Goal: Task Accomplishment & Management: Complete application form

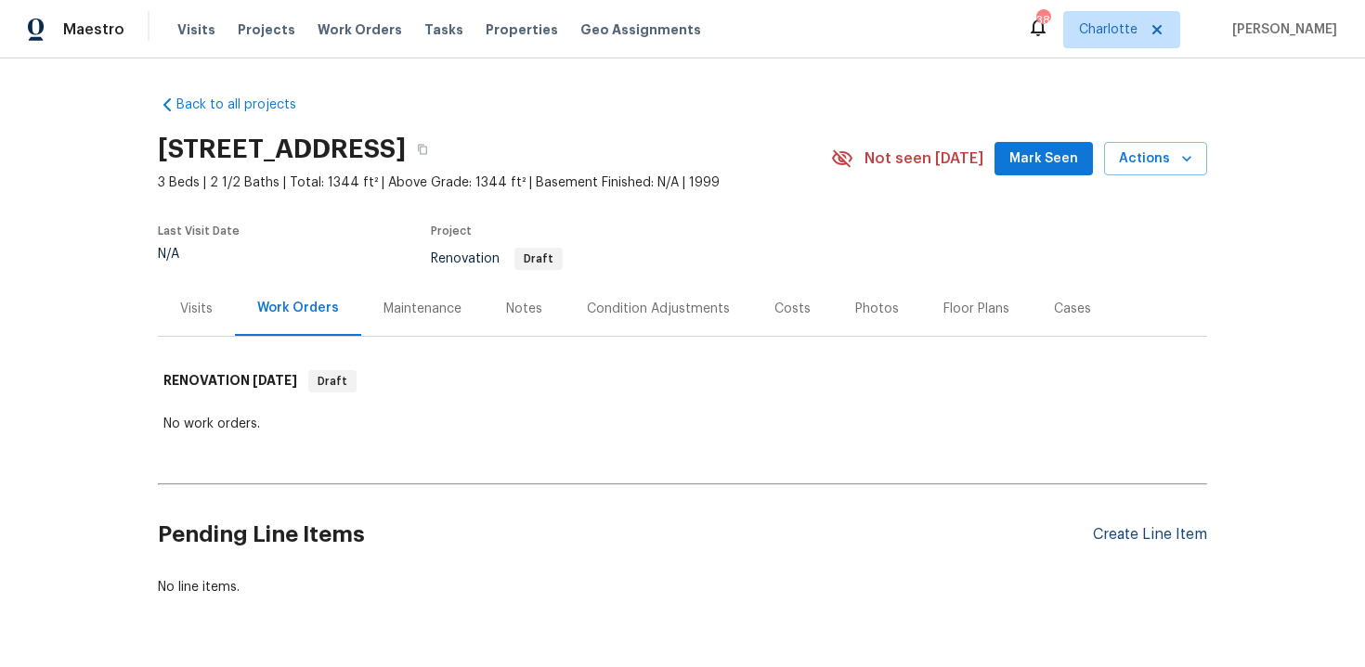
click at [1123, 536] on div "Create Line Item" at bounding box center [1150, 535] width 114 height 18
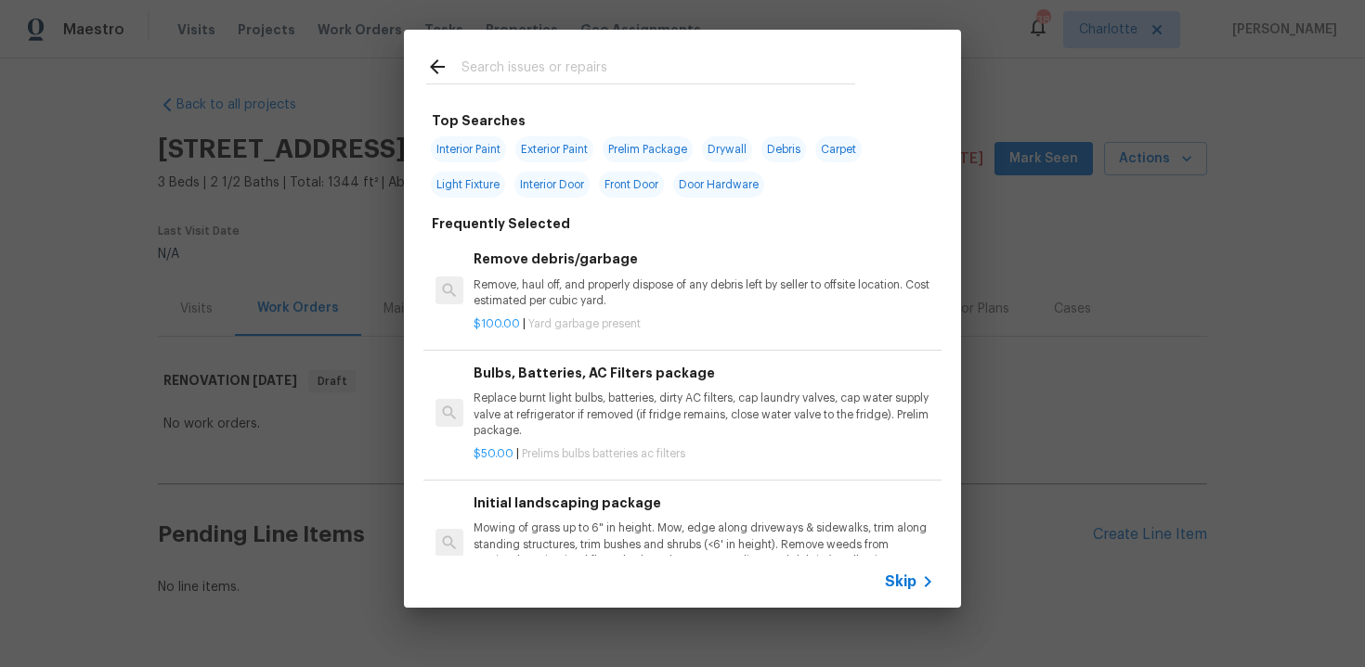
click at [900, 579] on span "Skip" at bounding box center [901, 582] width 32 height 19
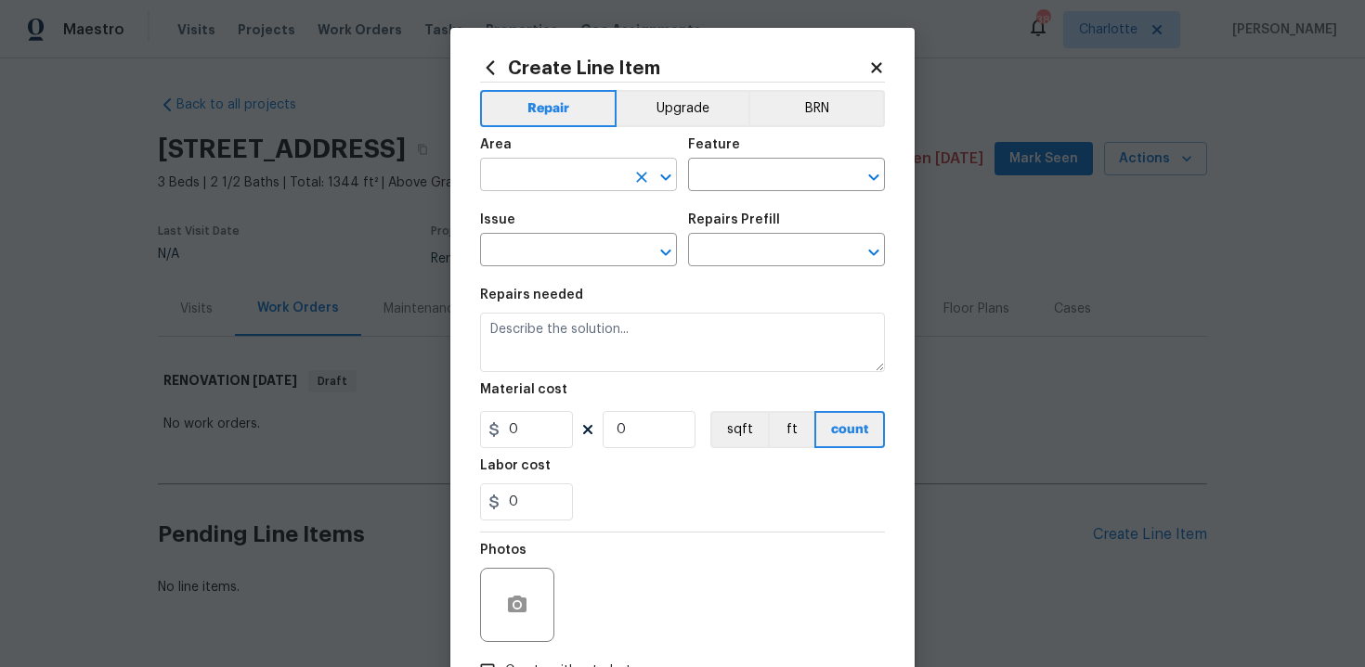
click at [604, 179] on input "text" at bounding box center [552, 176] width 145 height 29
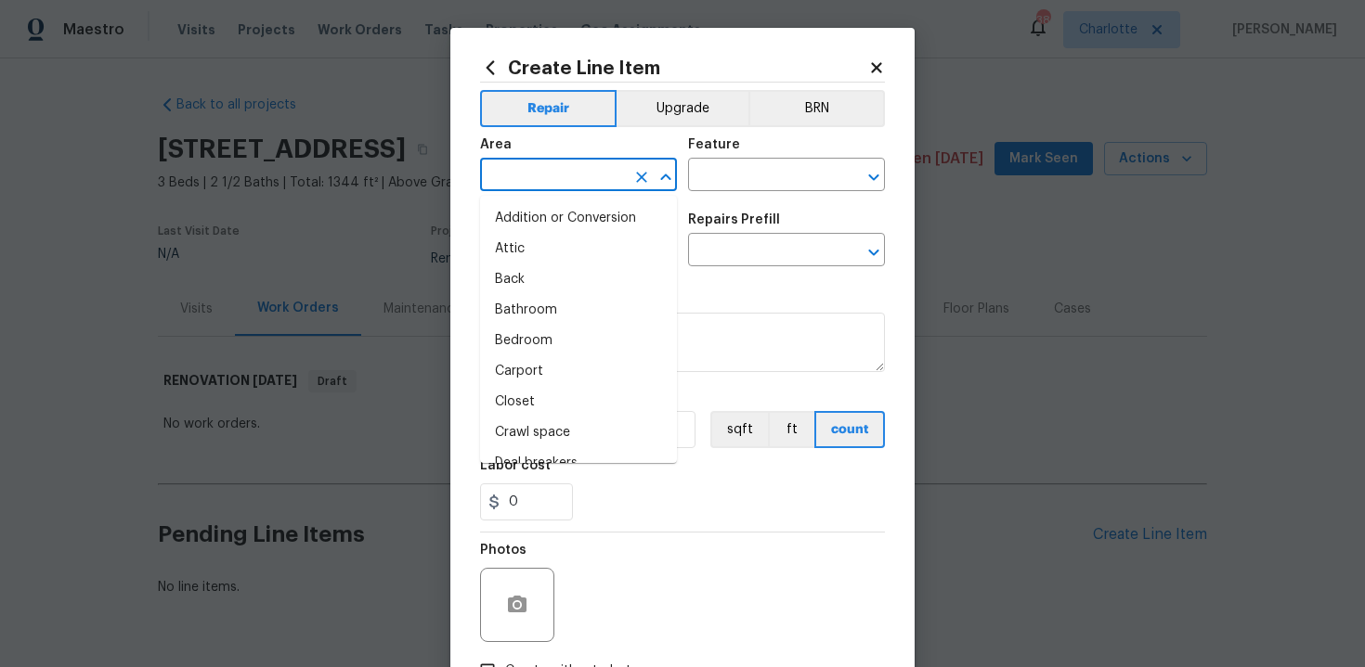
type input "i"
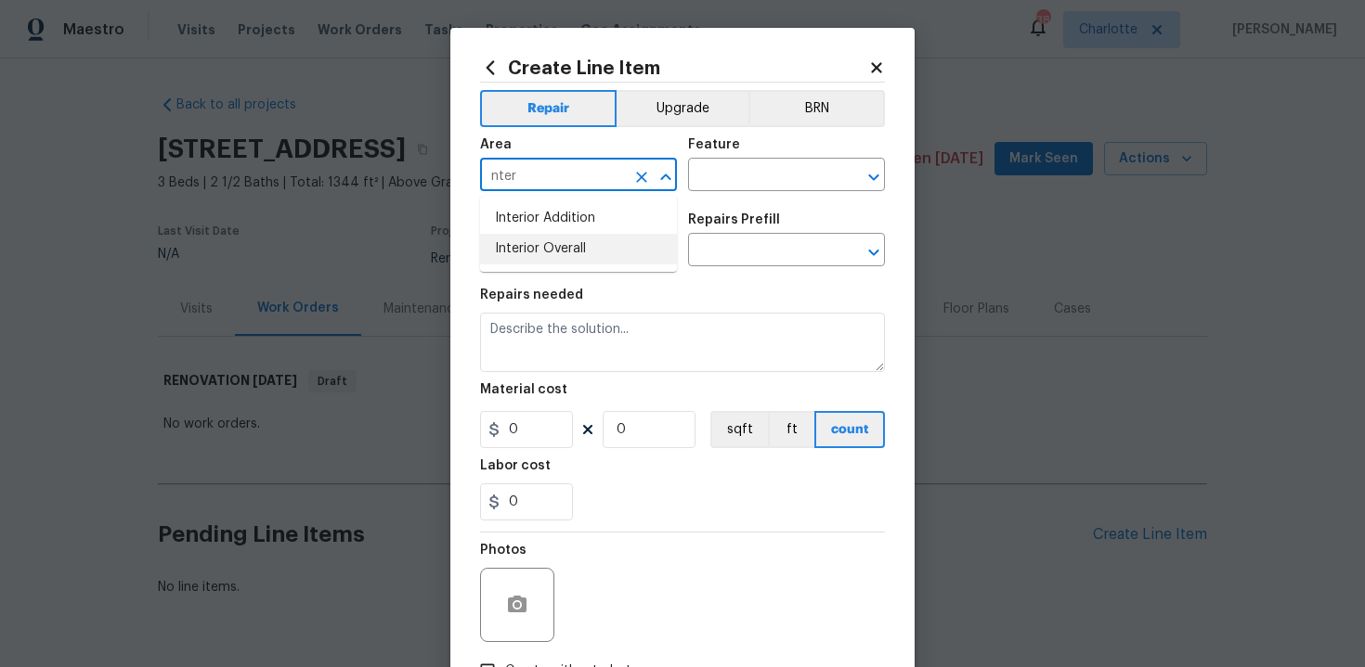
click at [588, 246] on li "Interior Overall" at bounding box center [578, 249] width 197 height 31
type input "Interior Overall"
click at [715, 180] on input "text" at bounding box center [760, 176] width 145 height 29
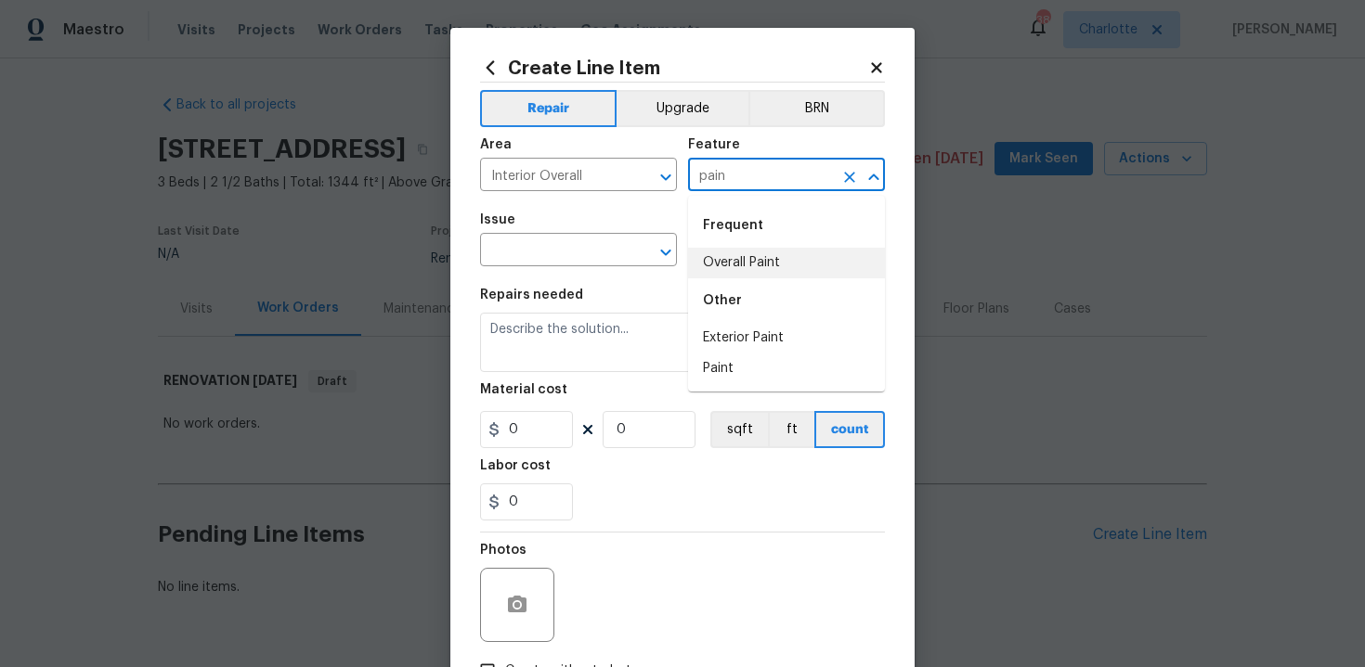
click at [731, 265] on li "Overall Paint" at bounding box center [786, 263] width 197 height 31
type input "Overall Paint"
click at [553, 251] on input "text" at bounding box center [552, 252] width 145 height 29
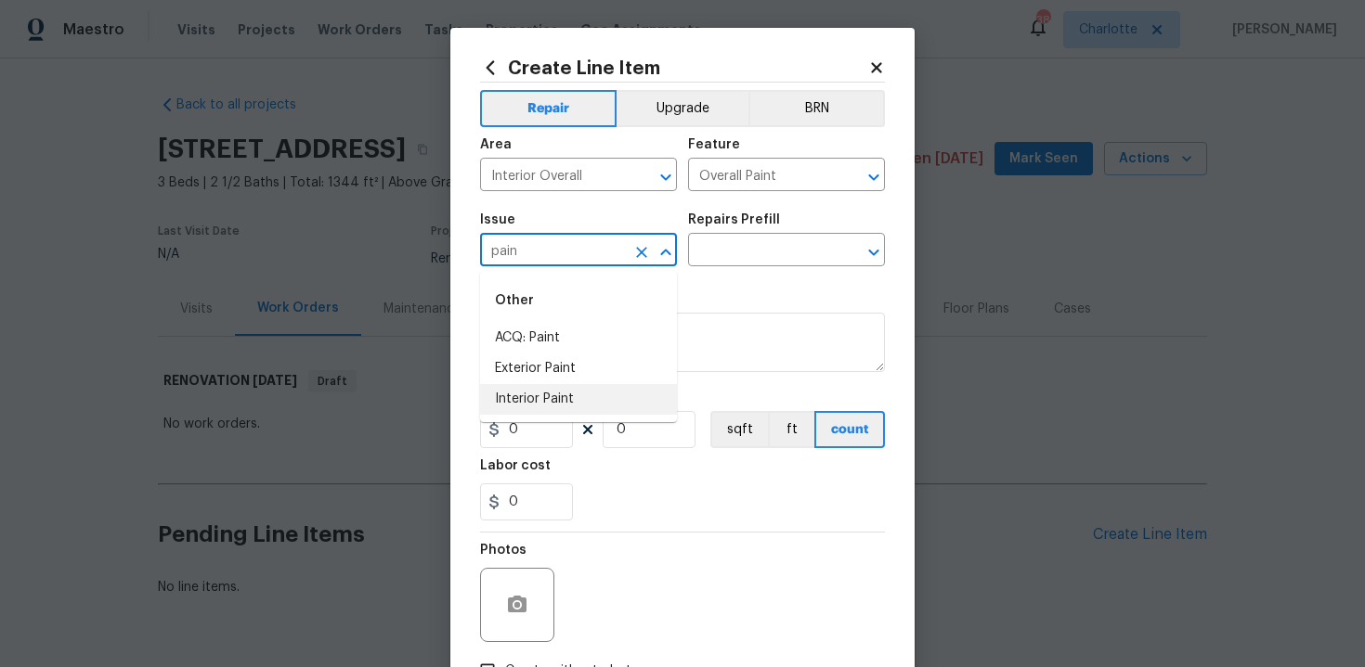
click at [578, 408] on li "Interior Paint" at bounding box center [578, 399] width 197 height 31
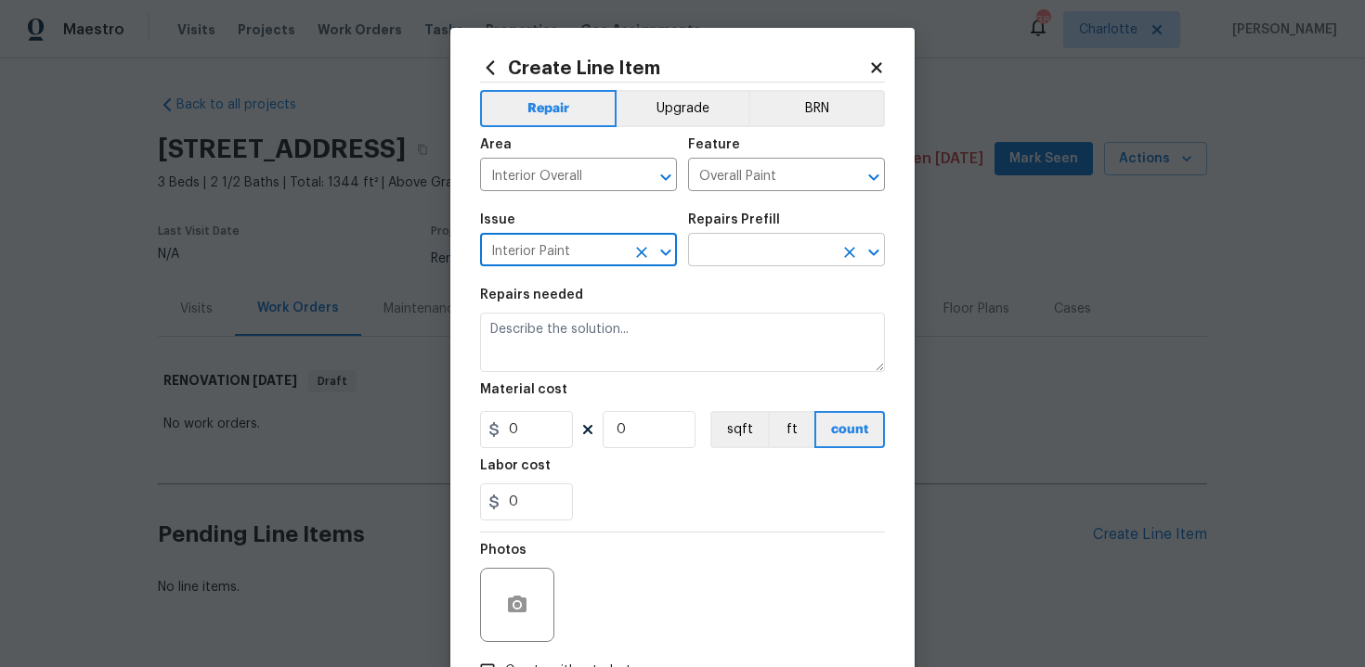
type input "Interior Paint"
click at [784, 246] on input "text" at bounding box center [760, 252] width 145 height 29
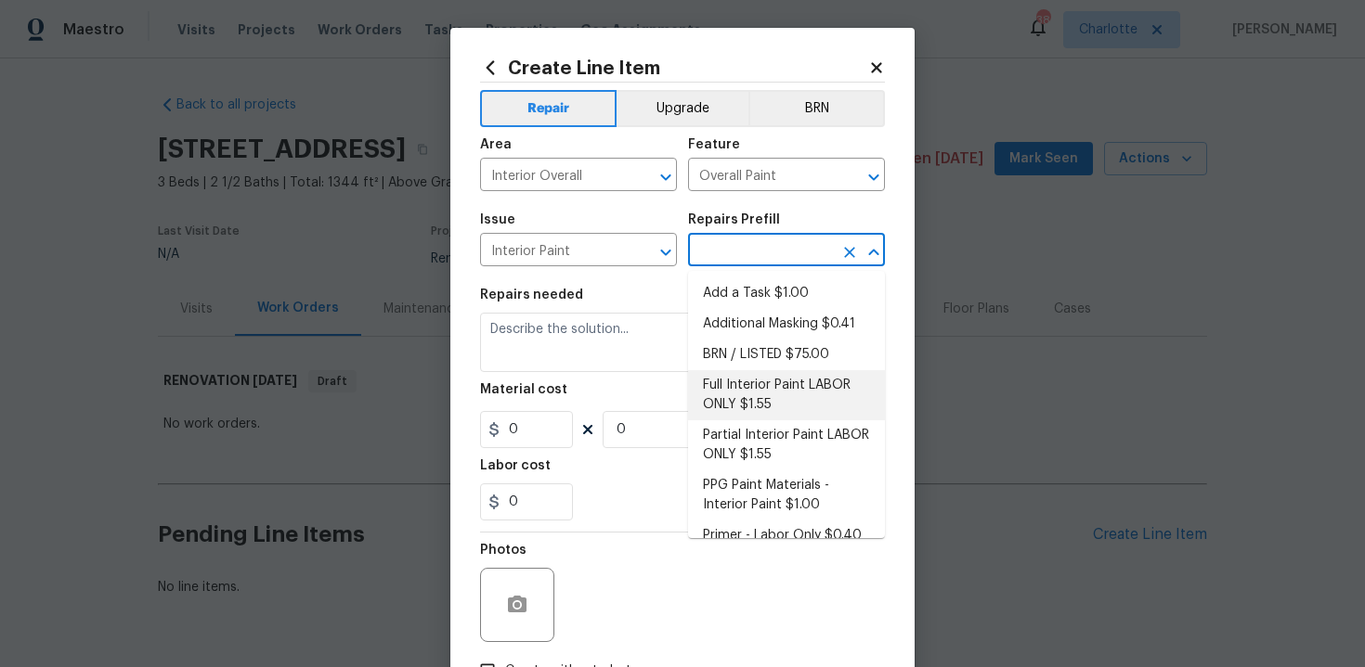
click at [772, 400] on li "Full Interior Paint LABOR ONLY $1.55" at bounding box center [786, 395] width 197 height 50
type input "Full Interior Paint LABOR ONLY $1.55"
type textarea "Full Interior paint - (walls, ceilings, trim, and doors) - PAINT PROVIDED BY OP…"
type input "1.55"
type input "1"
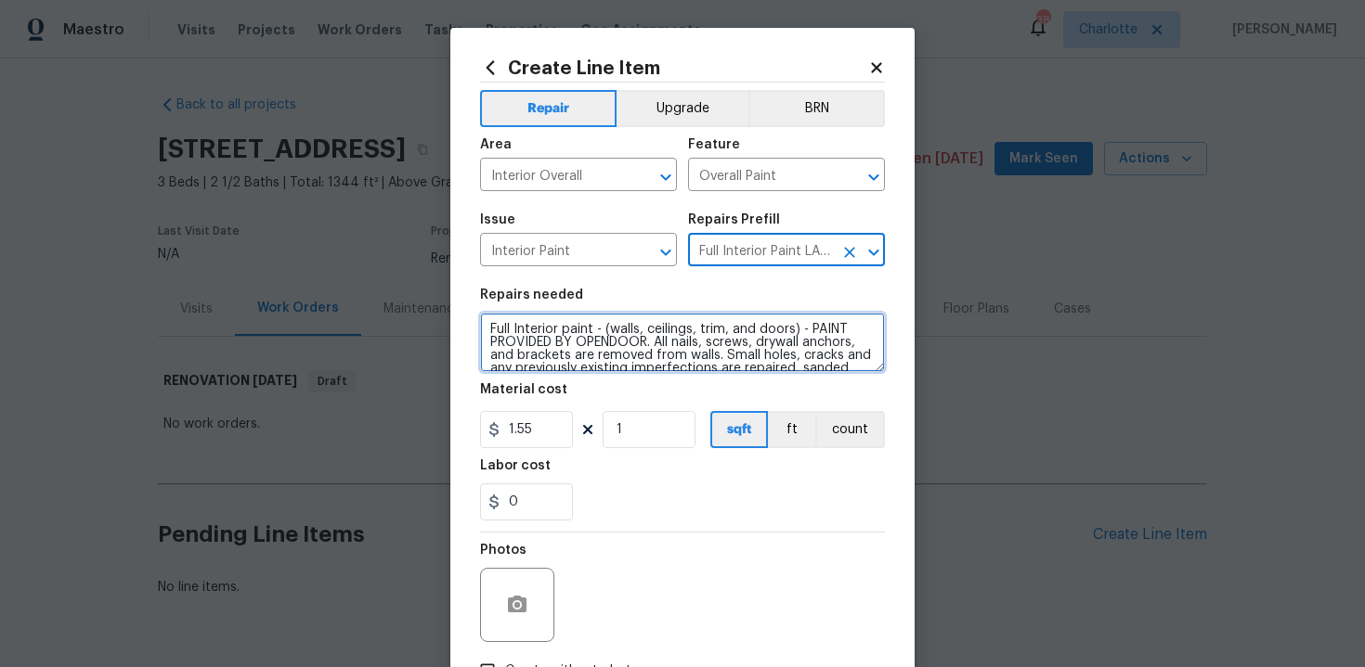
click at [485, 330] on textarea "Full Interior paint - (walls, ceilings, trim, and doors) - PAINT PROVIDED BY OP…" at bounding box center [682, 342] width 405 height 59
type textarea "#sala - Full Interior paint - (walls, ceilings, trim, and doors) - PAINT PROVID…"
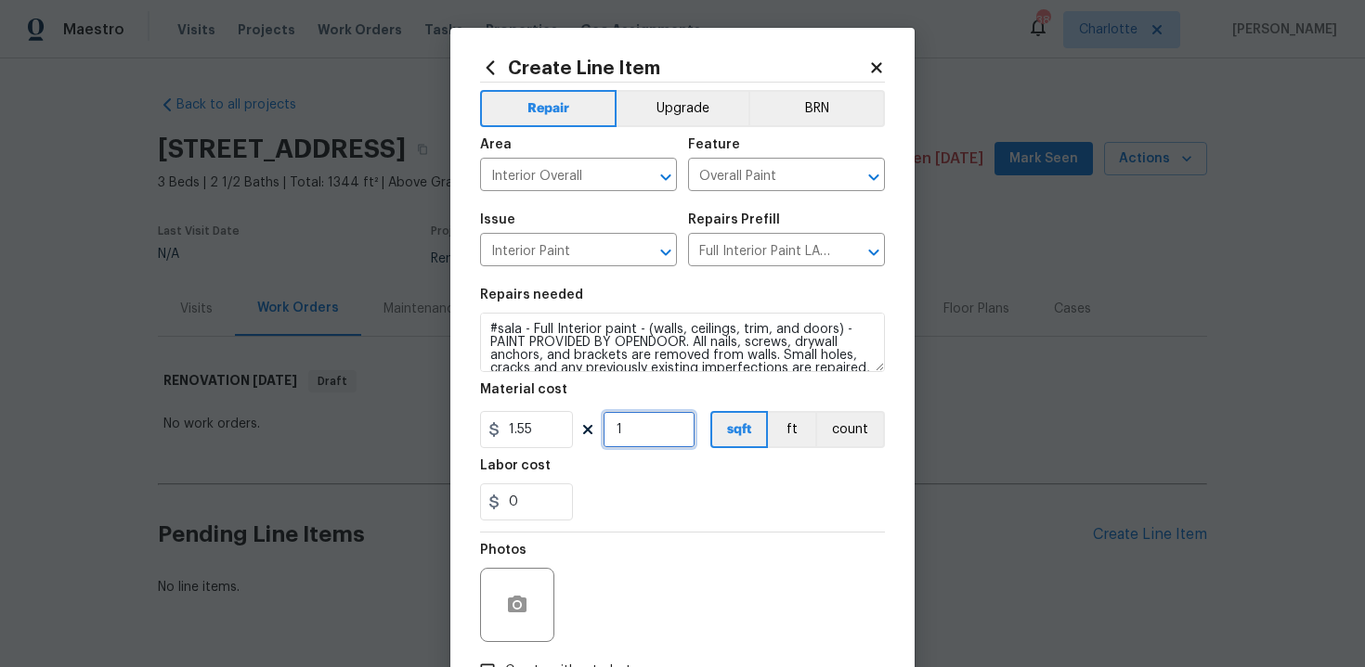
click at [638, 430] on input "1" at bounding box center [648, 429] width 93 height 37
type input "1344"
click at [694, 486] on div "0" at bounding box center [682, 502] width 405 height 37
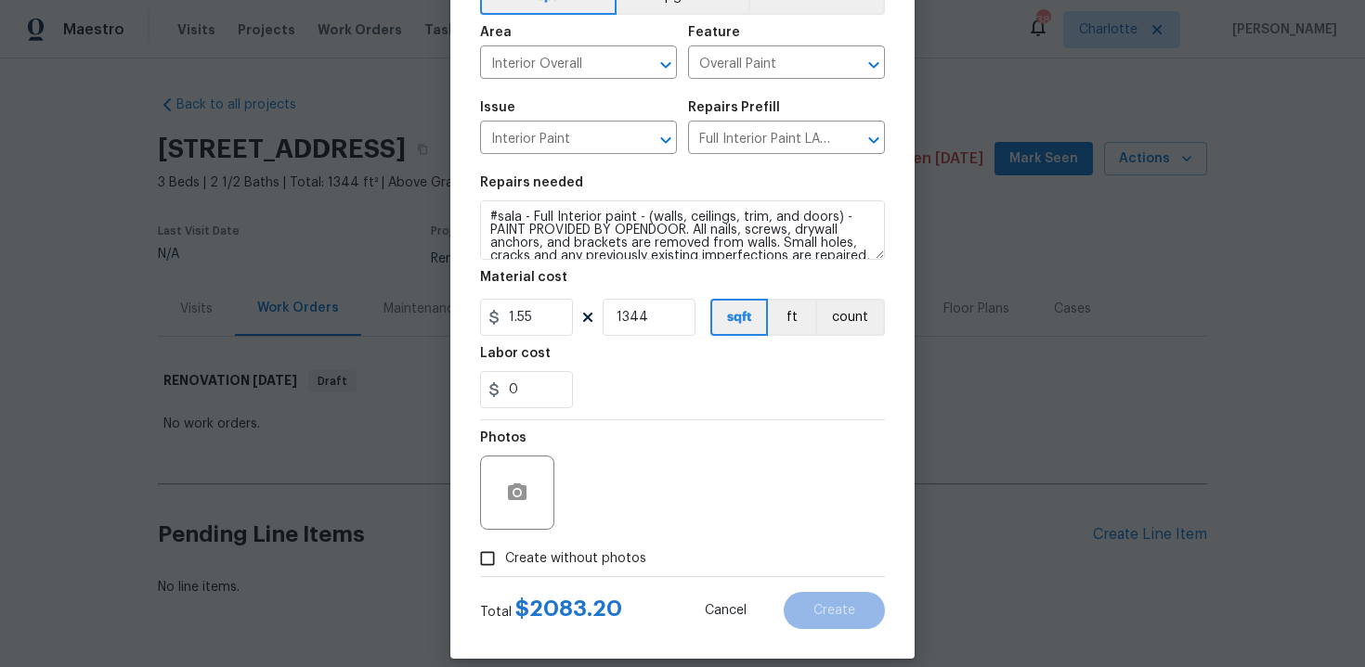
scroll to position [133, 0]
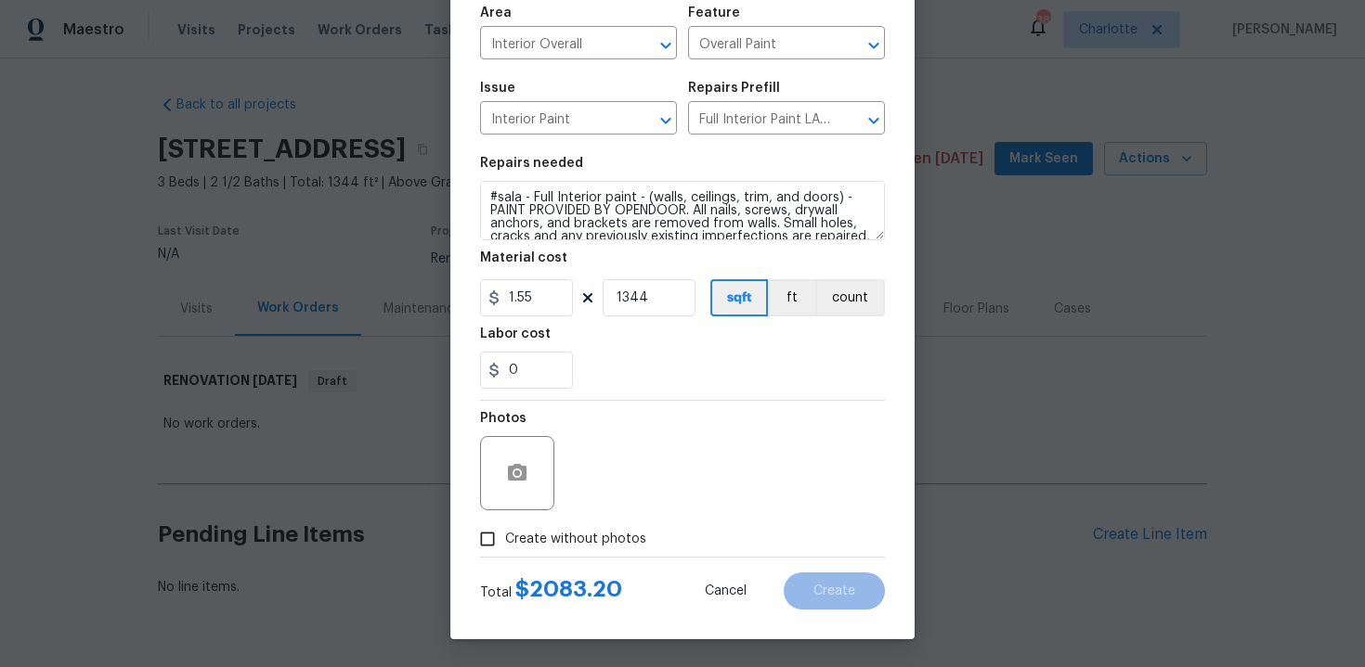
click at [566, 540] on span "Create without photos" at bounding box center [575, 539] width 141 height 19
click at [505, 540] on input "Create without photos" at bounding box center [487, 539] width 35 height 35
checkbox input "true"
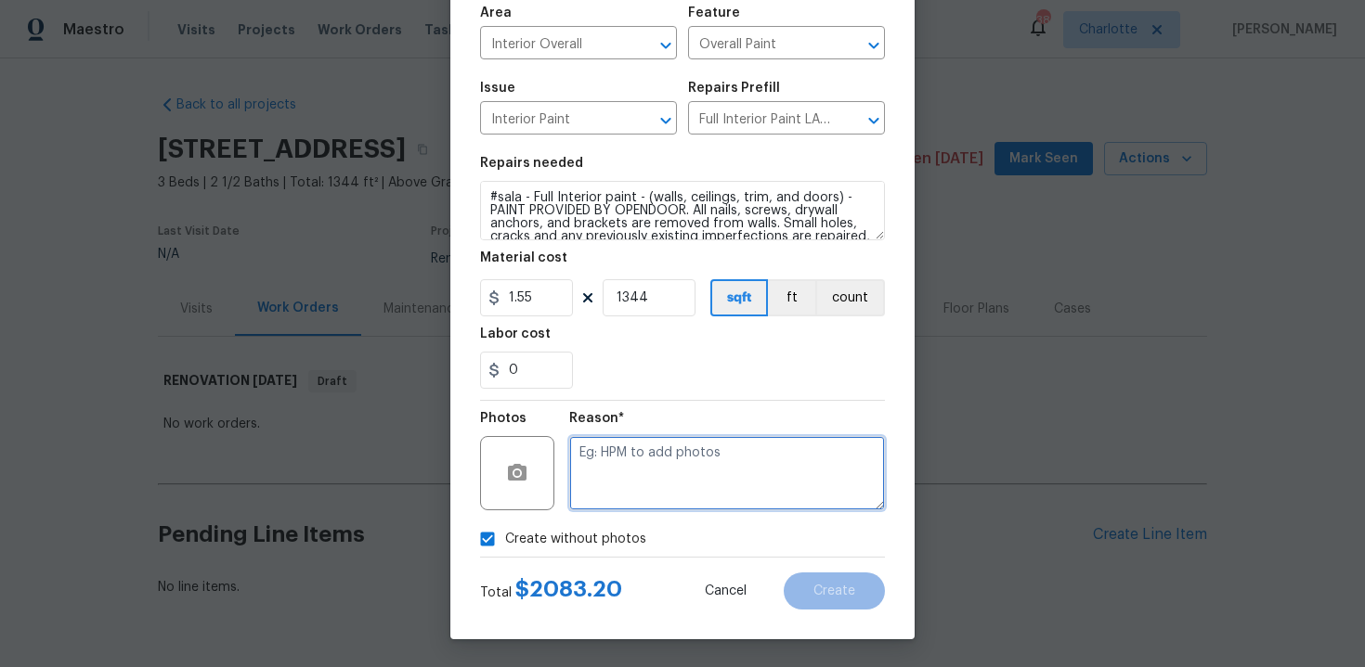
click at [663, 473] on textarea at bounding box center [727, 473] width 316 height 74
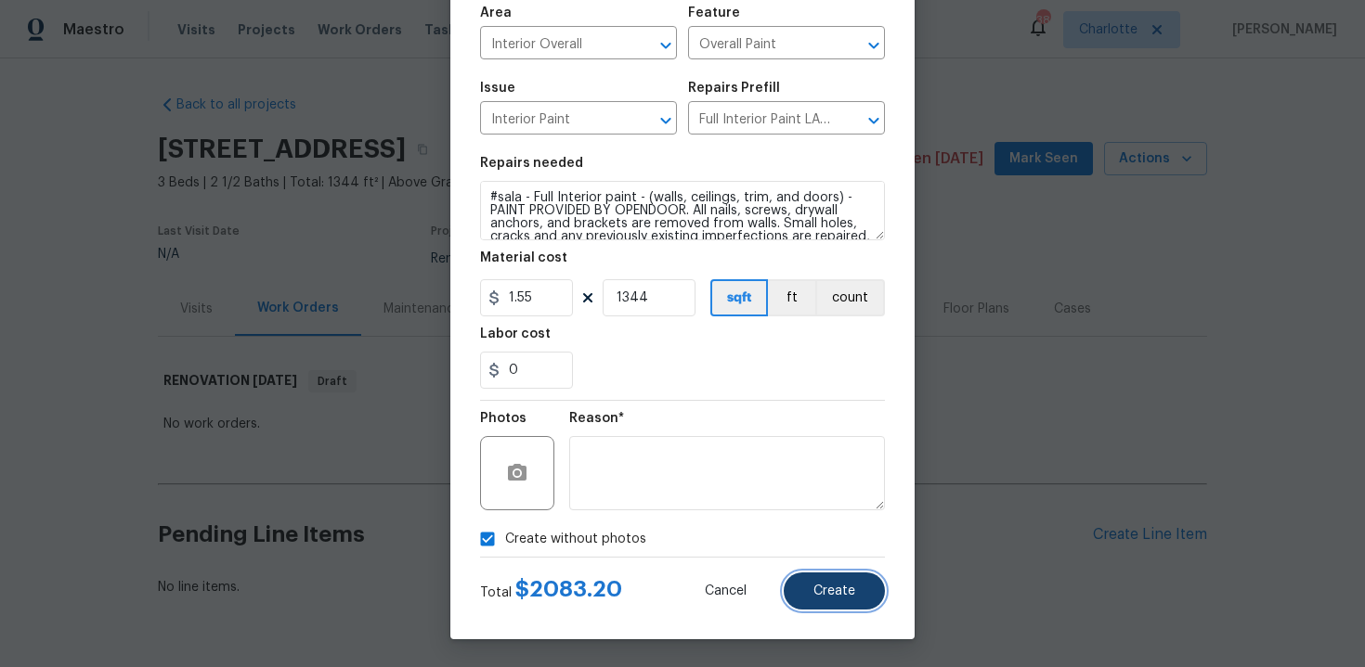
click at [857, 598] on button "Create" at bounding box center [833, 591] width 101 height 37
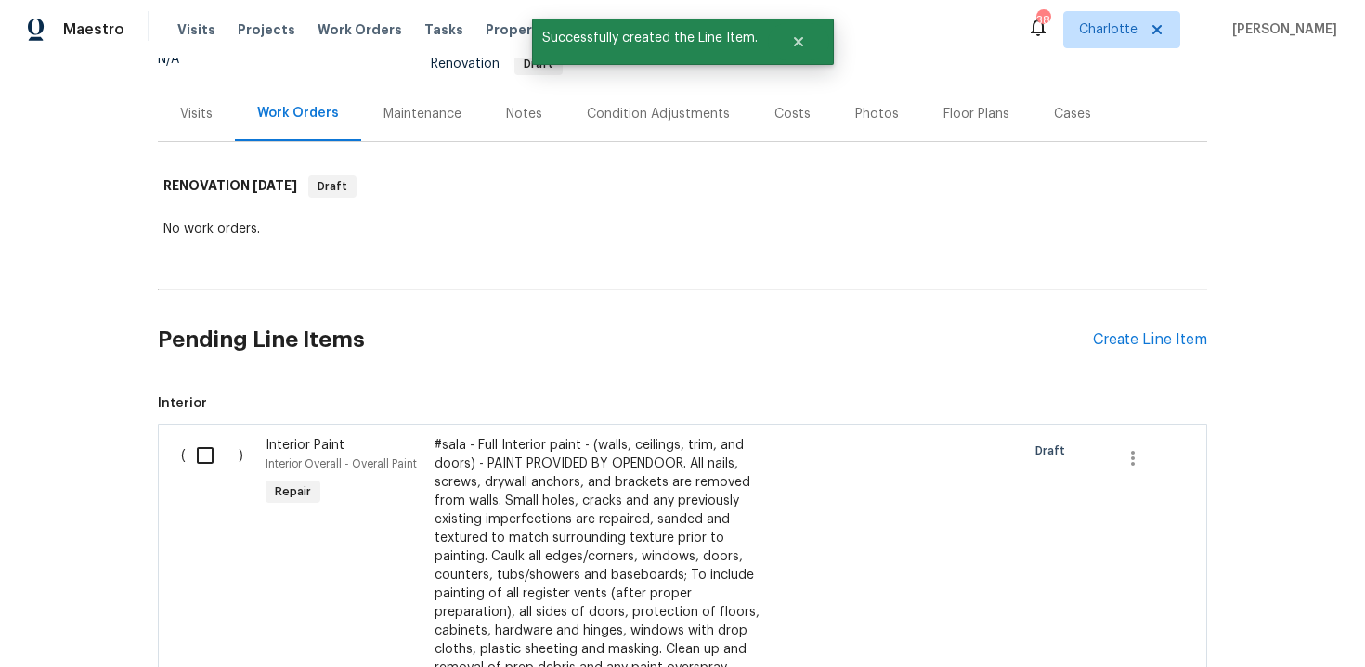
scroll to position [207, 0]
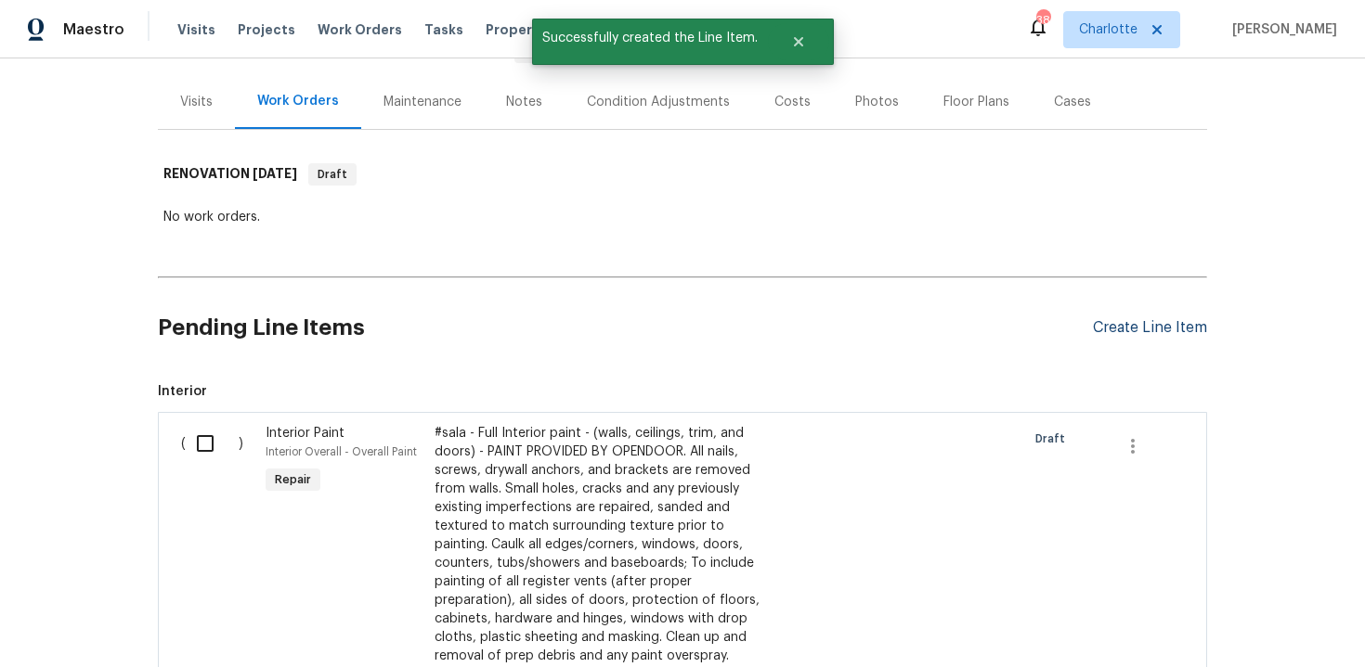
click at [1145, 330] on div "Create Line Item" at bounding box center [1150, 328] width 114 height 18
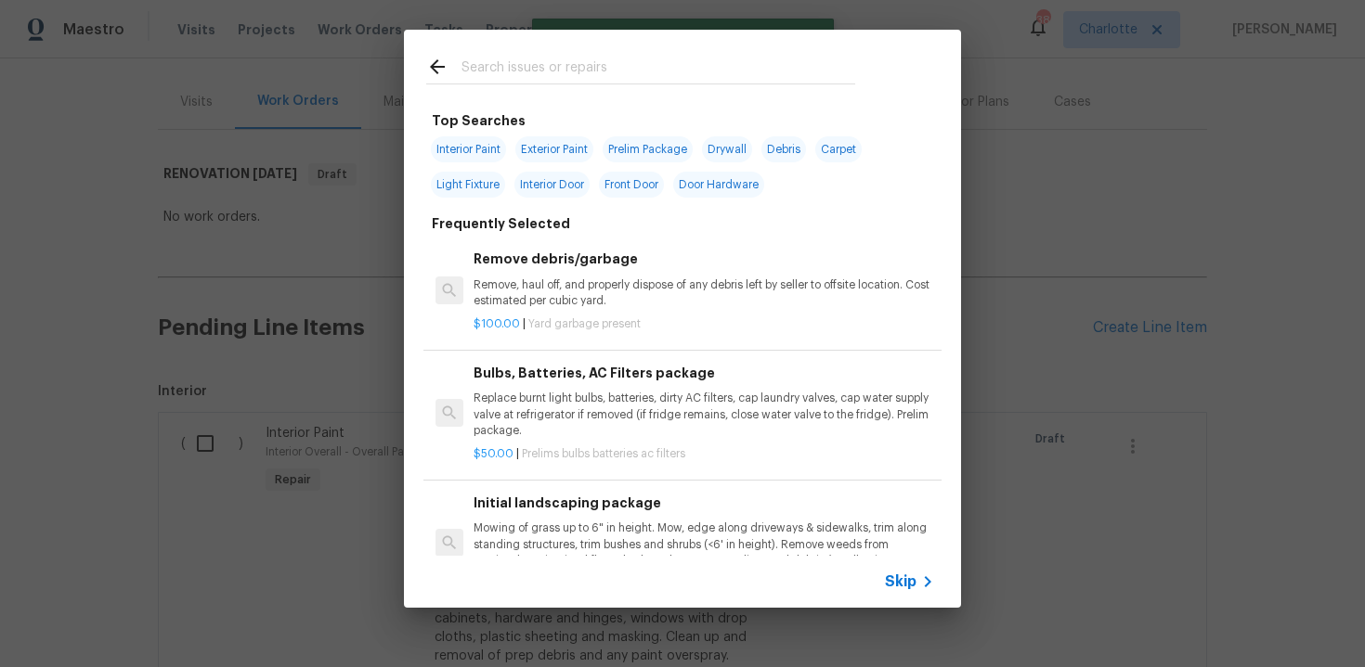
click at [899, 575] on span "Skip" at bounding box center [901, 582] width 32 height 19
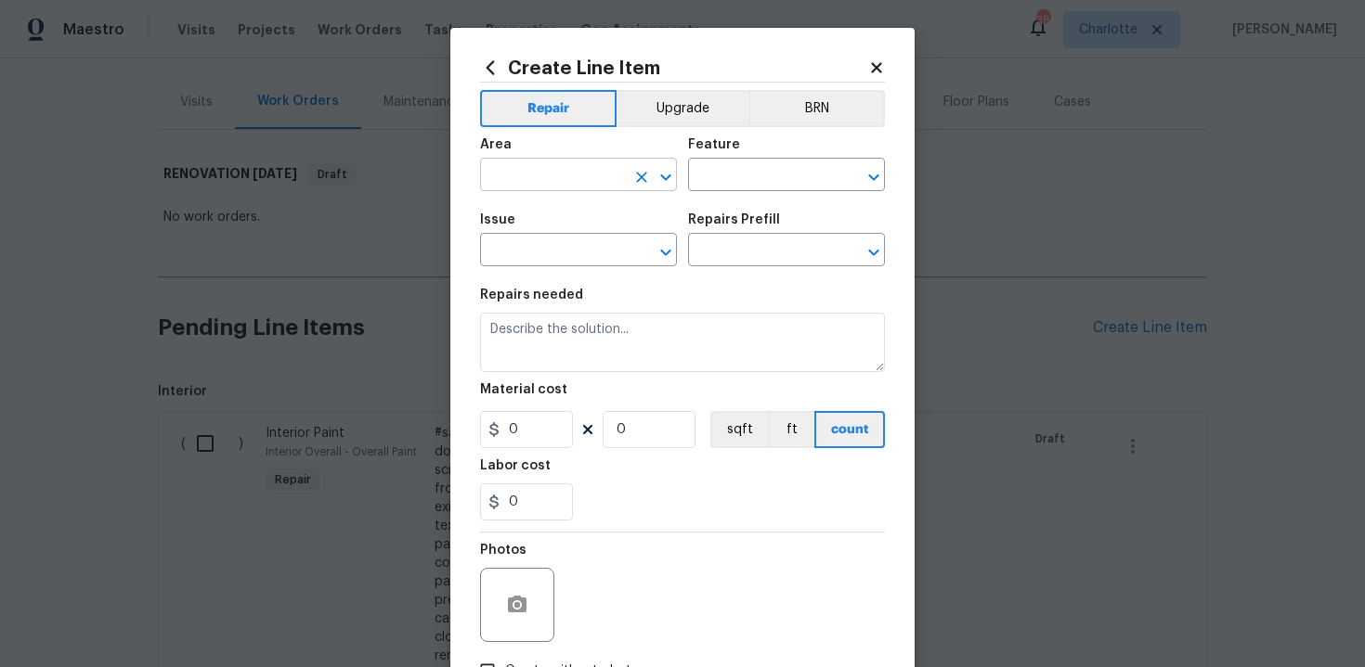
click at [582, 183] on input "text" at bounding box center [552, 176] width 145 height 29
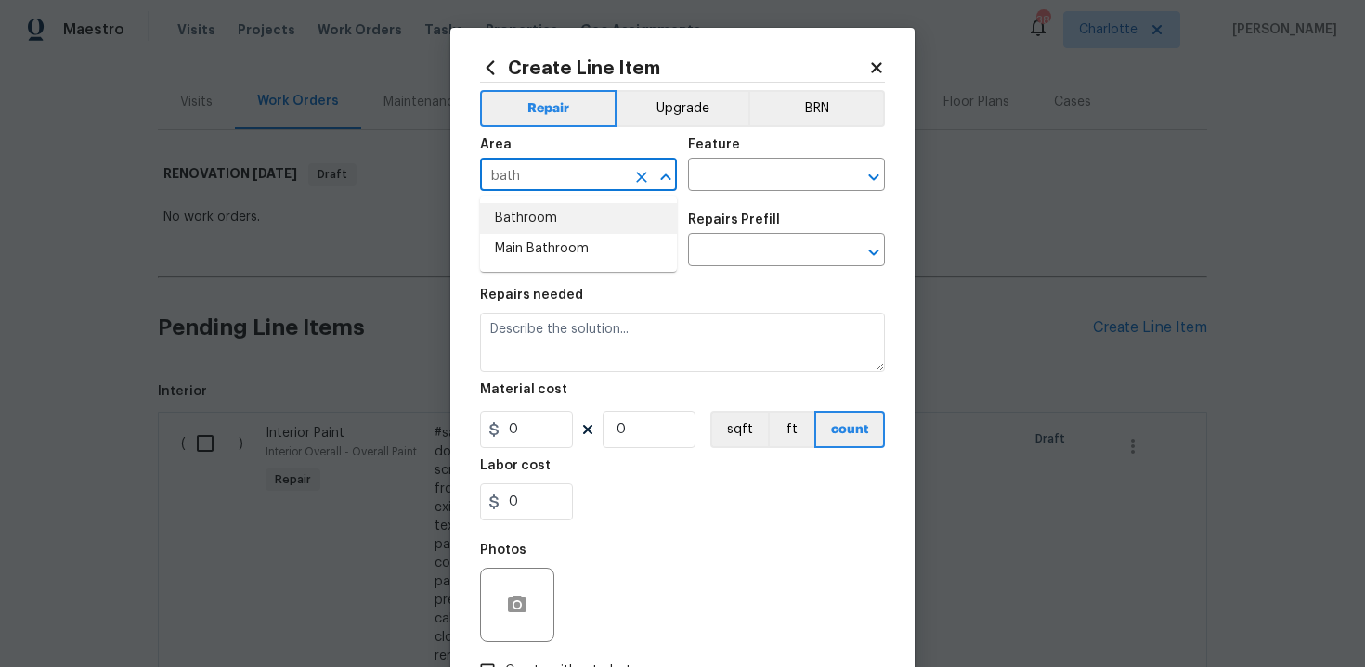
click at [589, 218] on li "Bathroom" at bounding box center [578, 218] width 197 height 31
type input "Bathroom"
click at [726, 167] on input "text" at bounding box center [760, 176] width 145 height 29
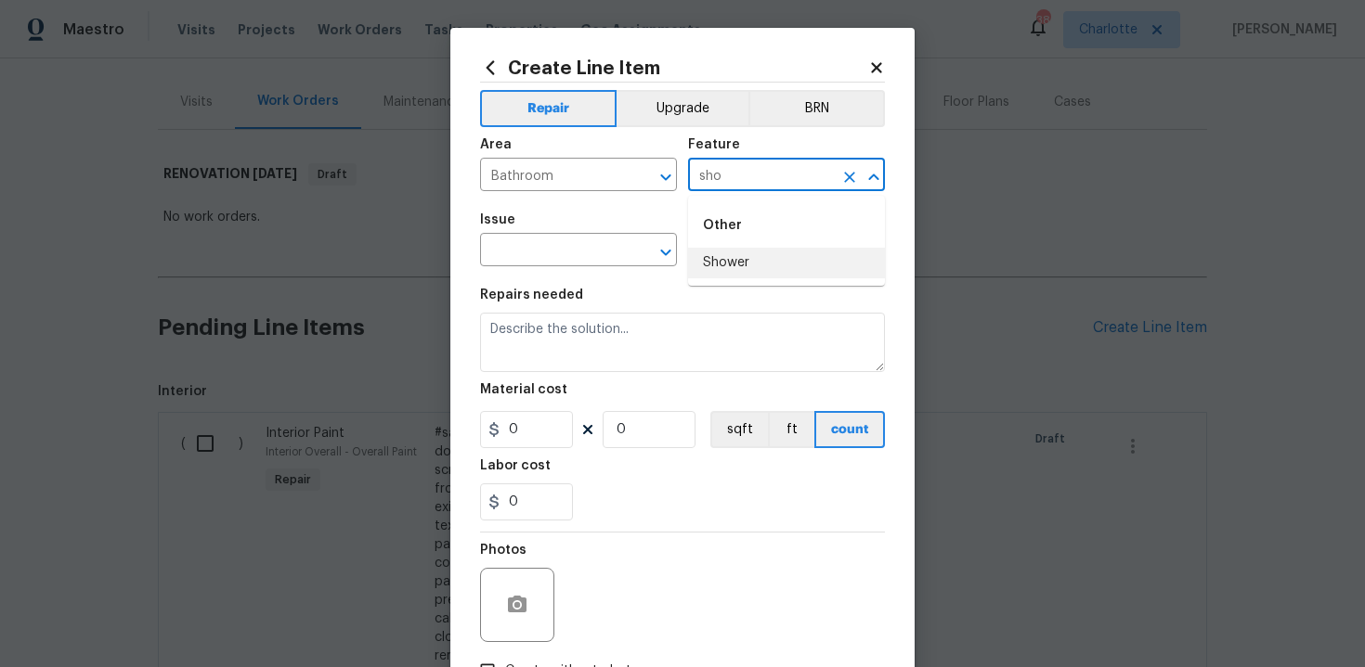
click at [732, 253] on li "Shower" at bounding box center [786, 263] width 197 height 31
type input "Shower"
click at [565, 252] on input "text" at bounding box center [552, 252] width 145 height 29
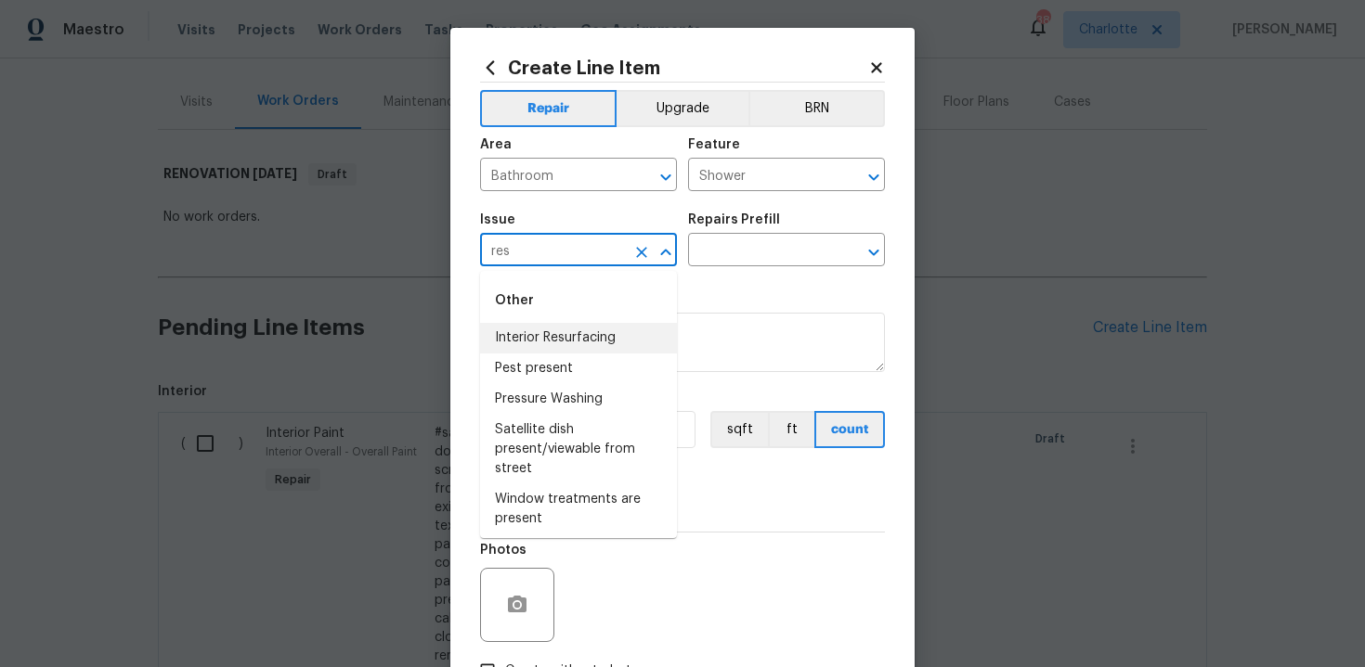
click at [577, 333] on li "Interior Resurfacing" at bounding box center [578, 338] width 197 height 31
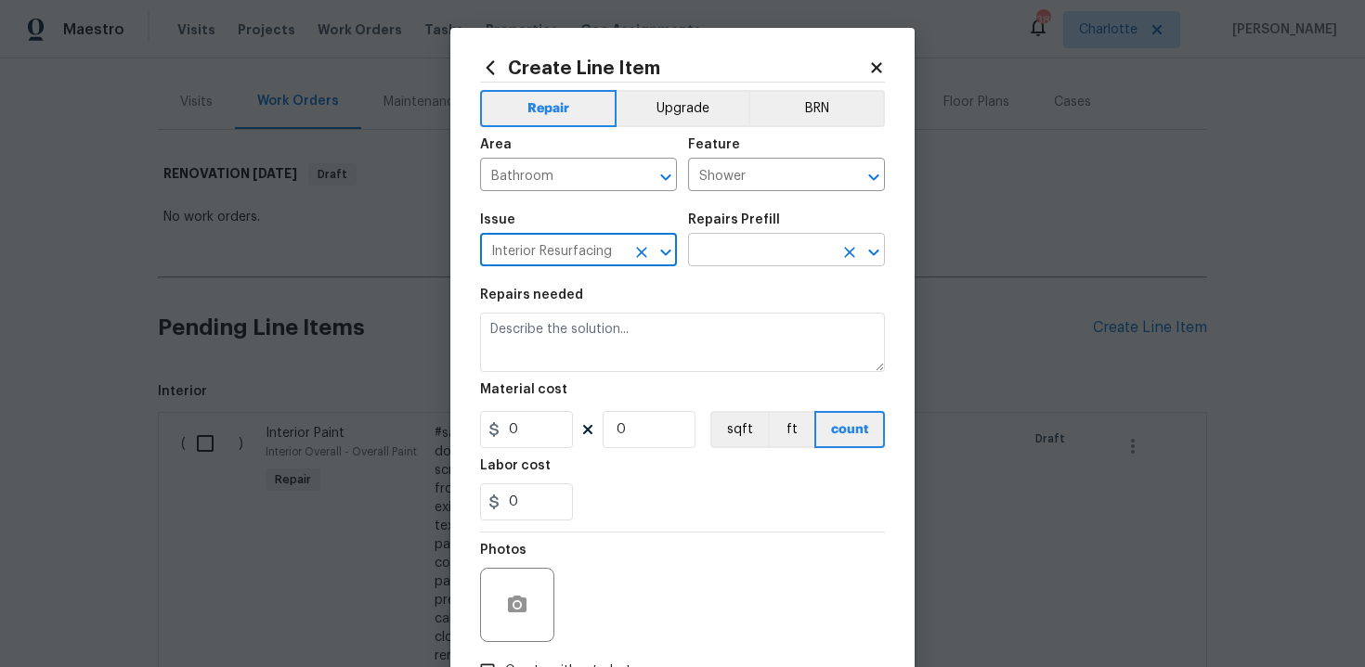
type input "Interior Resurfacing"
click at [735, 248] on input "text" at bounding box center [760, 252] width 145 height 29
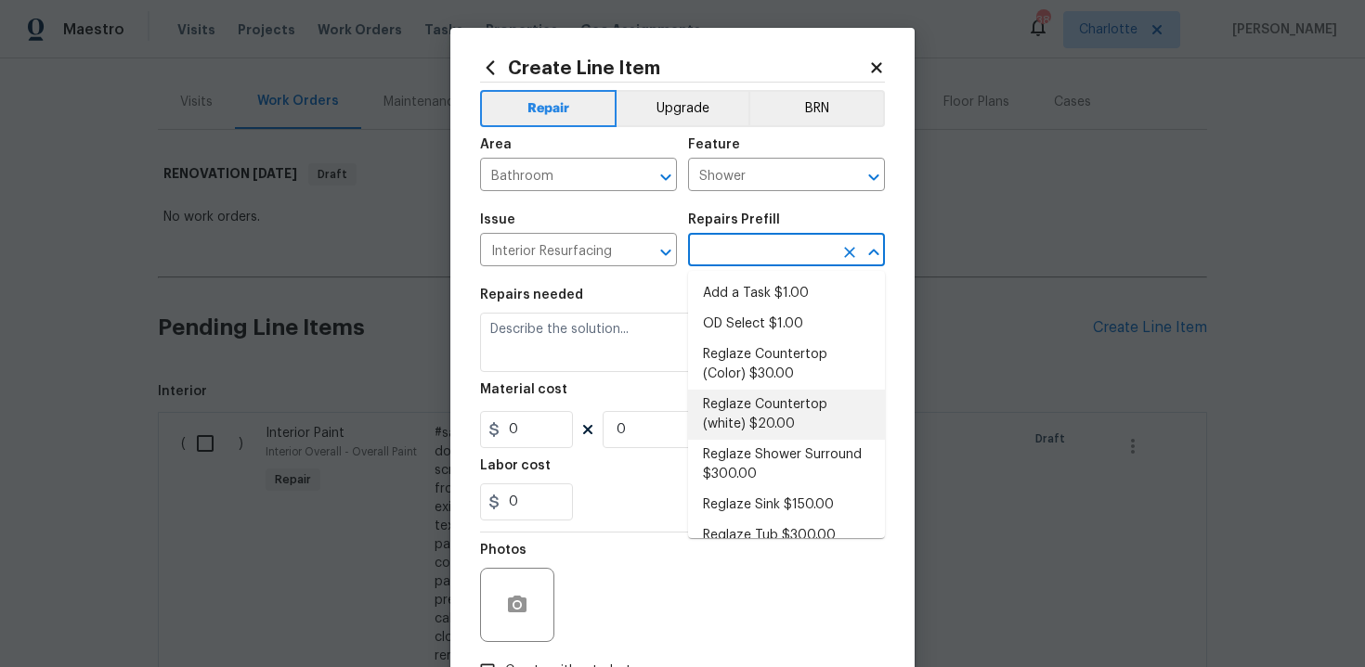
scroll to position [20, 0]
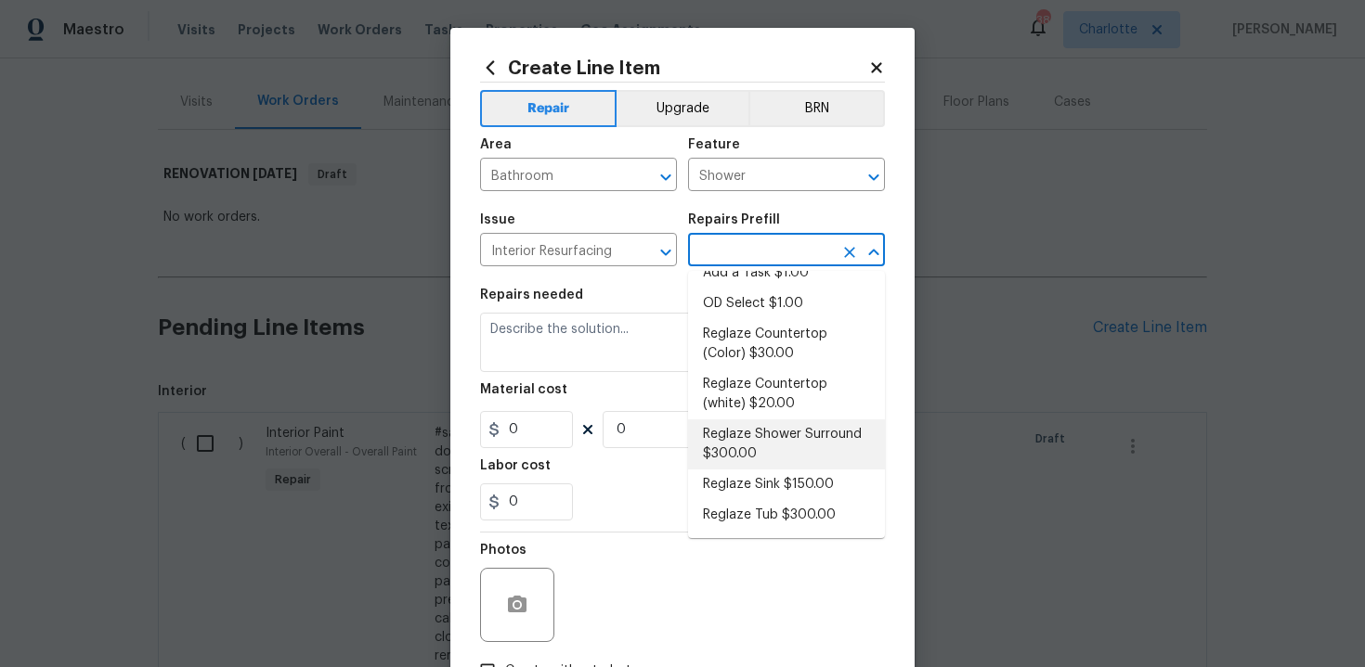
click at [763, 438] on li "Reglaze Shower Surround $300.00" at bounding box center [786, 445] width 197 height 50
type input "Reglaze Shower Surround $300.00"
type textarea "Prep, mask, clean and reglaze the fiberglass shower surround (white) both on th…"
type input "300"
type input "1"
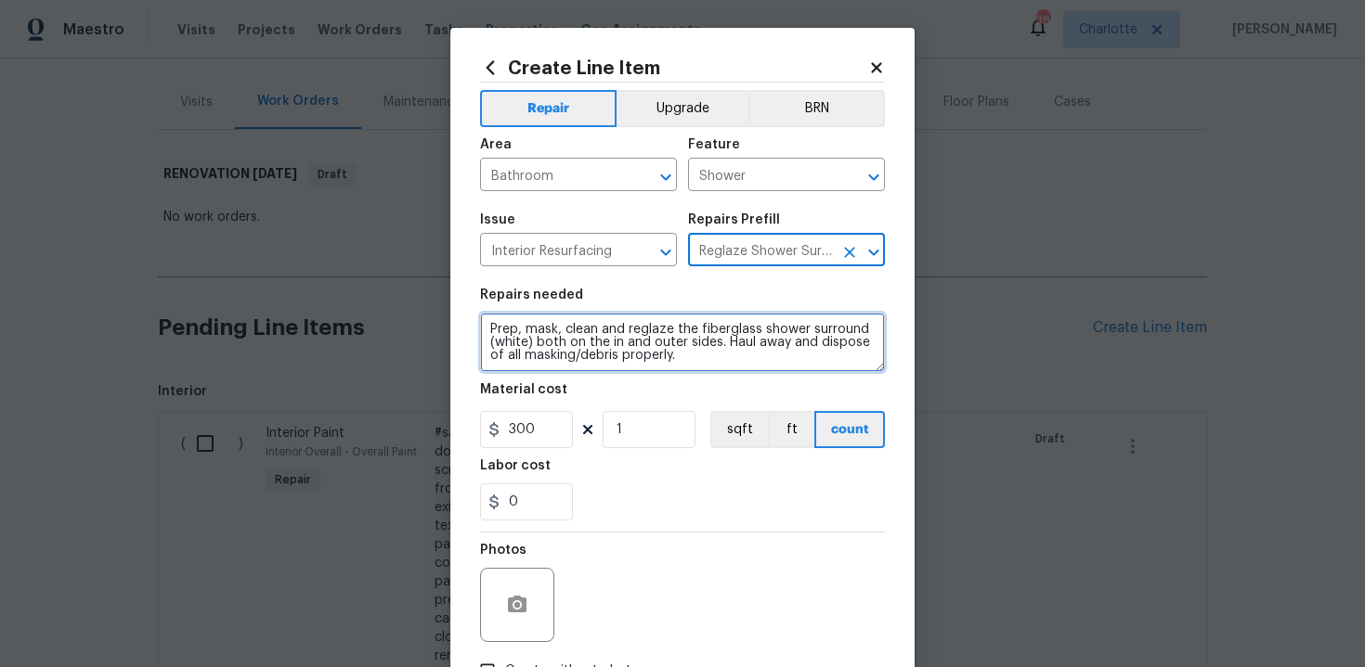
click at [483, 324] on textarea "Prep, mask, clean and reglaze the fiberglass shower surround (white) both on th…" at bounding box center [682, 342] width 405 height 59
click at [752, 356] on textarea "#sala - Prep, mask, clean and reglaze the fiberglass shower surround (white) bo…" at bounding box center [682, 342] width 405 height 59
paste textarea "Both full bathrooms"
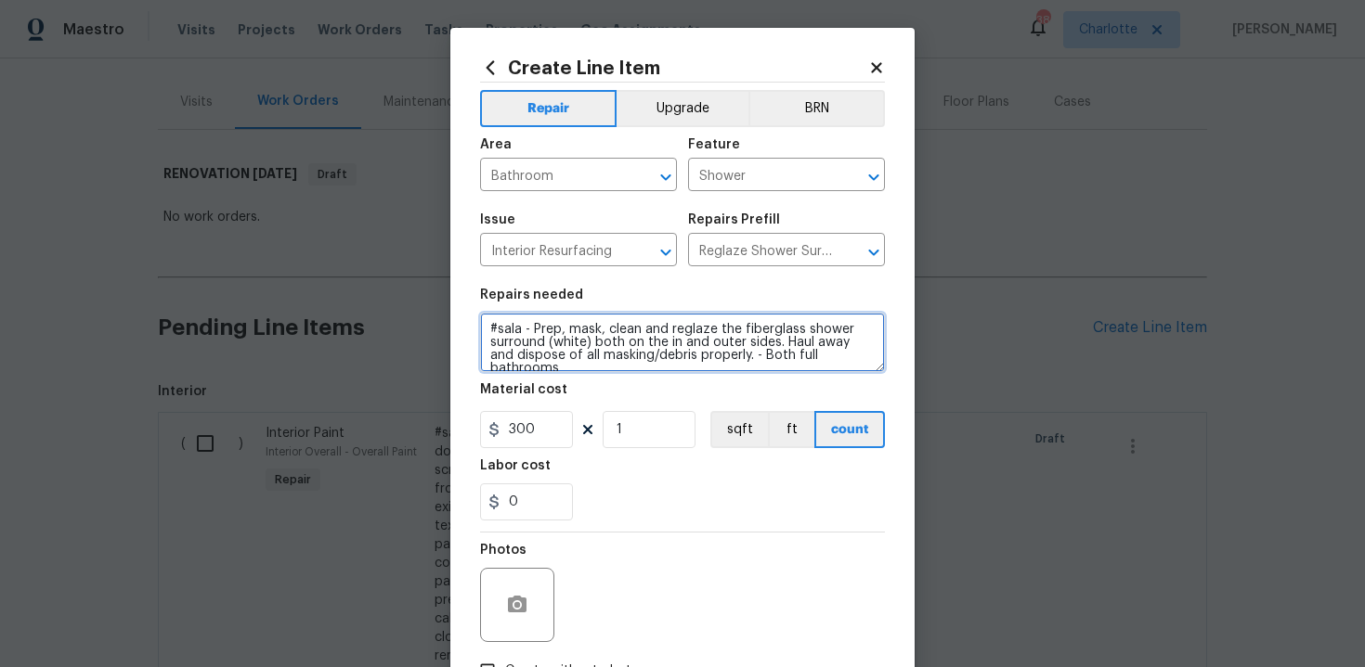
type textarea "#sala - Prep, mask, clean and reglaze the fiberglass shower surround (white) bo…"
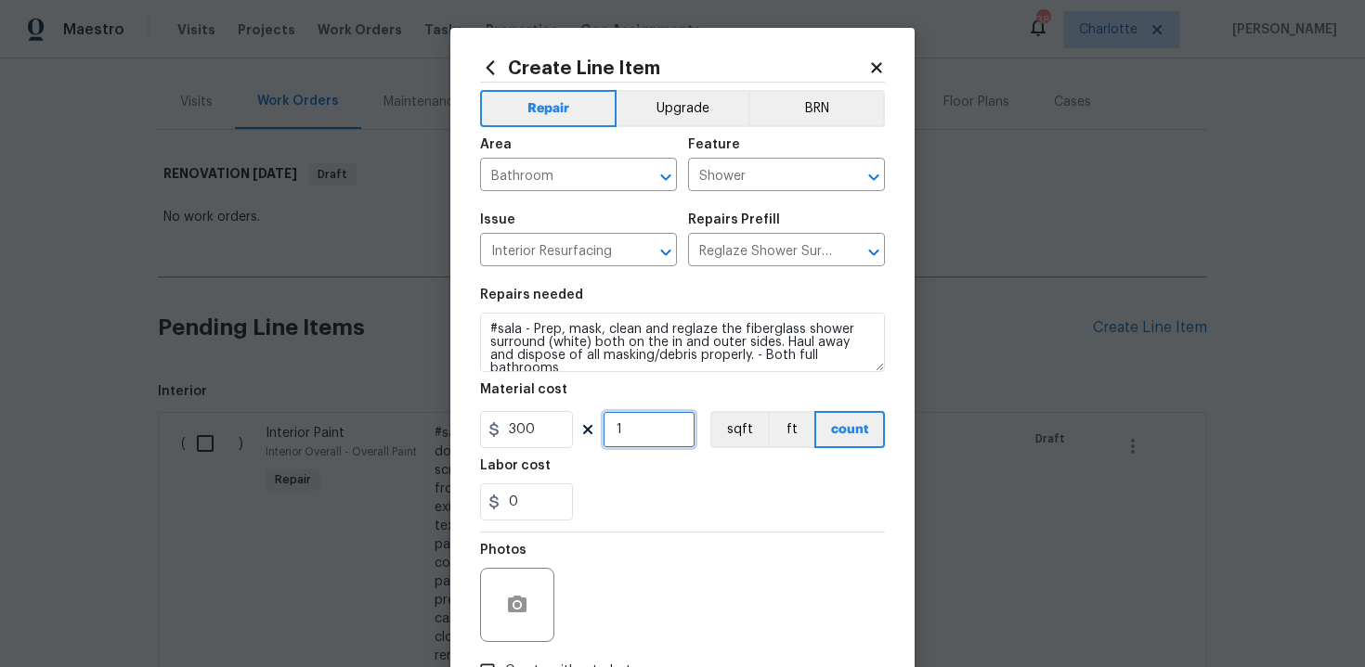
click at [634, 434] on input "1" at bounding box center [648, 429] width 93 height 37
type input "2"
click at [645, 512] on div "0" at bounding box center [682, 502] width 405 height 37
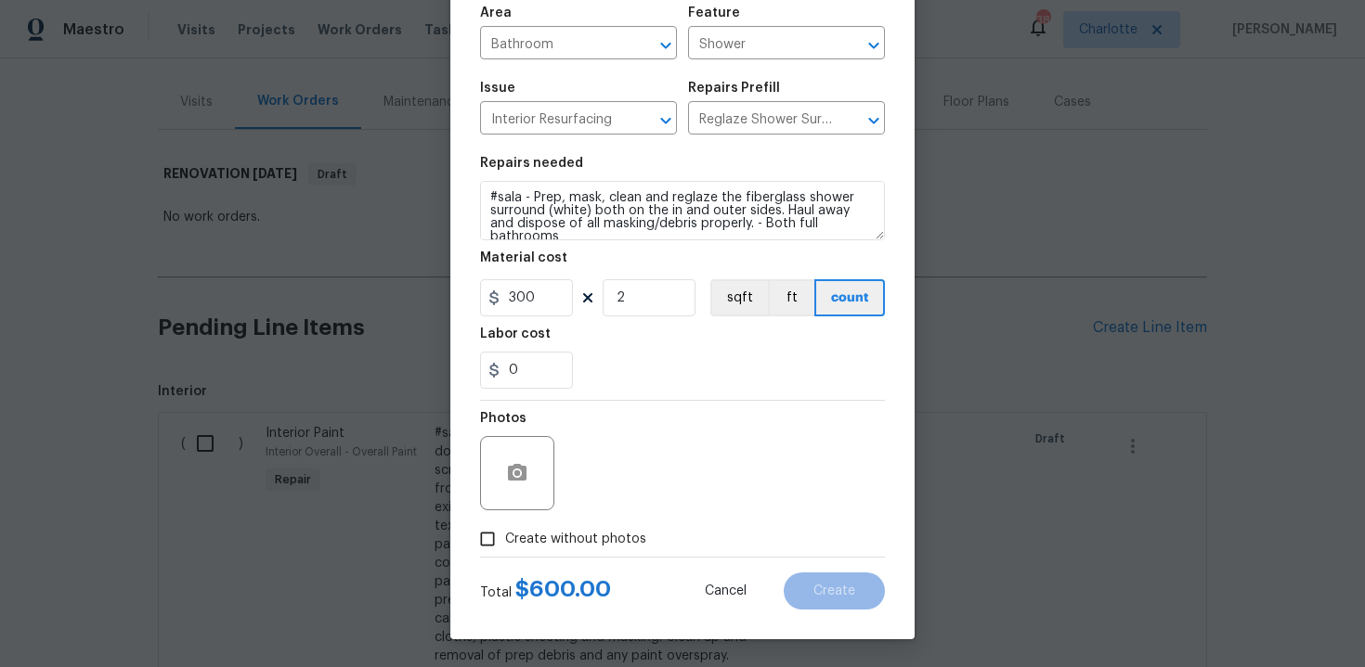
click at [553, 536] on span "Create without photos" at bounding box center [575, 539] width 141 height 19
click at [505, 536] on input "Create without photos" at bounding box center [487, 539] width 35 height 35
checkbox input "true"
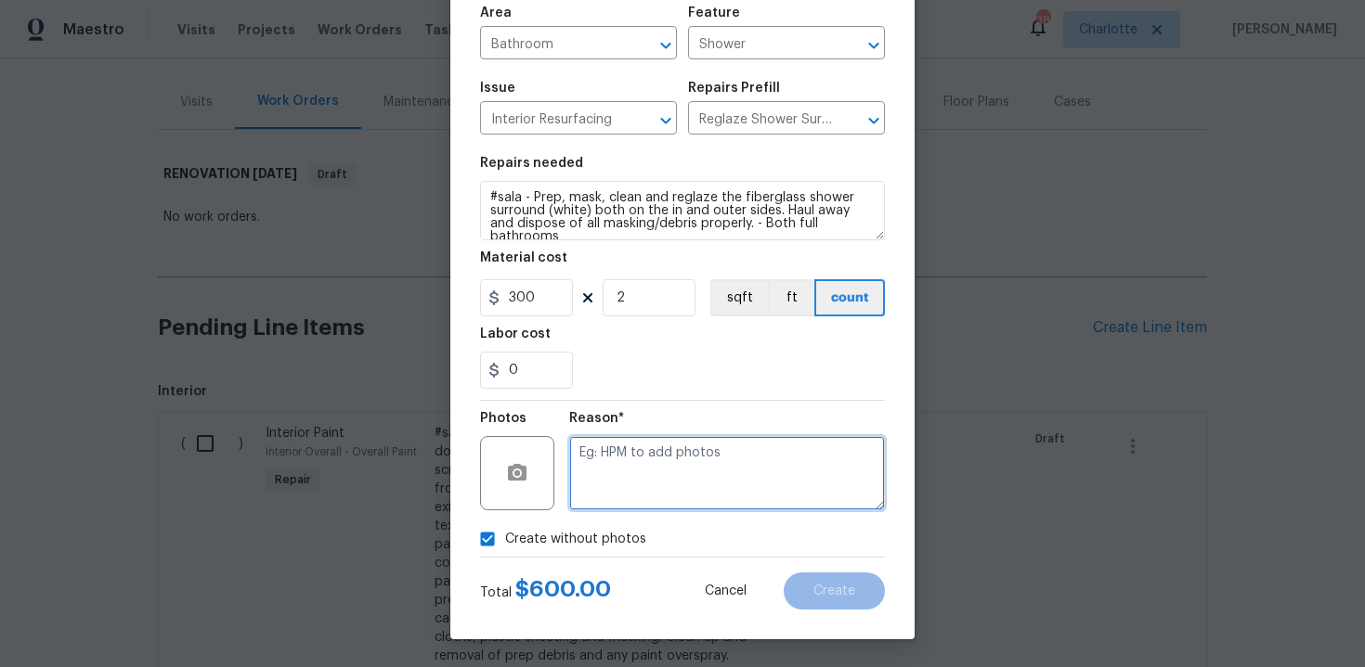
click at [664, 458] on textarea at bounding box center [727, 473] width 316 height 74
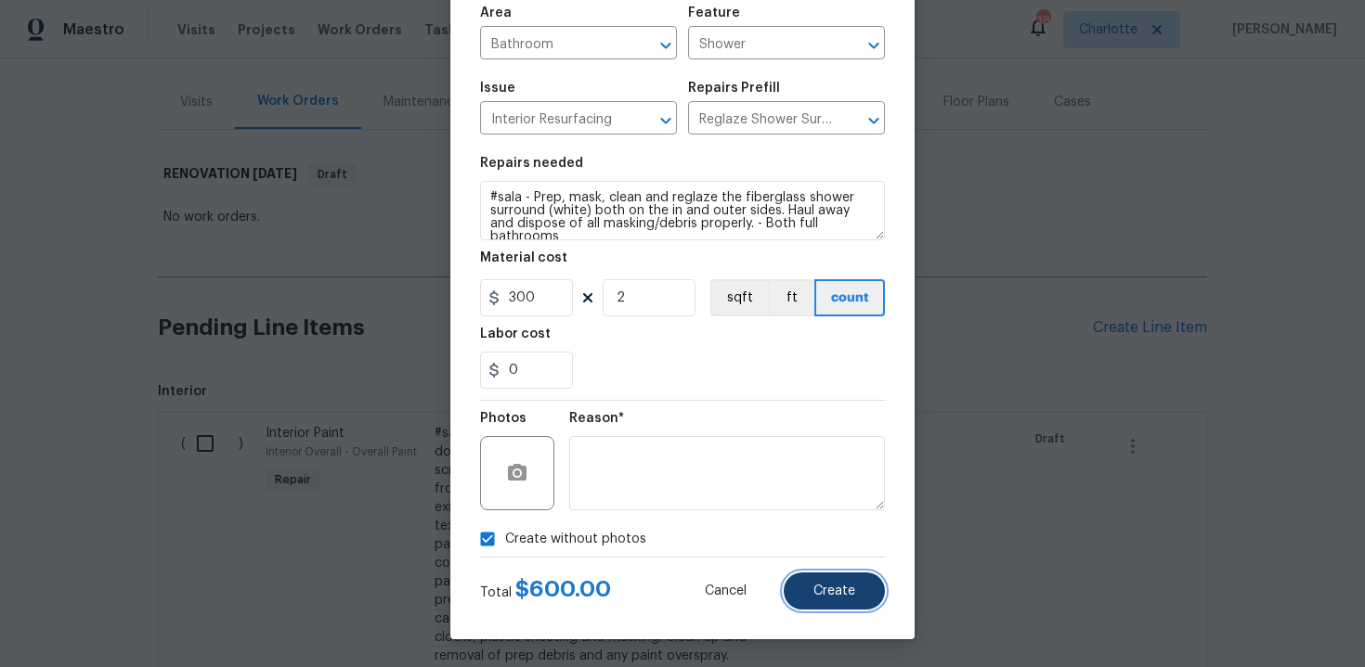
click at [833, 596] on span "Create" at bounding box center [834, 592] width 42 height 14
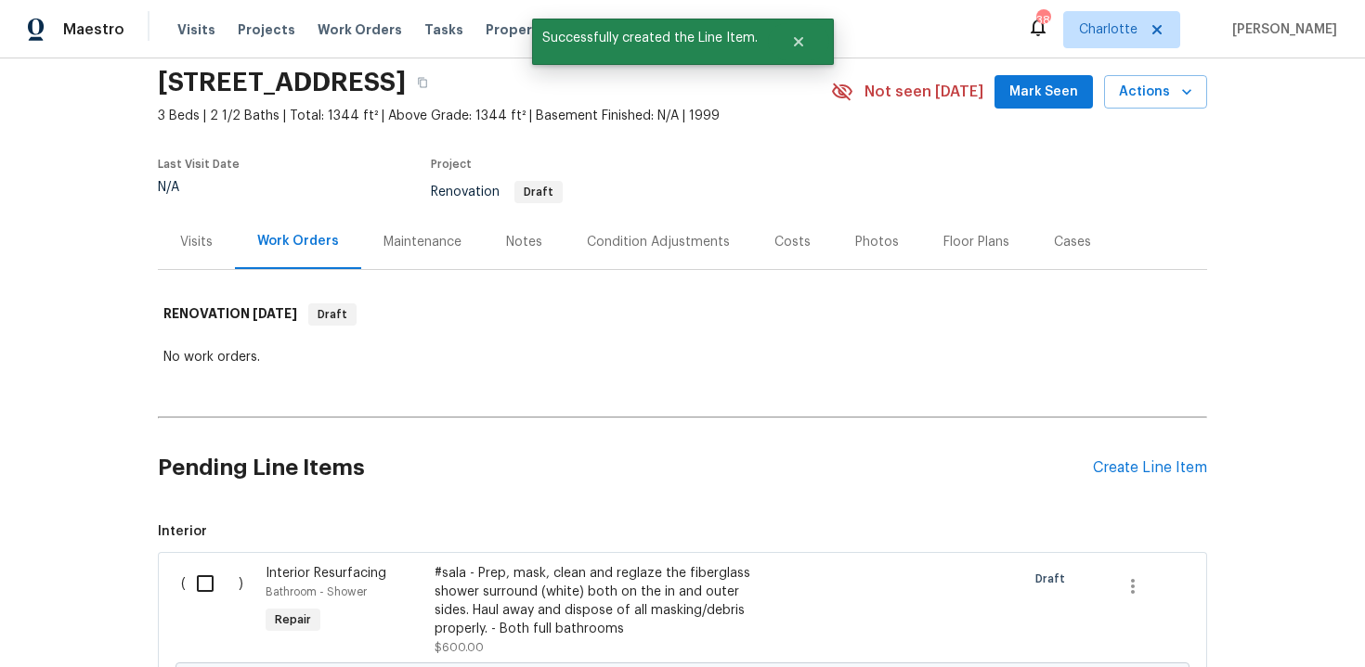
scroll to position [207, 0]
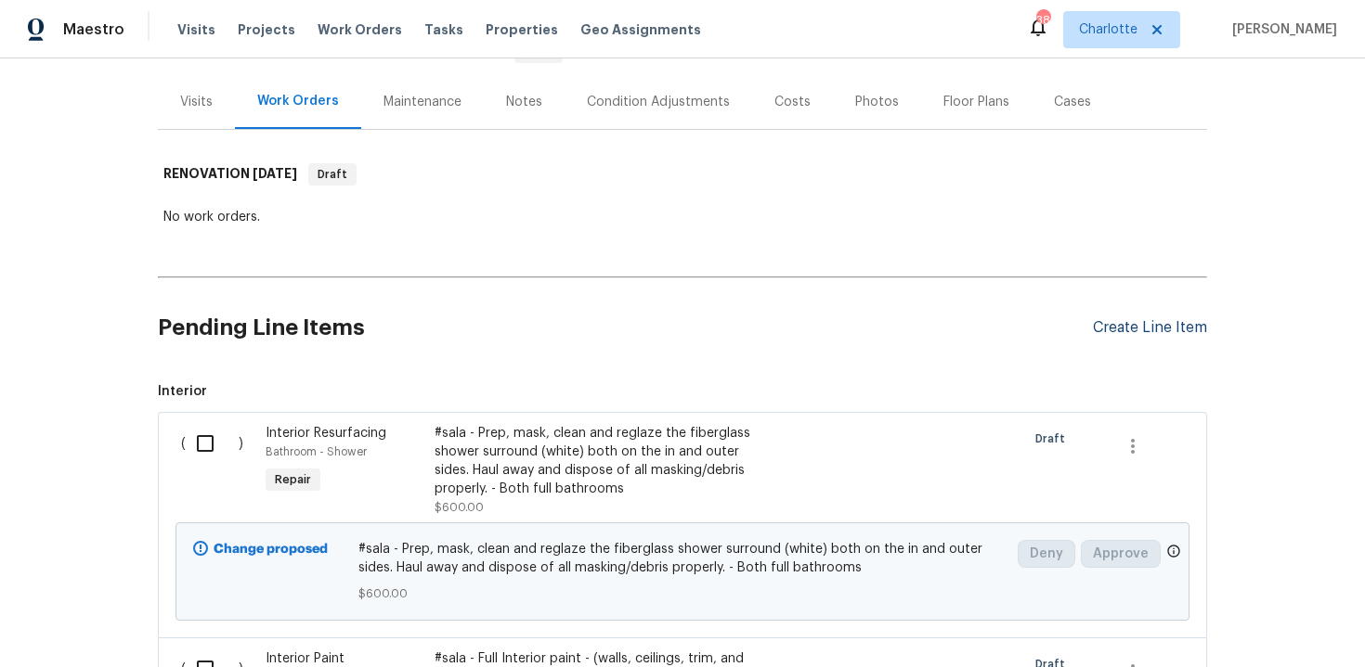
click at [1147, 336] on div "Create Line Item" at bounding box center [1150, 328] width 114 height 18
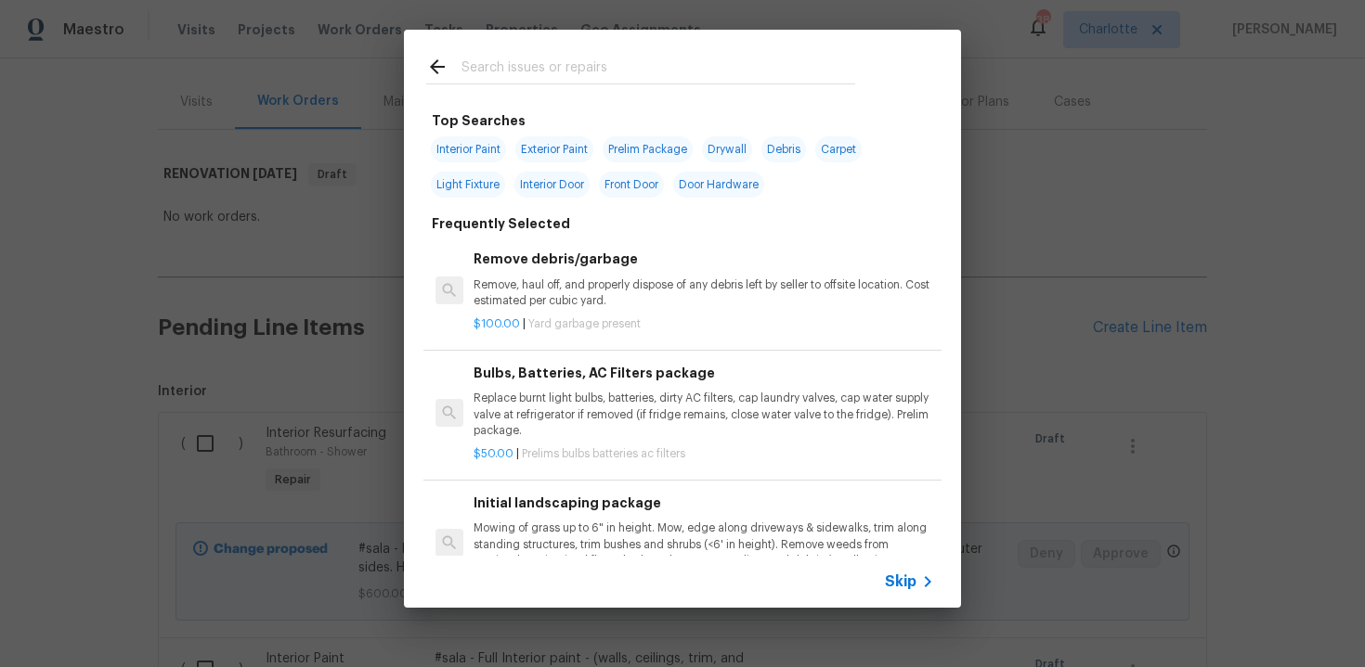
click at [896, 578] on span "Skip" at bounding box center [901, 582] width 32 height 19
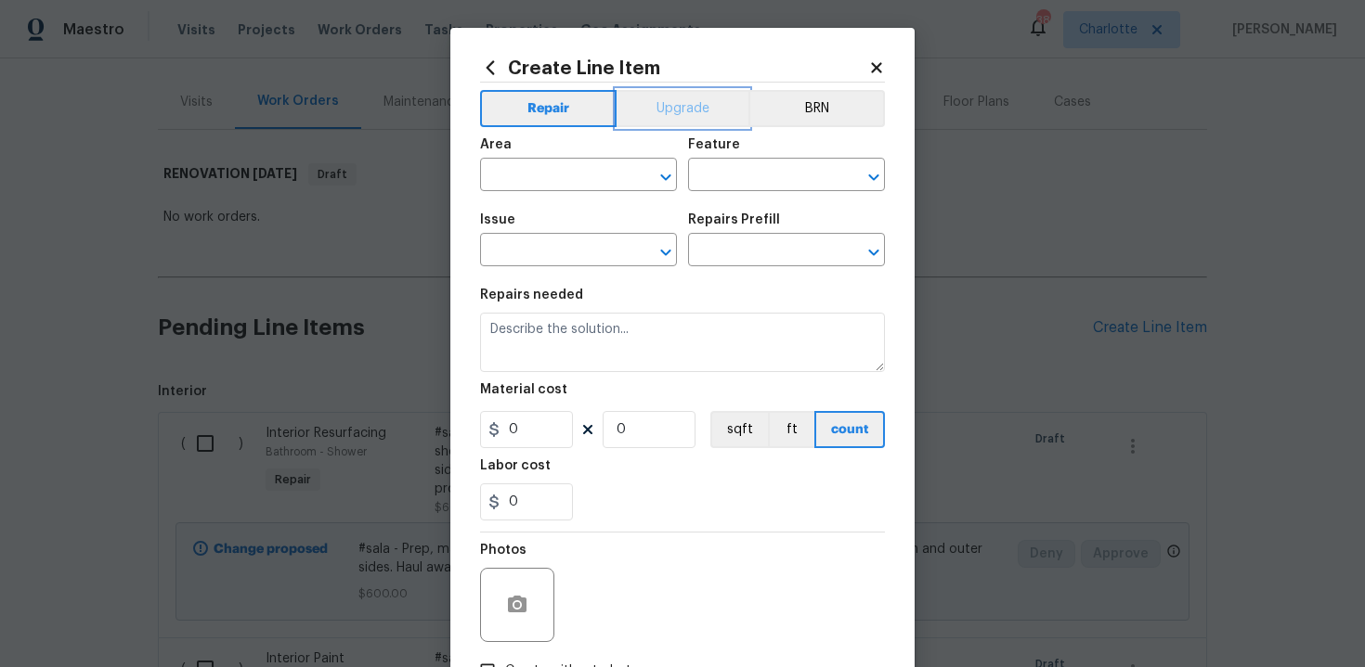
click at [684, 111] on button "Upgrade" at bounding box center [682, 108] width 133 height 37
click at [590, 174] on input "text" at bounding box center [552, 176] width 145 height 29
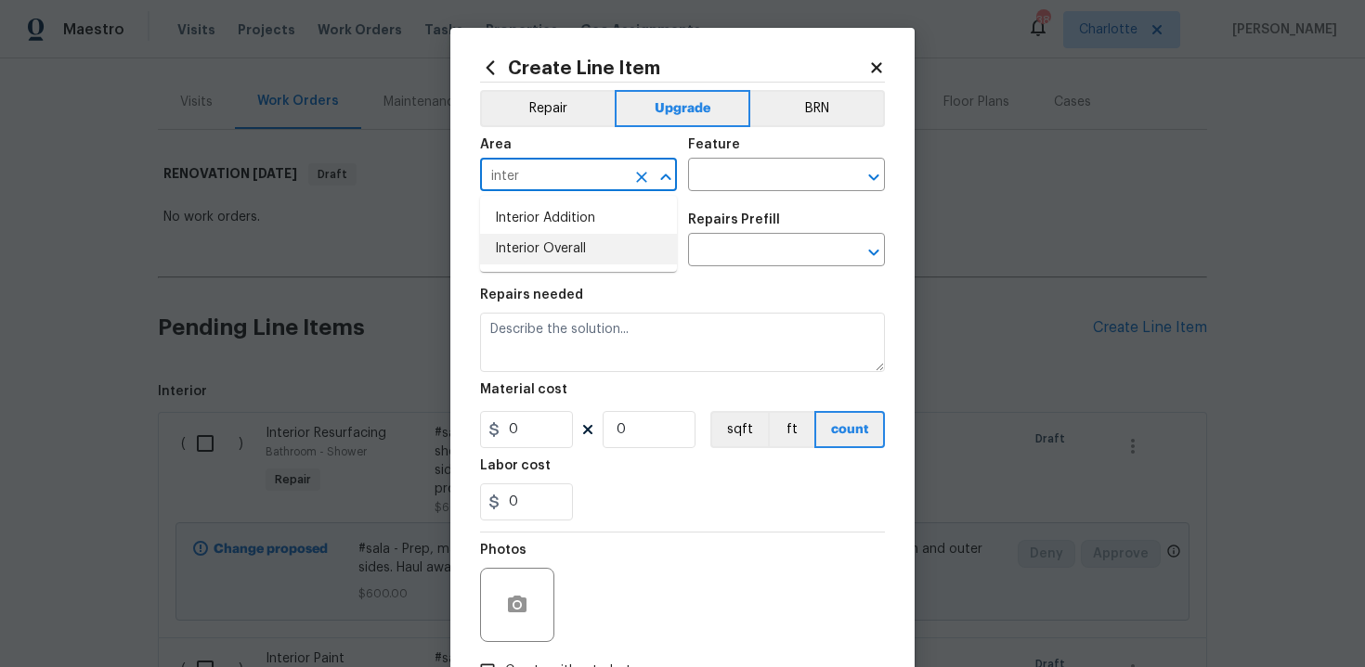
click at [588, 237] on li "Interior Overall" at bounding box center [578, 249] width 197 height 31
type input "Interior Overall"
click at [727, 174] on input "text" at bounding box center [760, 176] width 145 height 29
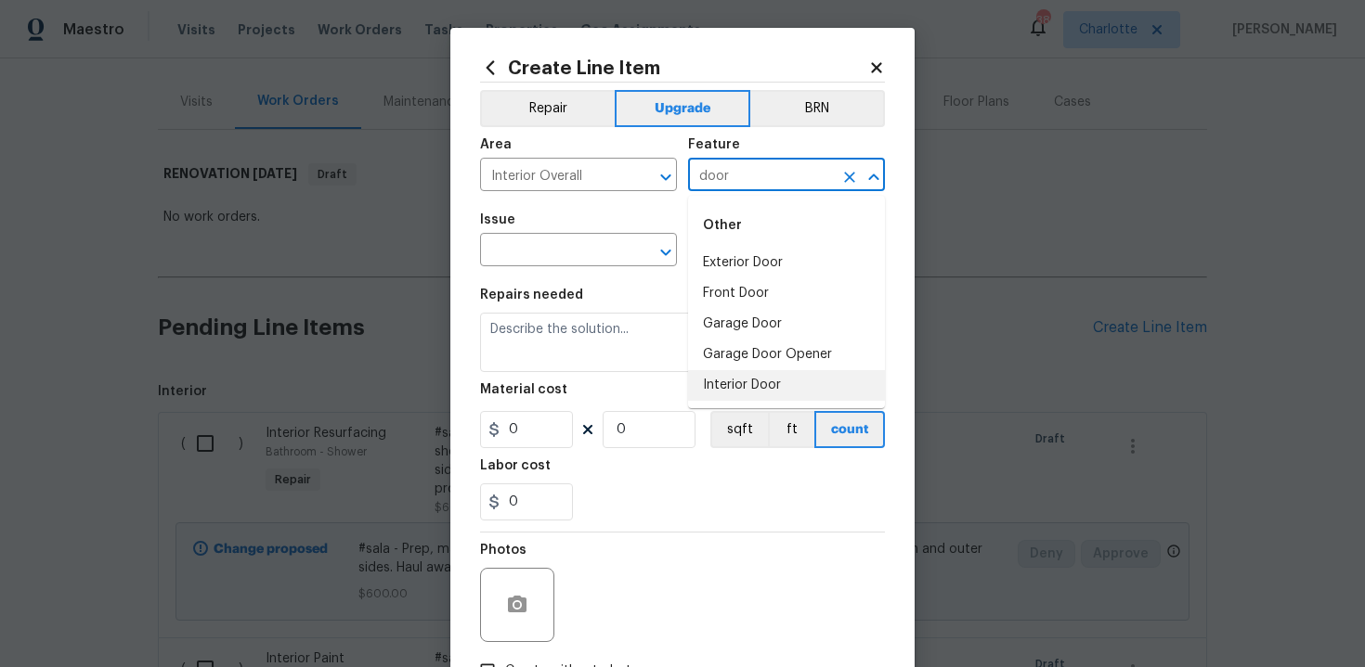
click at [739, 379] on li "Interior Door" at bounding box center [786, 385] width 197 height 31
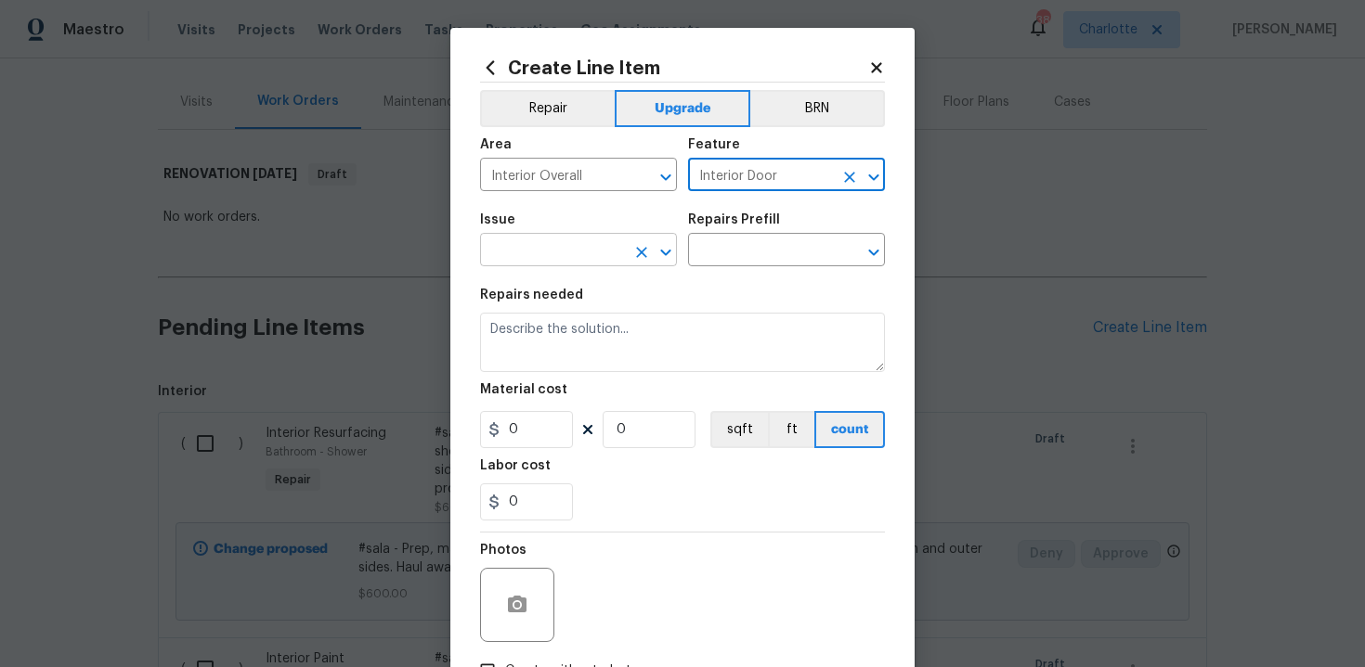
type input "Interior Door"
click at [549, 252] on input "text" at bounding box center [552, 252] width 145 height 29
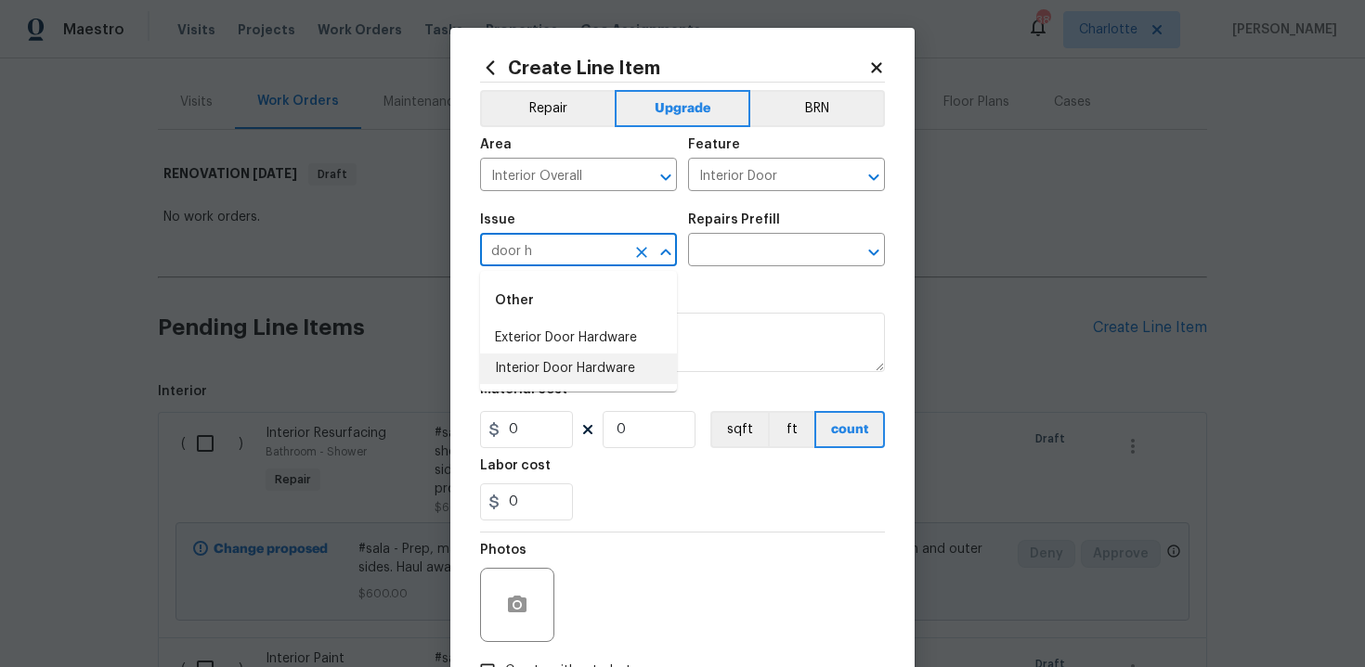
click at [576, 384] on ul "Other Exterior Door Hardware Interior Door Hardware" at bounding box center [578, 331] width 197 height 121
click at [607, 368] on li "Interior Door Hardware" at bounding box center [578, 369] width 197 height 31
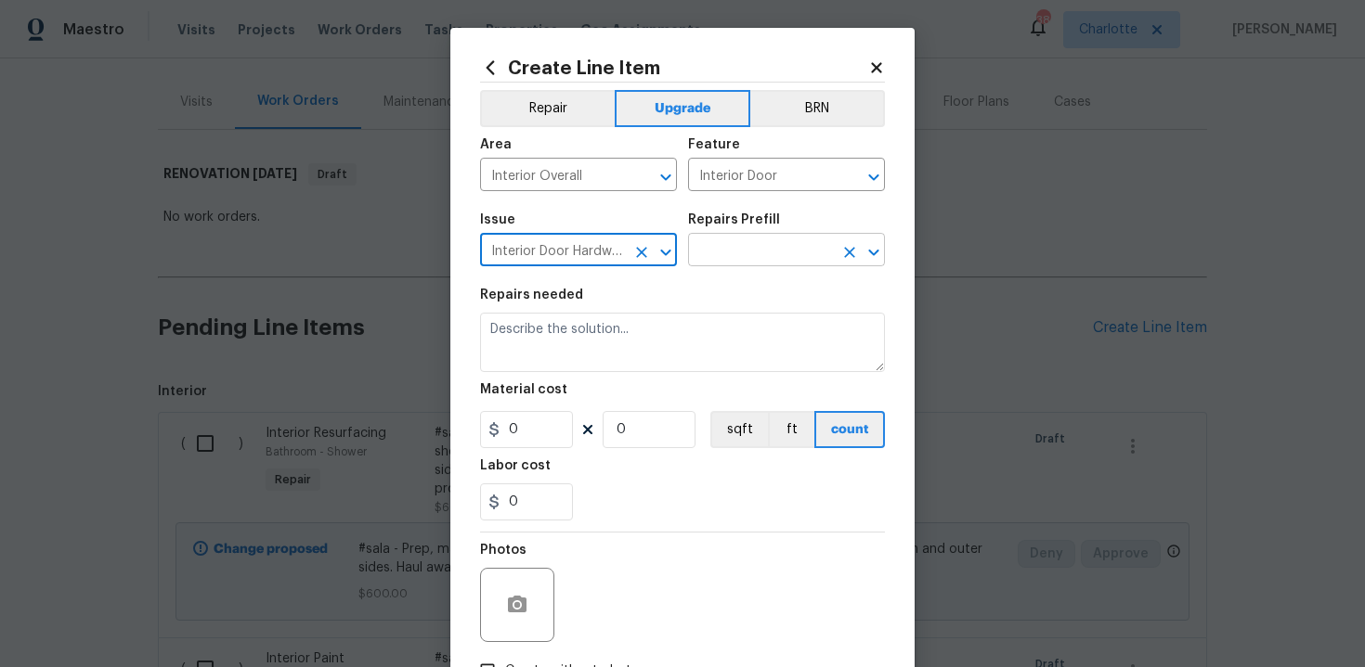
type input "Interior Door Hardware"
click at [737, 260] on input "text" at bounding box center [760, 252] width 145 height 29
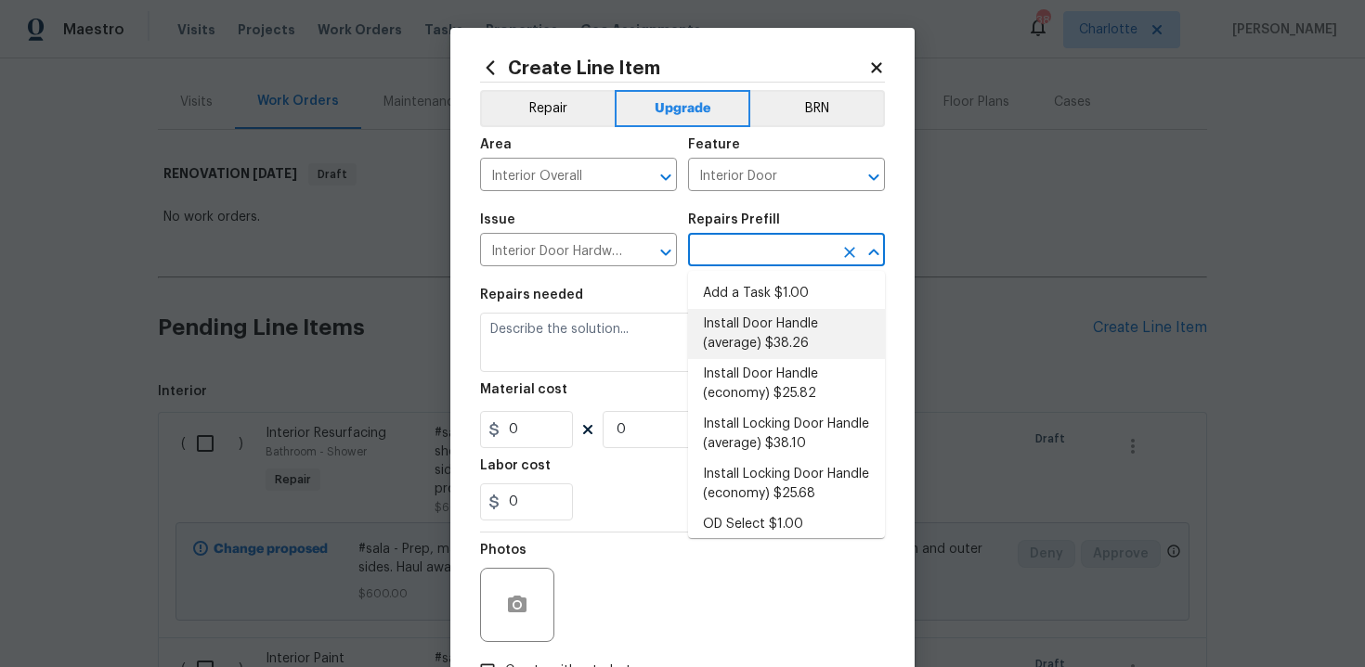
click at [764, 332] on li "Install Door Handle (average) $38.26" at bounding box center [786, 334] width 197 height 50
type input "Install Door Handle (average) $38.26"
type textarea "Remove the existing interior door handle (if present). Install a new (average) …"
type input "38.26"
type input "1"
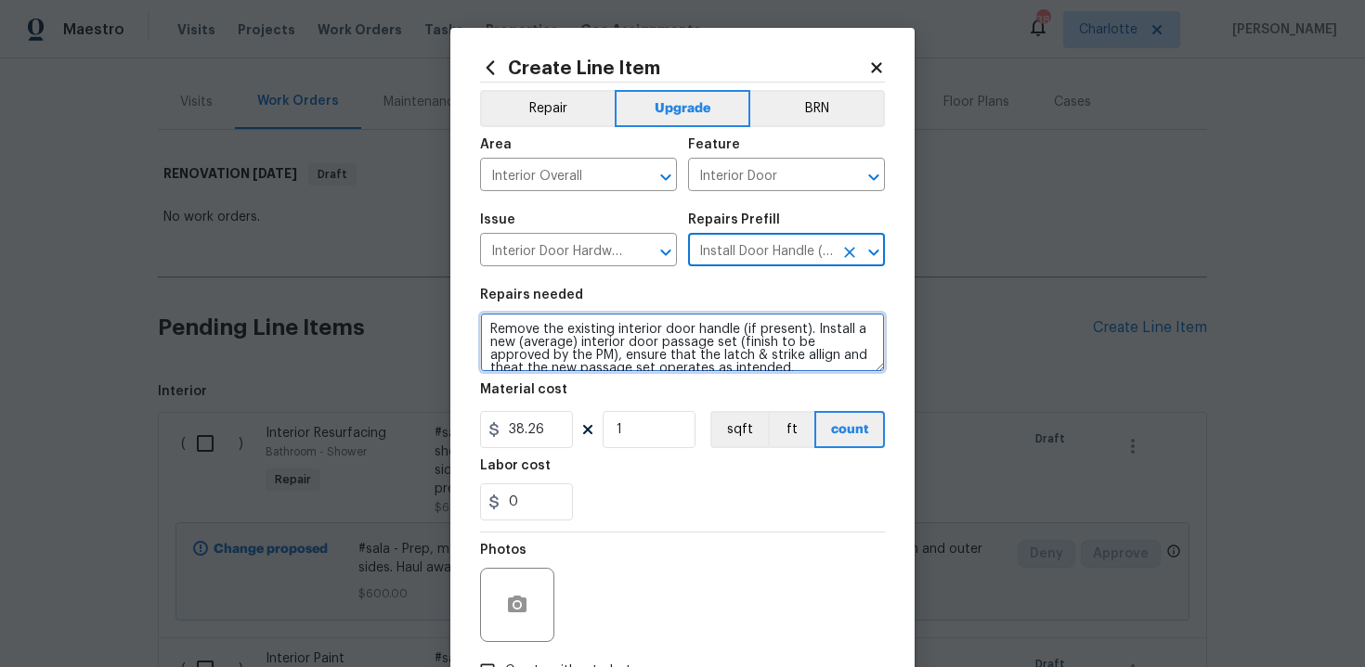
click at [483, 324] on textarea "Remove the existing interior door handle (if present). Install a new (average) …" at bounding box center [682, 342] width 405 height 59
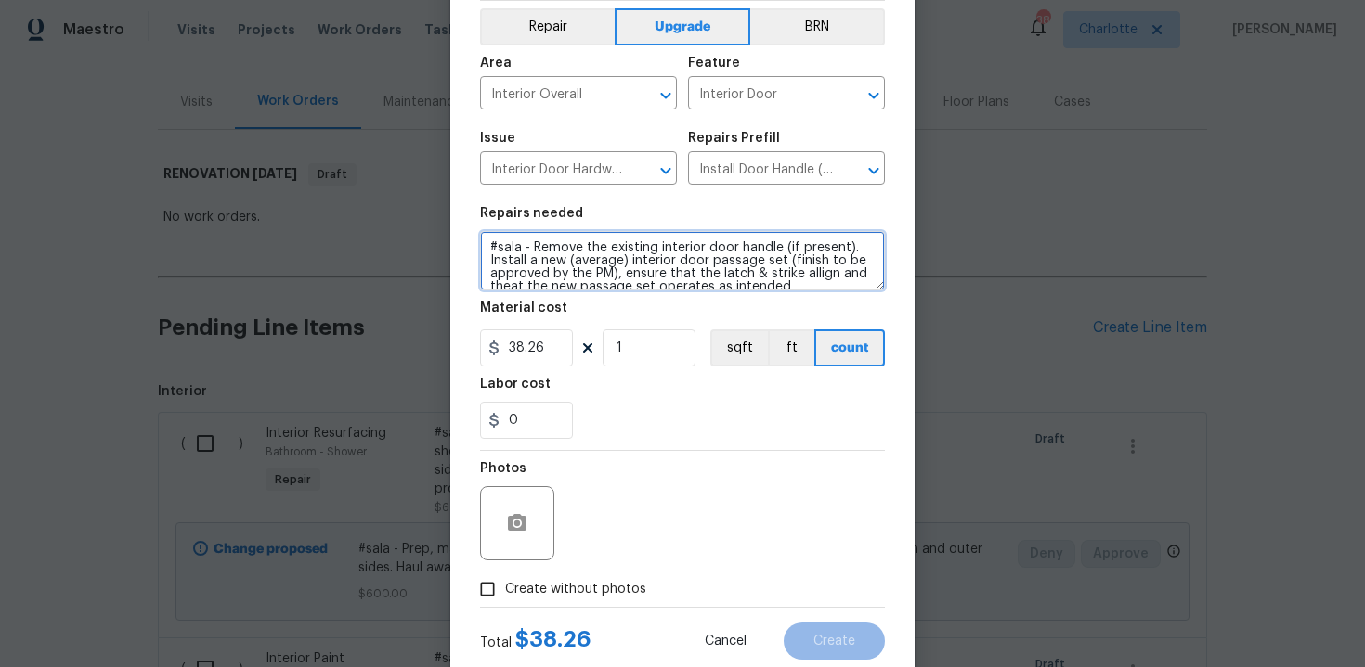
scroll to position [133, 0]
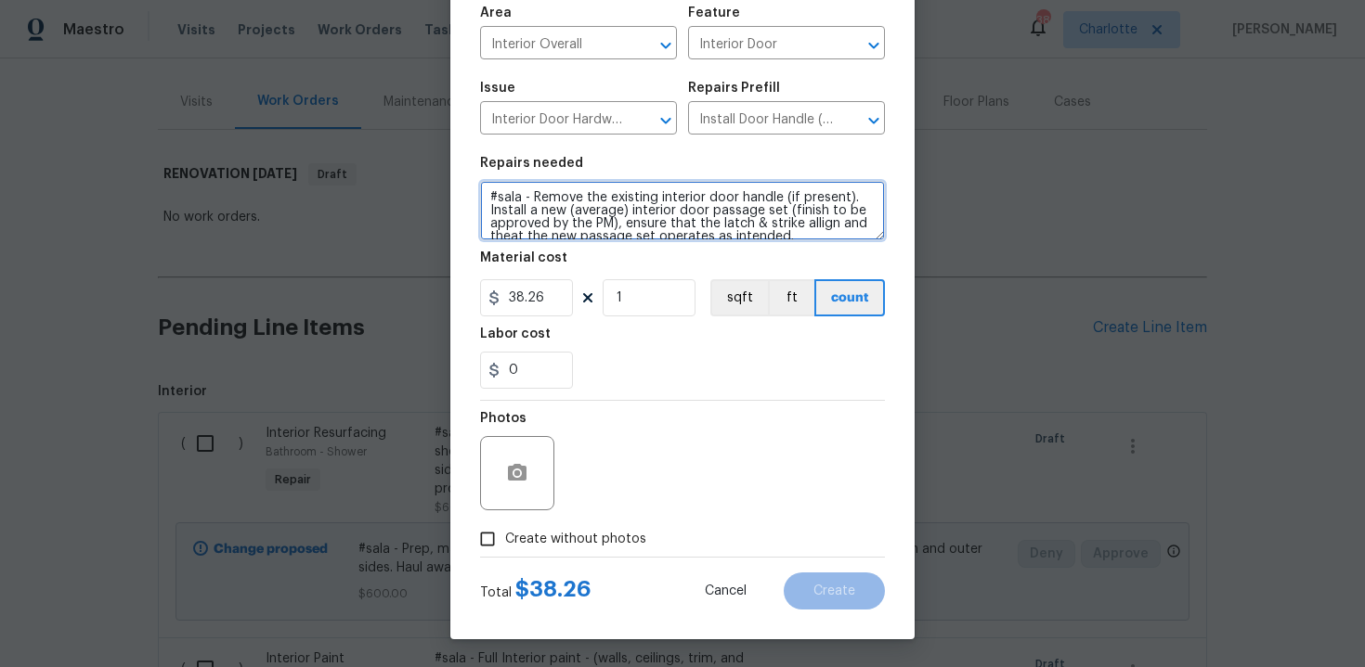
type textarea "#sala - Remove the existing interior door handle (if present). Install a new (a…"
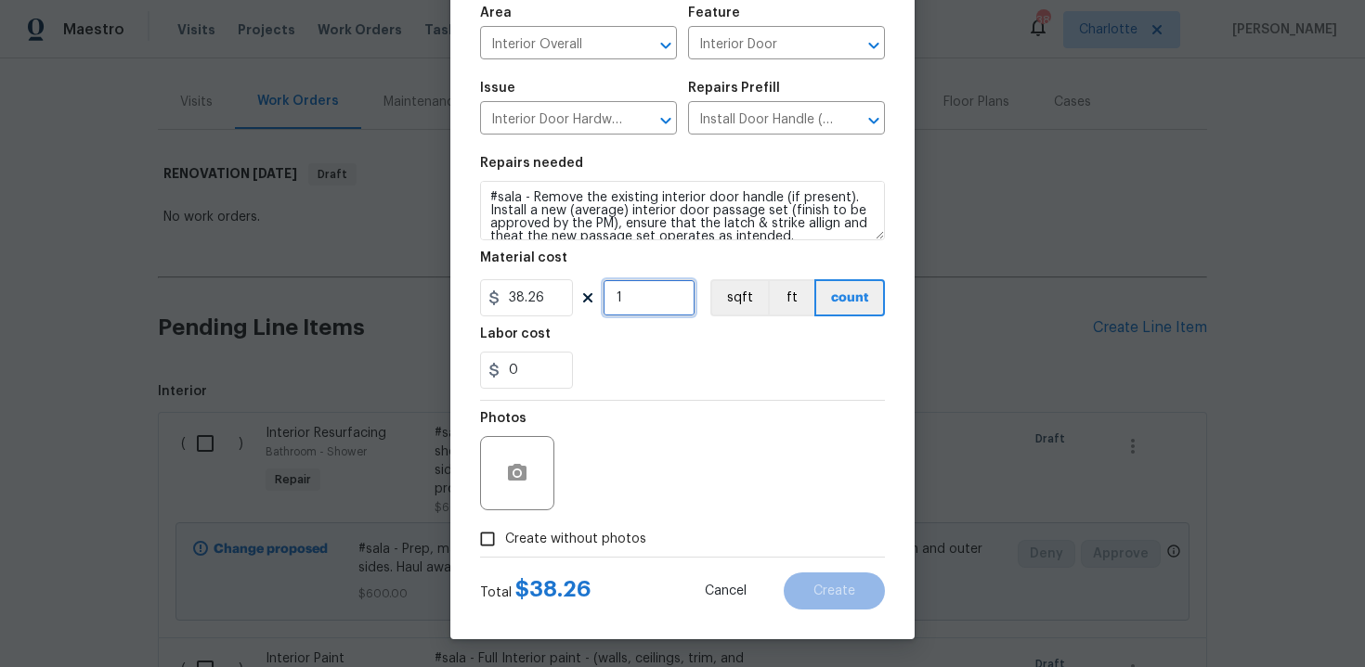
click at [636, 299] on input "1" at bounding box center [648, 297] width 93 height 37
type input "15"
click at [659, 379] on div "0" at bounding box center [682, 370] width 405 height 37
click at [566, 542] on span "Create without photos" at bounding box center [575, 539] width 141 height 19
click at [505, 542] on input "Create without photos" at bounding box center [487, 539] width 35 height 35
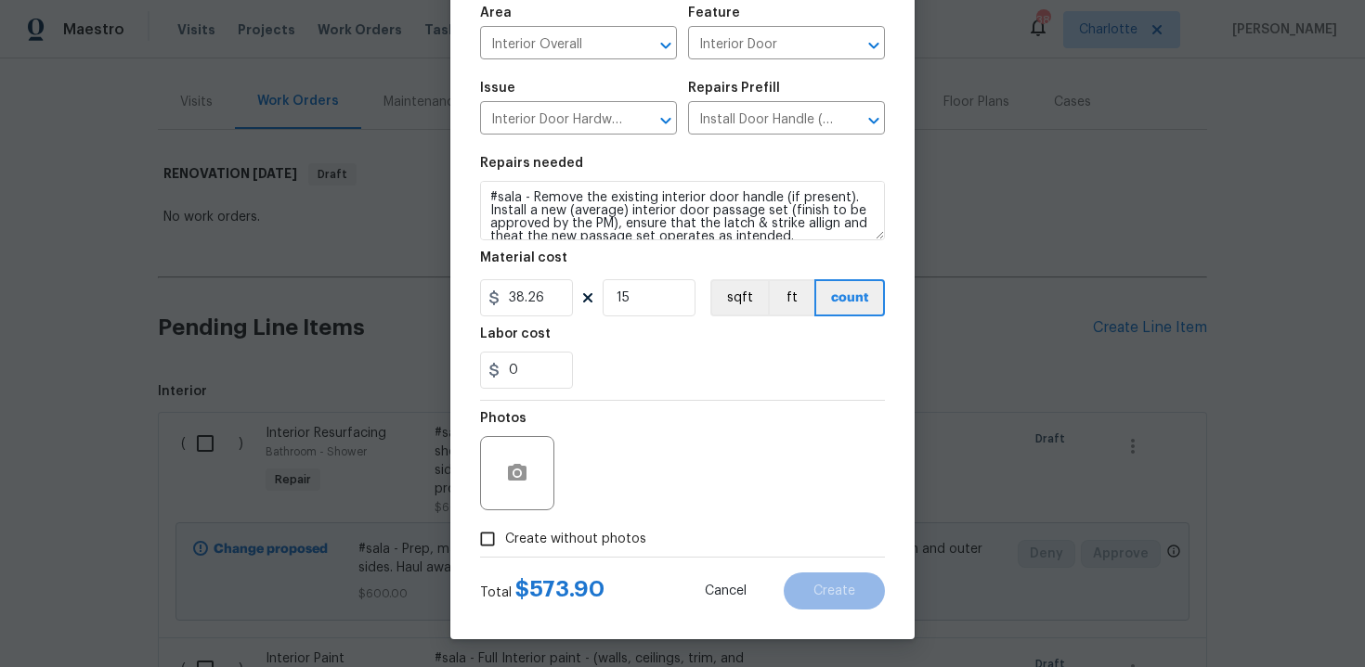
checkbox input "true"
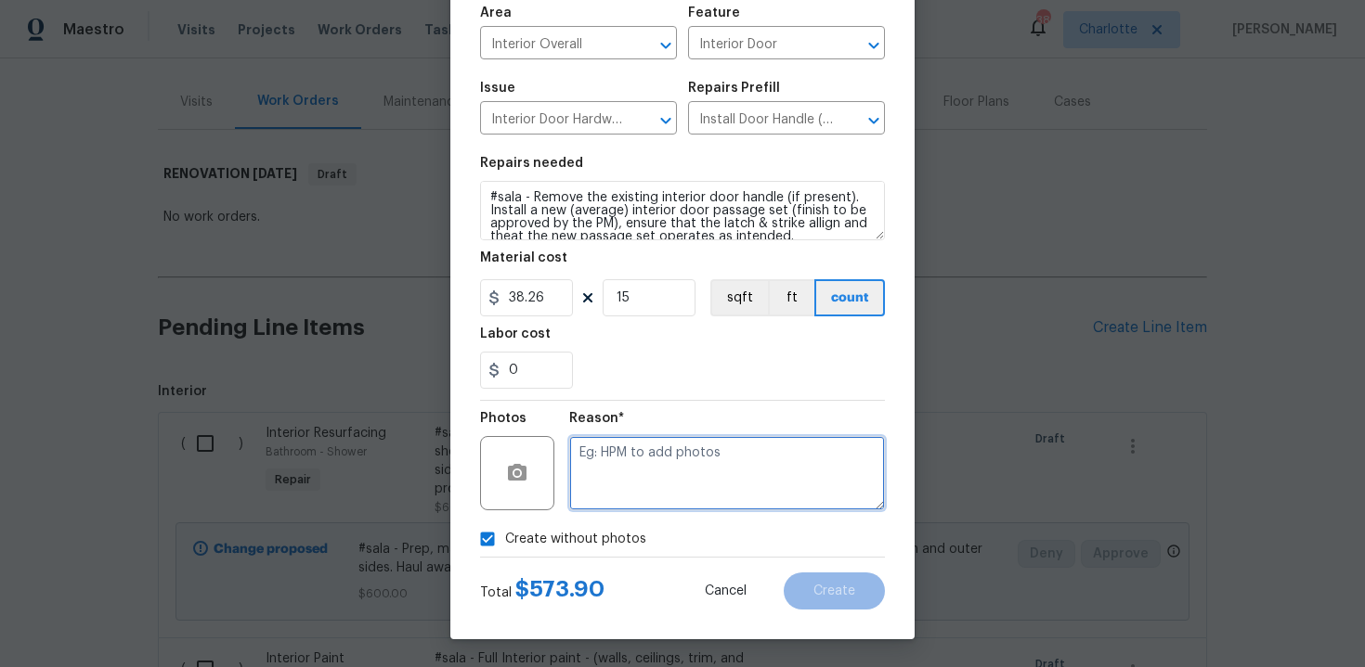
click at [643, 496] on textarea at bounding box center [727, 473] width 316 height 74
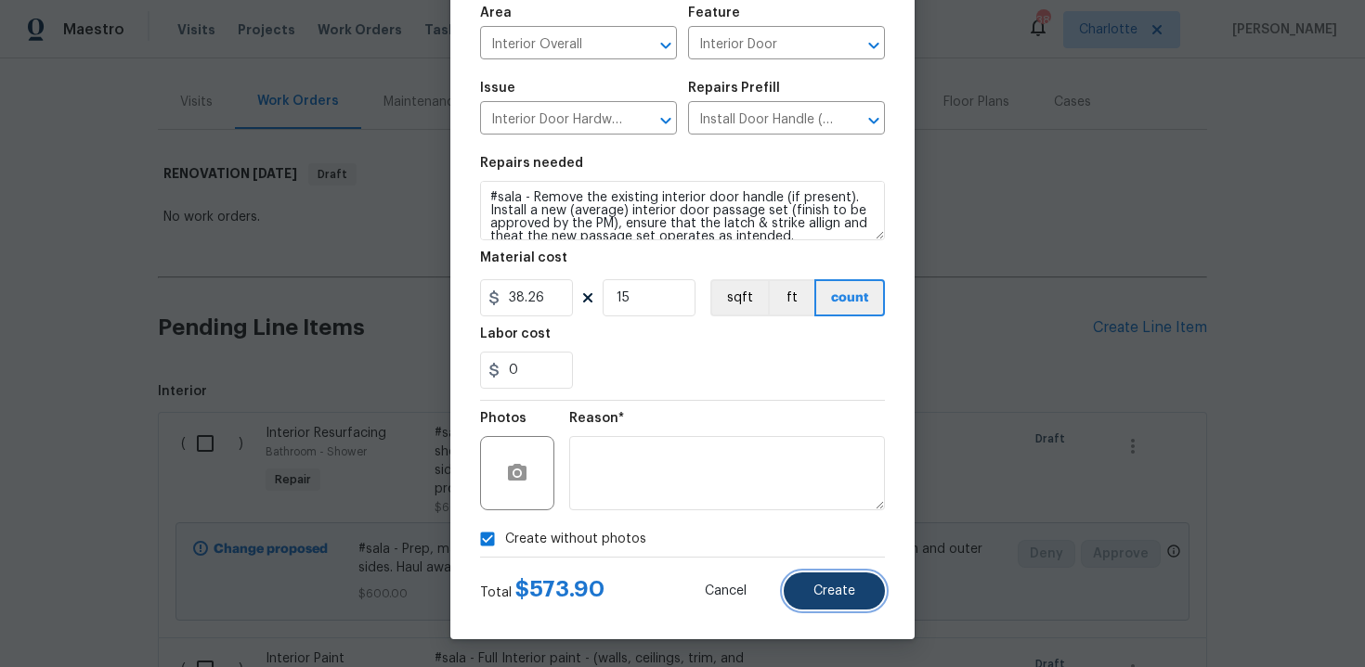
click at [853, 601] on button "Create" at bounding box center [833, 591] width 101 height 37
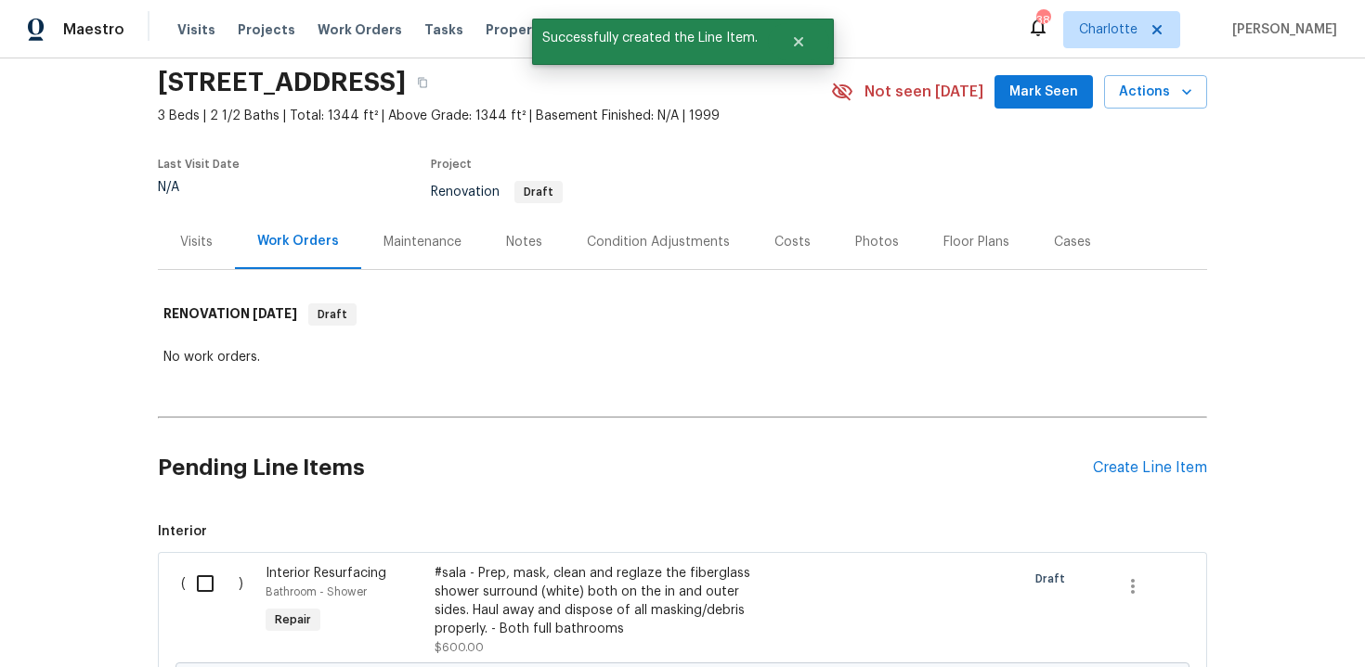
scroll to position [207, 0]
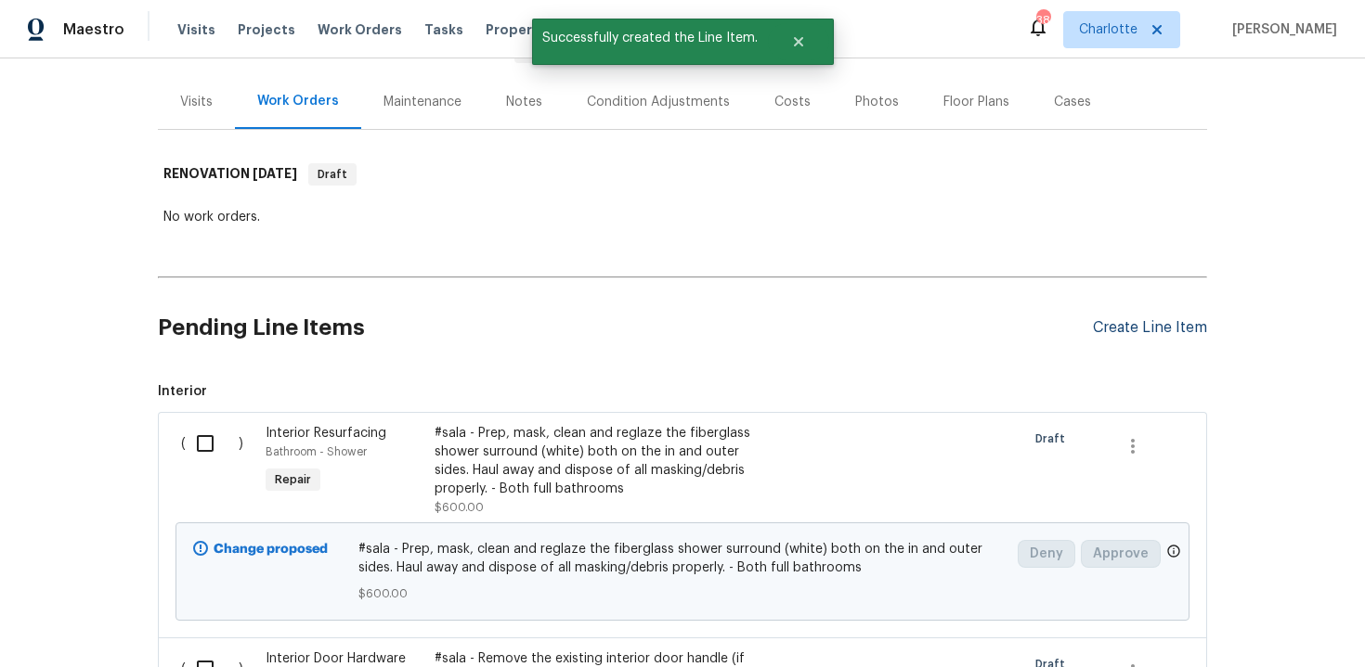
click at [1111, 324] on div "Create Line Item" at bounding box center [1150, 328] width 114 height 18
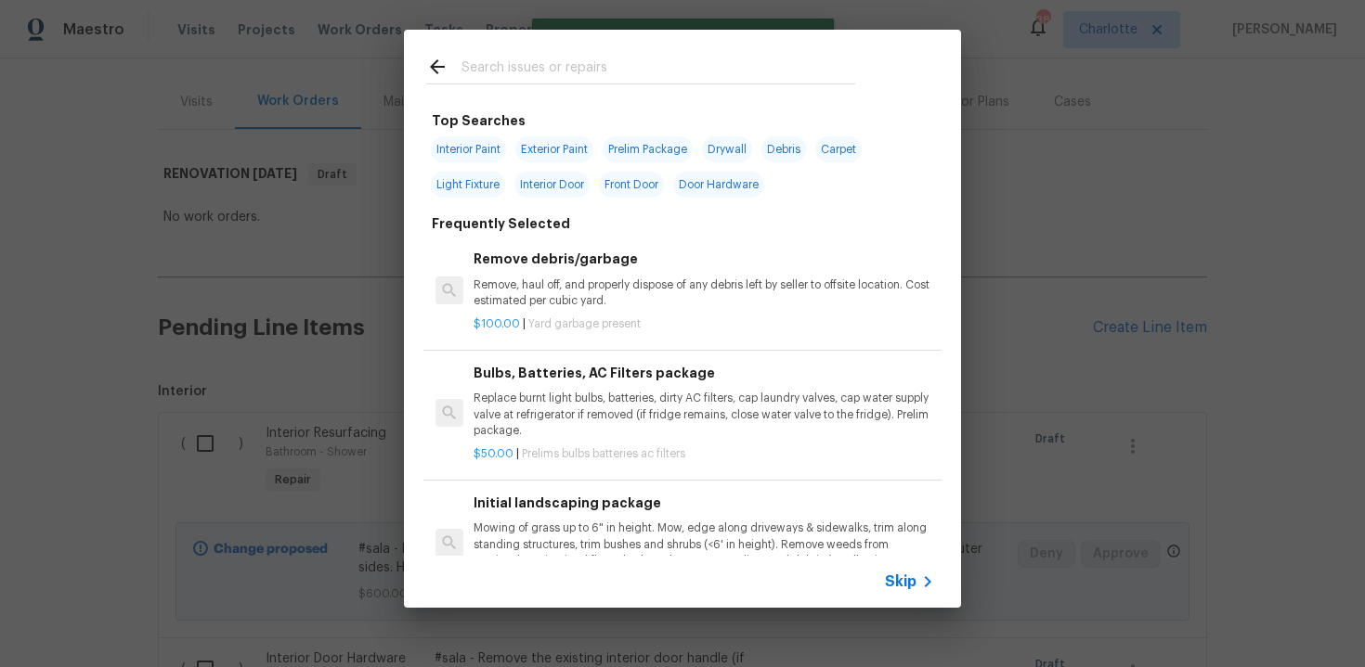
click at [913, 582] on span "Skip" at bounding box center [901, 582] width 32 height 19
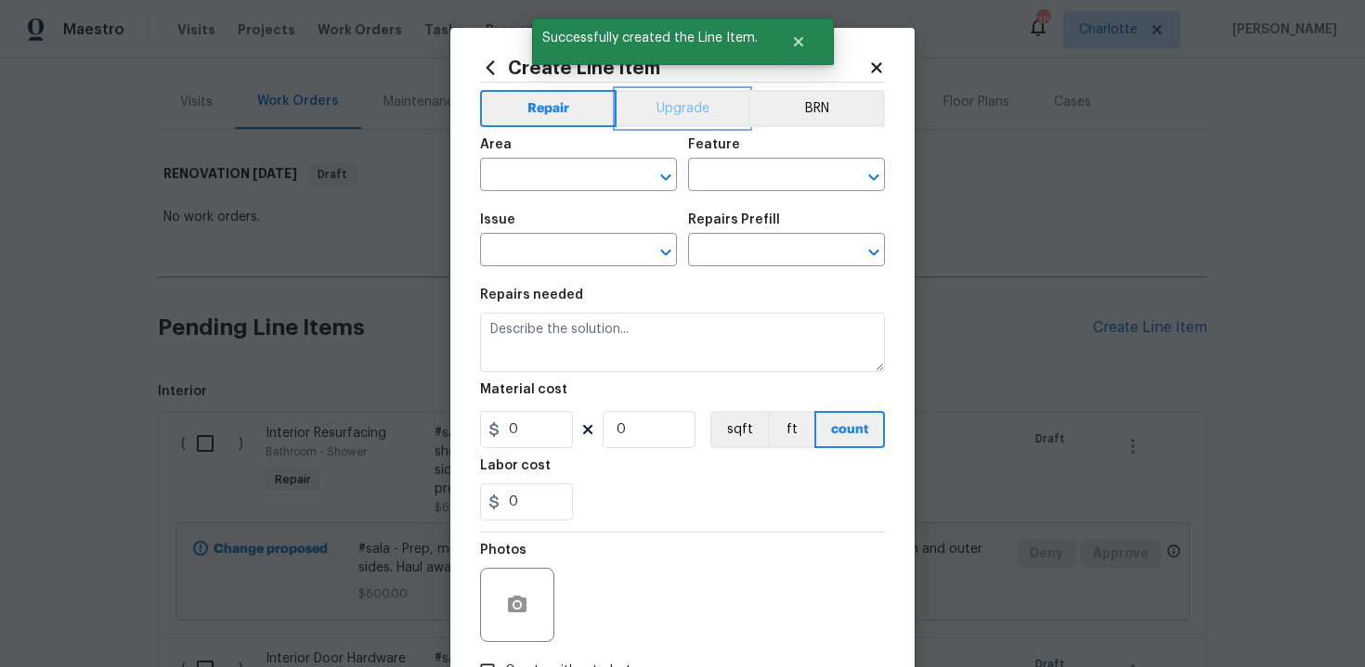
click at [685, 111] on button "Upgrade" at bounding box center [682, 108] width 133 height 37
click at [595, 179] on input "text" at bounding box center [552, 176] width 145 height 29
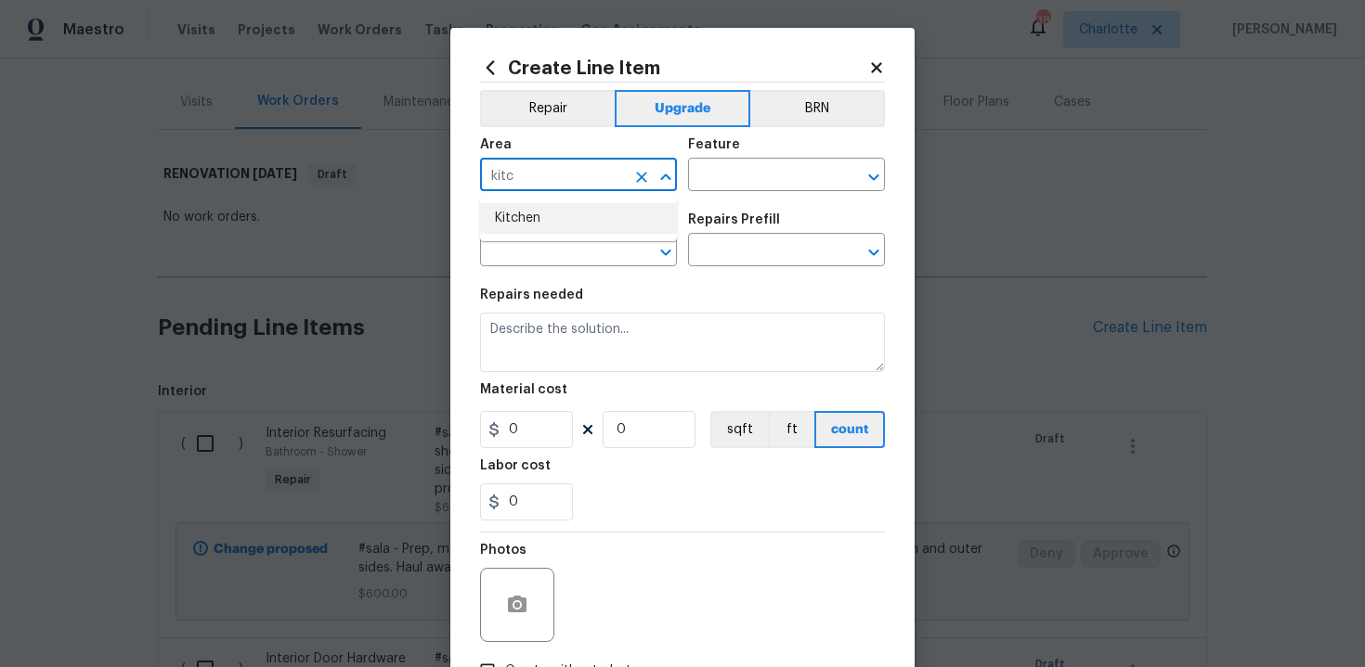
click at [562, 225] on li "Kitchen" at bounding box center [578, 218] width 197 height 31
type input "Kitchen"
click at [740, 160] on div "Feature" at bounding box center [786, 150] width 197 height 24
click at [731, 169] on input "text" at bounding box center [760, 176] width 145 height 29
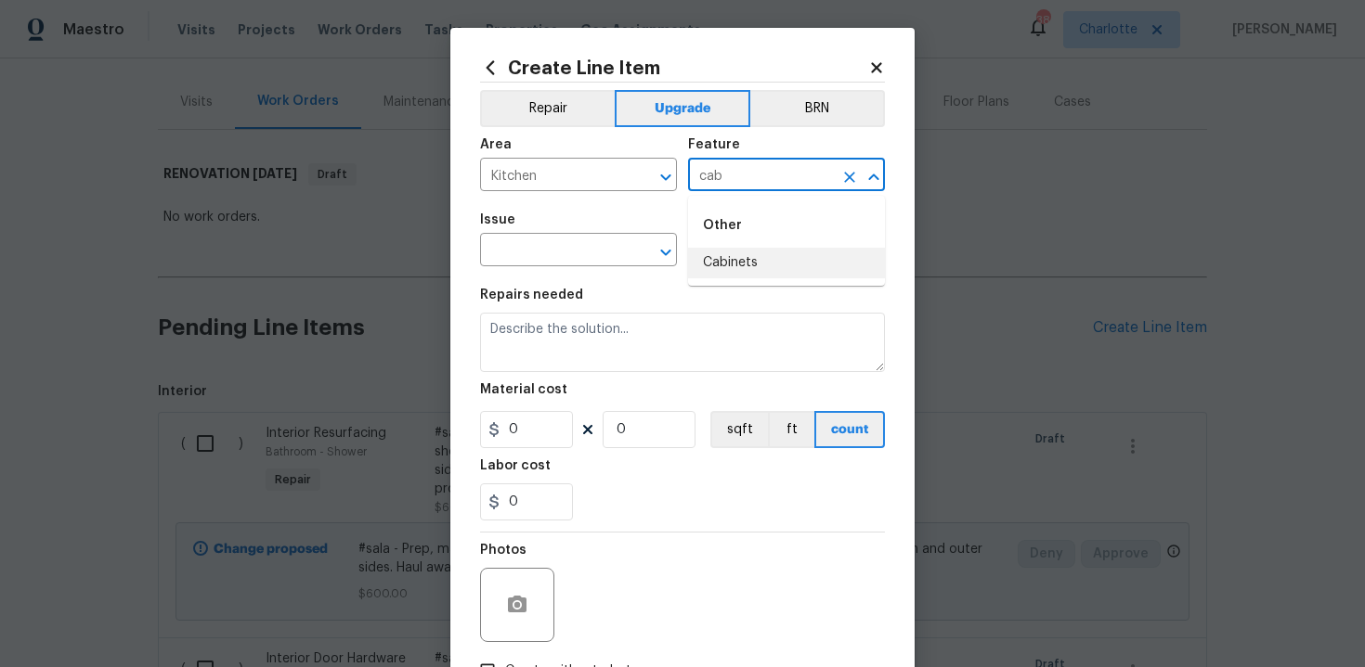
click at [732, 274] on li "Cabinets" at bounding box center [786, 263] width 197 height 31
type input "Cabinets"
click at [560, 259] on input "text" at bounding box center [552, 252] width 145 height 29
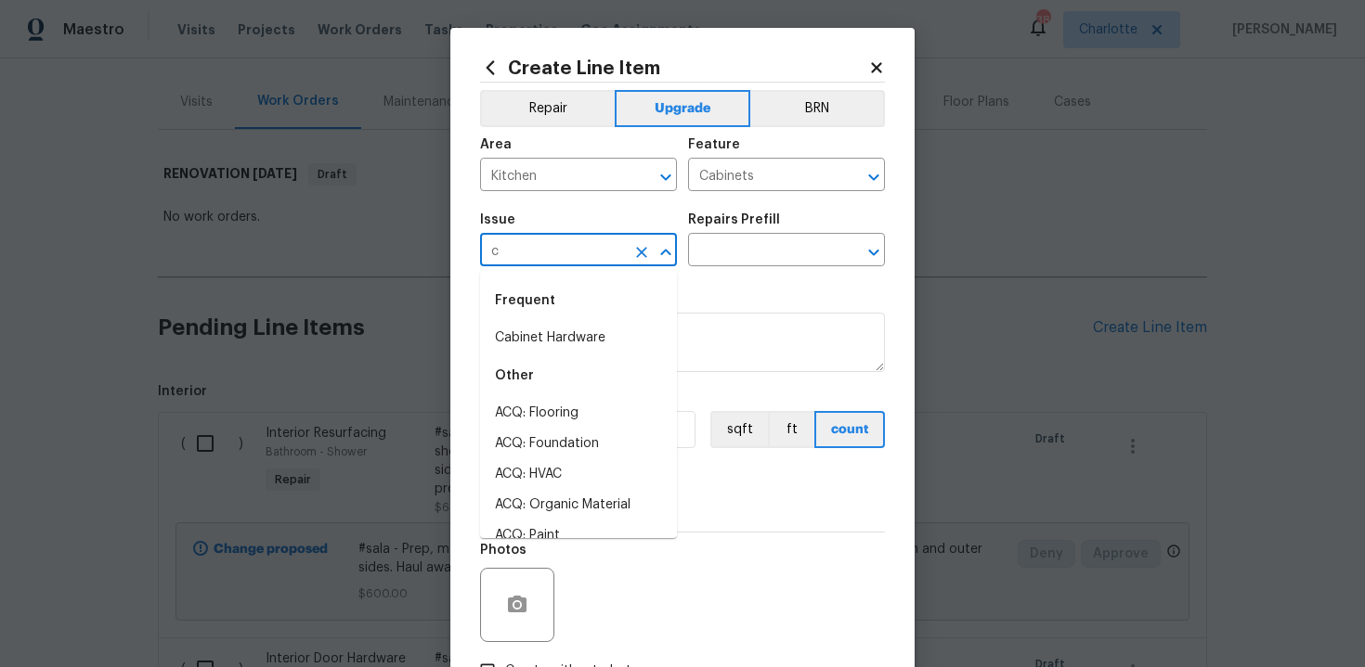
type input "ca"
type input "b"
click at [568, 436] on li "Kitchen Cabinets" at bounding box center [578, 444] width 197 height 31
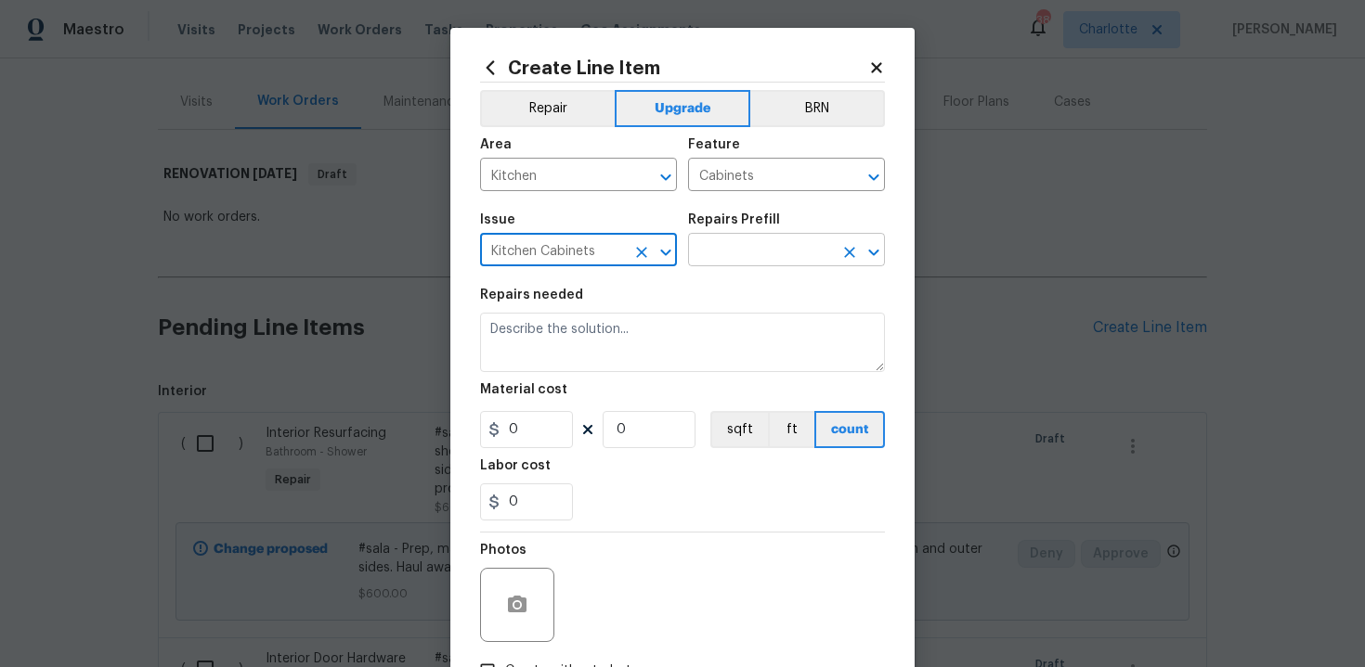
type input "Kitchen Cabinets"
click at [753, 250] on input "text" at bounding box center [760, 252] width 145 height 29
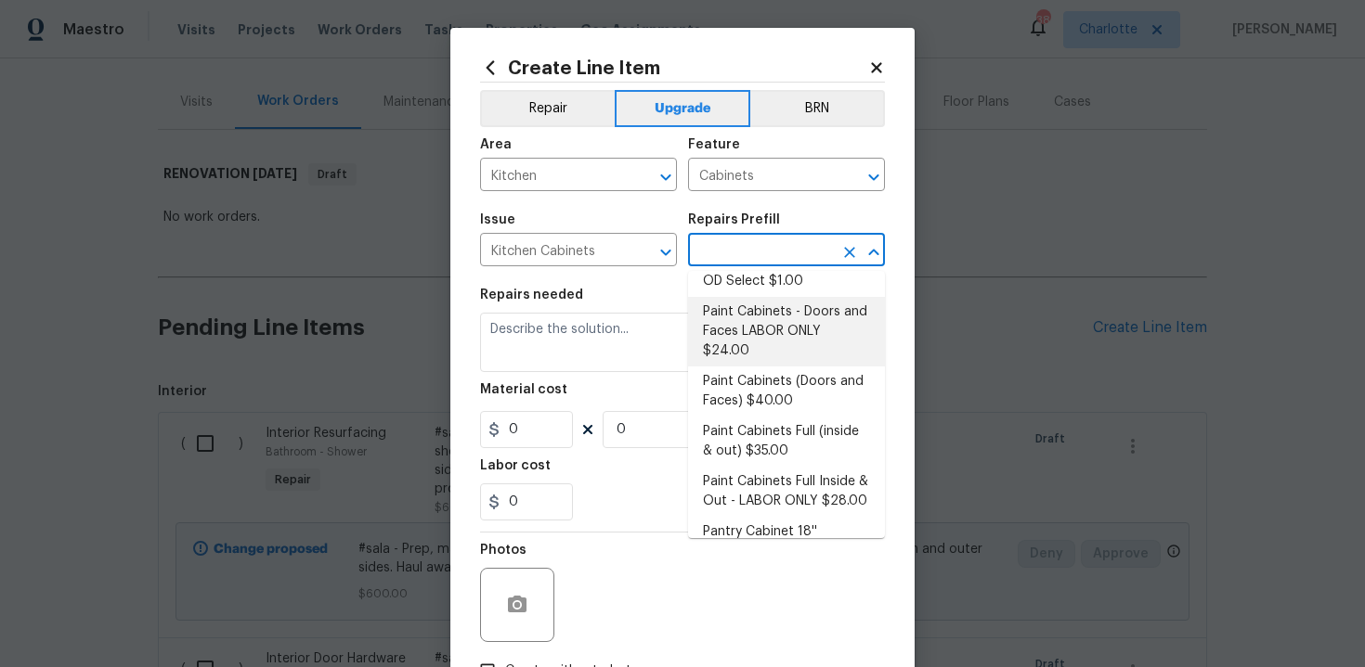
scroll to position [283, 0]
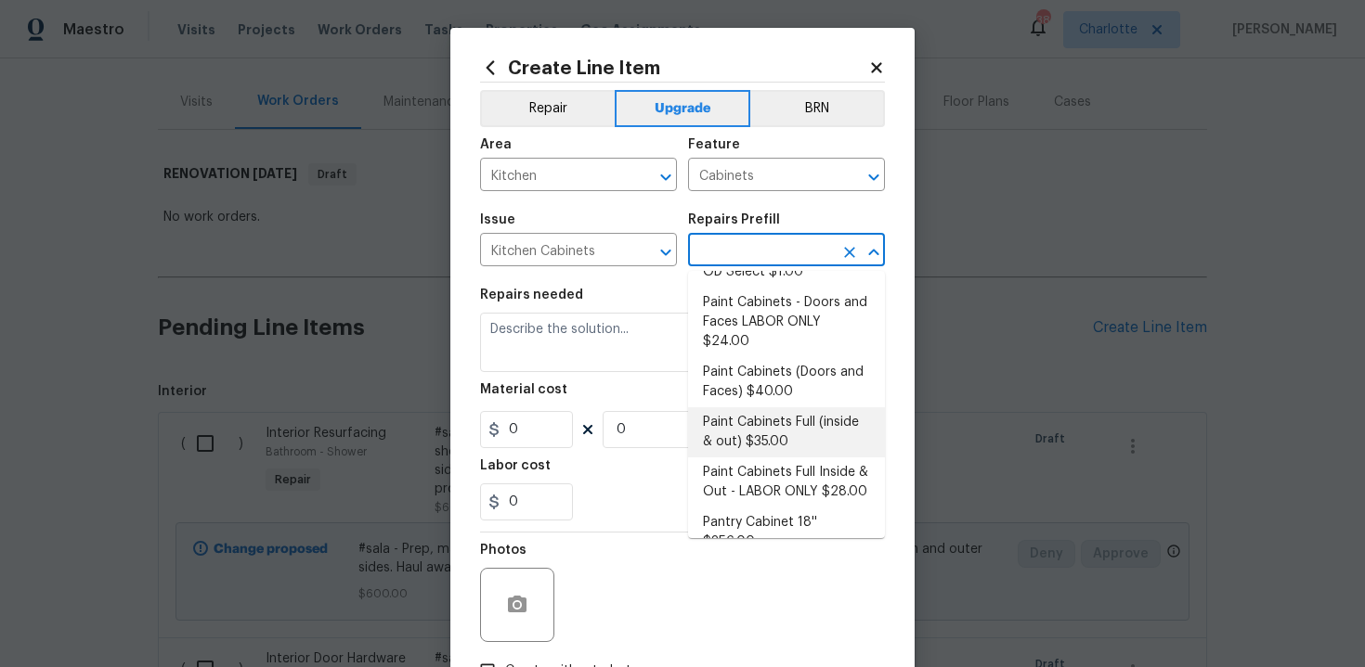
click at [772, 407] on li "Paint Cabinets Full (inside & out) $35.00" at bounding box center [786, 432] width 197 height 50
type input "Paint Cabinets Full (inside & out) $35.00"
type textarea "Prep, sand, mask and apply 2 coats of paint to the kitchen cabinet doors, inter…"
type input "35"
type input "1"
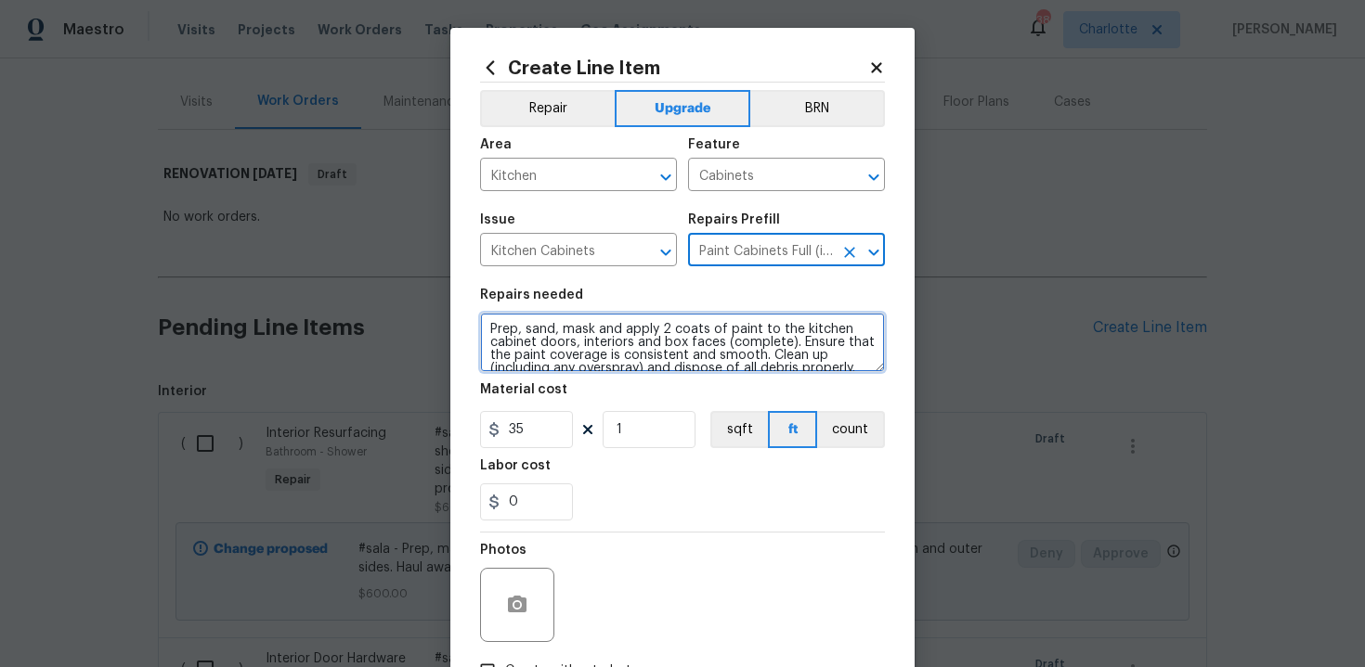
click at [486, 324] on textarea "Prep, sand, mask and apply 2 coats of paint to the kitchen cabinet doors, inter…" at bounding box center [682, 342] width 405 height 59
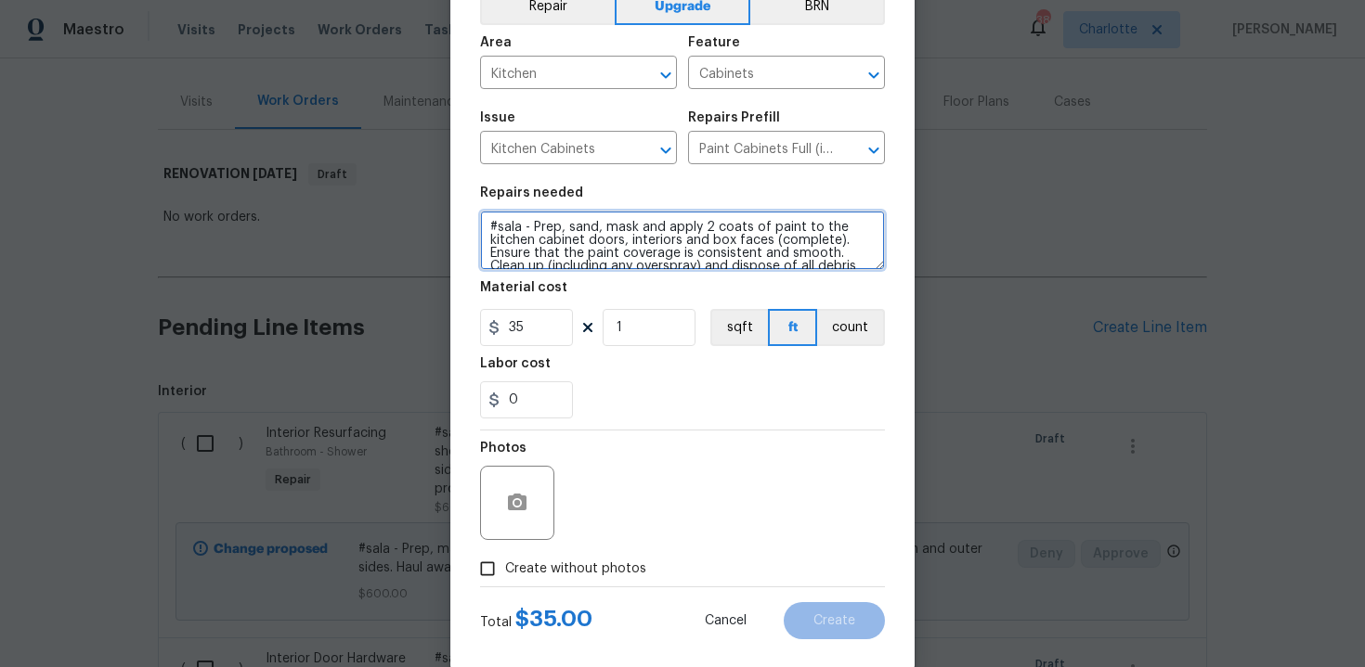
type textarea "#sala - Prep, sand, mask and apply 2 coats of paint to the kitchen cabinet door…"
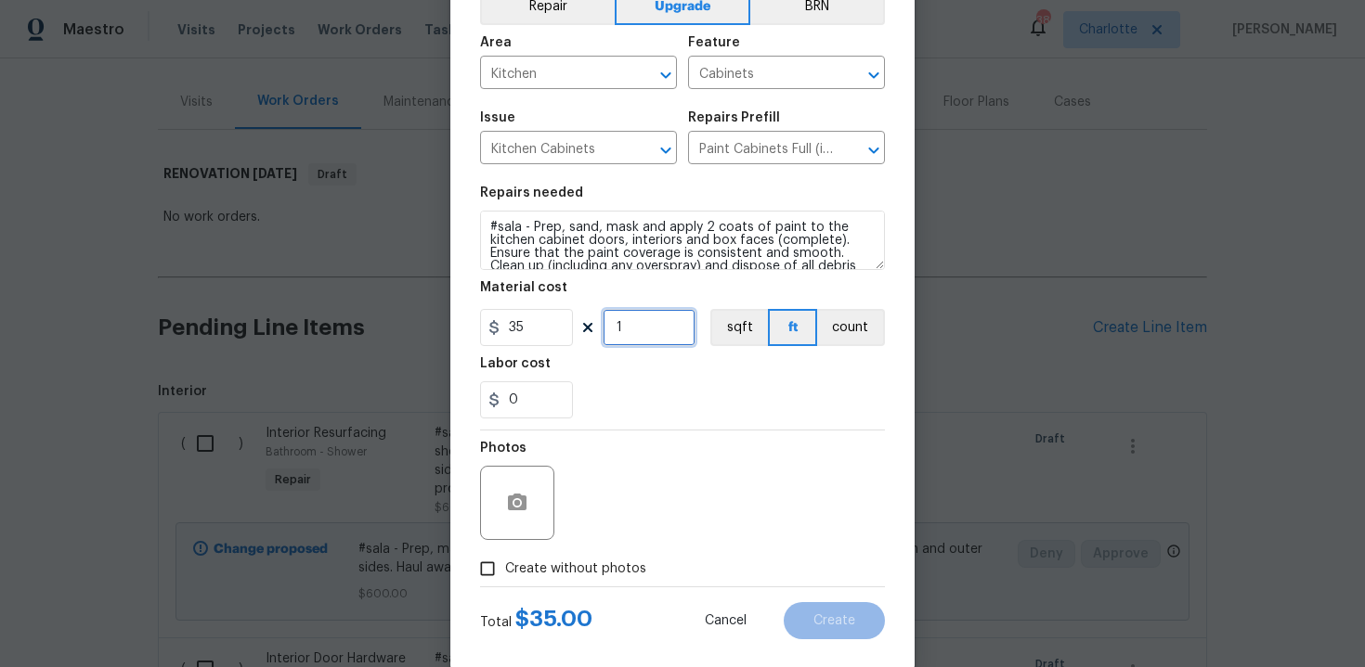
click at [644, 326] on input "1" at bounding box center [648, 327] width 93 height 37
type input "70"
click at [579, 560] on span "Create without photos" at bounding box center [575, 569] width 141 height 19
click at [505, 560] on input "Create without photos" at bounding box center [487, 568] width 35 height 35
checkbox input "true"
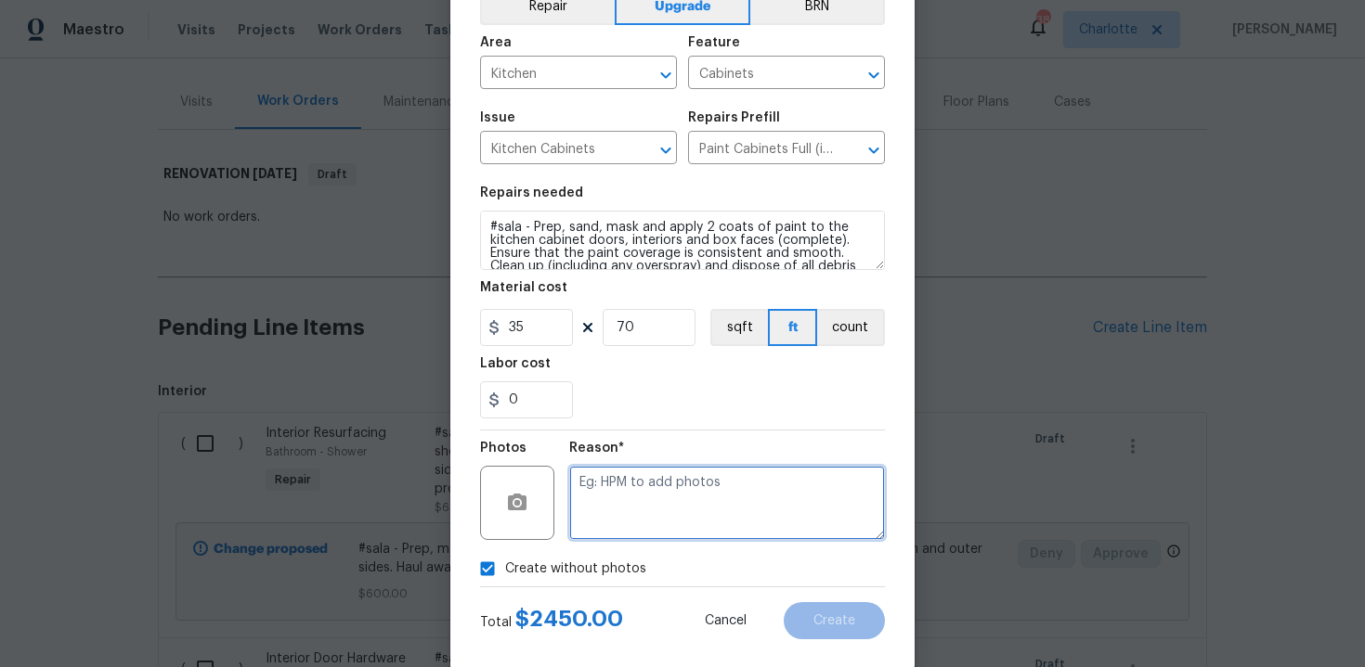
click at [614, 524] on textarea at bounding box center [727, 503] width 316 height 74
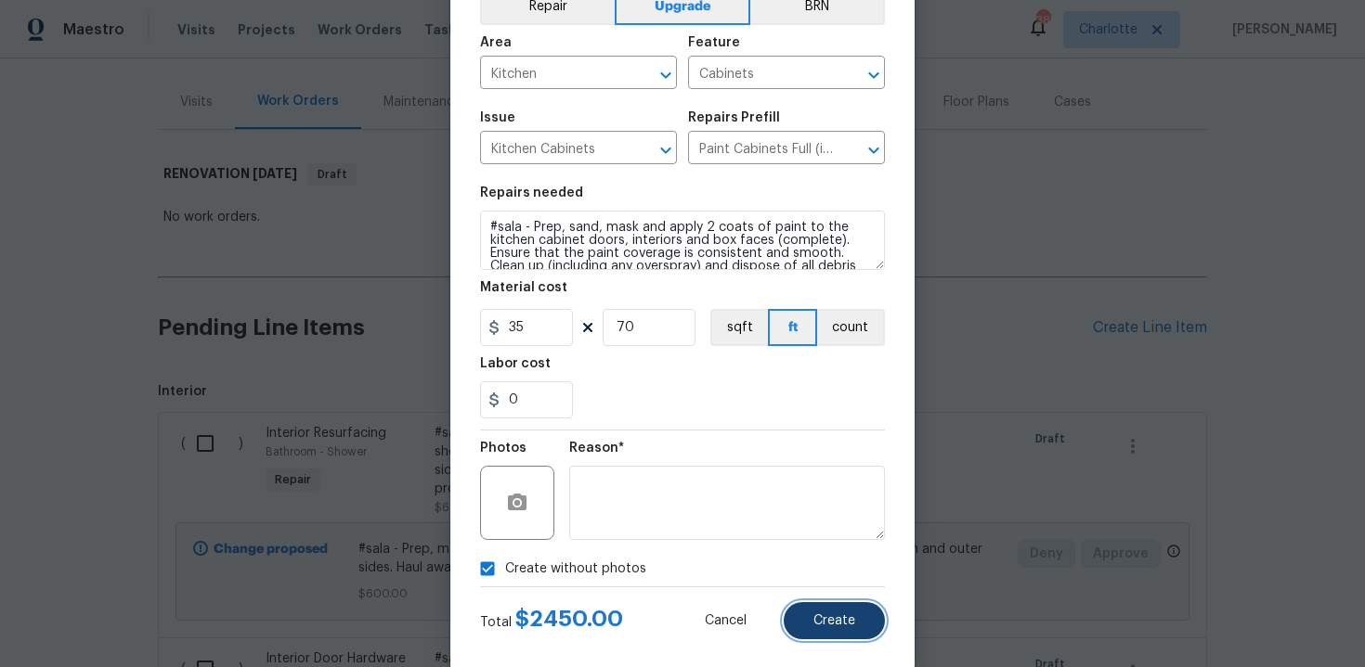
click at [829, 604] on button "Create" at bounding box center [833, 620] width 101 height 37
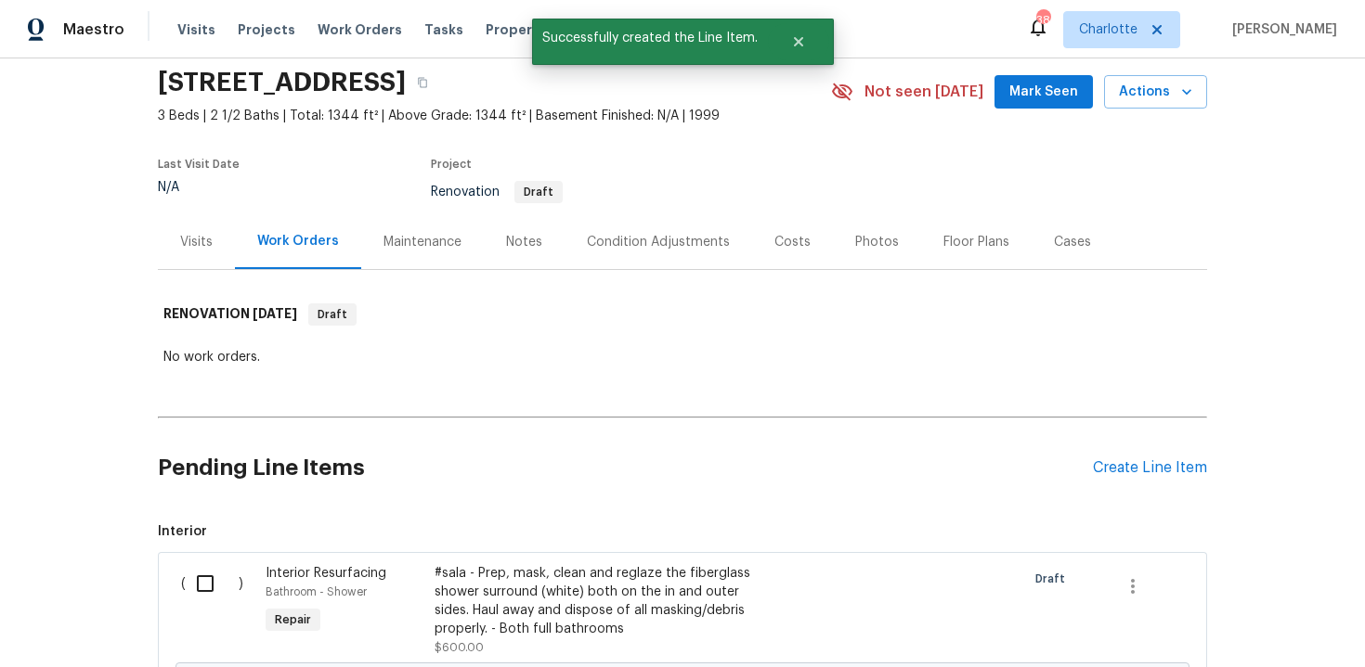
scroll to position [207, 0]
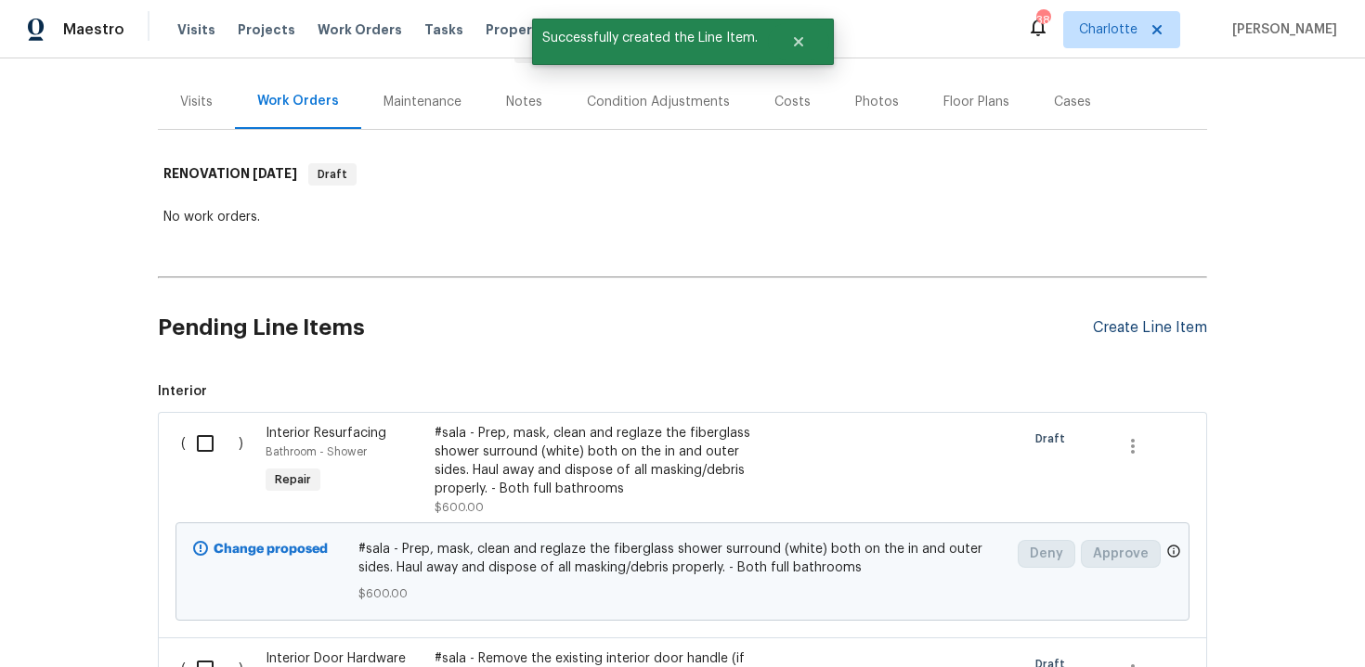
click at [1142, 325] on div "Create Line Item" at bounding box center [1150, 328] width 114 height 18
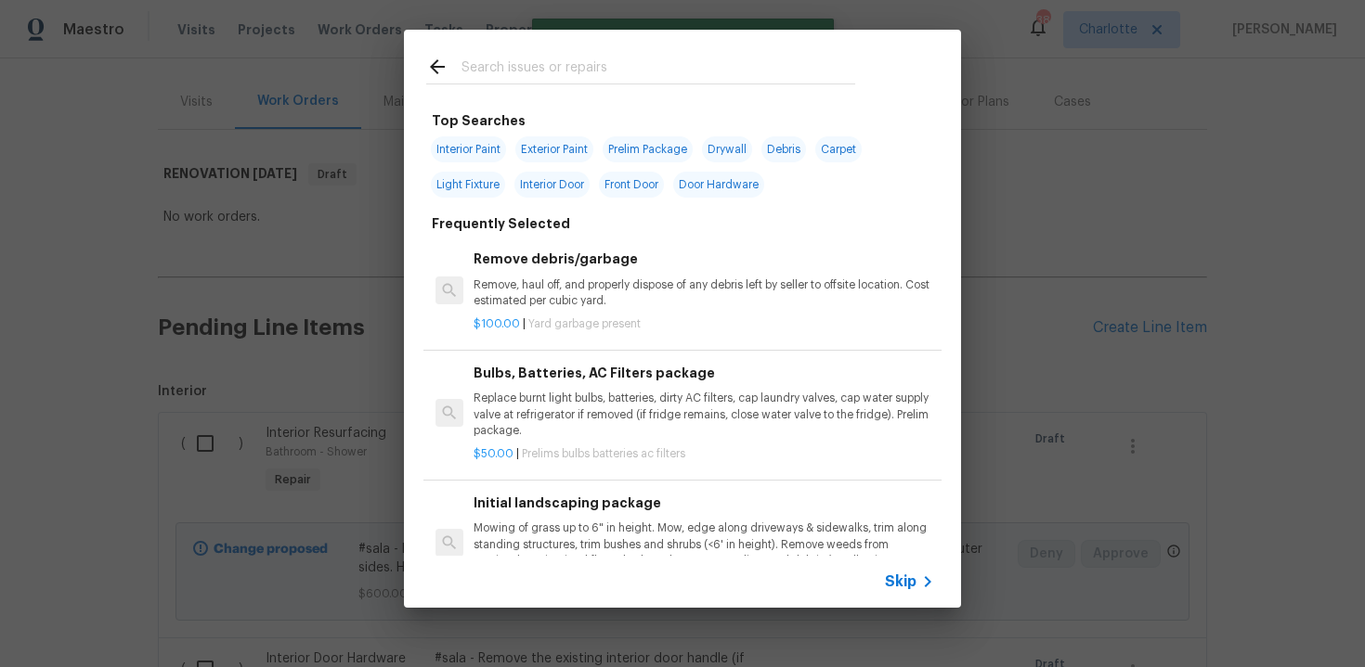
click at [899, 575] on span "Skip" at bounding box center [901, 582] width 32 height 19
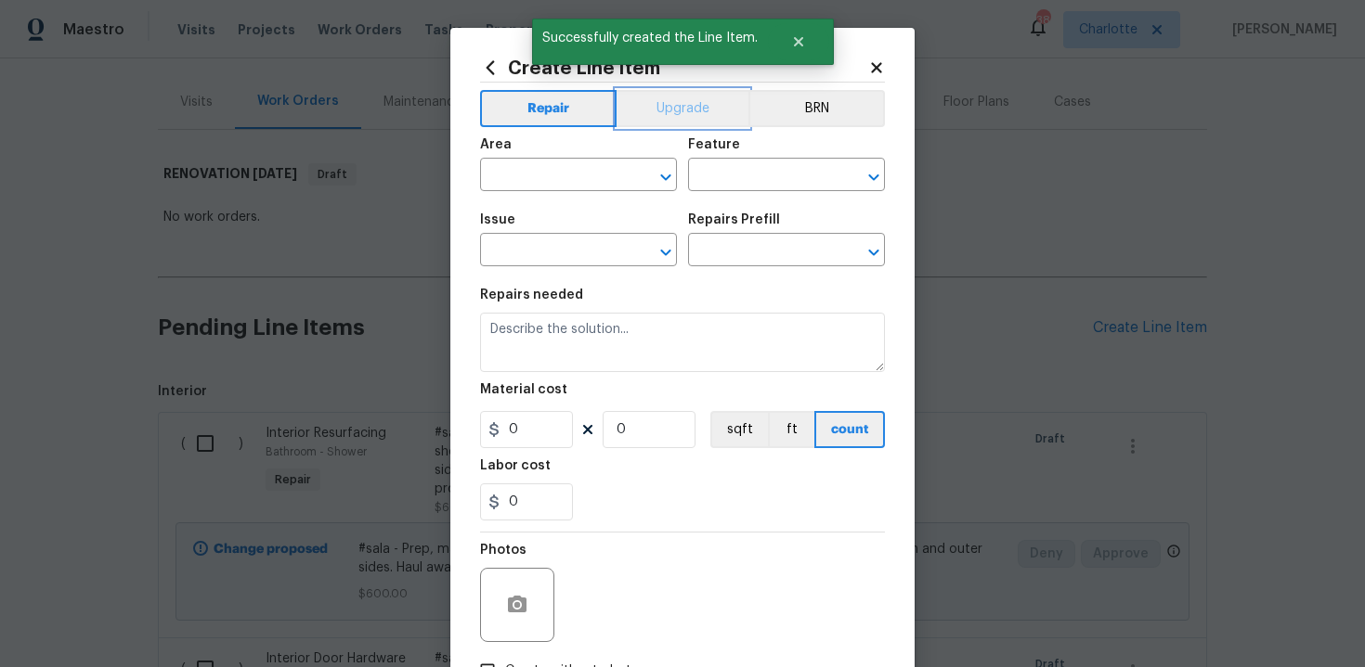
click at [665, 118] on button "Upgrade" at bounding box center [682, 108] width 133 height 37
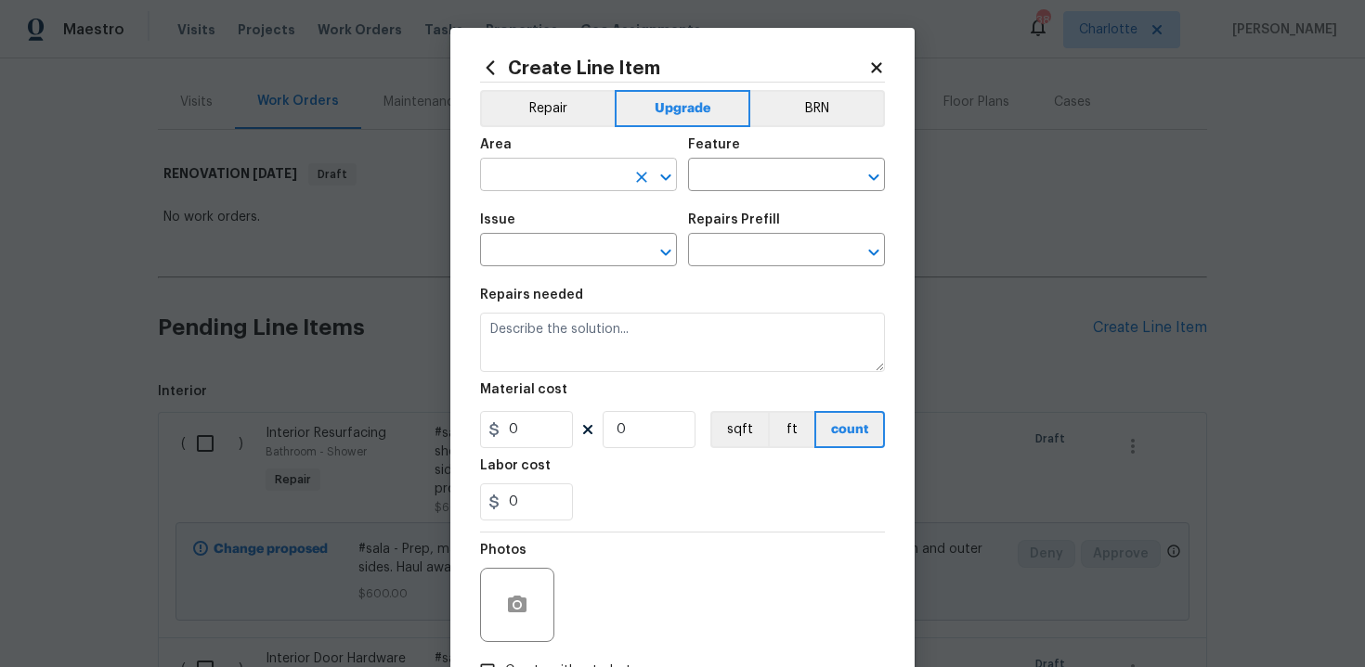
click at [589, 188] on input "text" at bounding box center [552, 176] width 145 height 29
click at [576, 210] on li "Kitchen" at bounding box center [578, 218] width 197 height 31
type input "Kitchen"
click at [715, 185] on input "text" at bounding box center [760, 176] width 145 height 29
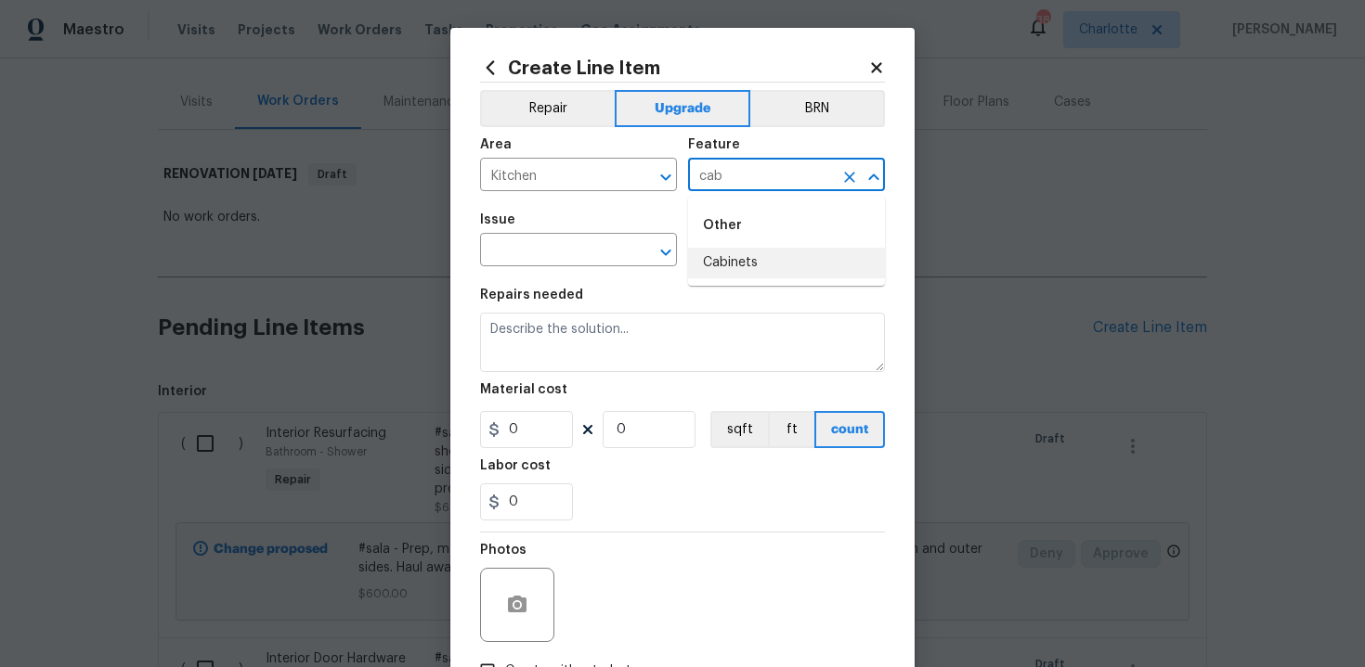
click at [743, 253] on li "Cabinets" at bounding box center [786, 263] width 197 height 31
type input "Cabinets"
click at [551, 251] on input "text" at bounding box center [552, 252] width 145 height 29
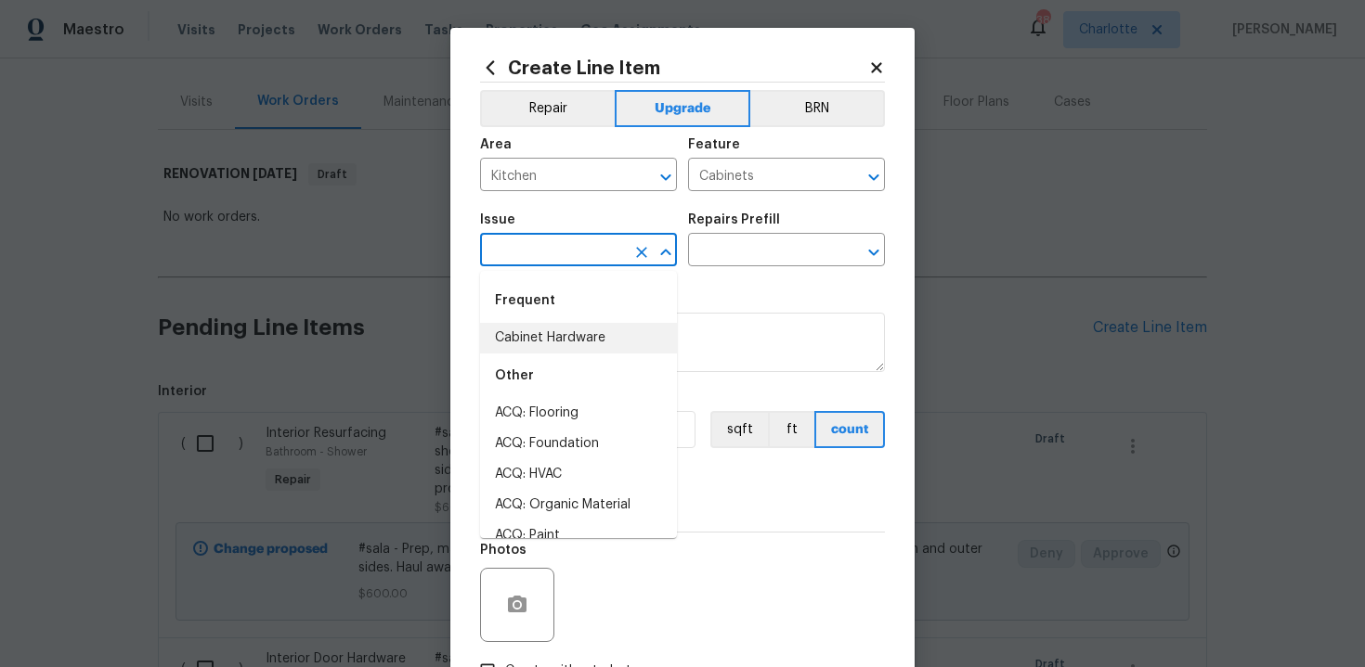
click at [564, 326] on li "Cabinet Hardware" at bounding box center [578, 338] width 197 height 31
type input "Cabinet Hardware"
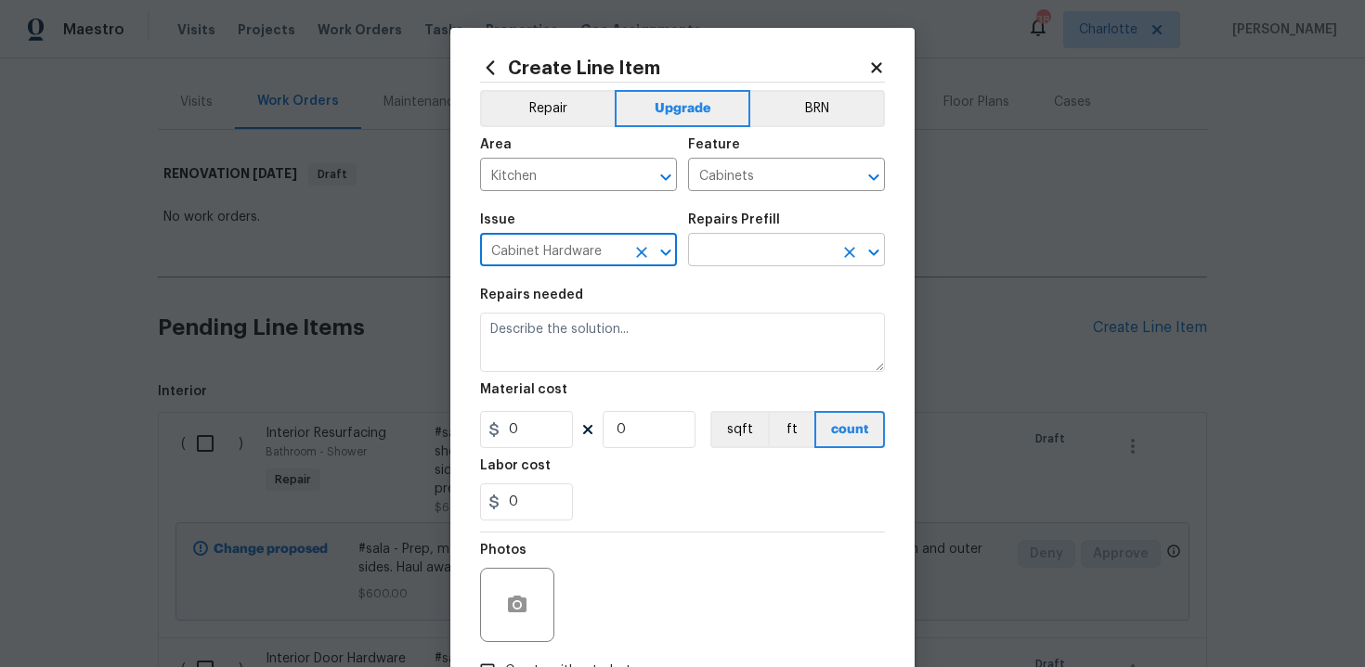
click at [753, 254] on input "text" at bounding box center [760, 252] width 145 height 29
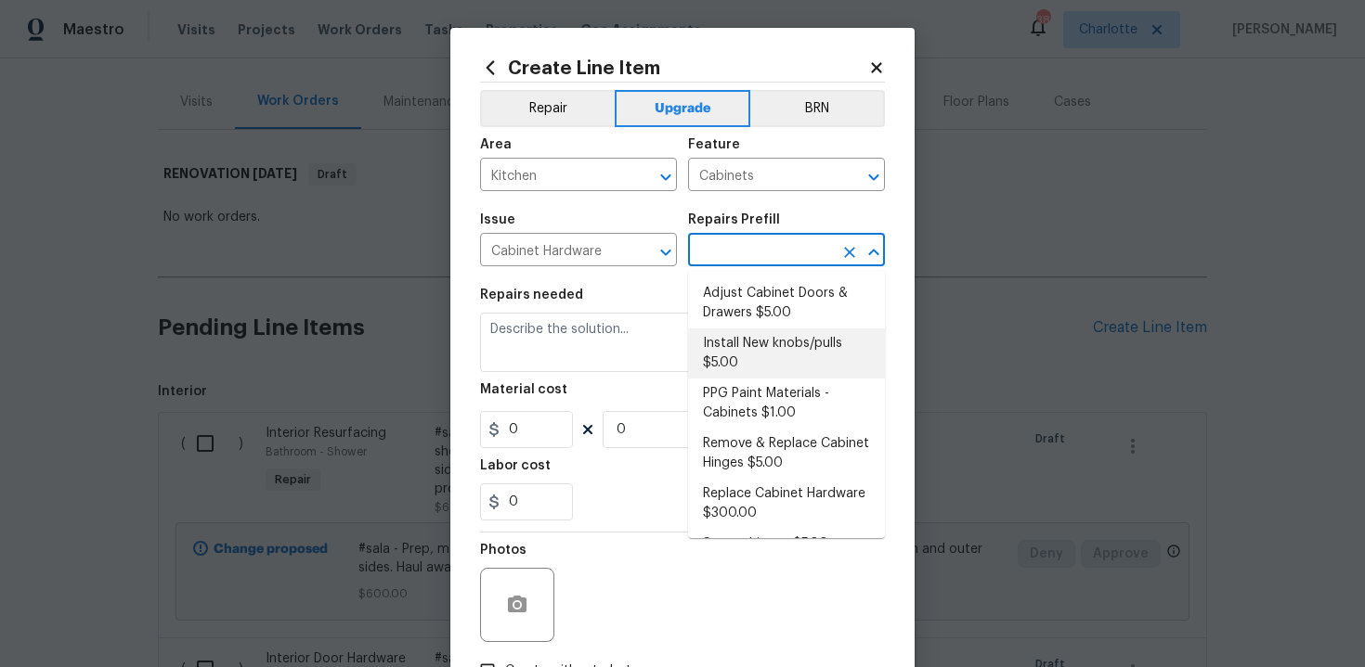
click at [757, 355] on li "Install New knobs/pulls $5.00" at bounding box center [786, 354] width 197 height 50
type input "Install New knobs/pulls $5.00"
type textarea "Remove the existing cabinet pulls/handles if present; prep and drill for new ca…"
type input "5"
type input "1"
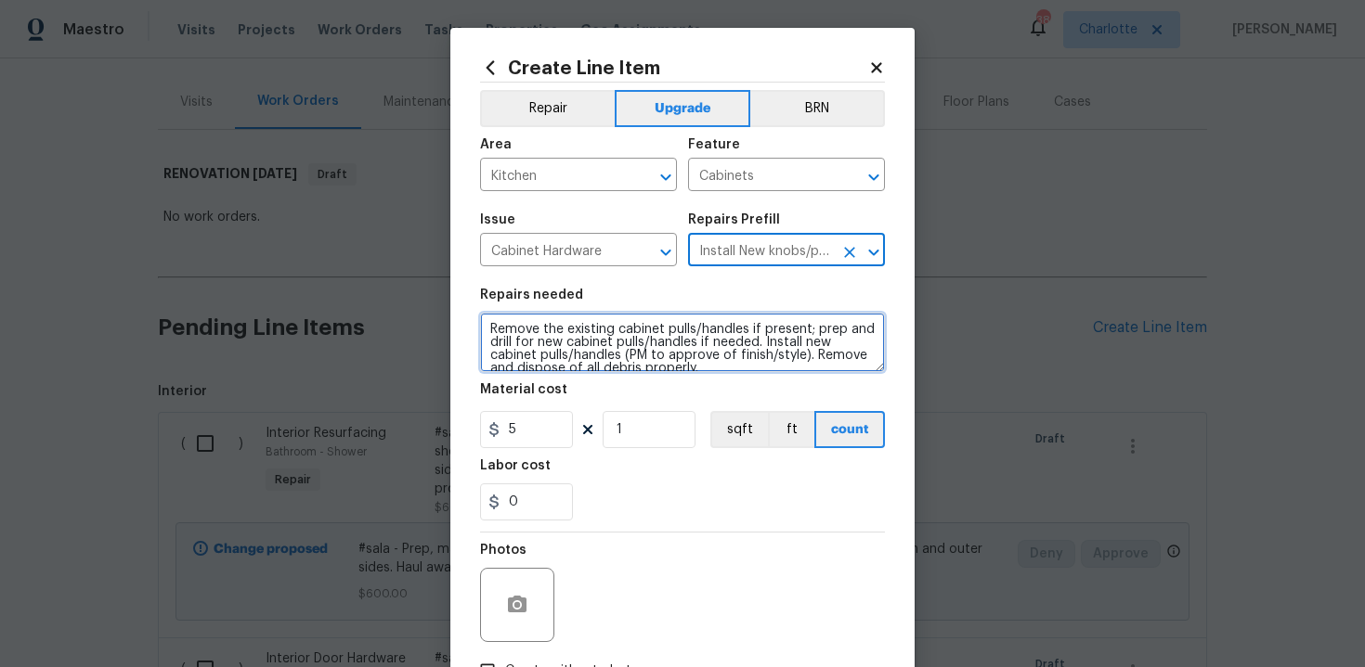
click at [485, 328] on textarea "Remove the existing cabinet pulls/handles if present; prep and drill for new ca…" at bounding box center [682, 342] width 405 height 59
type textarea "#sala - Remove the existing cabinet pulls/handles if present; prep and drill fo…"
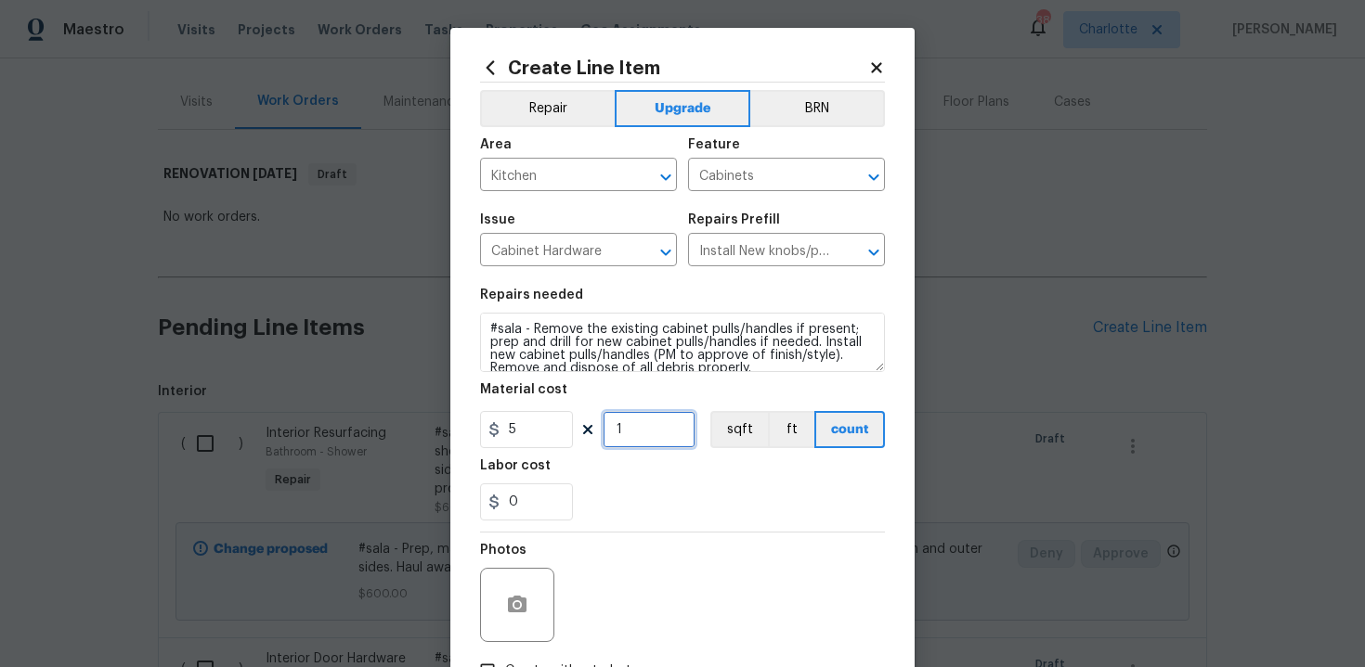
click at [647, 421] on input "1" at bounding box center [648, 429] width 93 height 37
click at [850, 252] on icon "Clear" at bounding box center [849, 252] width 11 height 11
type input "15"
click at [823, 252] on input "text" at bounding box center [760, 252] width 145 height 29
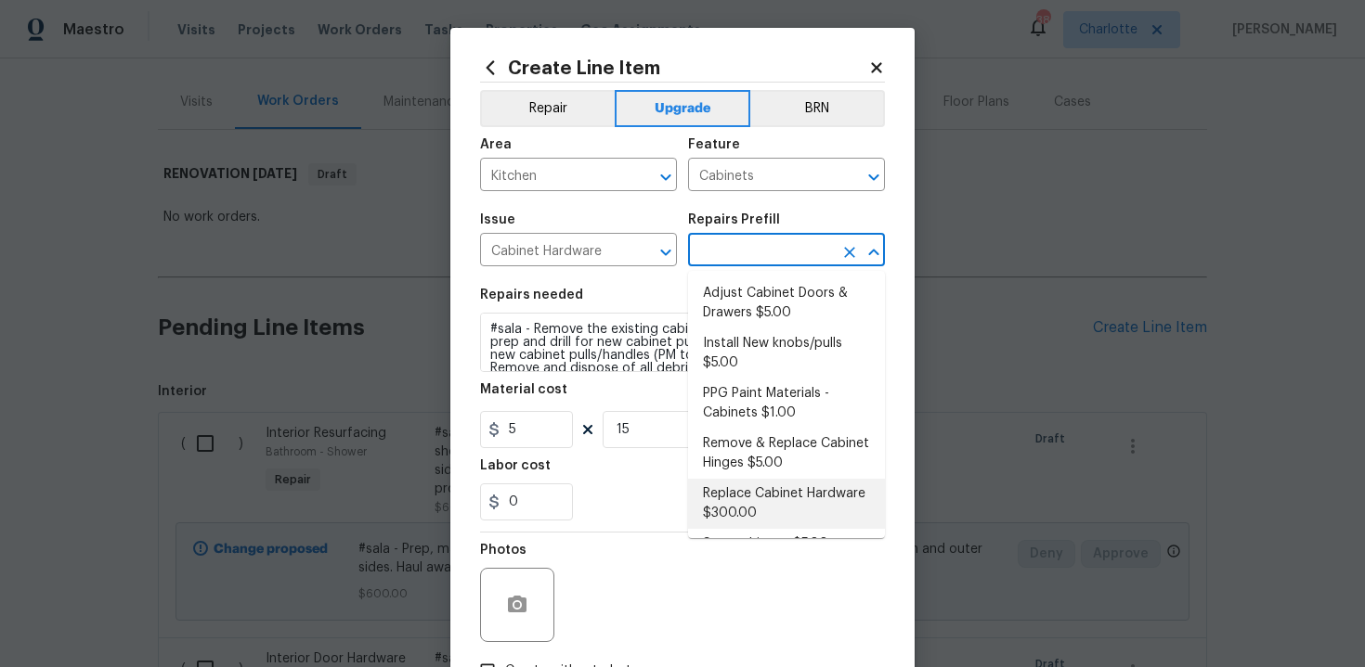
click at [757, 497] on li "Replace Cabinet Hardware $300.00" at bounding box center [786, 504] width 197 height 50
type input "Replace Cabinet Hardware $300.00"
type textarea "Replace cabinet hardware with new hinges and pulls. HPM to provide specs"
type input "300"
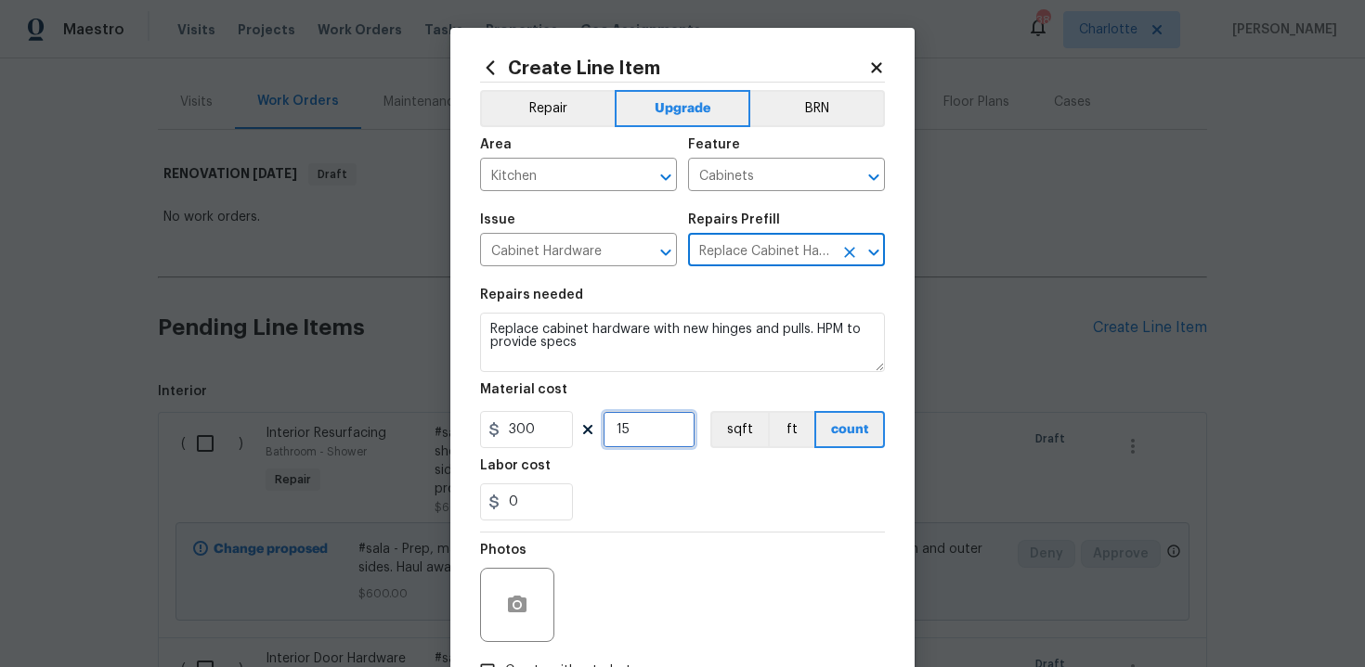
click at [637, 430] on input "15" at bounding box center [648, 429] width 93 height 37
type input "1"
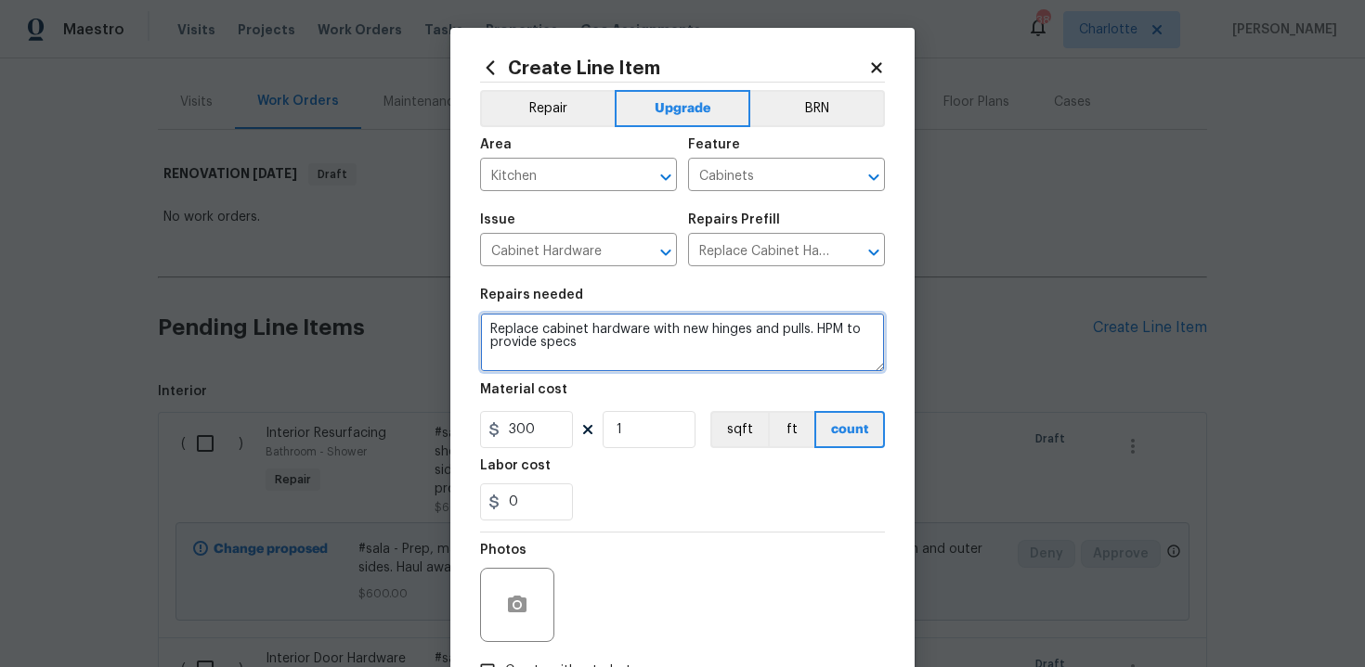
click at [485, 327] on textarea "Replace cabinet hardware with new hinges and pulls. HPM to provide specs" at bounding box center [682, 342] width 405 height 59
type textarea "#sala - Replace cabinet hardware with new hinges and pulls. HPM to provide specs"
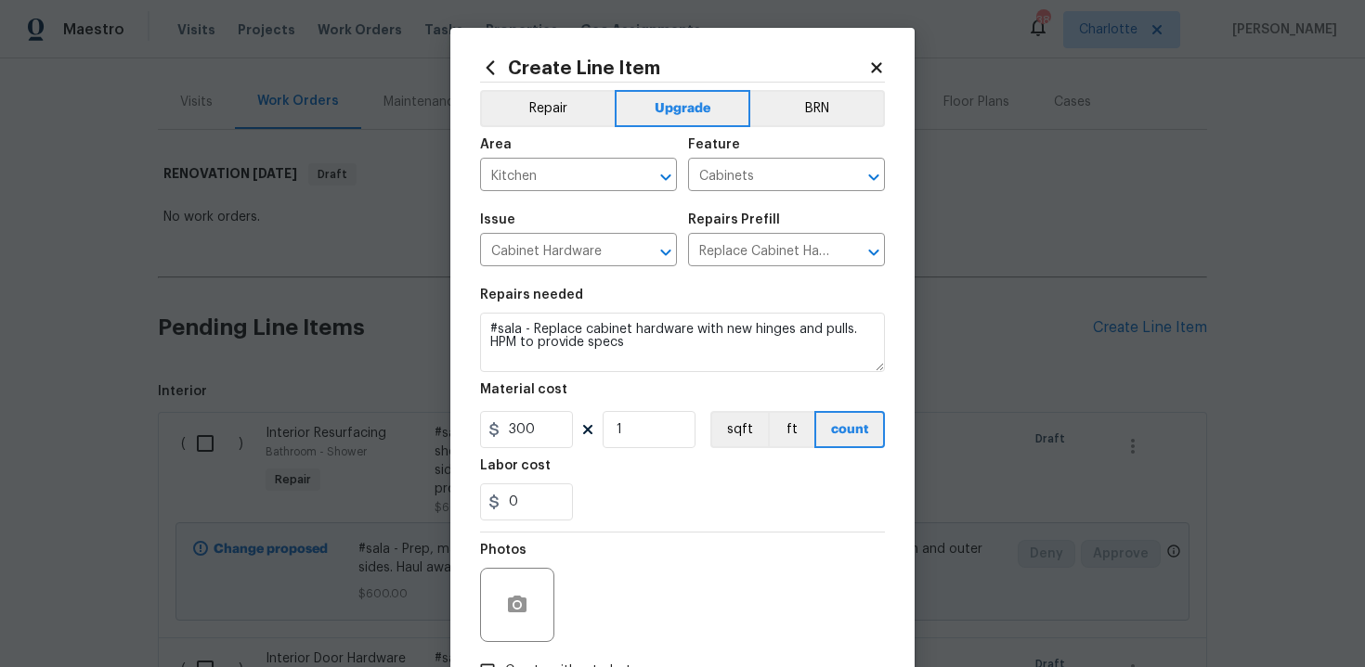
click at [678, 469] on div "Labor cost" at bounding box center [682, 471] width 405 height 24
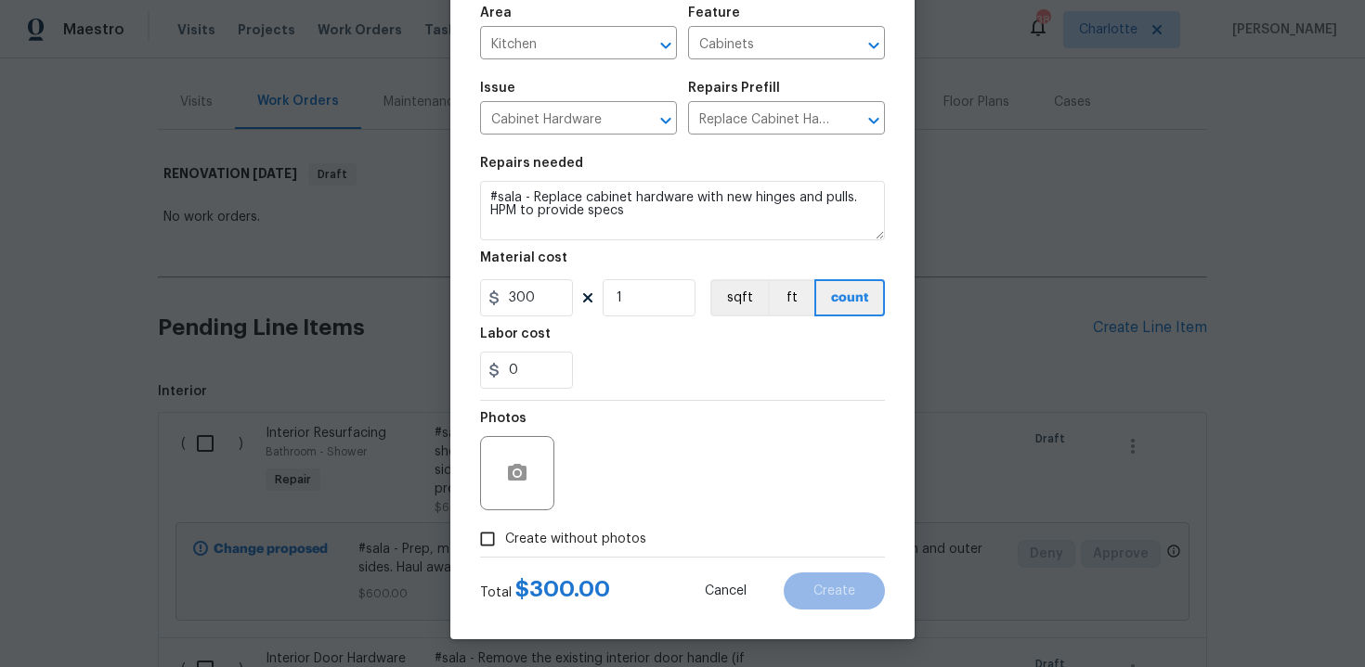
click at [573, 540] on span "Create without photos" at bounding box center [575, 539] width 141 height 19
click at [505, 540] on input "Create without photos" at bounding box center [487, 539] width 35 height 35
checkbox input "true"
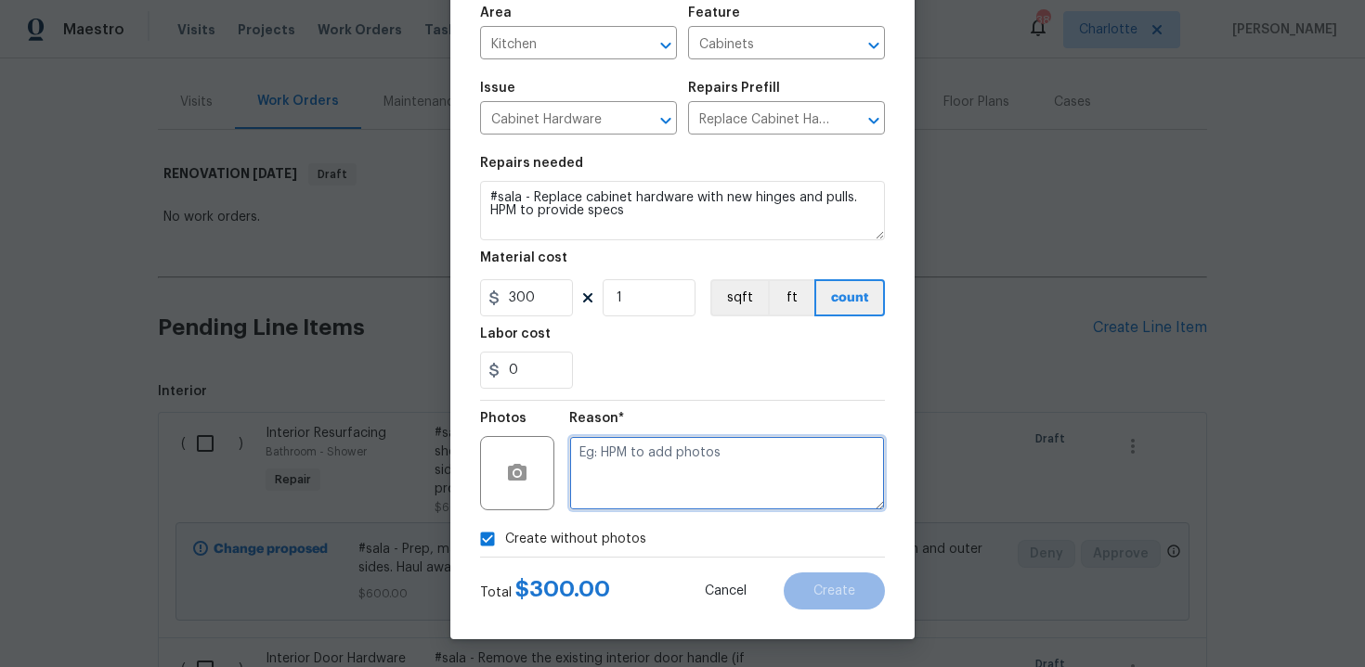
click at [674, 478] on textarea at bounding box center [727, 473] width 316 height 74
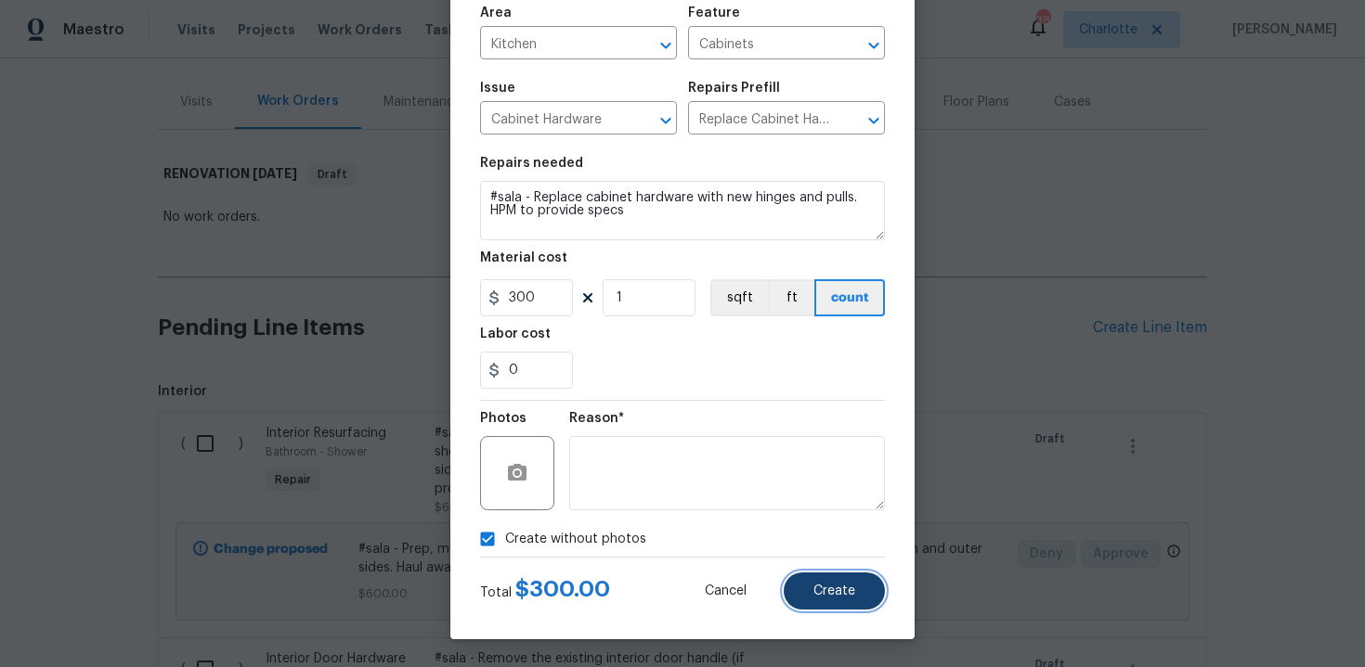
click at [857, 596] on button "Create" at bounding box center [833, 591] width 101 height 37
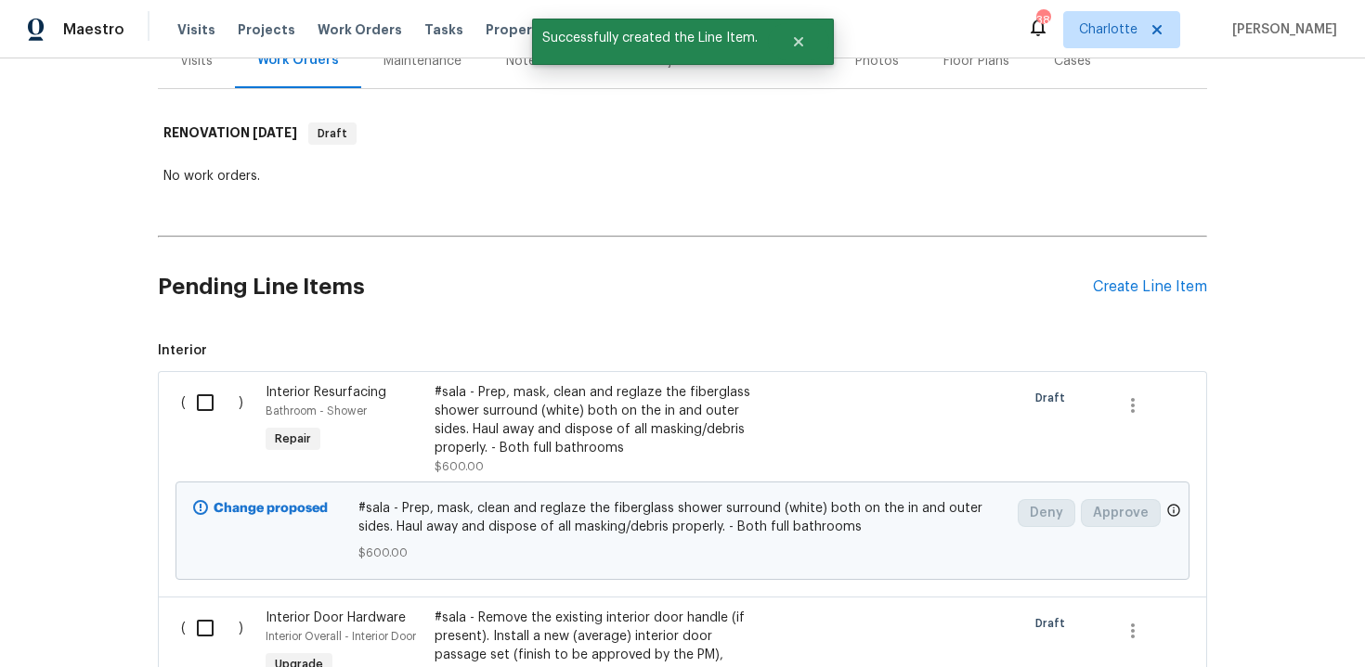
scroll to position [284, 0]
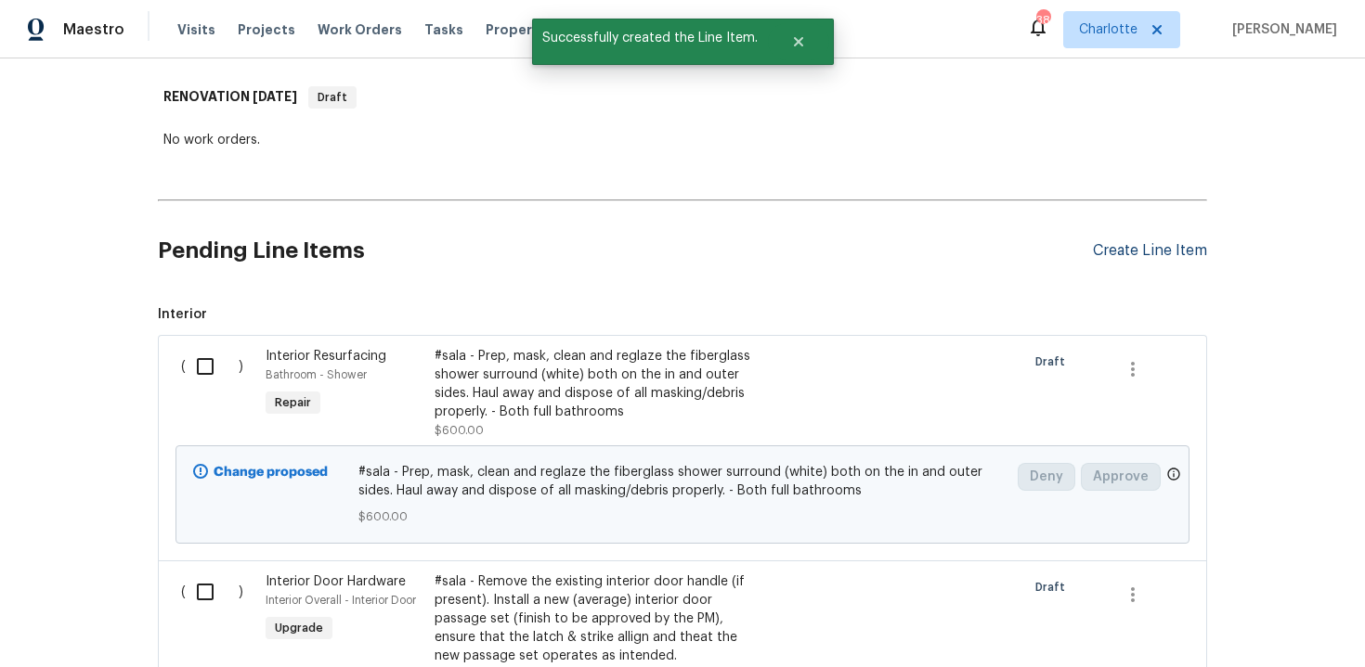
click at [1145, 246] on div "Create Line Item" at bounding box center [1150, 251] width 114 height 18
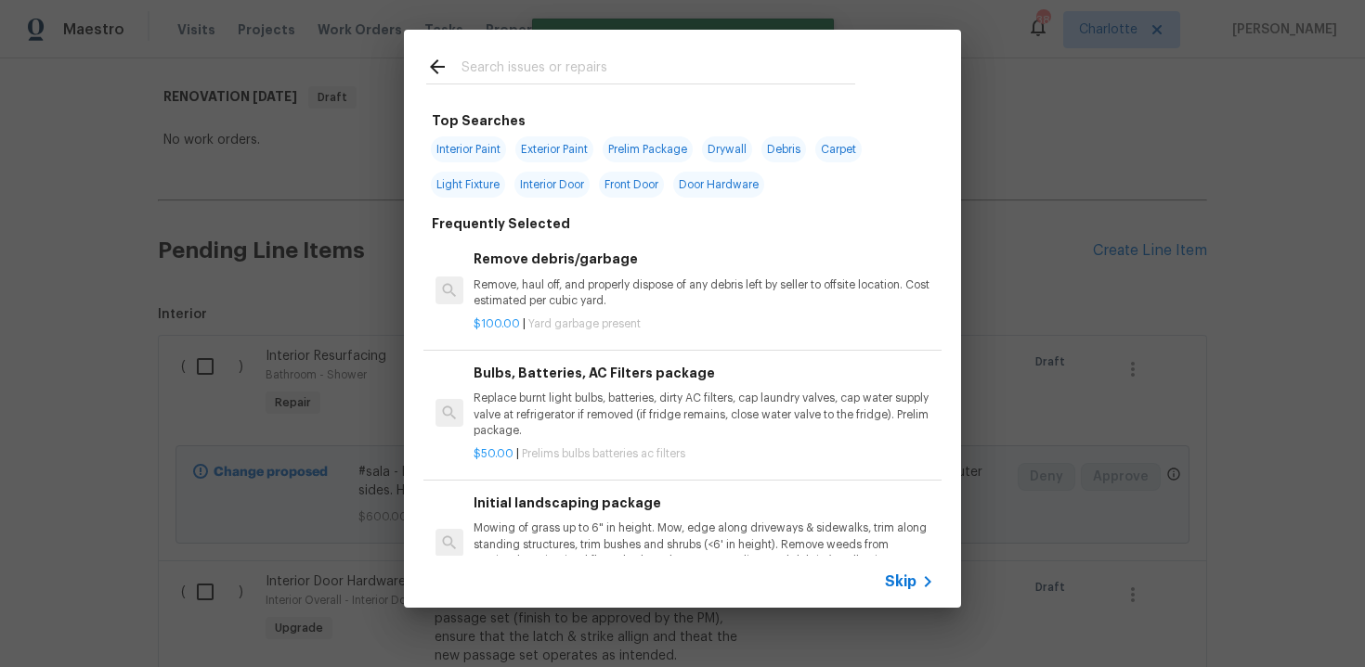
click at [893, 575] on span "Skip" at bounding box center [901, 582] width 32 height 19
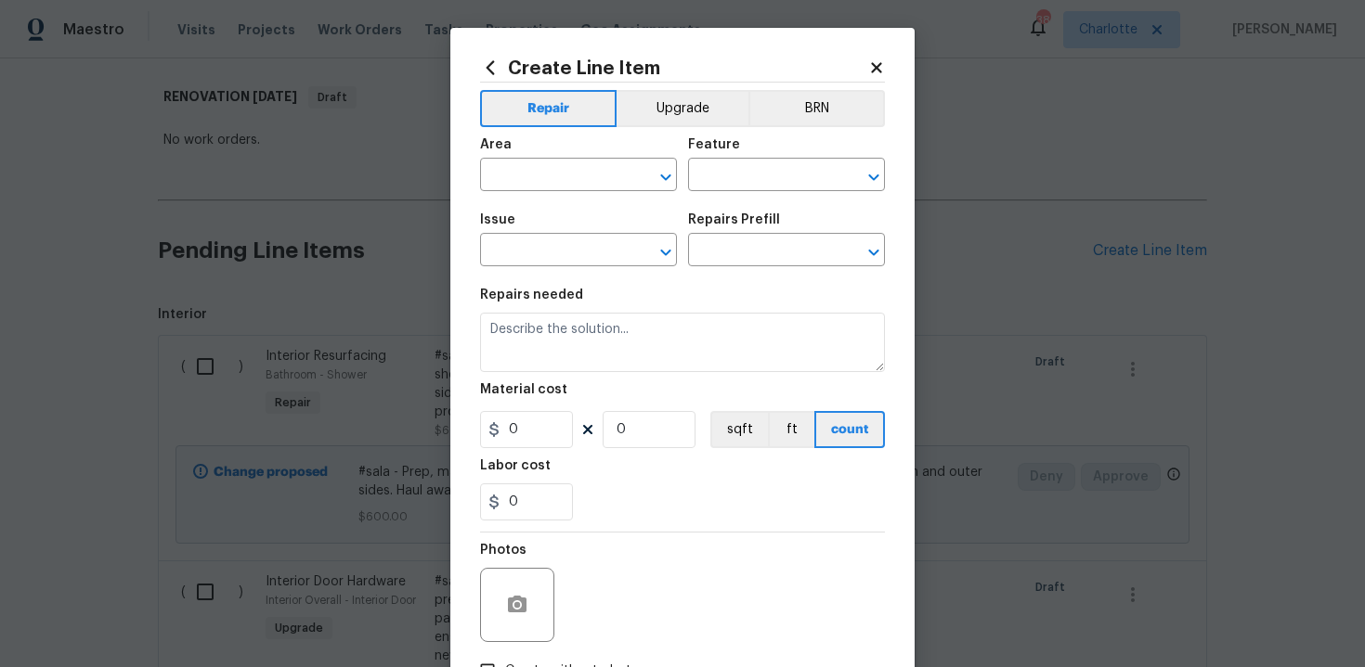
click at [683, 127] on div "Area ​ Feature ​" at bounding box center [682, 164] width 405 height 75
click at [668, 117] on button "Upgrade" at bounding box center [682, 108] width 133 height 37
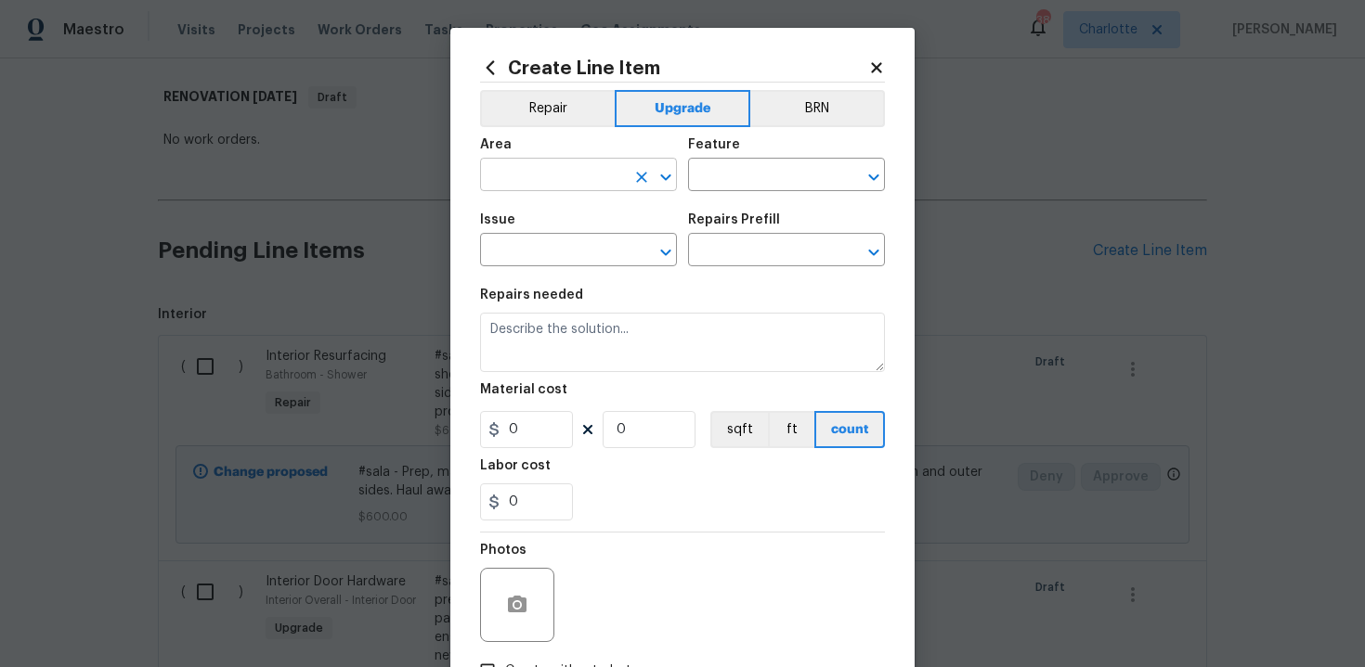
click at [606, 174] on input "text" at bounding box center [552, 176] width 145 height 29
click at [605, 211] on li "Kitchen" at bounding box center [578, 218] width 197 height 31
type input "Kitchen"
click at [702, 184] on input "text" at bounding box center [760, 176] width 145 height 29
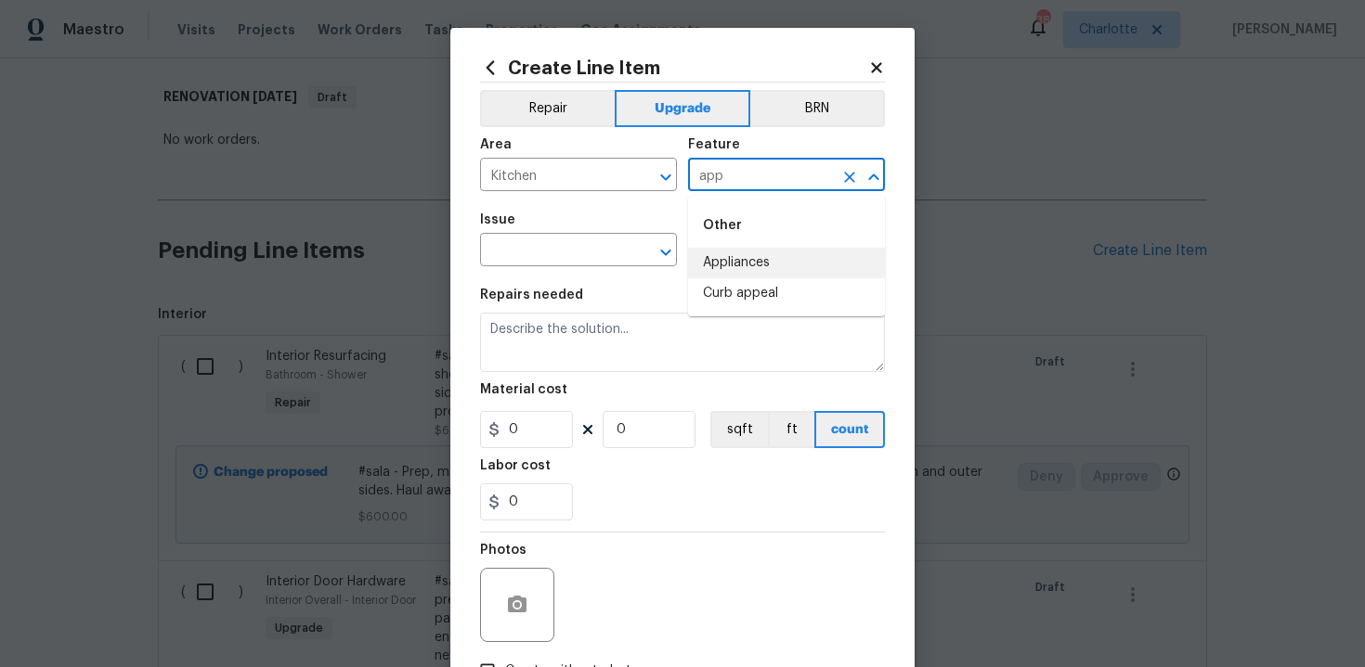
click at [734, 267] on li "Appliances" at bounding box center [786, 263] width 197 height 31
type input "Appliances"
click at [567, 253] on input "text" at bounding box center [552, 252] width 145 height 29
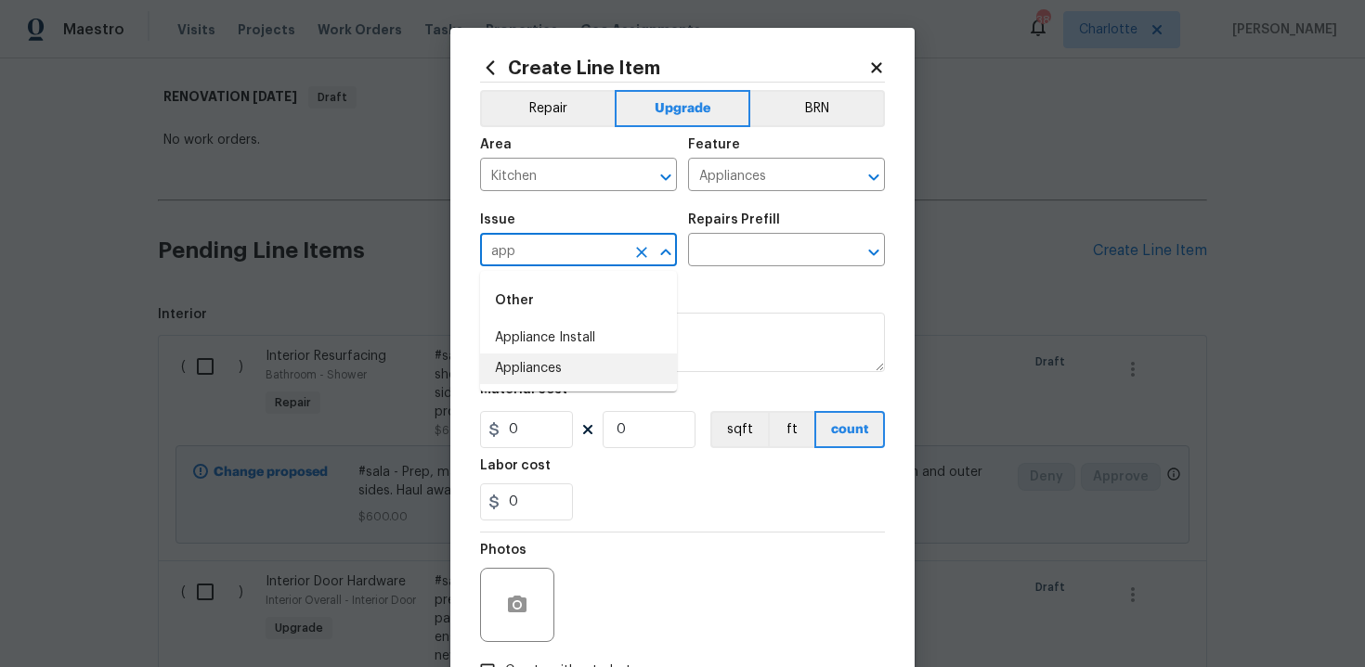
click at [568, 360] on li "Appliances" at bounding box center [578, 369] width 197 height 31
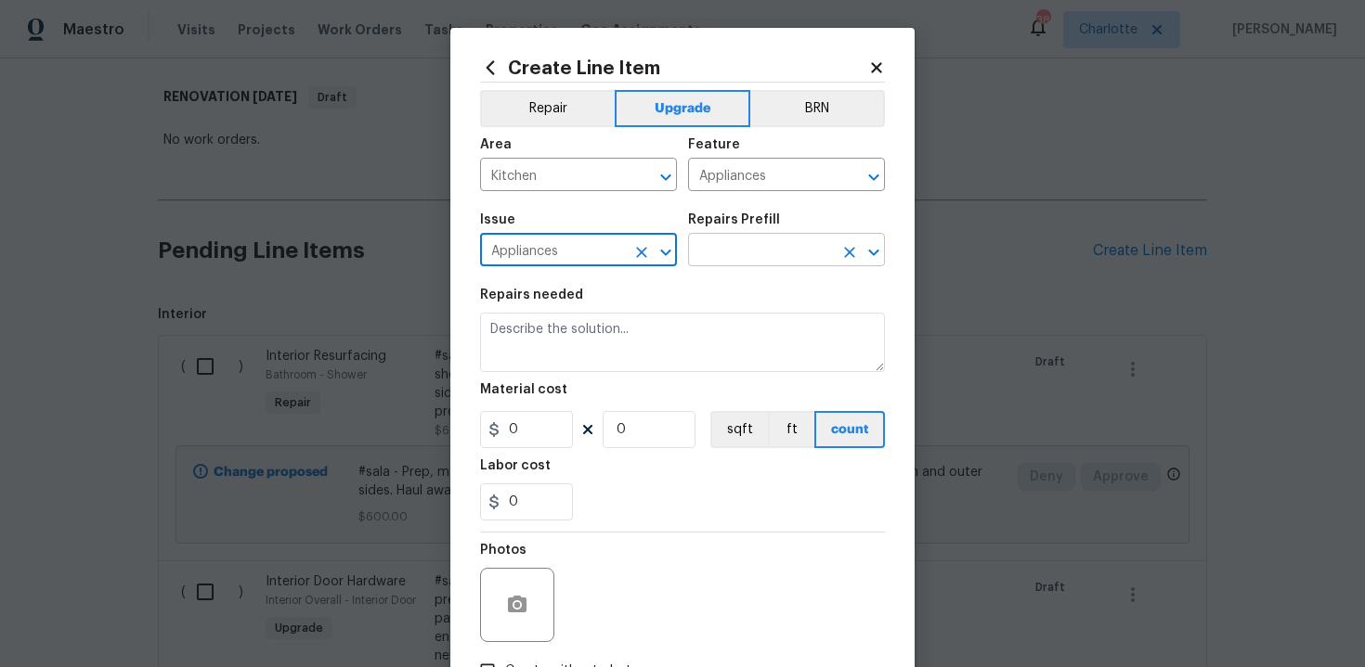
type input "Appliances"
click at [762, 242] on input "text" at bounding box center [760, 252] width 145 height 29
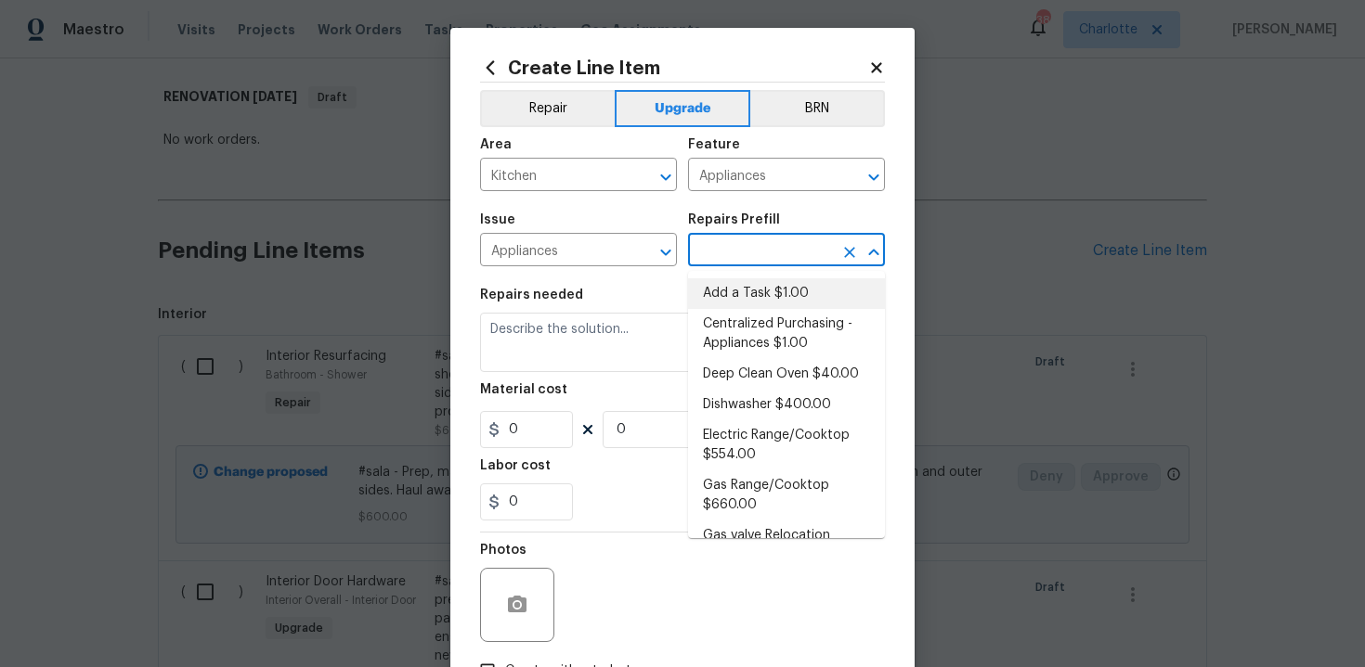
click at [763, 296] on li "Add a Task $1.00" at bounding box center [786, 293] width 197 height 31
type input "Add a Task $1.00"
type textarea "HPM to detail"
type input "1"
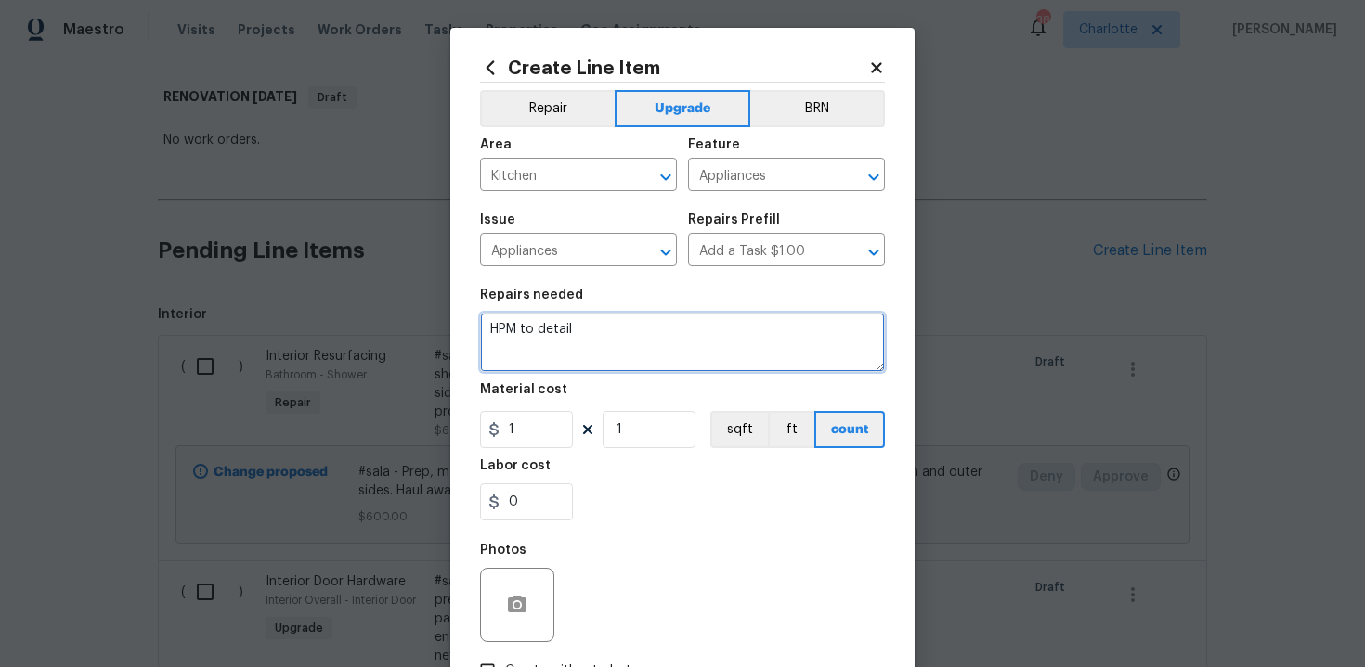
drag, startPoint x: 491, startPoint y: 331, endPoint x: 602, endPoint y: 331, distance: 110.5
click at [602, 331] on textarea "HPM to detail" at bounding box center [682, 342] width 405 height 59
paste textarea "Install SS Dishwasher and Range"
type textarea "#sala - Install SS Dishwasher and Range"
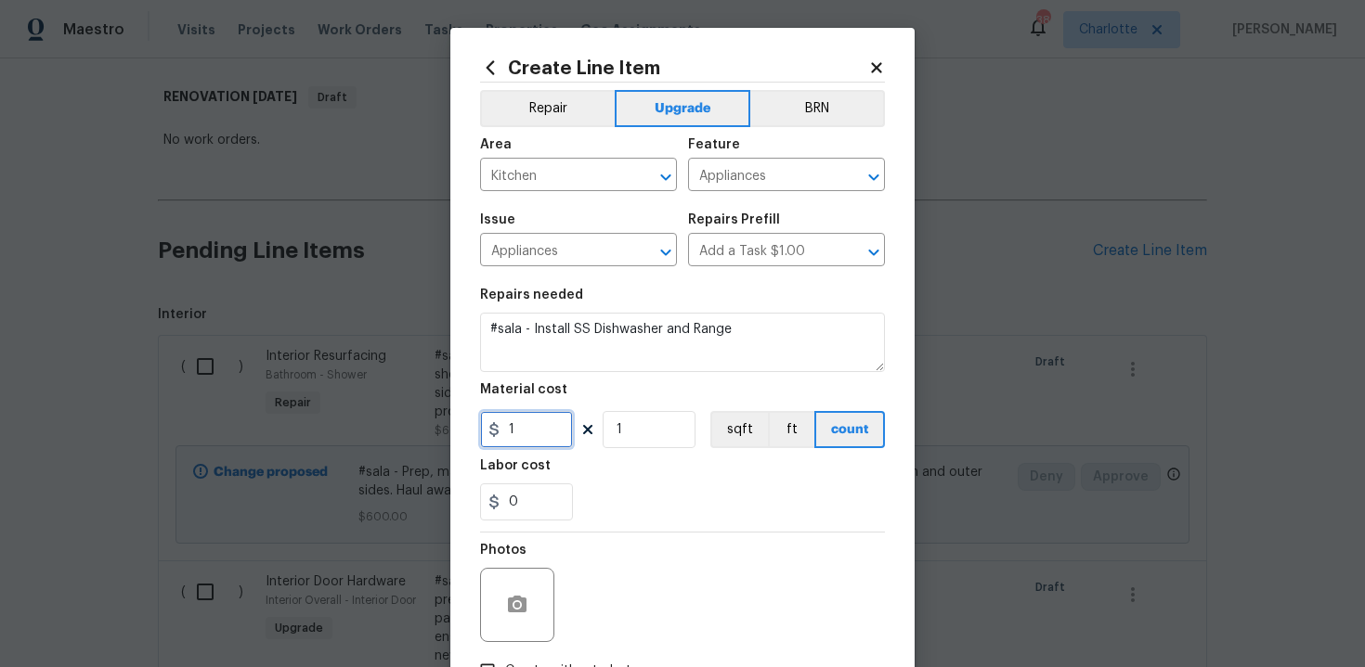
click at [545, 418] on input "1" at bounding box center [526, 429] width 93 height 37
type input "2000"
click at [657, 511] on div "0" at bounding box center [682, 502] width 405 height 37
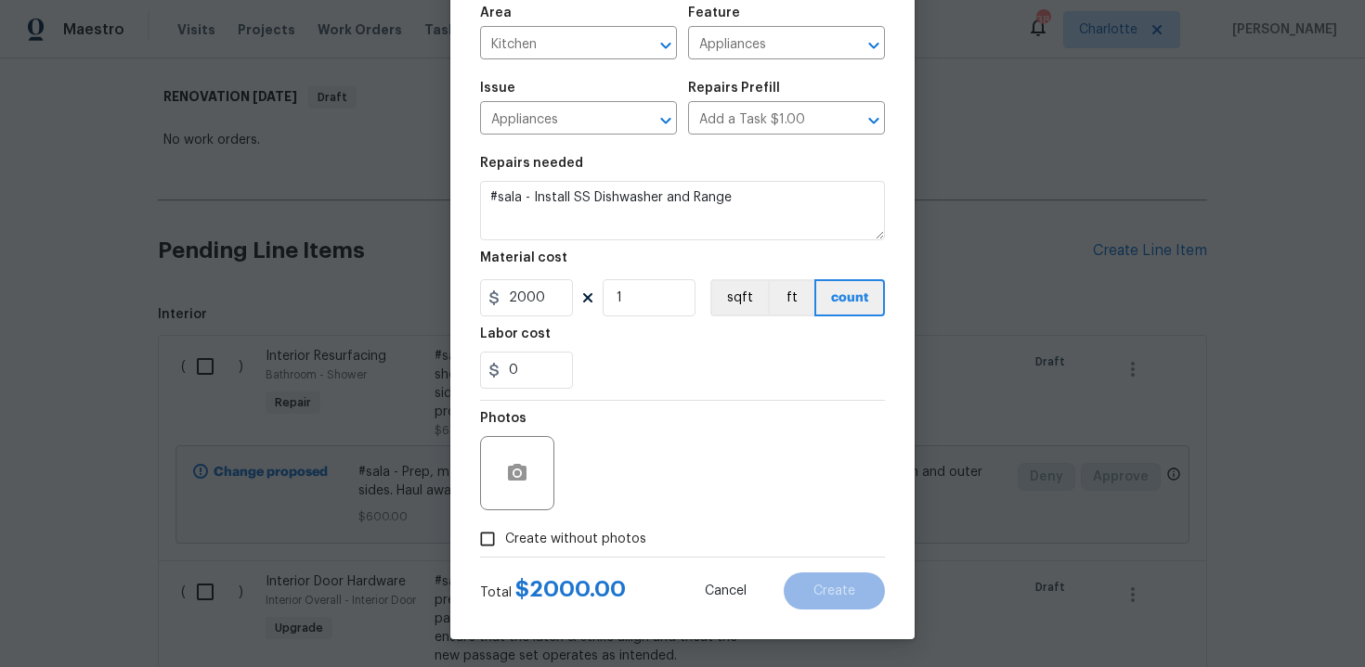
click at [578, 536] on span "Create without photos" at bounding box center [575, 539] width 141 height 19
click at [505, 536] on input "Create without photos" at bounding box center [487, 539] width 35 height 35
checkbox input "true"
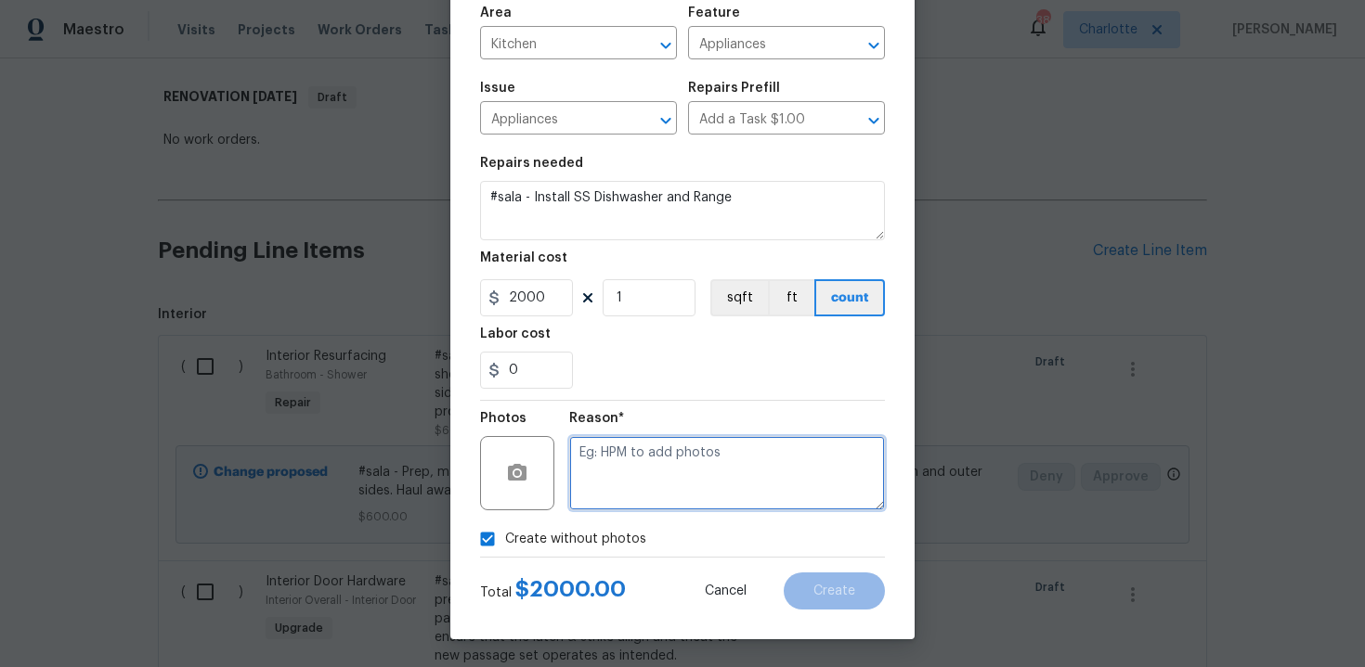
click at [642, 478] on textarea at bounding box center [727, 473] width 316 height 74
type textarea "n/a"
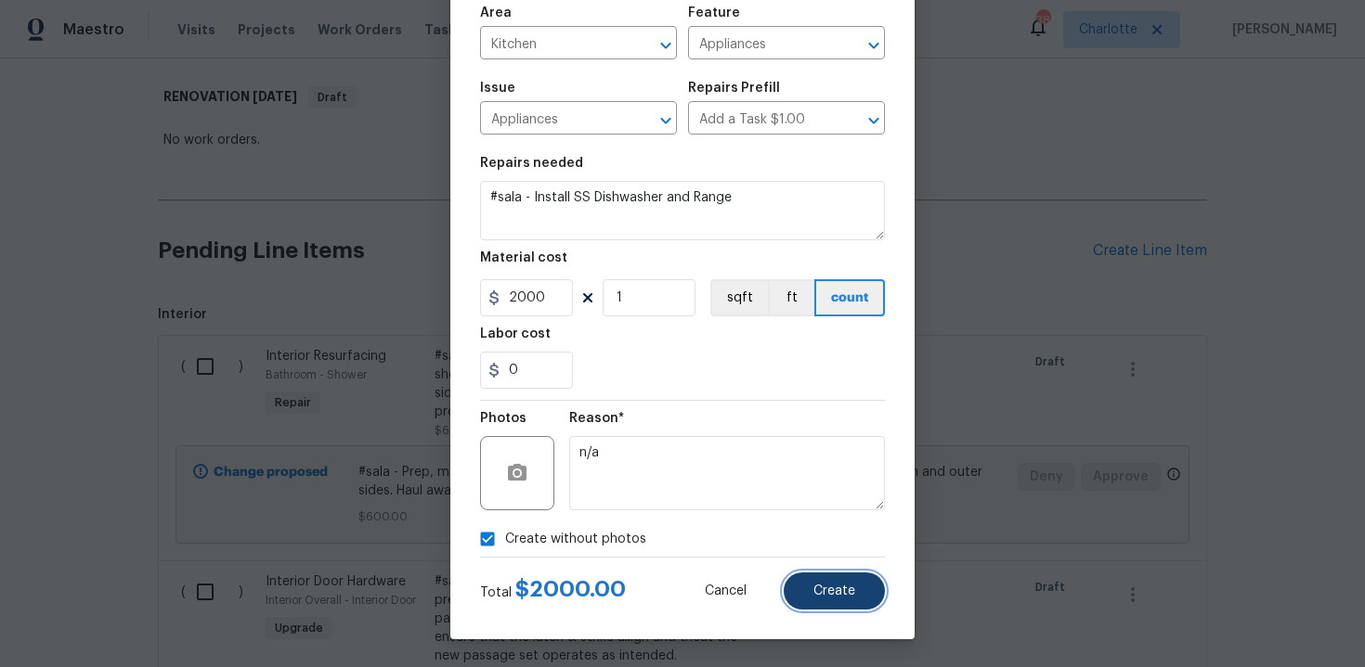
click at [833, 589] on span "Create" at bounding box center [834, 592] width 42 height 14
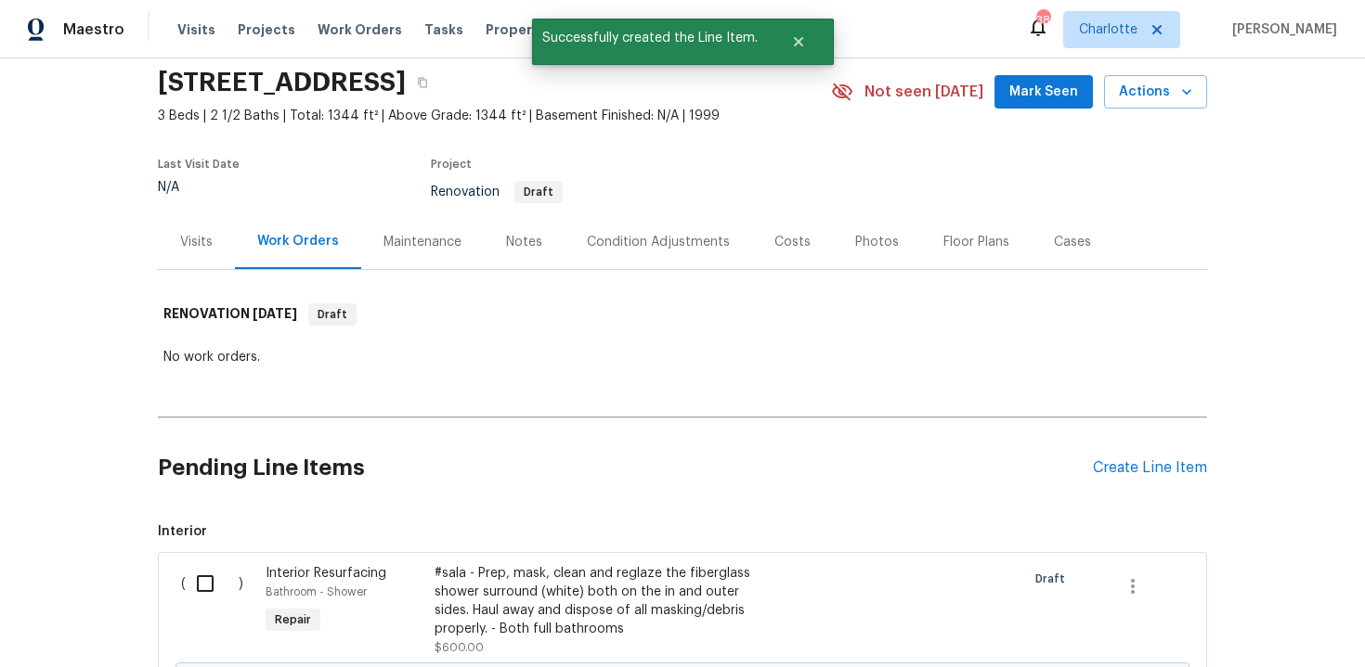
scroll to position [284, 0]
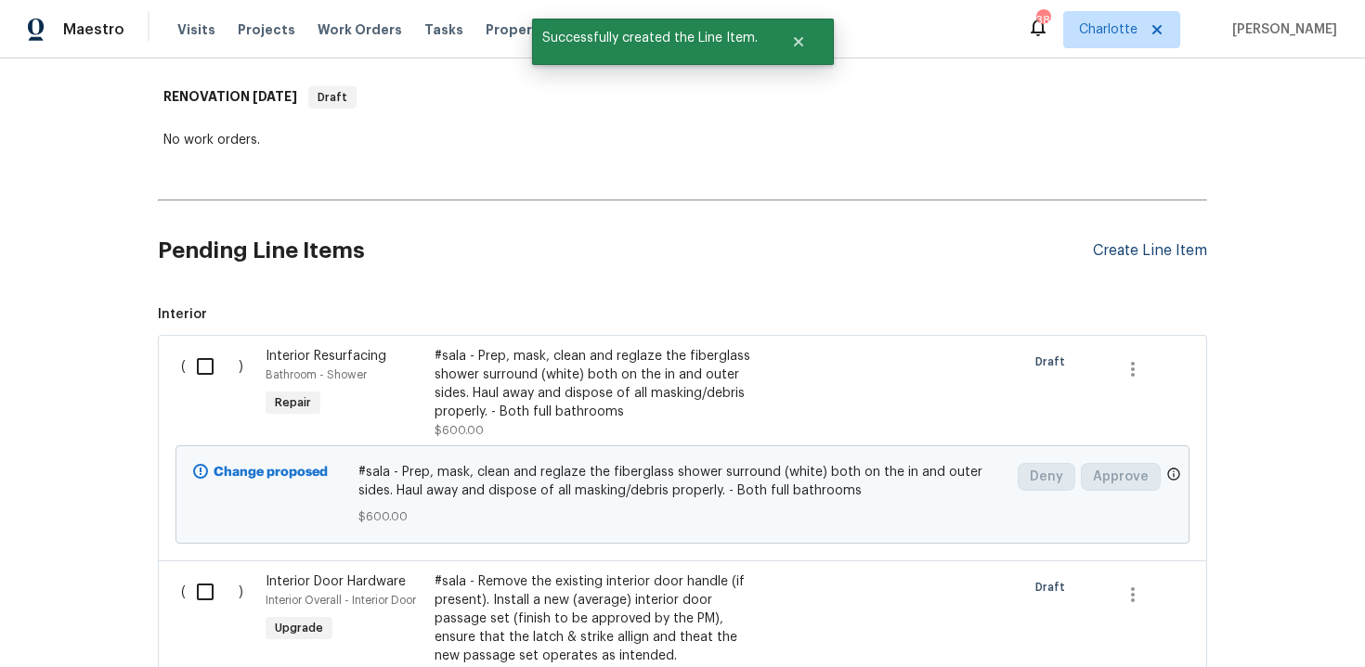
click at [1145, 251] on div "Create Line Item" at bounding box center [1150, 251] width 114 height 18
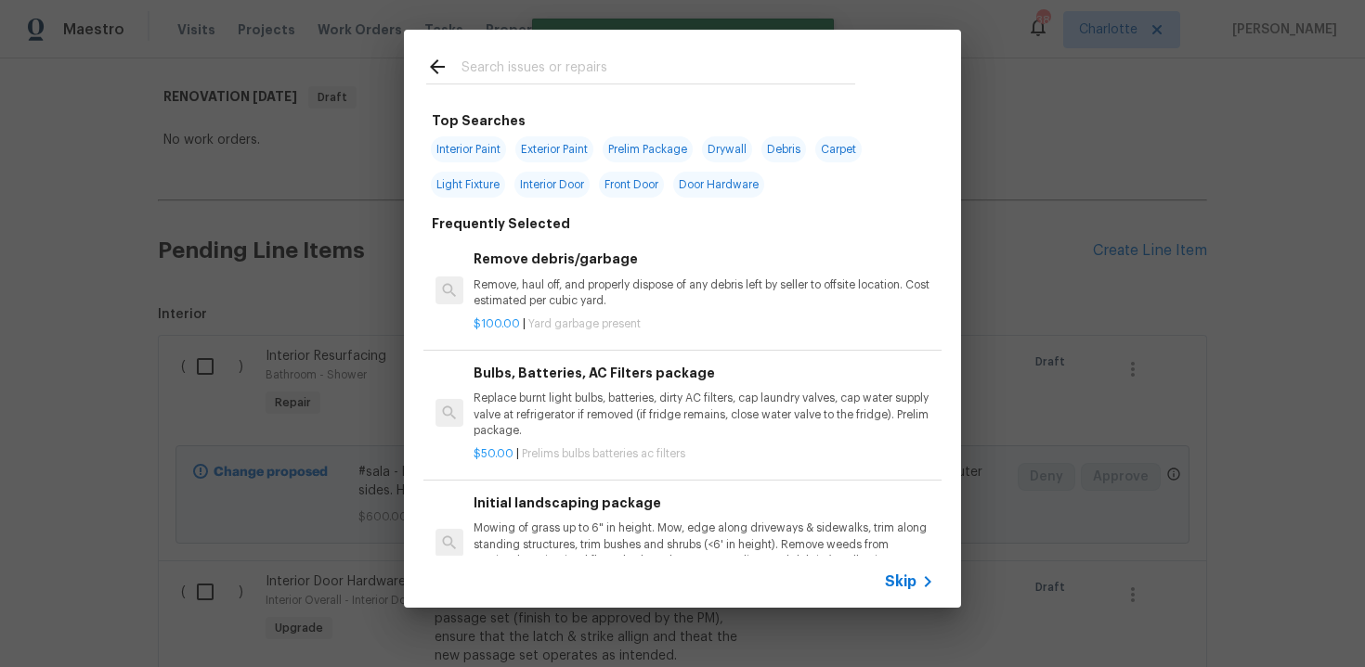
click at [918, 585] on icon at bounding box center [927, 582] width 22 height 22
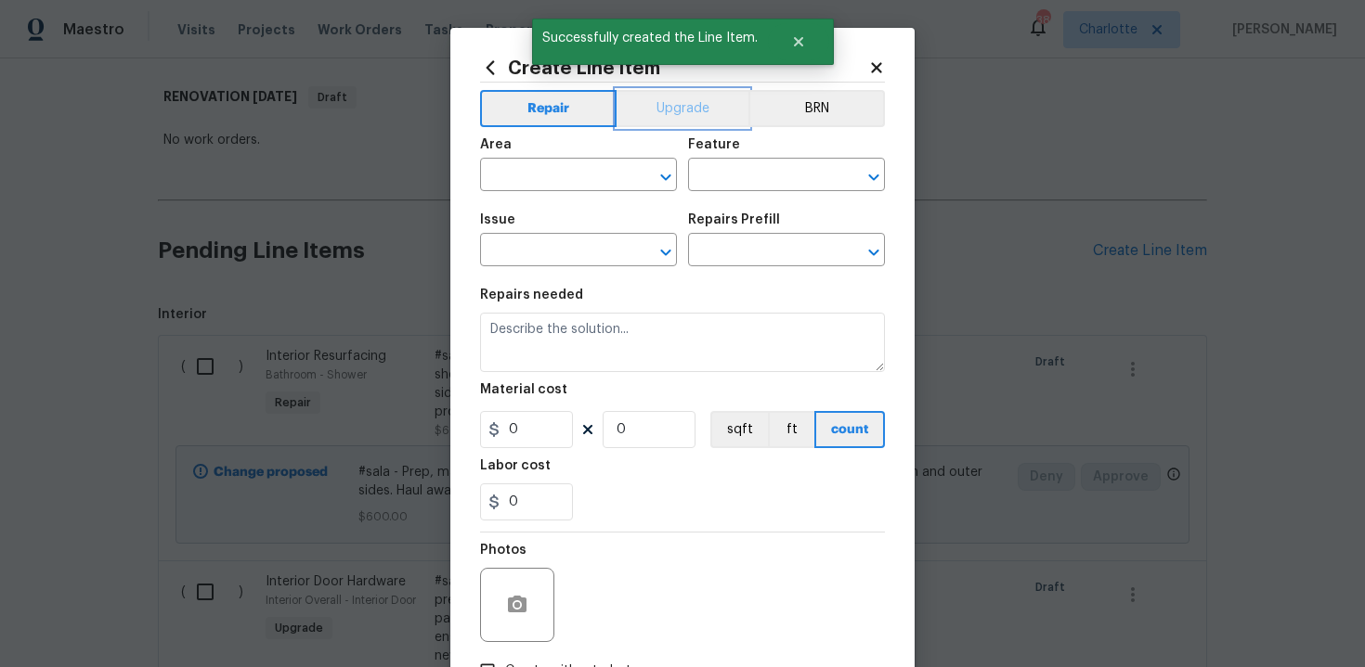
click at [682, 121] on button "Upgrade" at bounding box center [682, 108] width 133 height 37
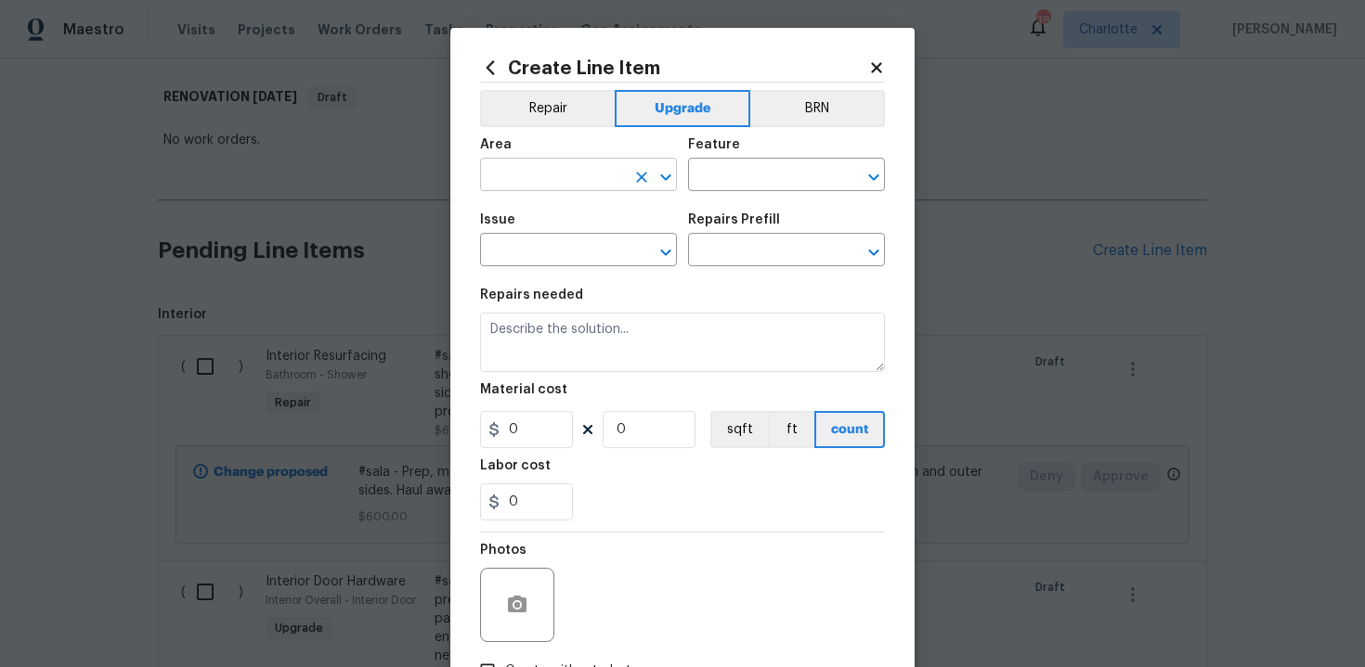
click at [590, 176] on input "text" at bounding box center [552, 176] width 145 height 29
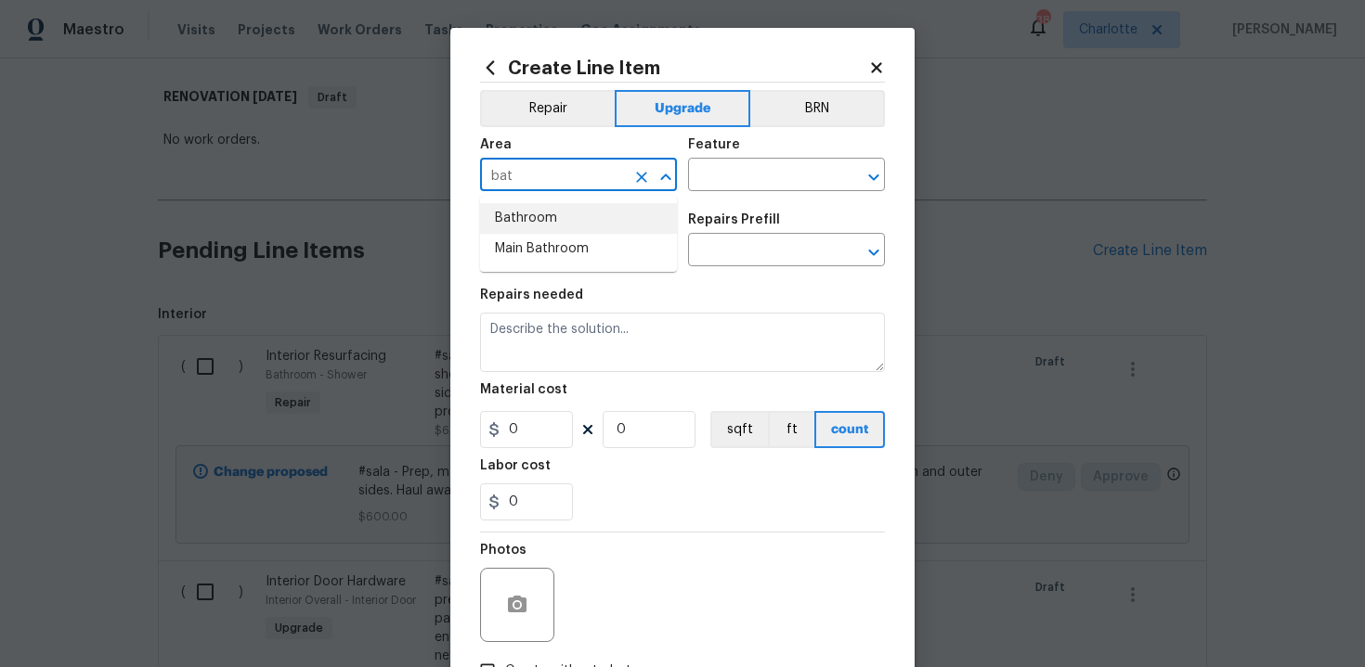
click at [590, 221] on li "Bathroom" at bounding box center [578, 218] width 197 height 31
type input "Bathroom"
click at [710, 185] on input "text" at bounding box center [760, 176] width 145 height 29
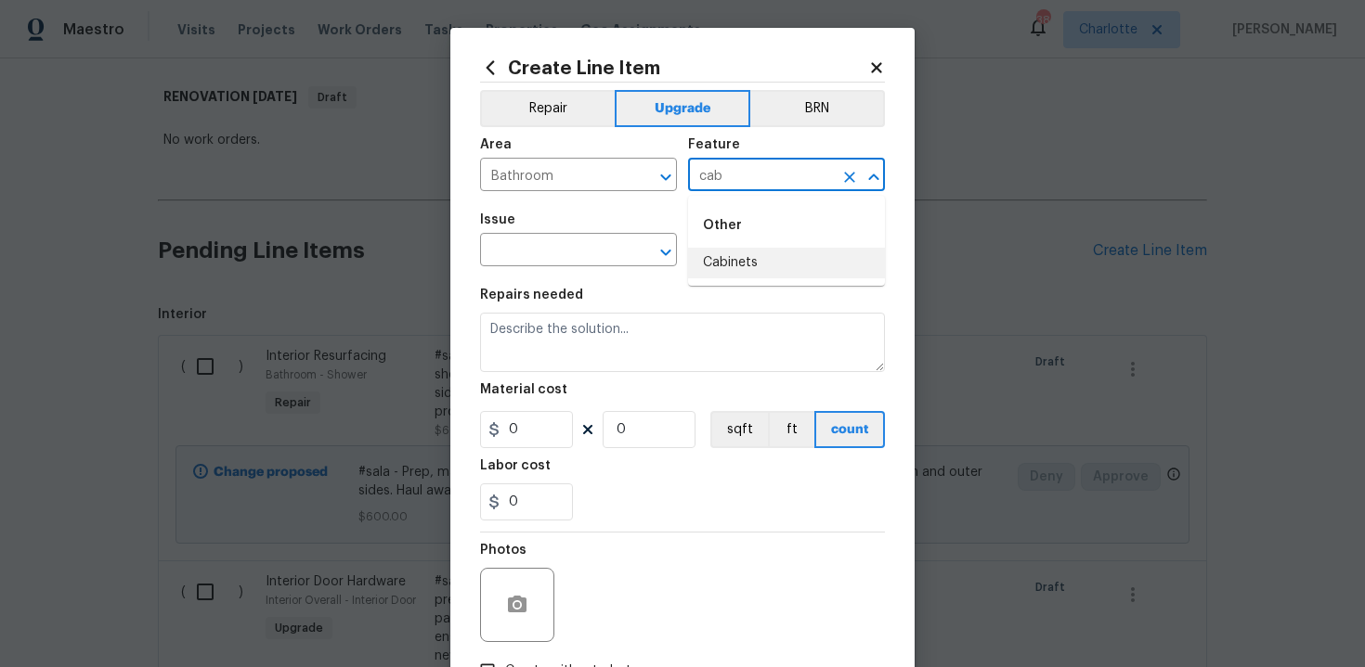
click at [731, 266] on li "Cabinets" at bounding box center [786, 263] width 197 height 31
type input "Cabinets"
click at [547, 250] on input "text" at bounding box center [552, 252] width 145 height 29
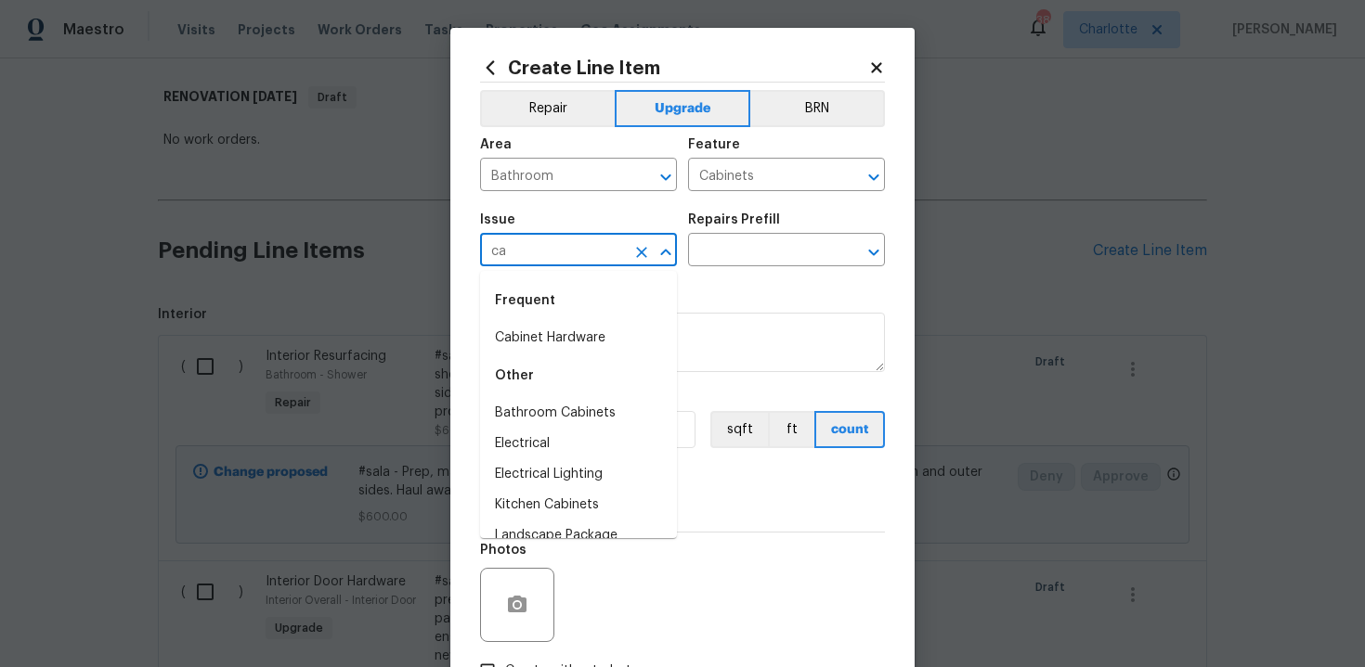
type input "cab"
click at [598, 417] on li "Bathroom Cabinets" at bounding box center [578, 413] width 197 height 31
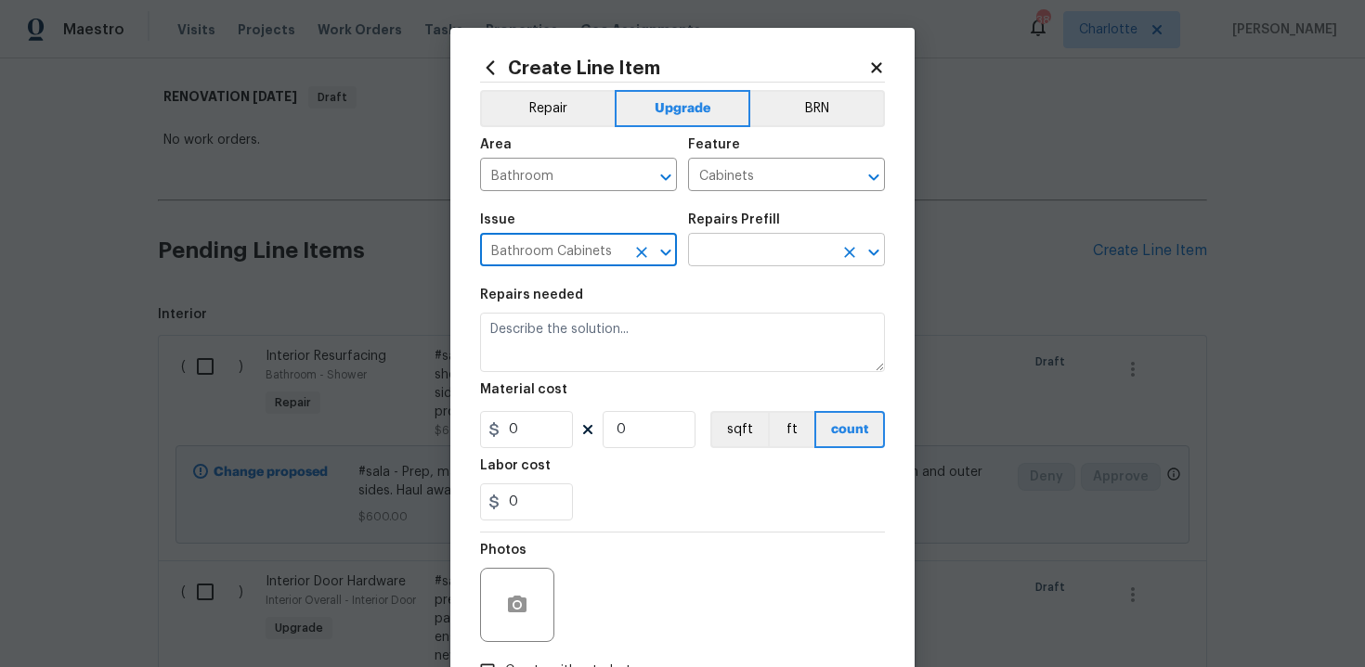
type input "Bathroom Cabinets"
click at [752, 252] on input "text" at bounding box center [760, 252] width 145 height 29
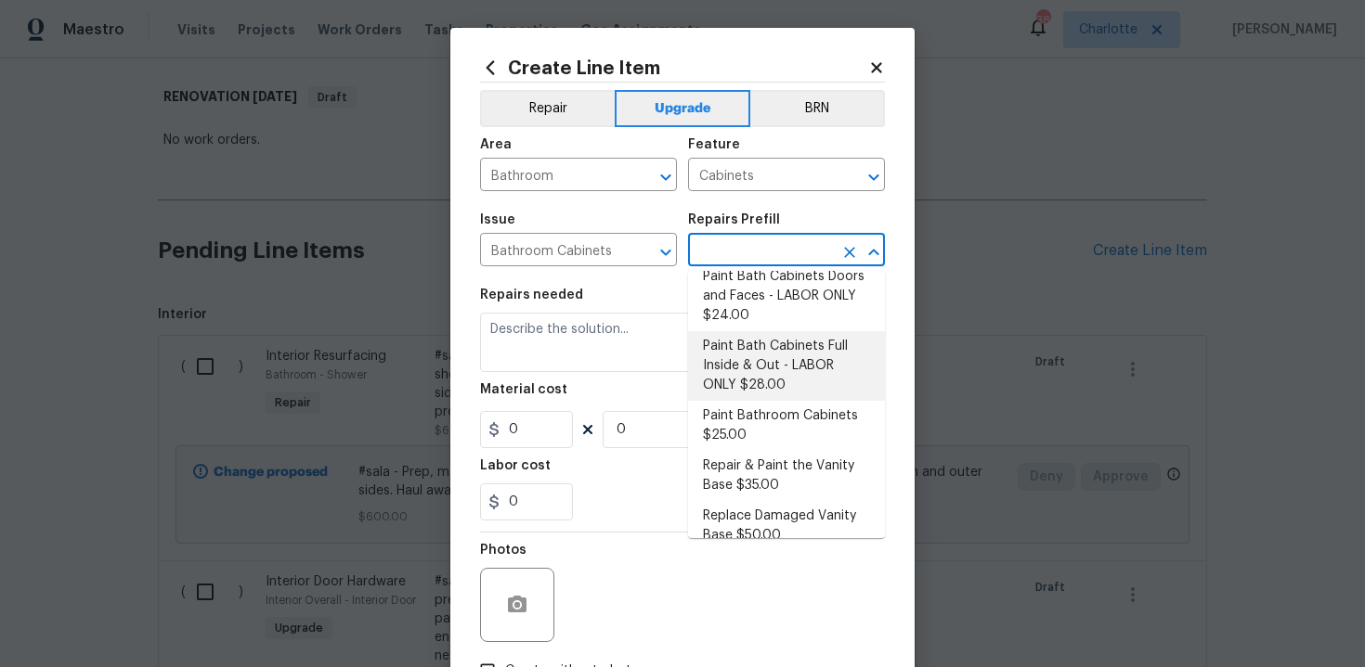
scroll to position [299, 0]
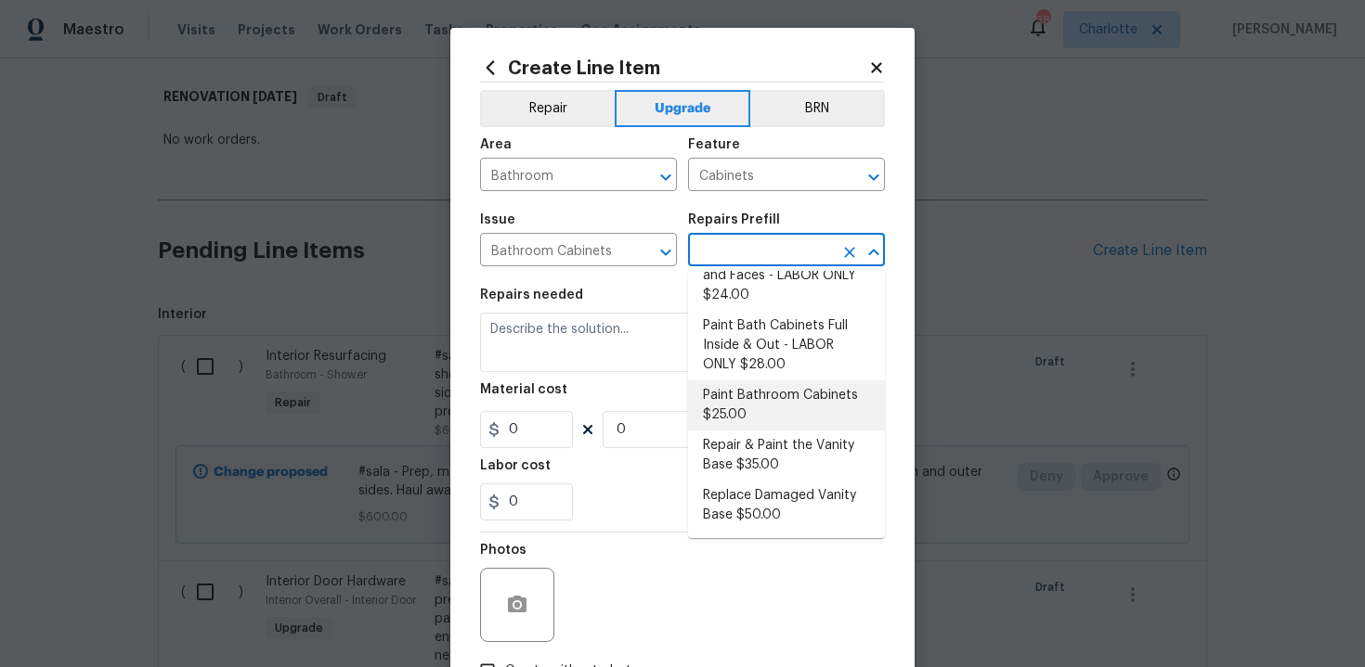
click at [781, 416] on li "Paint Bathroom Cabinets $25.00" at bounding box center [786, 406] width 197 height 50
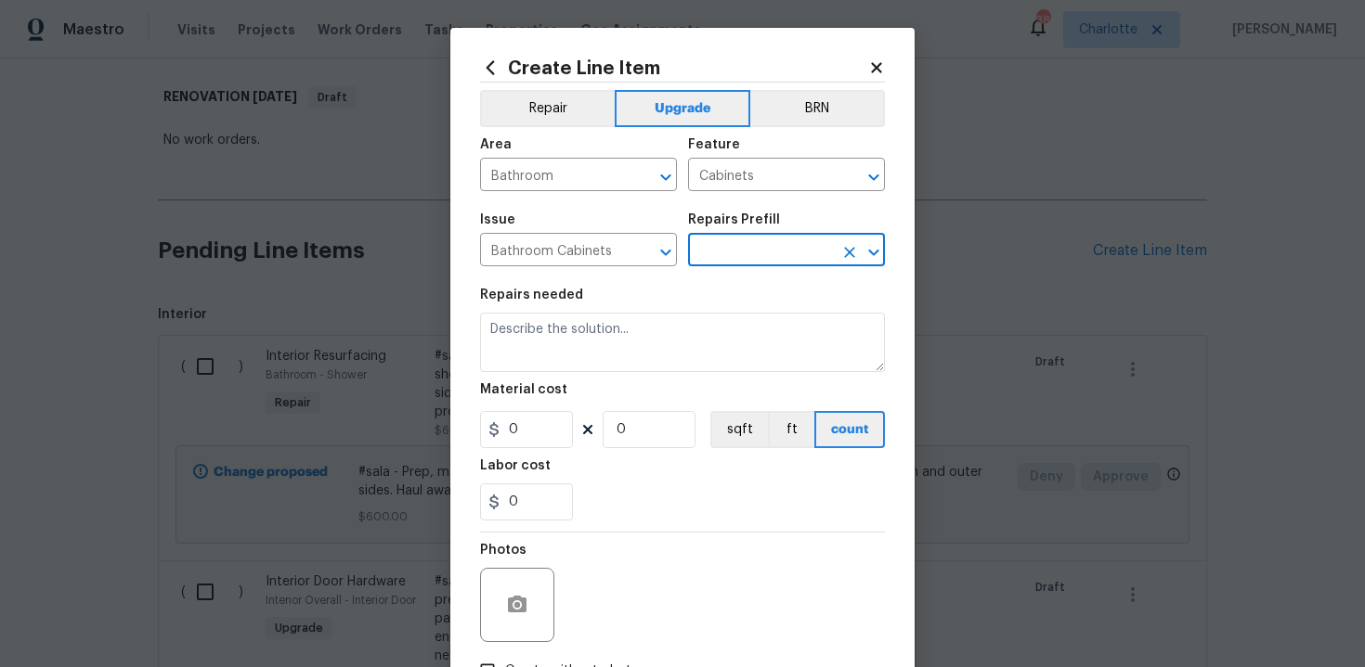
type input "Paint Bathroom Cabinets $25.00"
type textarea "Prep, sand, mask and apply 2 coats of paint to the bathroom cabinet doors, inte…"
type input "25"
type input "1"
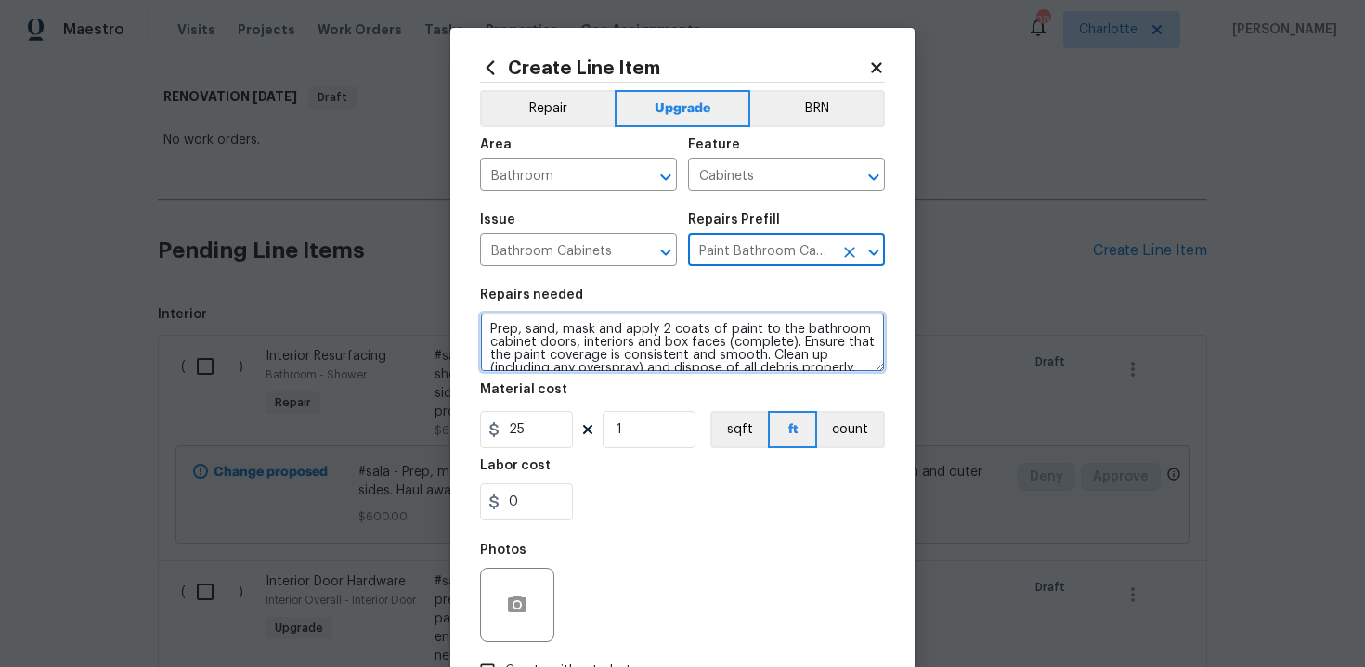
click at [484, 332] on textarea "Prep, sand, mask and apply 2 coats of paint to the bathroom cabinet doors, inte…" at bounding box center [682, 342] width 405 height 59
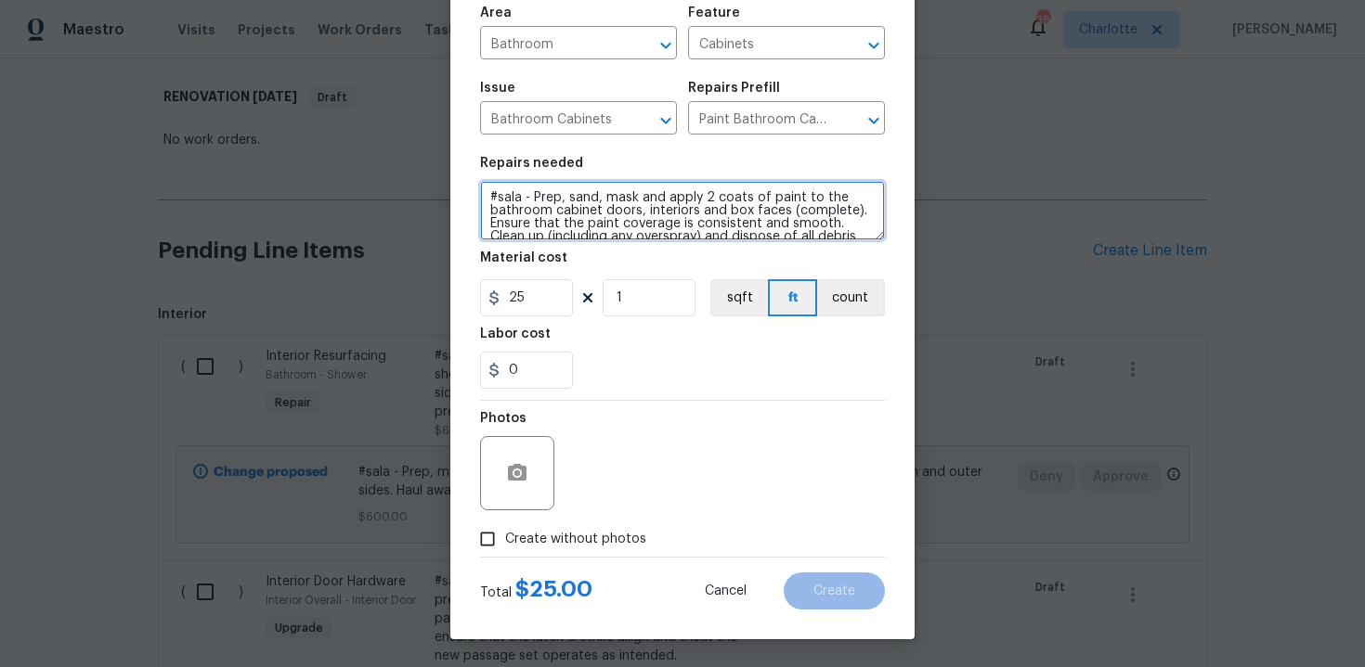
type textarea "#sala - Prep, sand, mask and apply 2 coats of paint to the bathroom cabinet doo…"
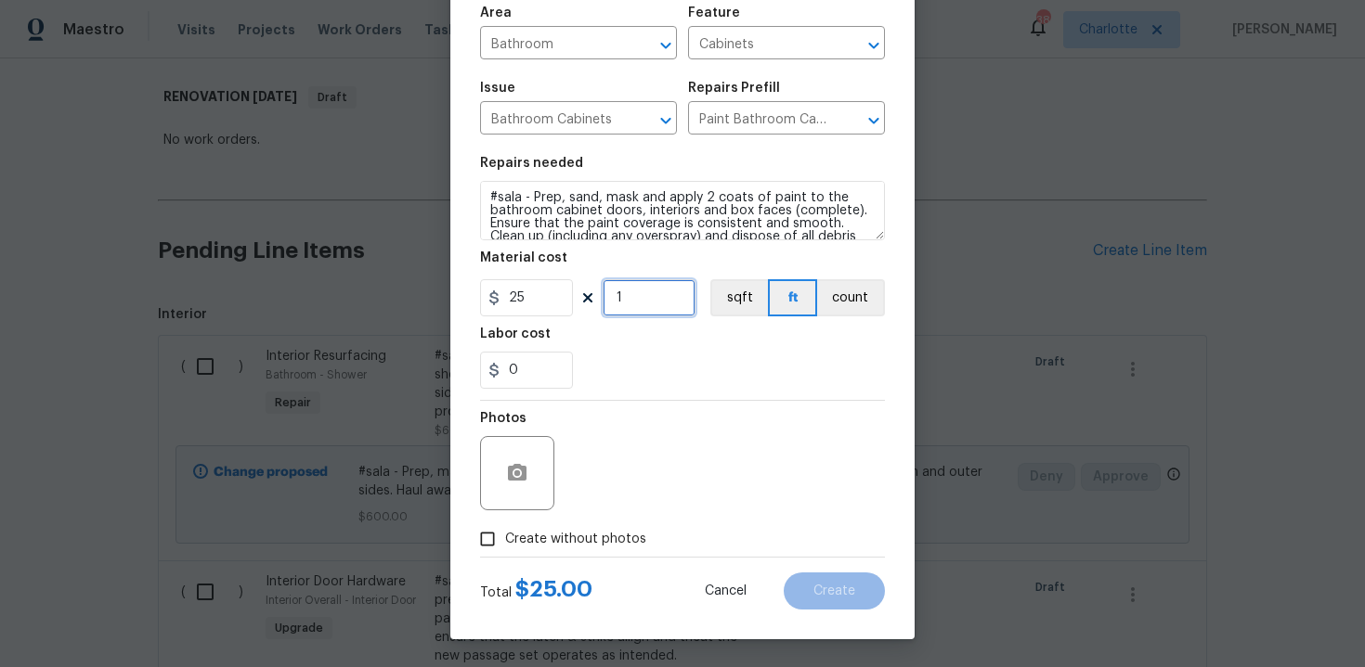
click at [649, 299] on input "1" at bounding box center [648, 297] width 93 height 37
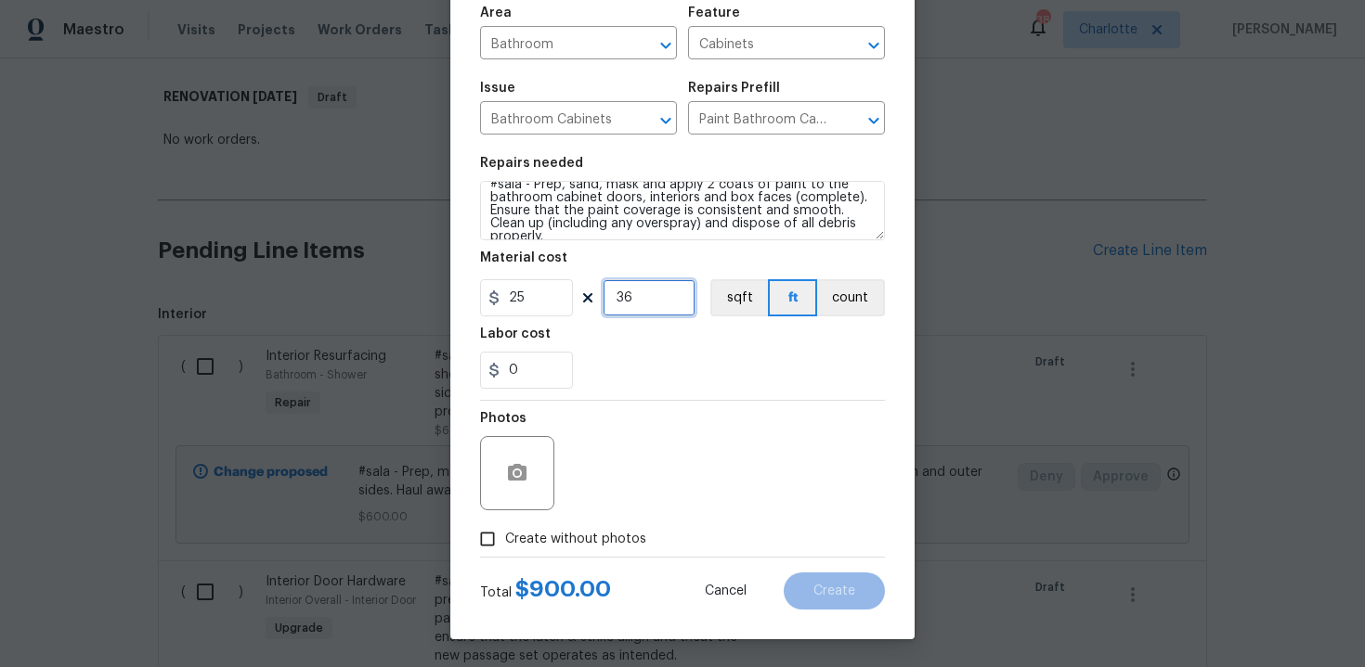
type input "36"
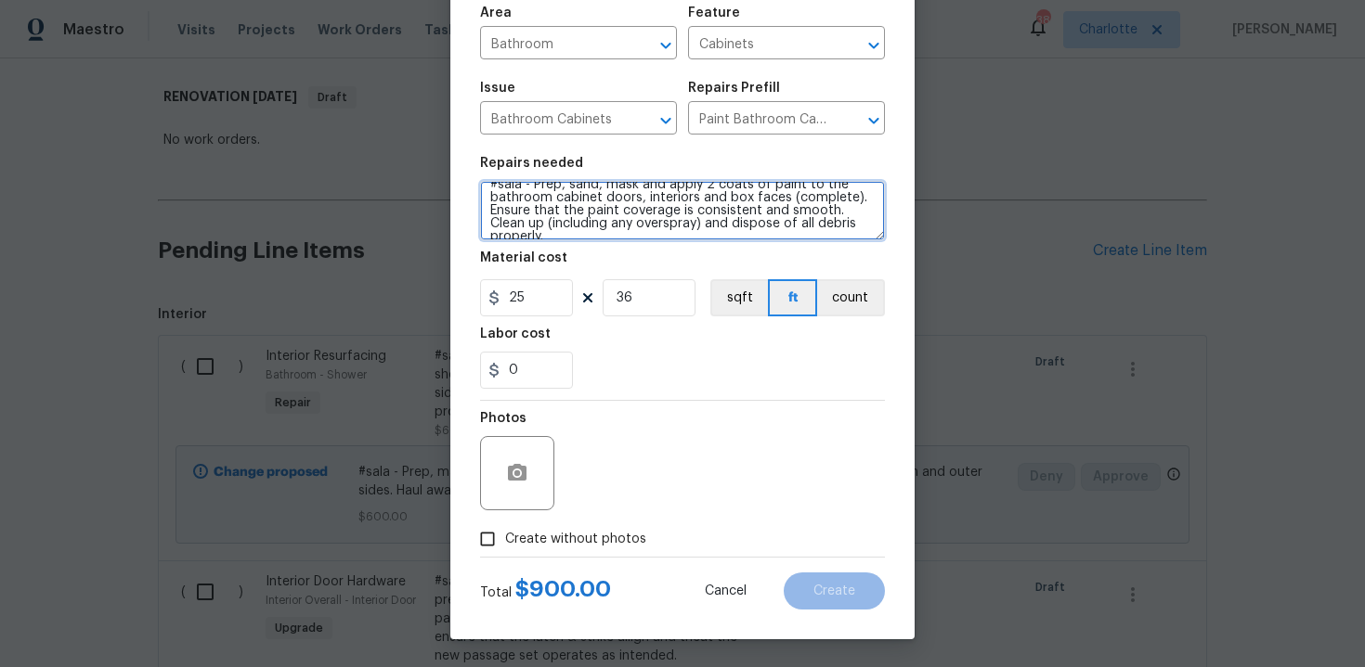
click at [860, 219] on textarea "#sala - Prep, sand, mask and apply 2 coats of paint to the bathroom cabinet doo…" at bounding box center [682, 210] width 405 height 59
paste textarea "All bathrooms"
type textarea "#sala - Prep, sand, mask and apply 2 coats of paint to the bathroom cabinet doo…"
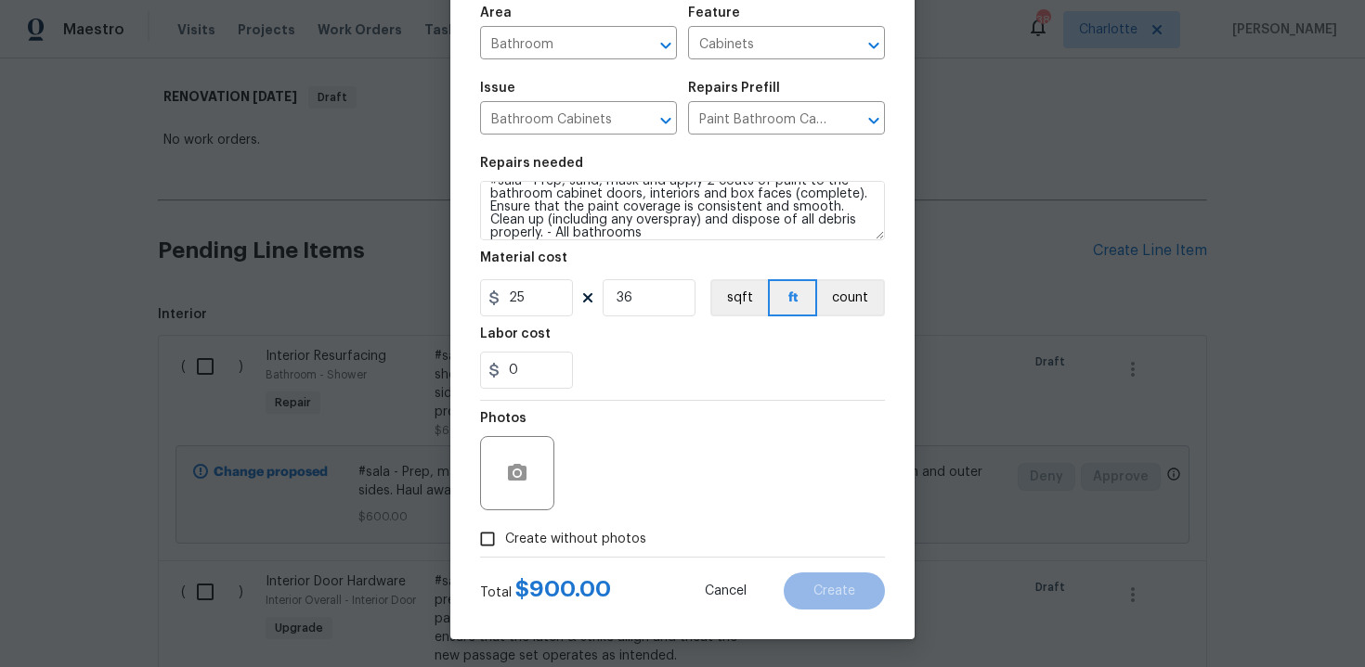
click at [568, 531] on span "Create without photos" at bounding box center [575, 539] width 141 height 19
click at [505, 531] on input "Create without photos" at bounding box center [487, 539] width 35 height 35
checkbox input "true"
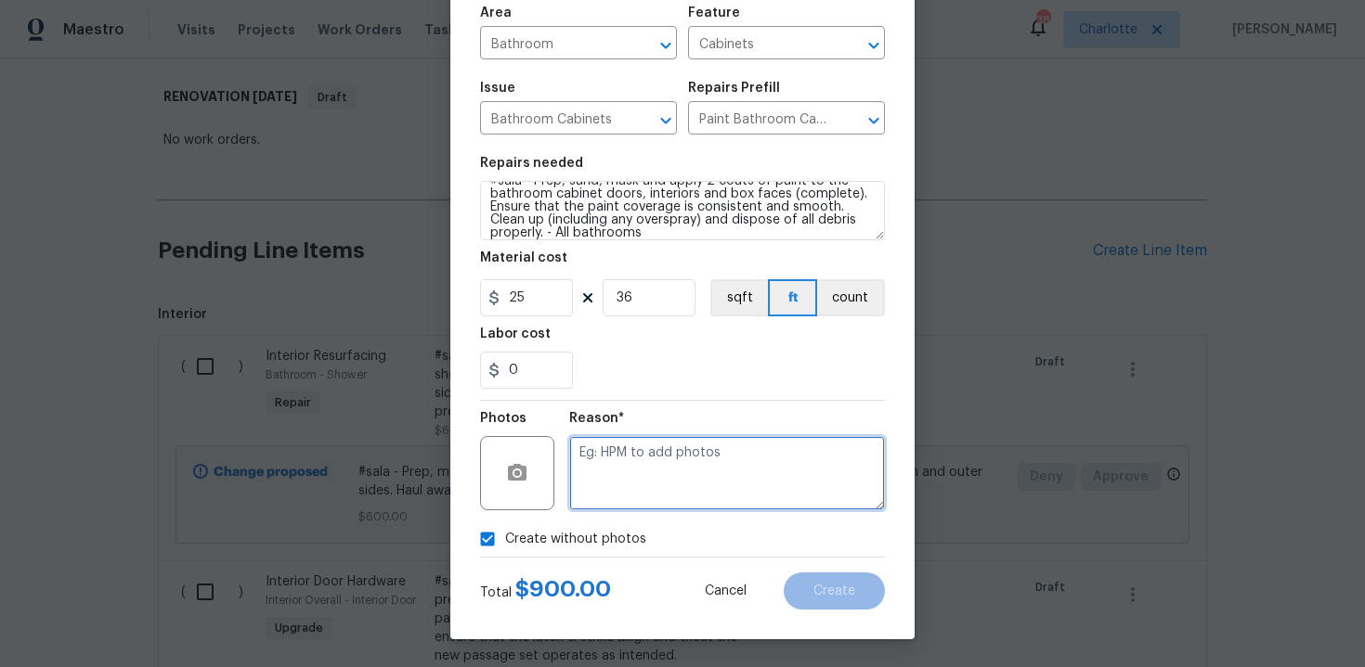
click at [633, 496] on textarea at bounding box center [727, 473] width 316 height 74
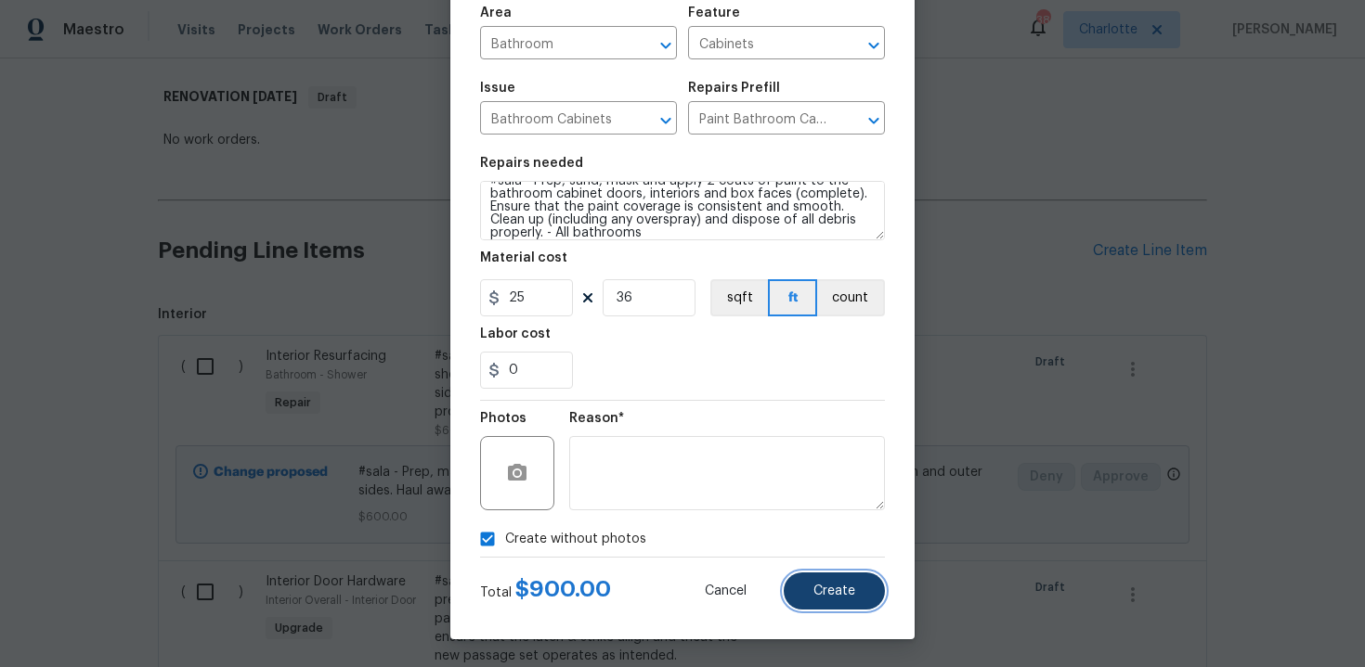
click at [849, 592] on span "Create" at bounding box center [834, 592] width 42 height 14
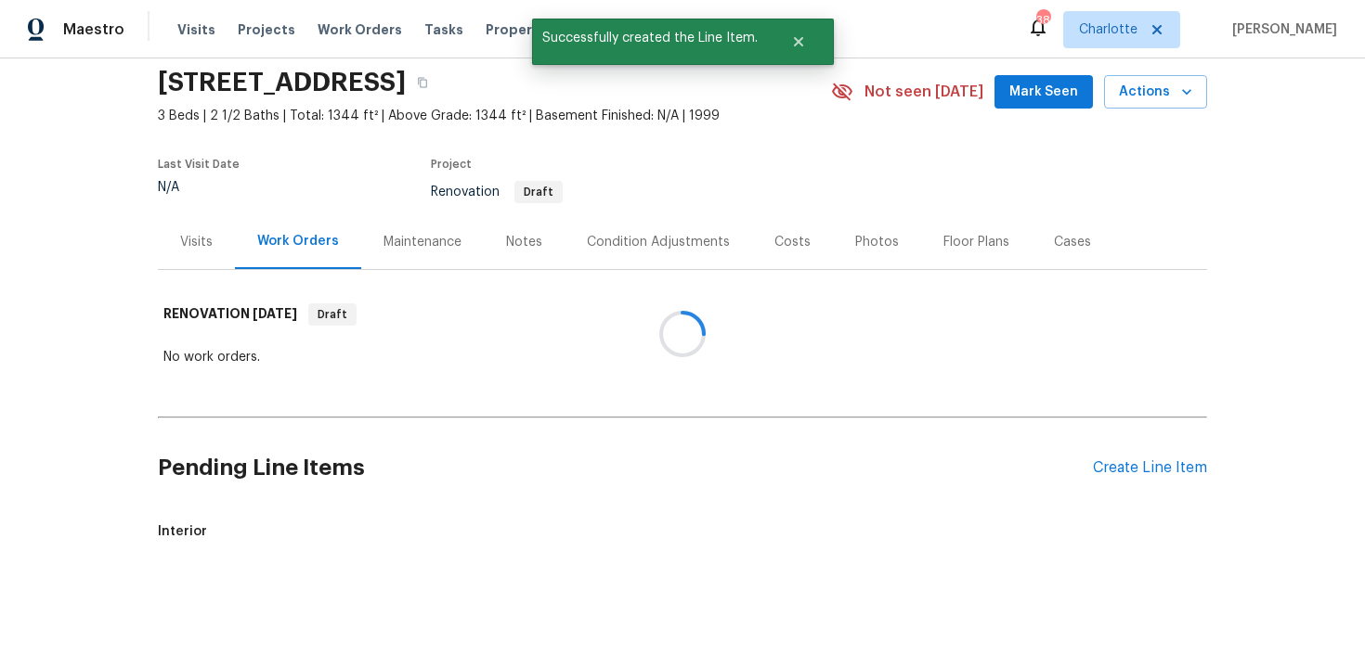
scroll to position [284, 0]
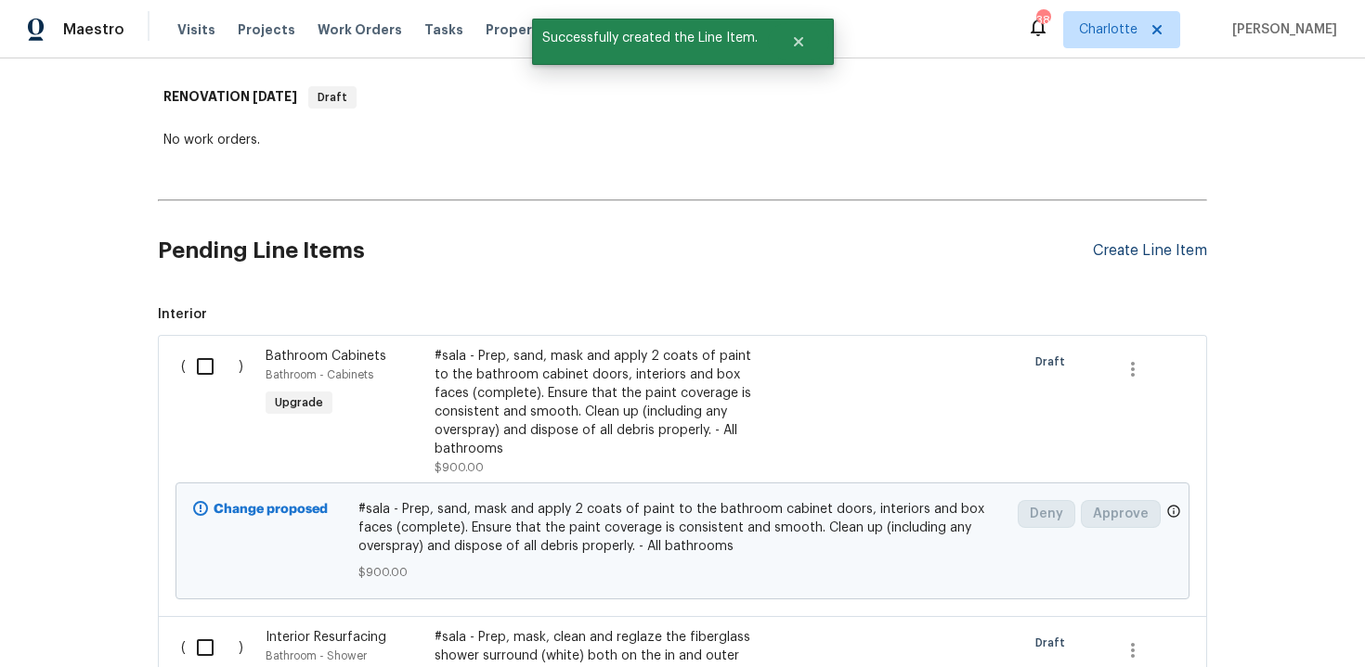
click at [1135, 252] on div "Create Line Item" at bounding box center [1150, 251] width 114 height 18
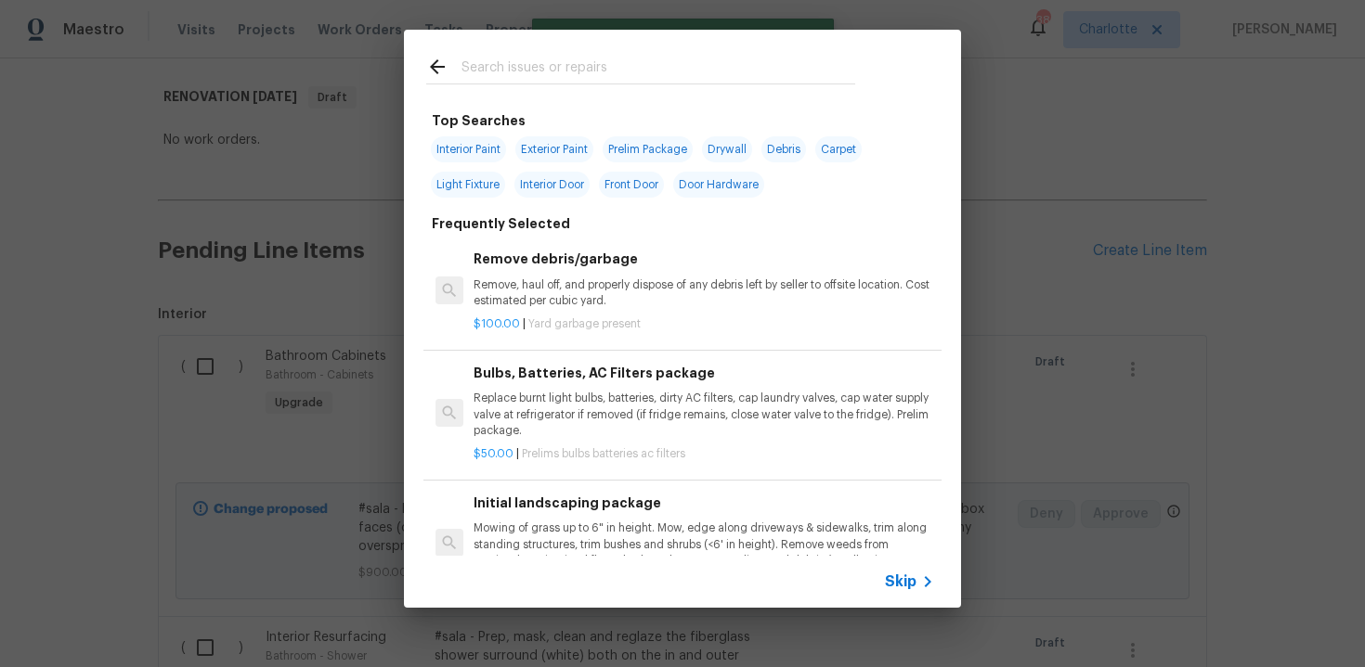
click at [908, 576] on span "Skip" at bounding box center [901, 582] width 32 height 19
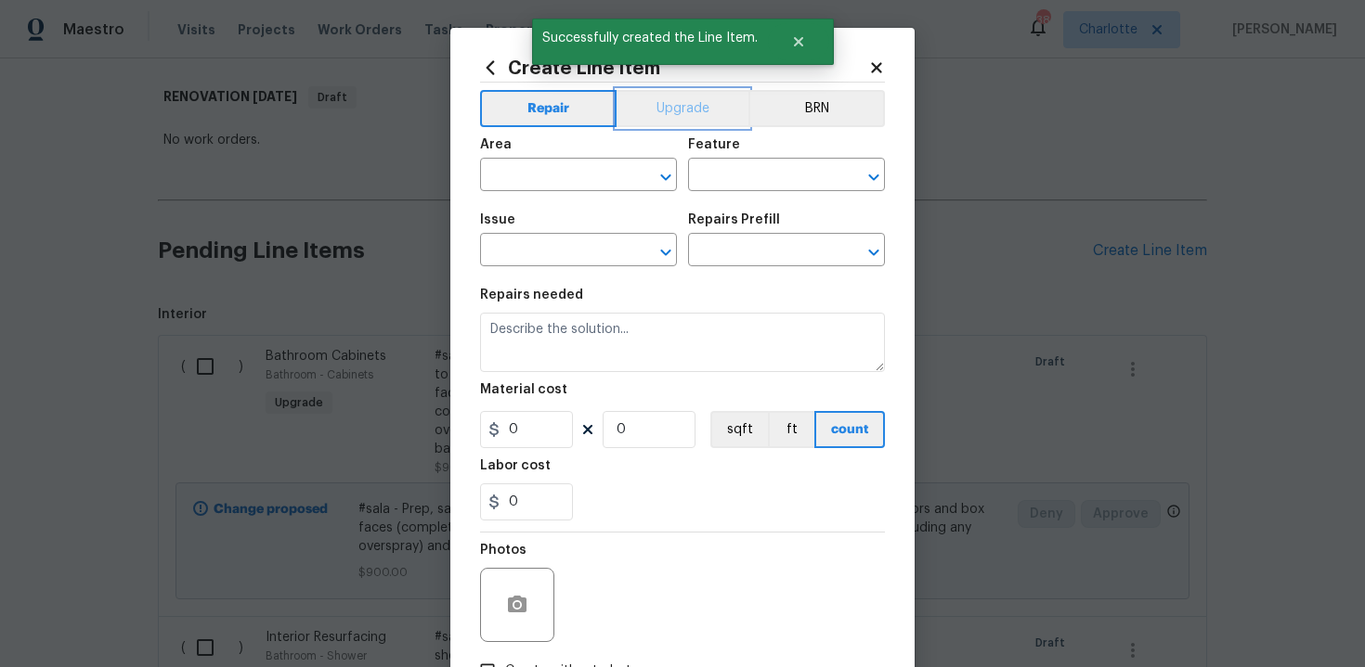
click at [693, 107] on button "Upgrade" at bounding box center [682, 108] width 133 height 37
click at [575, 166] on input "text" at bounding box center [552, 176] width 145 height 29
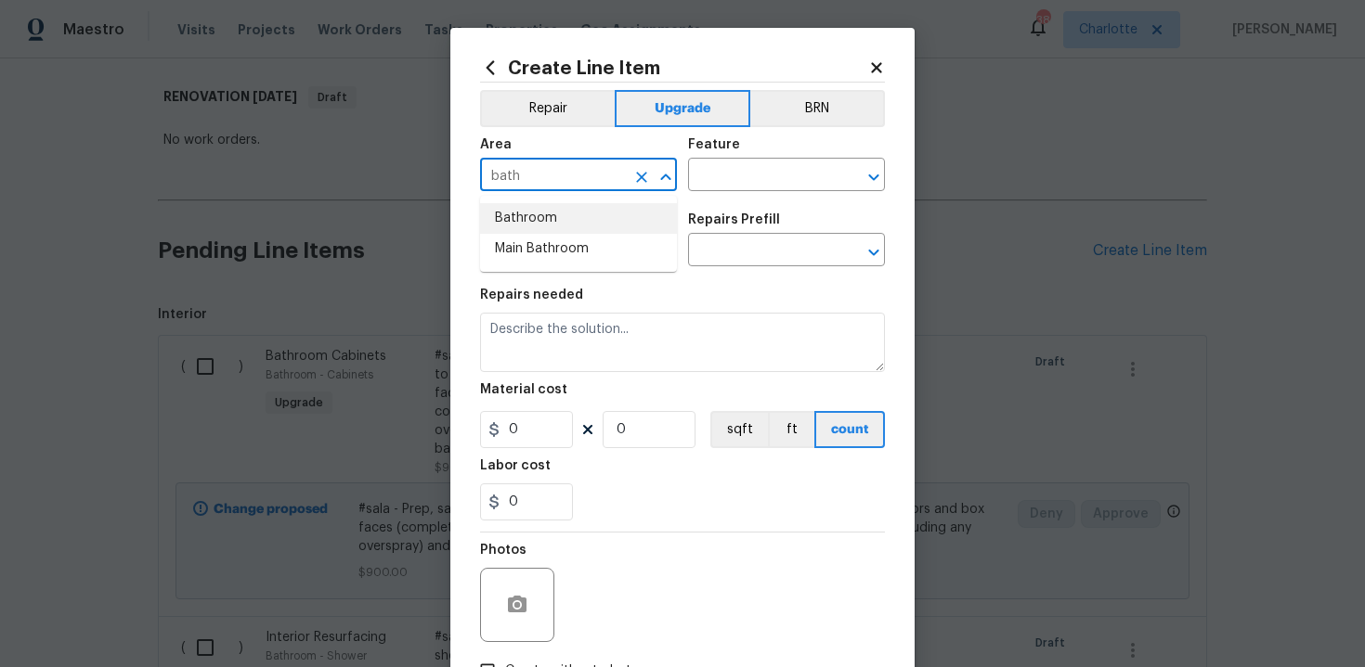
click at [571, 222] on li "Bathroom" at bounding box center [578, 218] width 197 height 31
type input "Bathroom"
click at [752, 167] on input "text" at bounding box center [760, 176] width 145 height 29
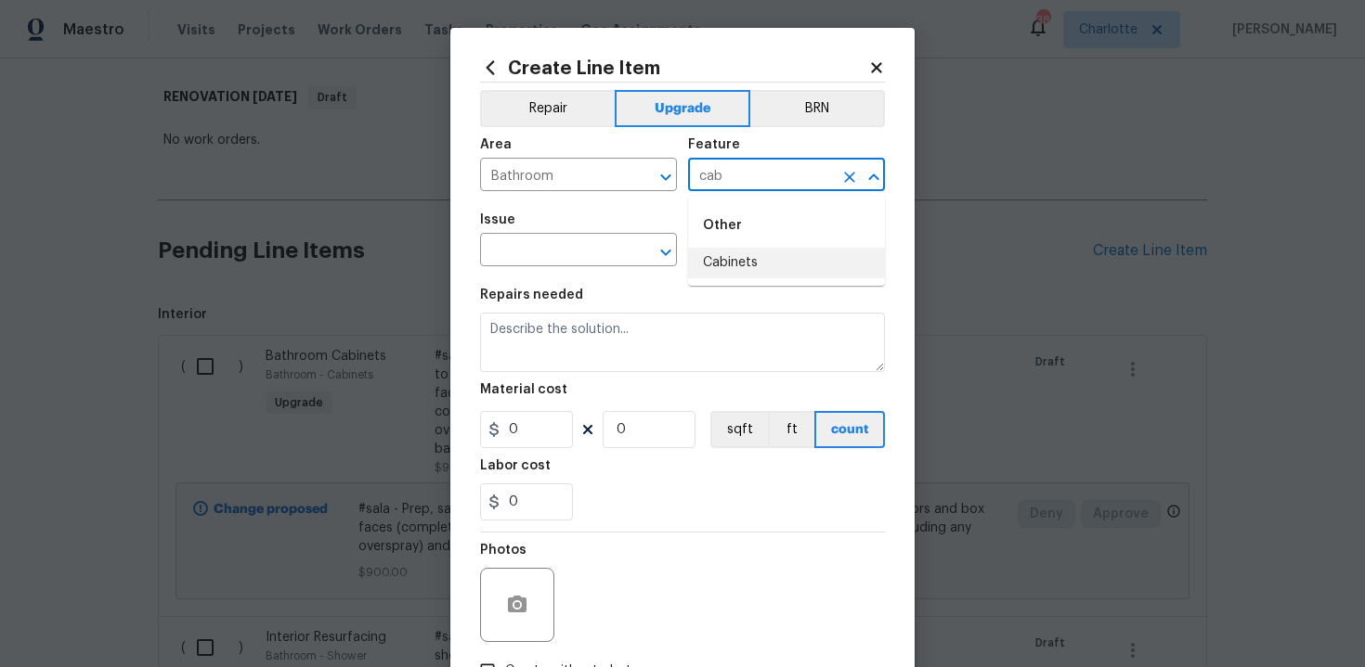
click at [759, 253] on li "Cabinets" at bounding box center [786, 263] width 197 height 31
type input "Cabinets"
click at [536, 258] on input "text" at bounding box center [552, 252] width 145 height 29
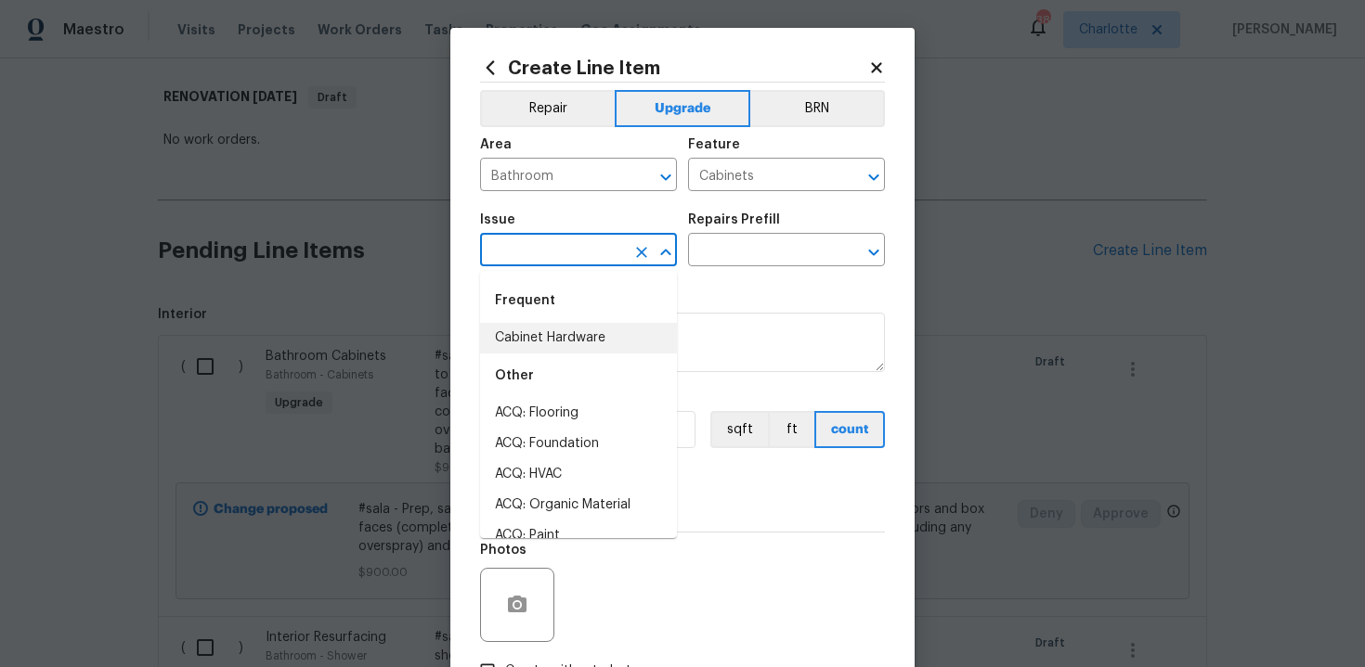
click at [563, 344] on li "Cabinet Hardware" at bounding box center [578, 338] width 197 height 31
type input "Cabinet Hardware"
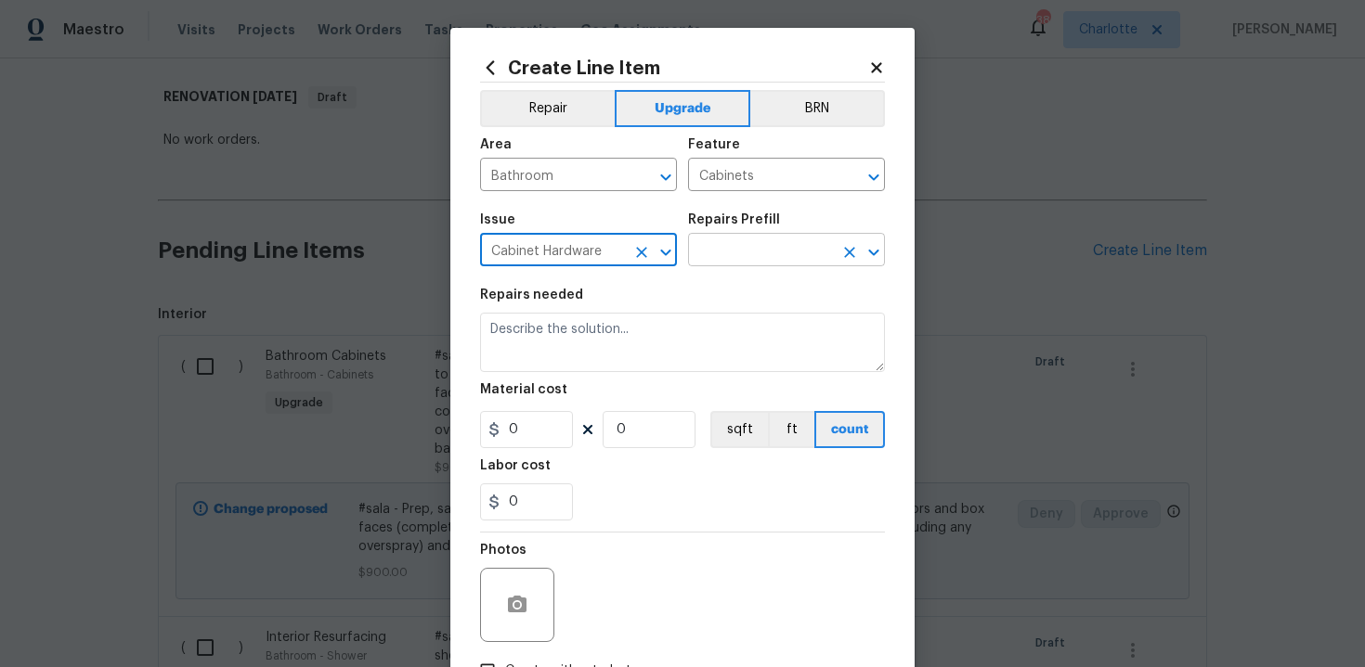
click at [756, 243] on input "text" at bounding box center [760, 252] width 145 height 29
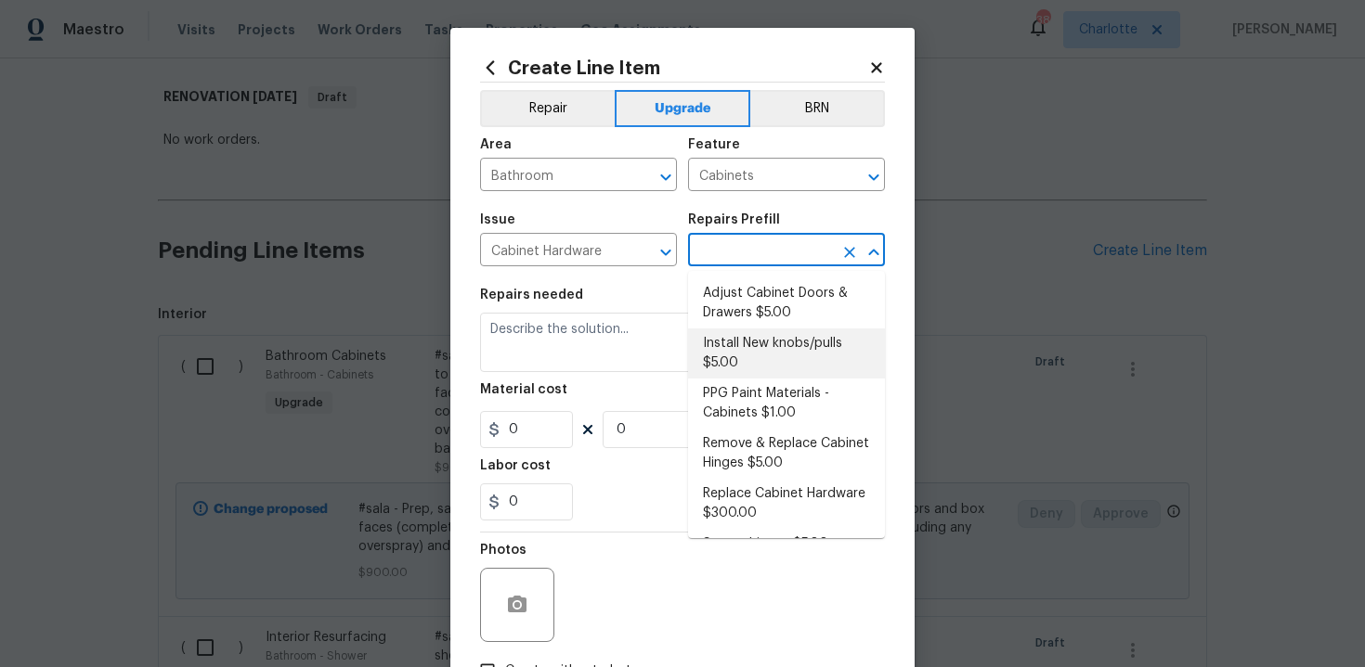
click at [757, 356] on li "Install New knobs/pulls $5.00" at bounding box center [786, 354] width 197 height 50
type input "Install New knobs/pulls $5.00"
type textarea "Remove the existing cabinet pulls/handles if present; prep and drill for new ca…"
type input "5"
type input "1"
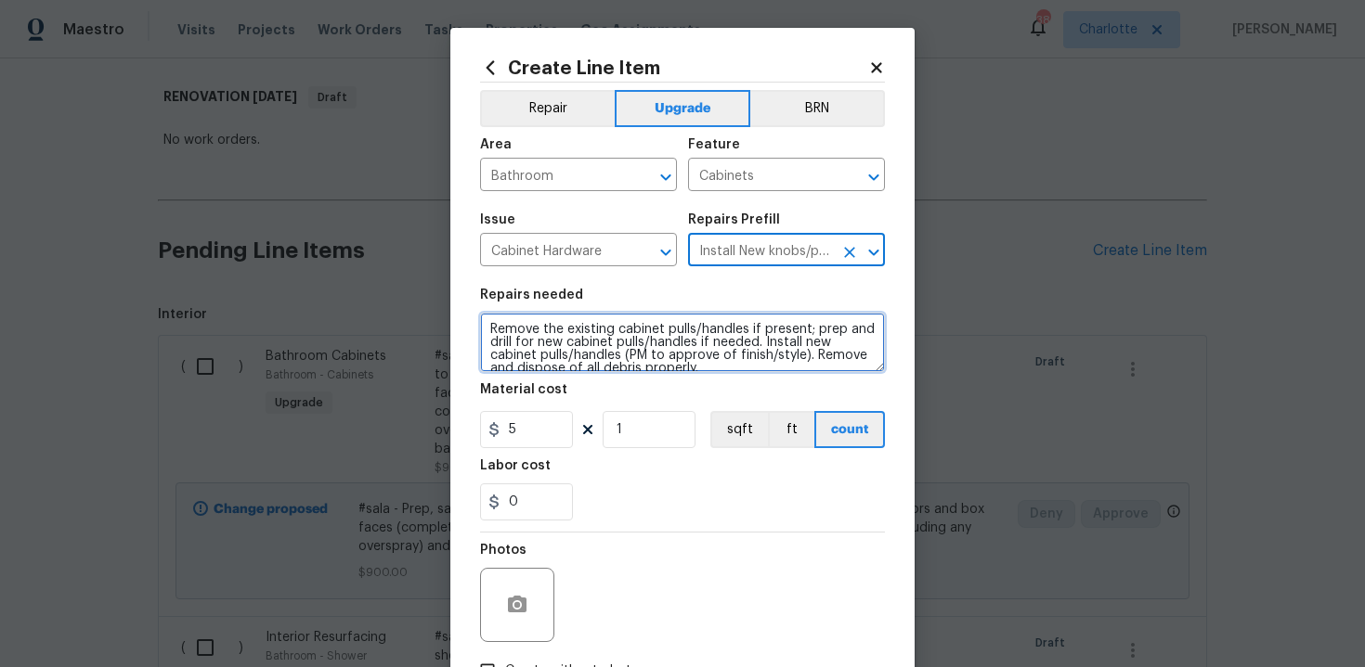
click at [484, 326] on textarea "Remove the existing cabinet pulls/handles if present; prep and drill for new ca…" at bounding box center [682, 342] width 405 height 59
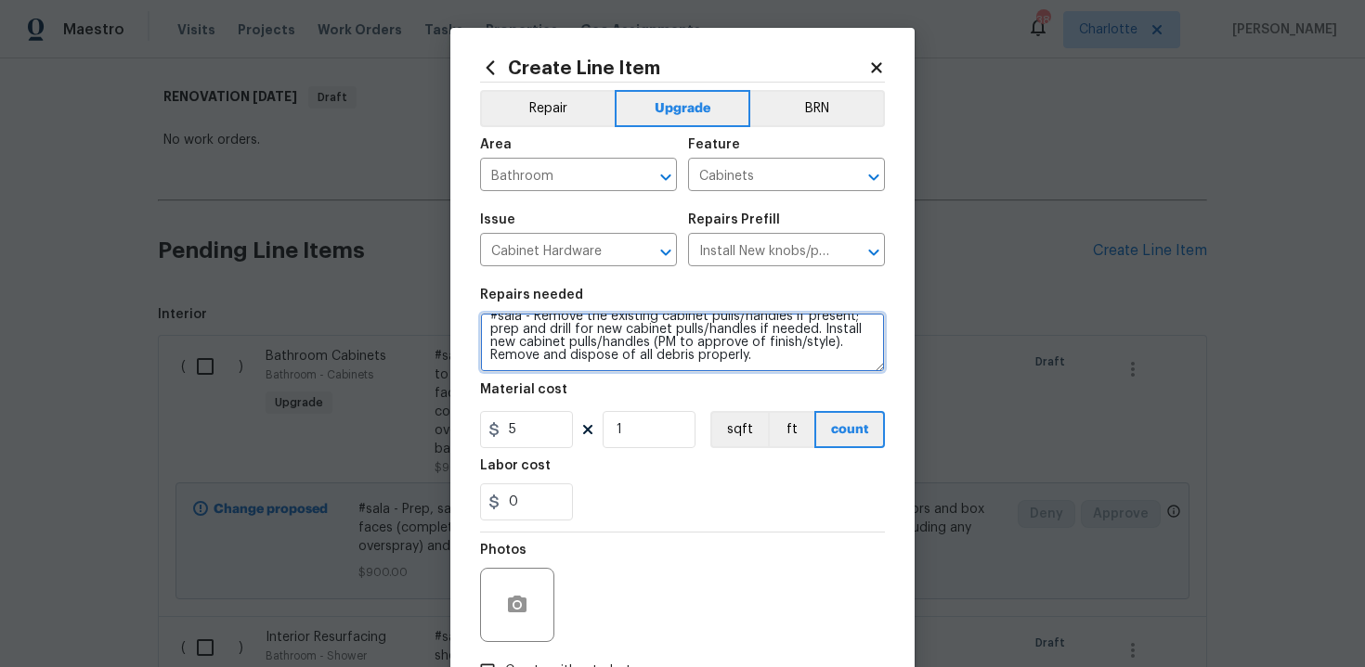
click at [817, 351] on textarea "#sala - Remove the existing cabinet pulls/handles if present; prep and drill fo…" at bounding box center [682, 342] width 405 height 59
paste textarea "All bathrooms"
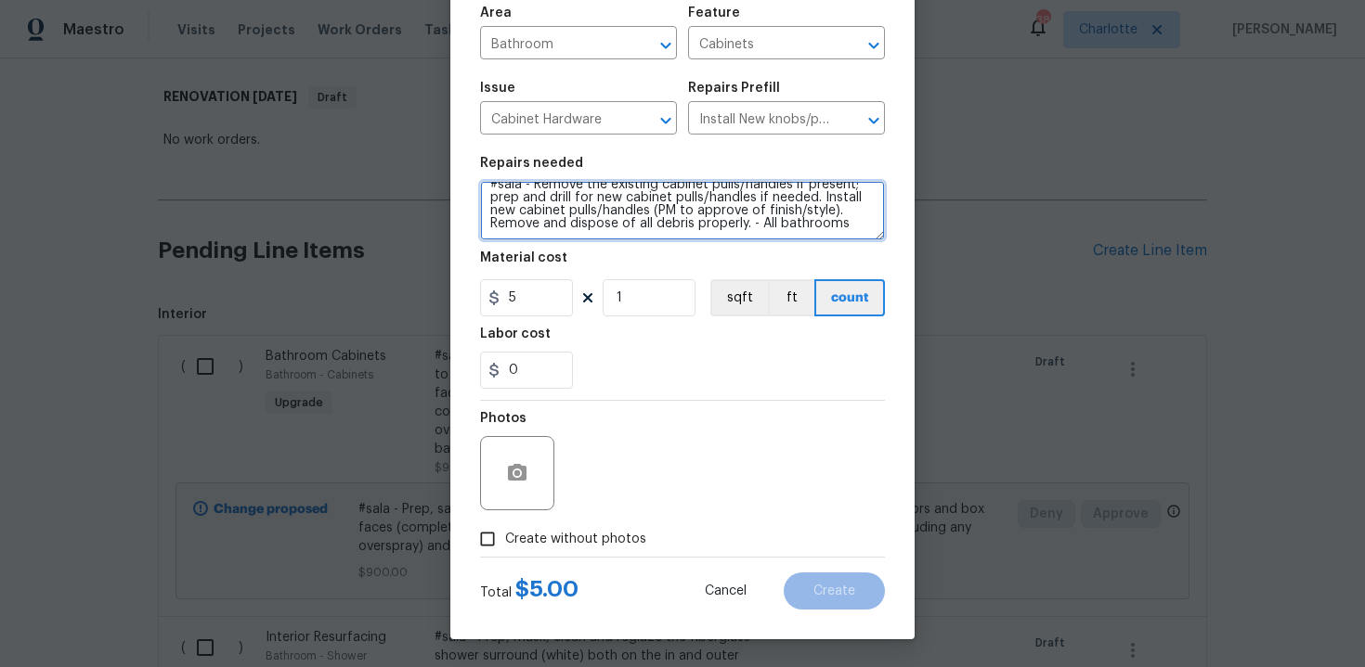
type textarea "#sala - Remove the existing cabinet pulls/handles if present; prep and drill fo…"
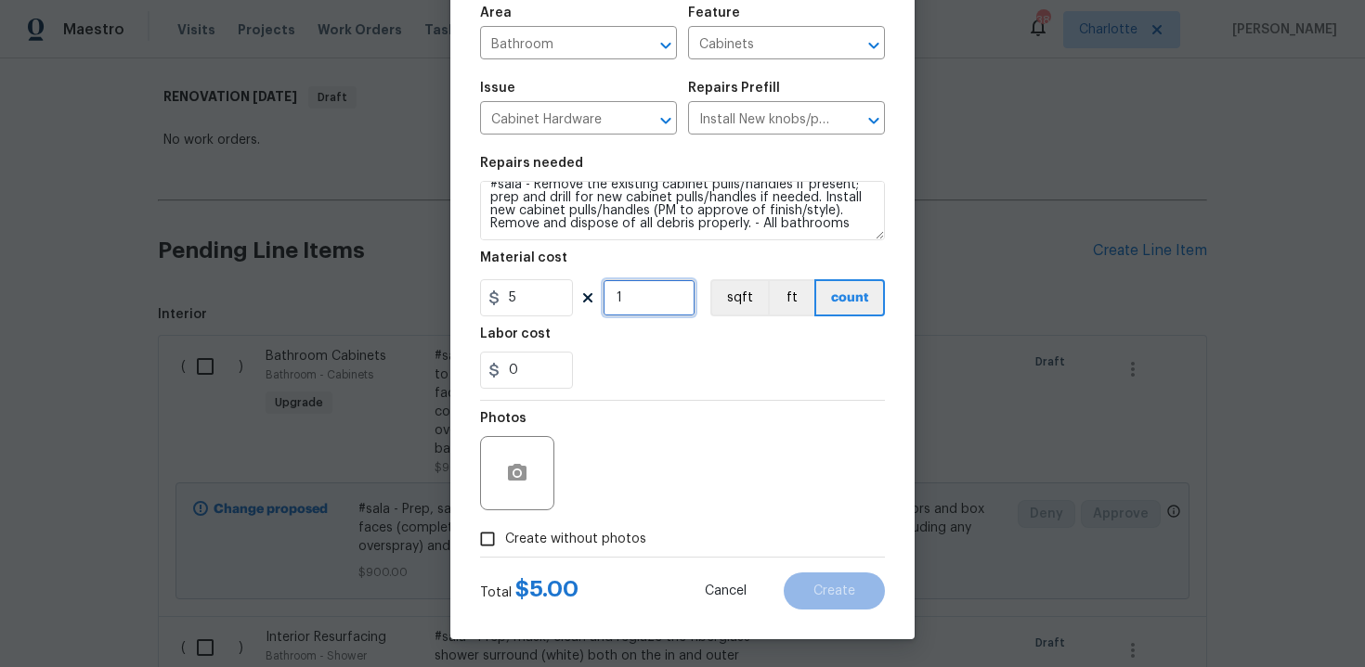
click at [641, 303] on input "1" at bounding box center [648, 297] width 93 height 37
type input "30"
click at [560, 532] on span "Create without photos" at bounding box center [575, 539] width 141 height 19
click at [505, 532] on input "Create without photos" at bounding box center [487, 539] width 35 height 35
checkbox input "true"
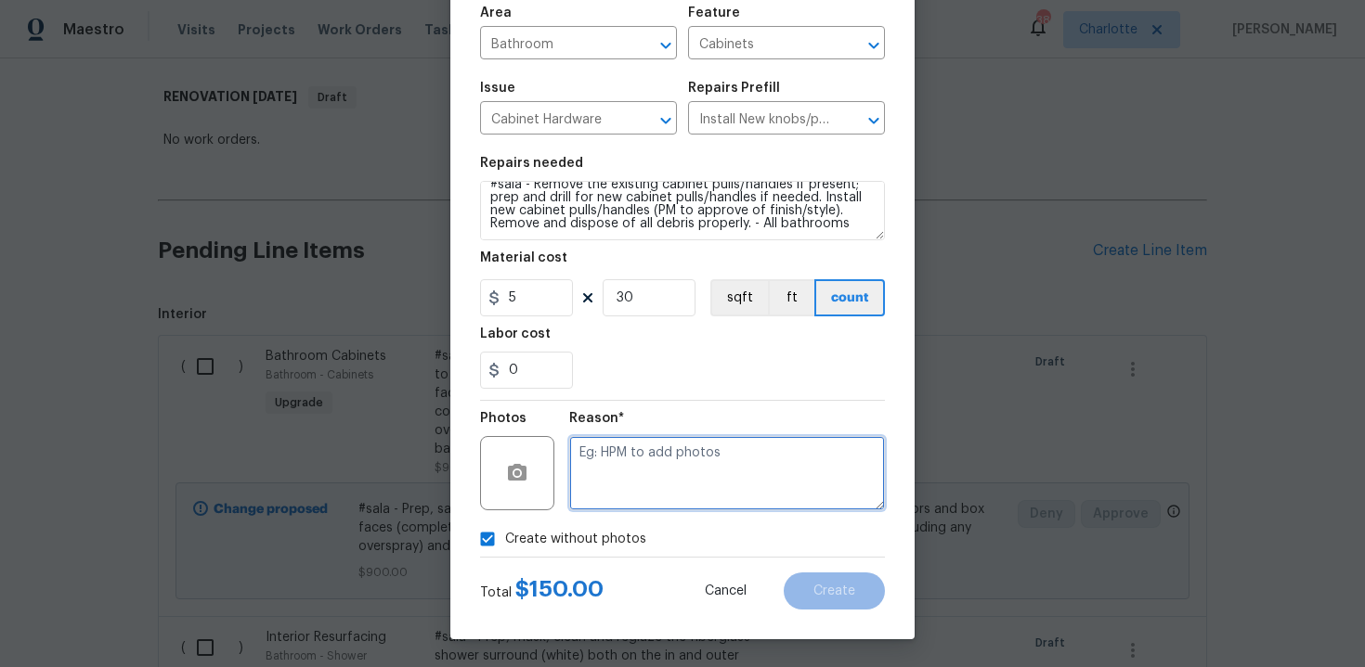
click at [659, 485] on textarea at bounding box center [727, 473] width 316 height 74
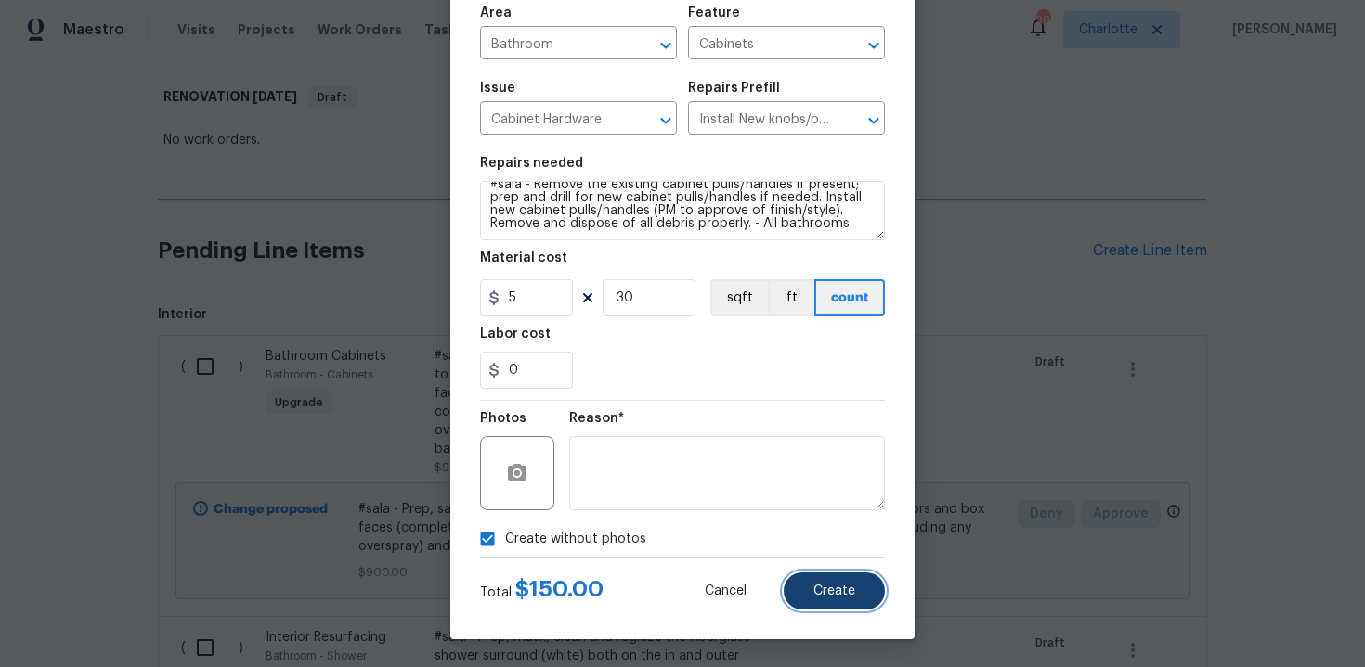
click at [861, 592] on button "Create" at bounding box center [833, 591] width 101 height 37
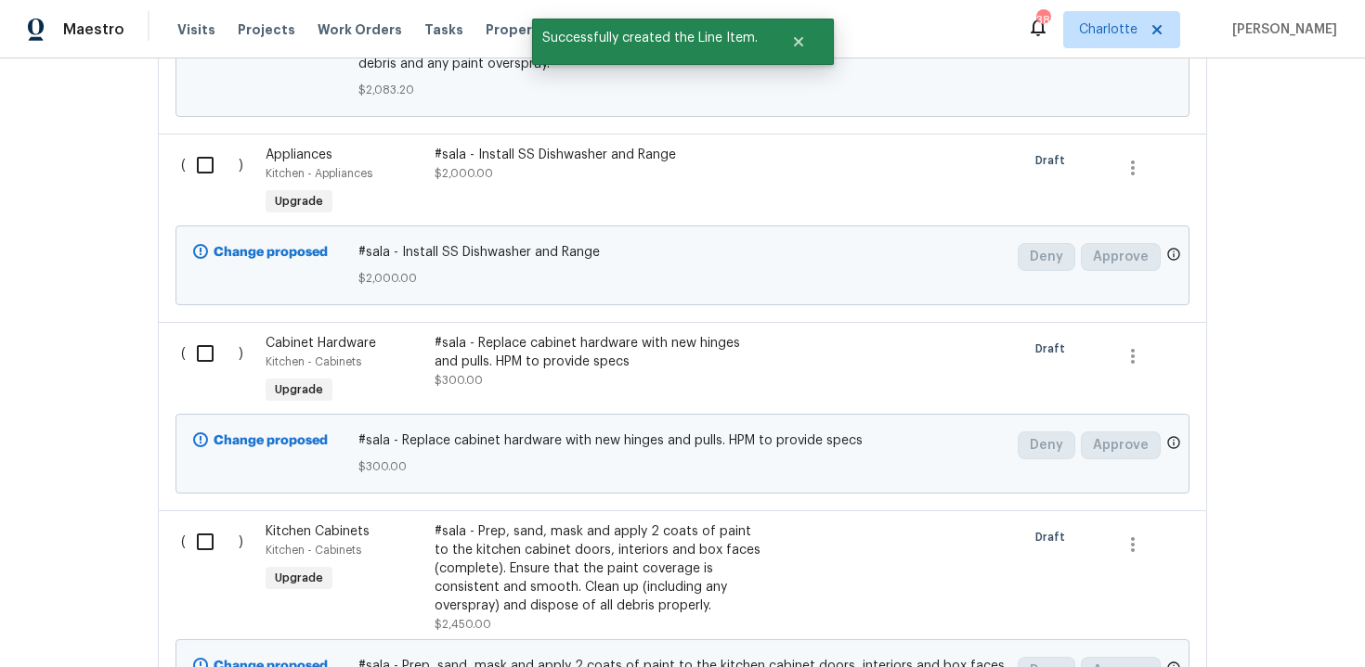
scroll to position [2240, 0]
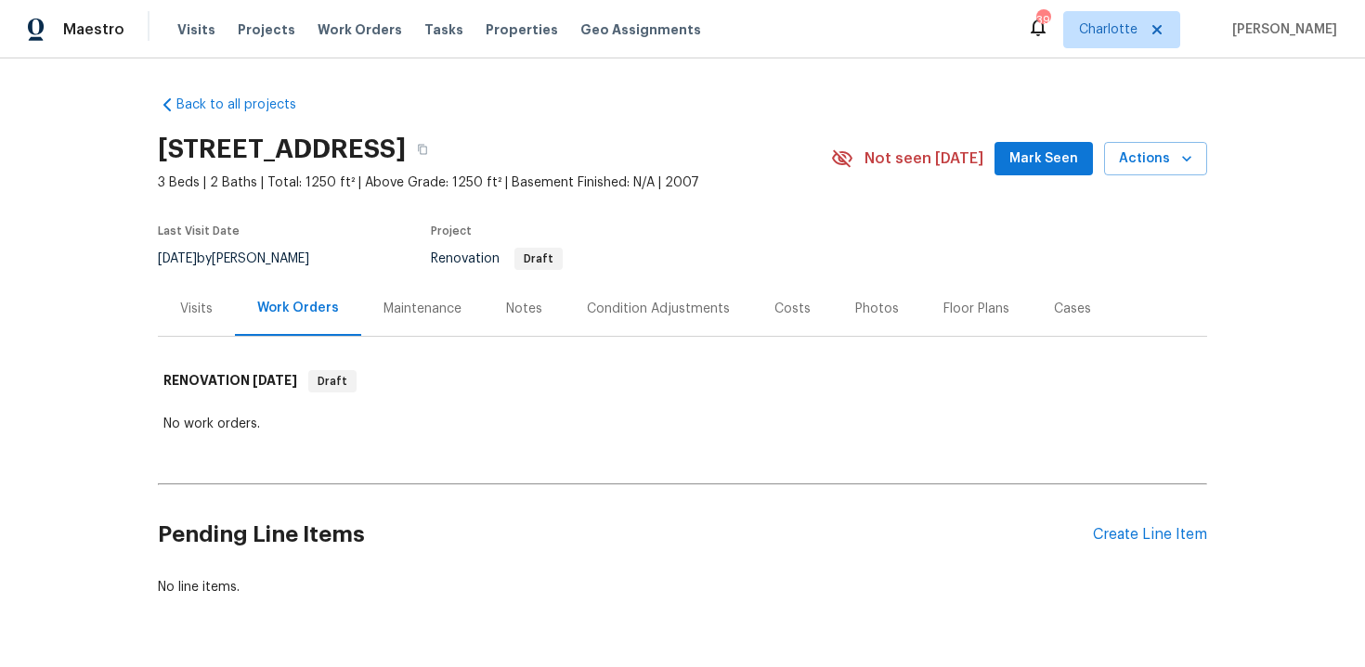
scroll to position [56, 0]
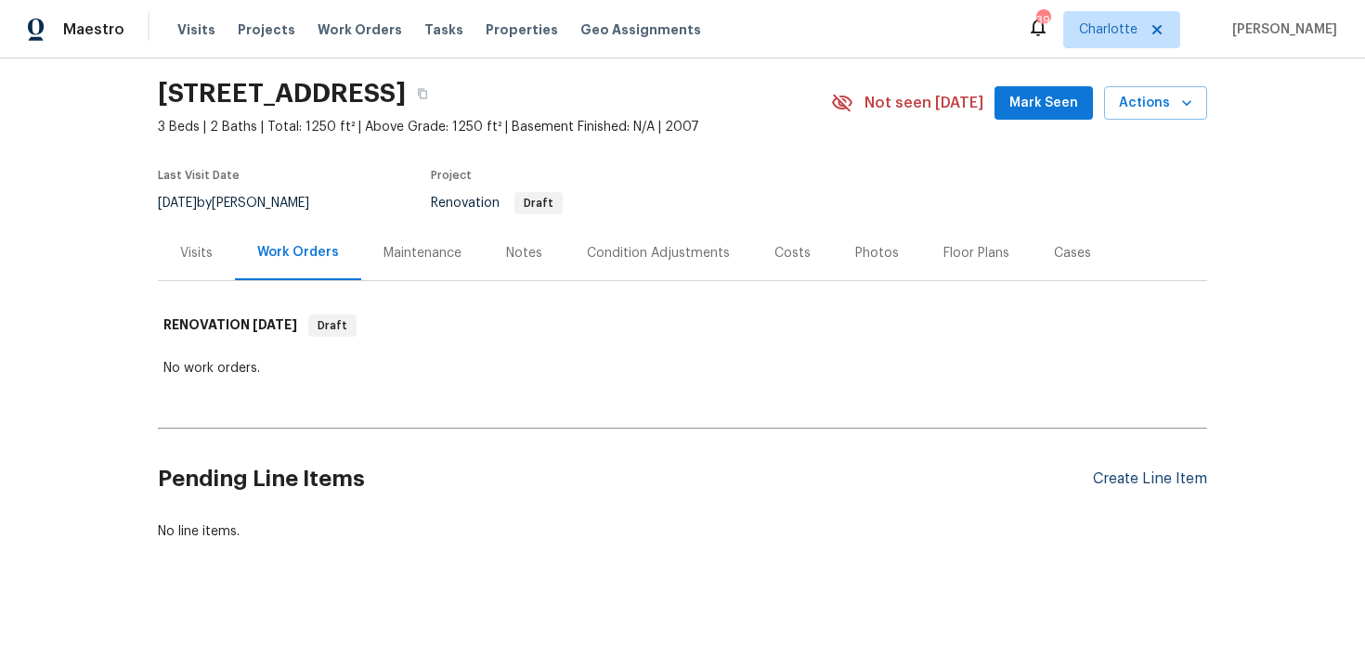
click at [1155, 477] on div "Create Line Item" at bounding box center [1150, 480] width 114 height 18
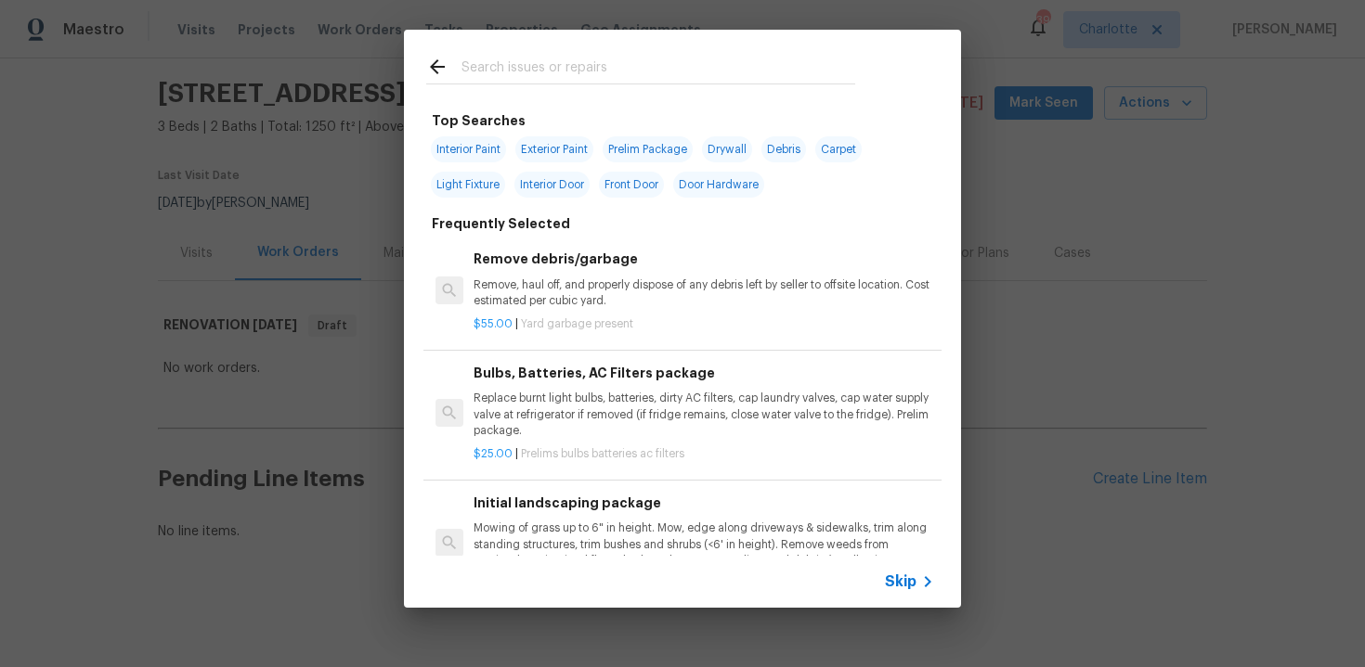
click at [910, 583] on span "Skip" at bounding box center [901, 582] width 32 height 19
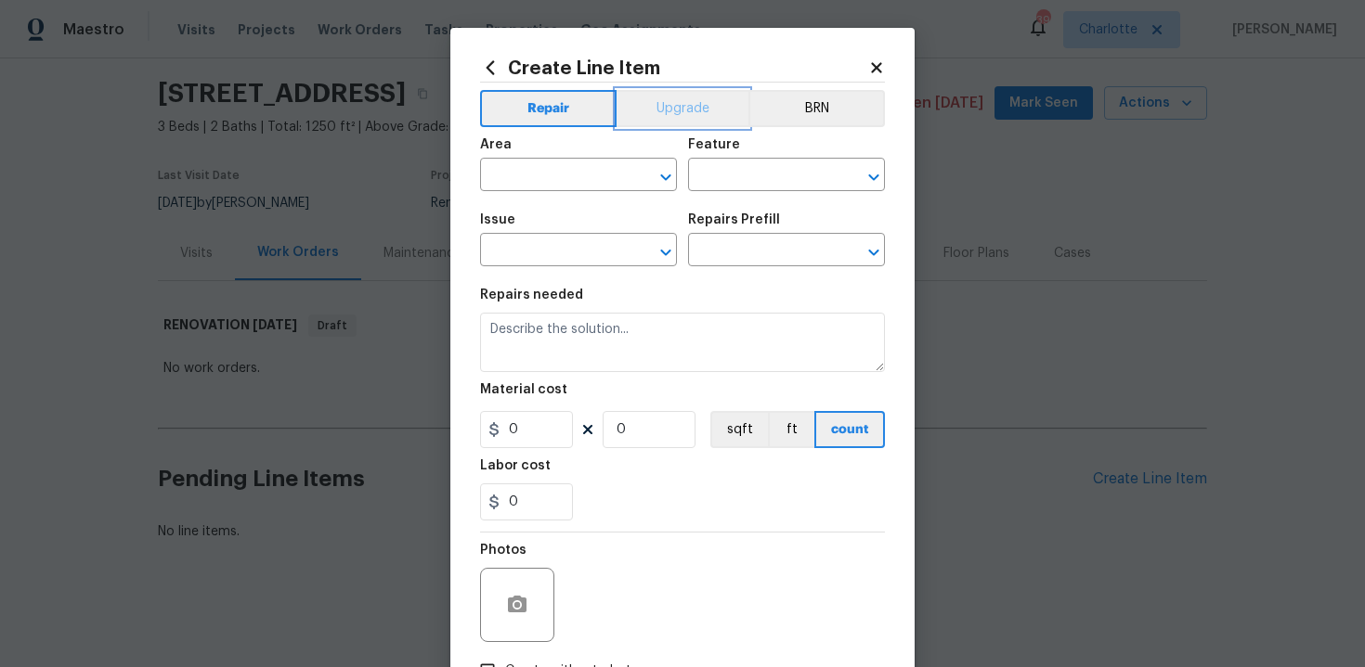
click at [675, 113] on button "Upgrade" at bounding box center [682, 108] width 133 height 37
click at [582, 173] on input "text" at bounding box center [552, 176] width 145 height 29
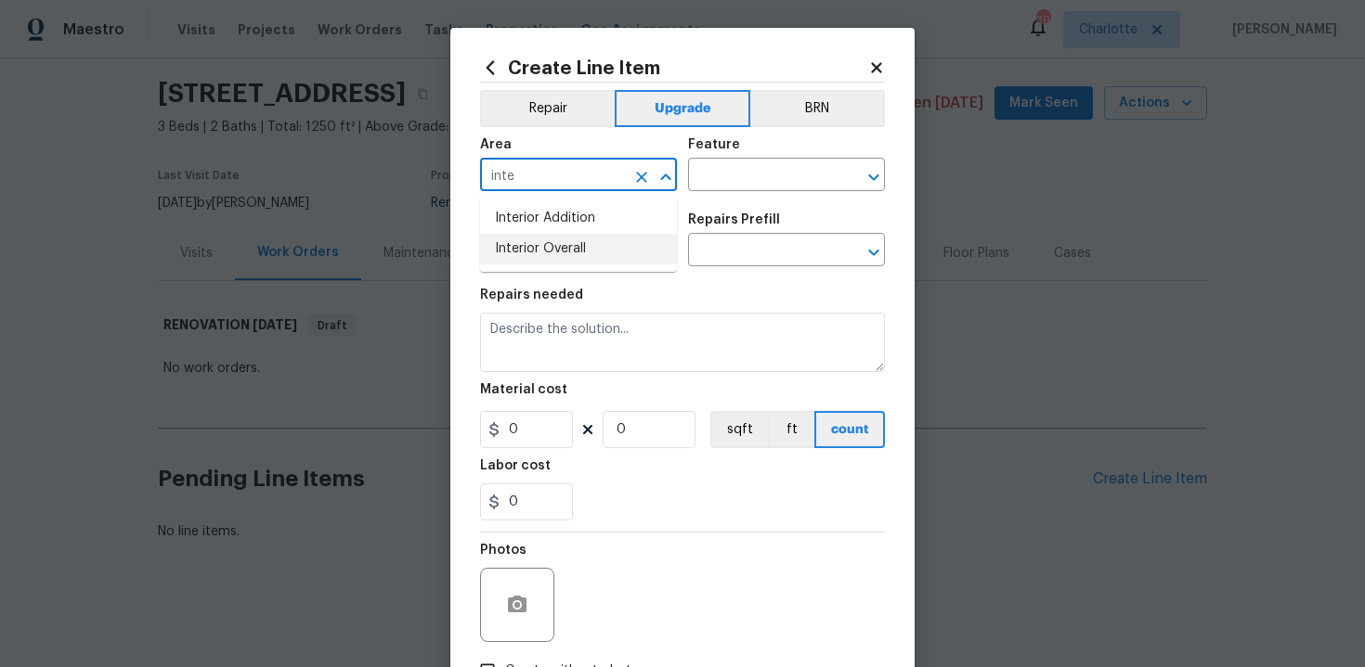
click at [579, 245] on li "Interior Overall" at bounding box center [578, 249] width 197 height 31
type input "Interior Overall"
click at [721, 189] on input "text" at bounding box center [760, 176] width 145 height 29
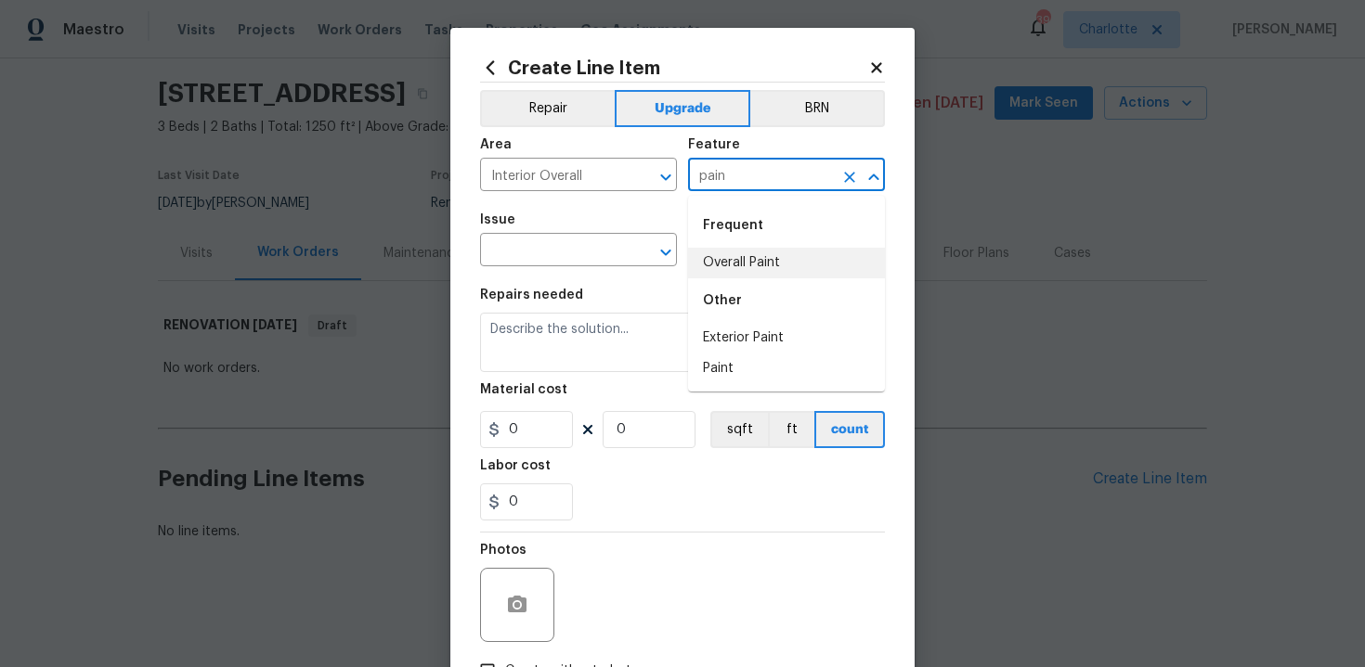
click at [731, 270] on li "Overall Paint" at bounding box center [786, 263] width 197 height 31
type input "Overall Paint"
click at [549, 262] on input "text" at bounding box center [552, 252] width 145 height 29
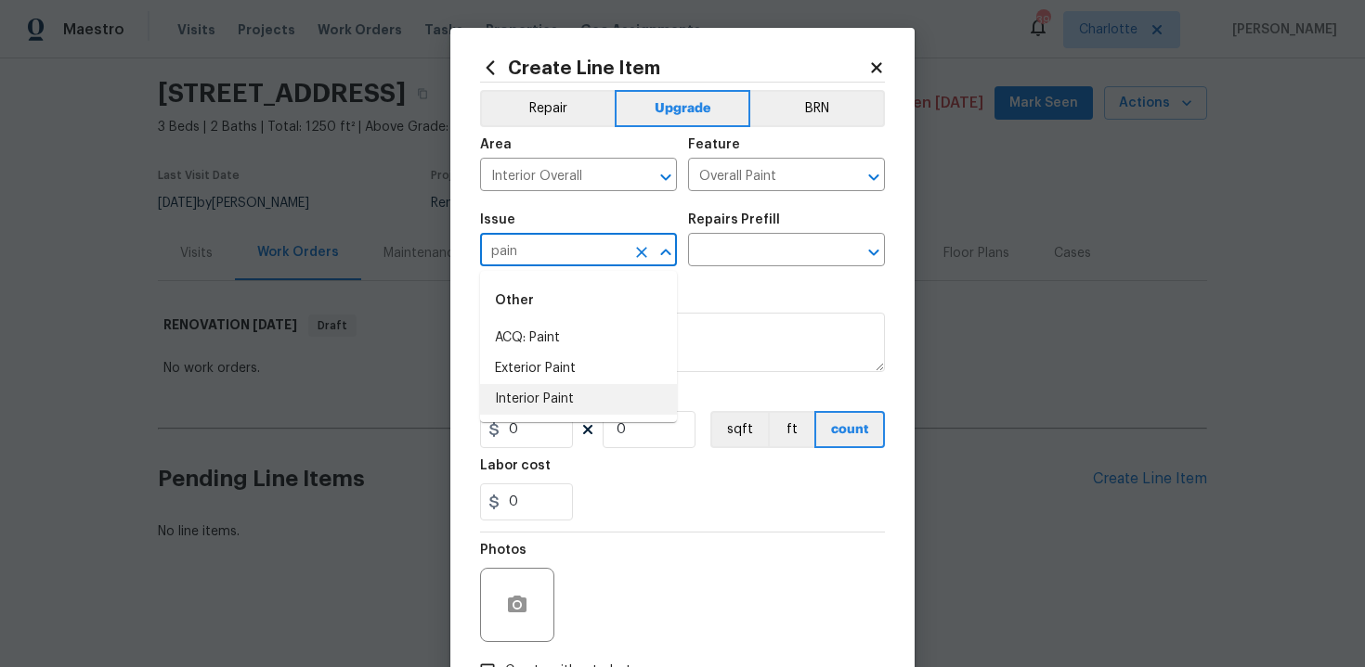
click at [588, 387] on li "Interior Paint" at bounding box center [578, 399] width 197 height 31
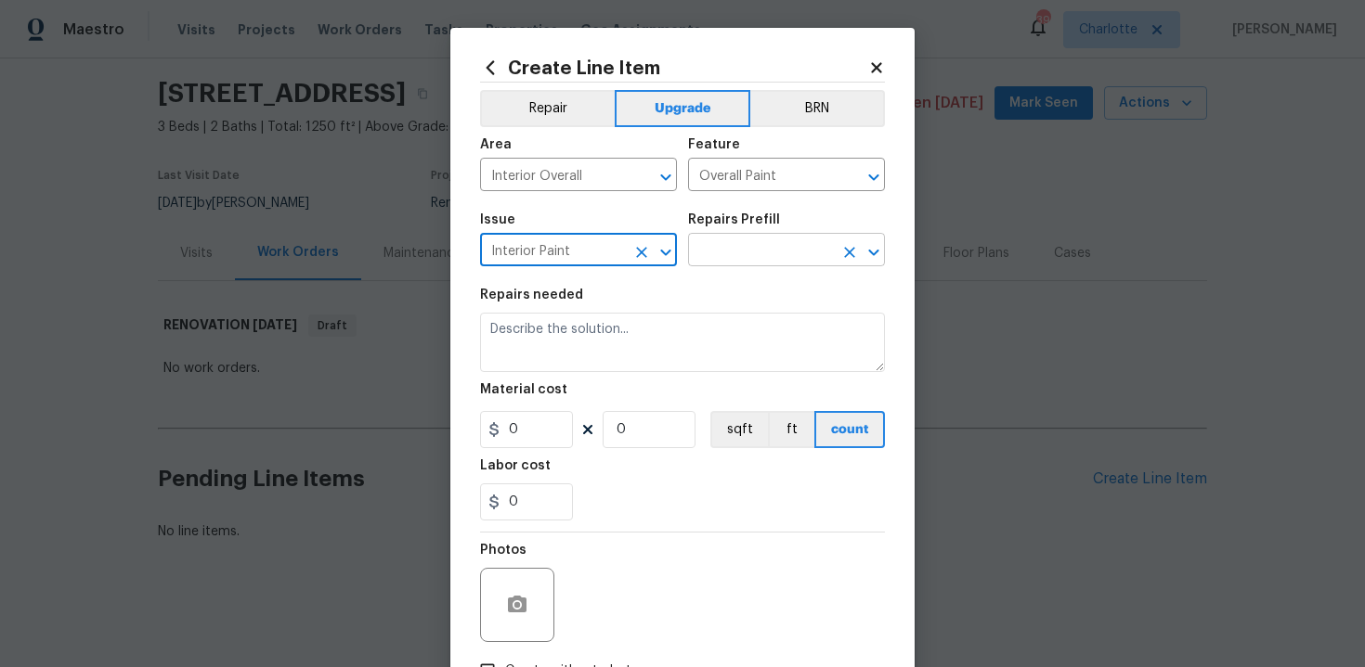
type input "Interior Paint"
click at [757, 257] on input "text" at bounding box center [760, 252] width 145 height 29
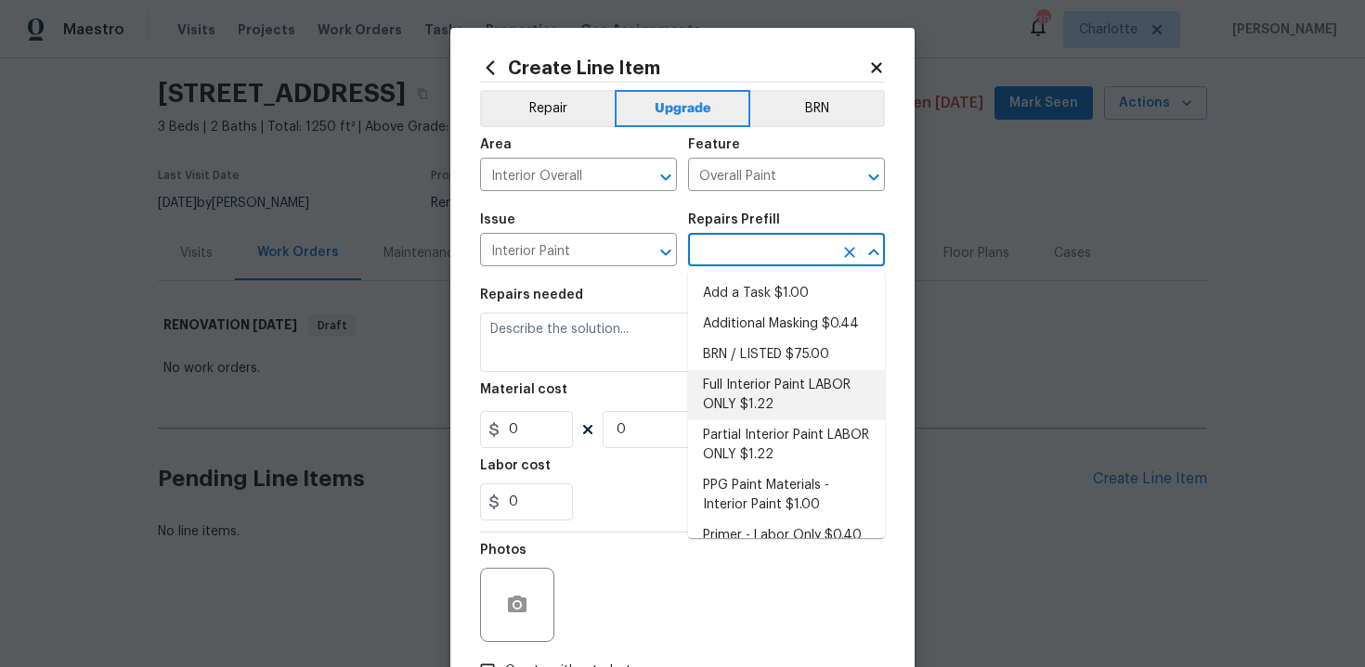
click at [777, 405] on li "Full Interior Paint LABOR ONLY $1.22" at bounding box center [786, 395] width 197 height 50
type input "Full Interior Paint LABOR ONLY $1.22"
type textarea "Full Interior paint - (walls, ceilings, trim, and doors) - PAINT PROVIDED BY OP…"
type input "1.22"
type input "1"
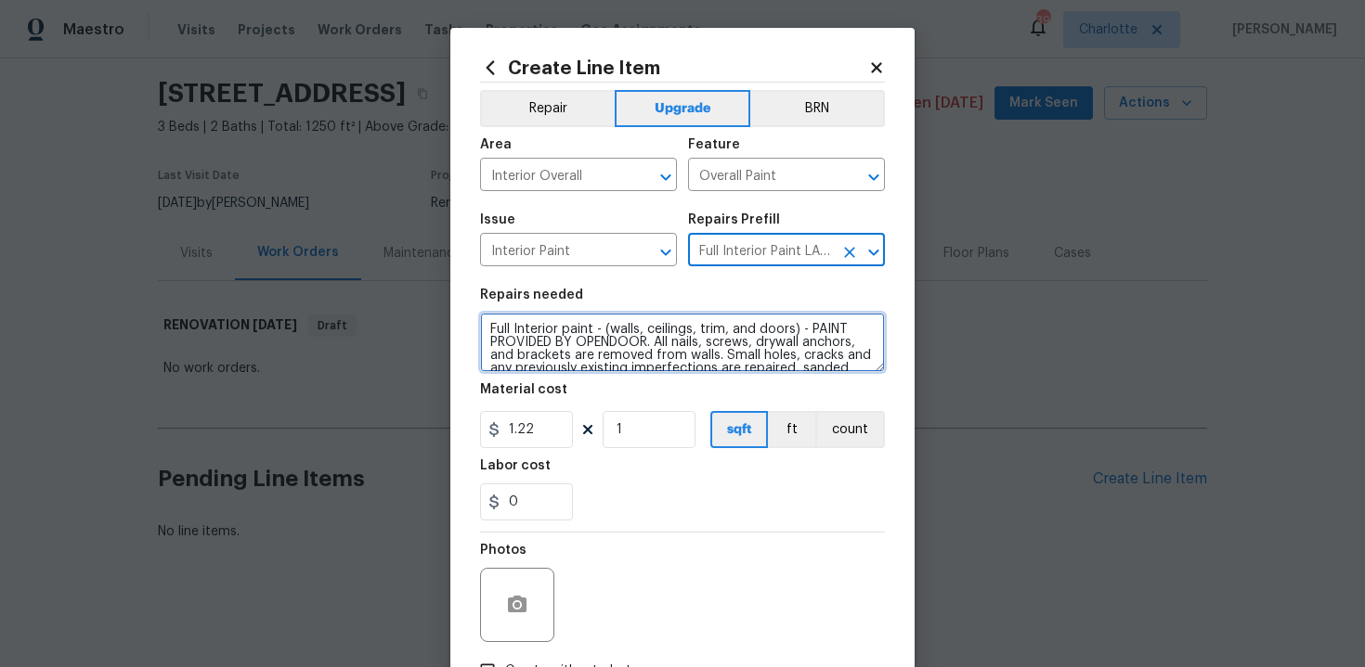
click at [483, 325] on textarea "Full Interior paint - (walls, ceilings, trim, and doors) - PAINT PROVIDED BY OP…" at bounding box center [682, 342] width 405 height 59
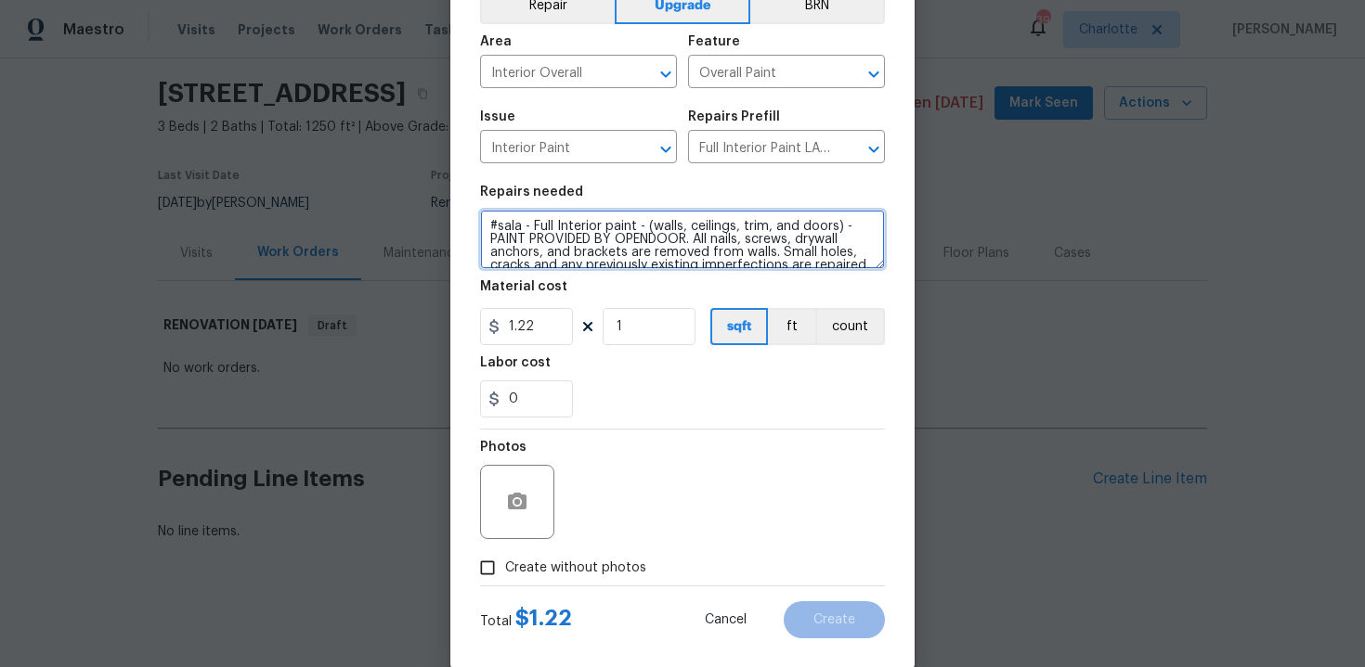
scroll to position [133, 0]
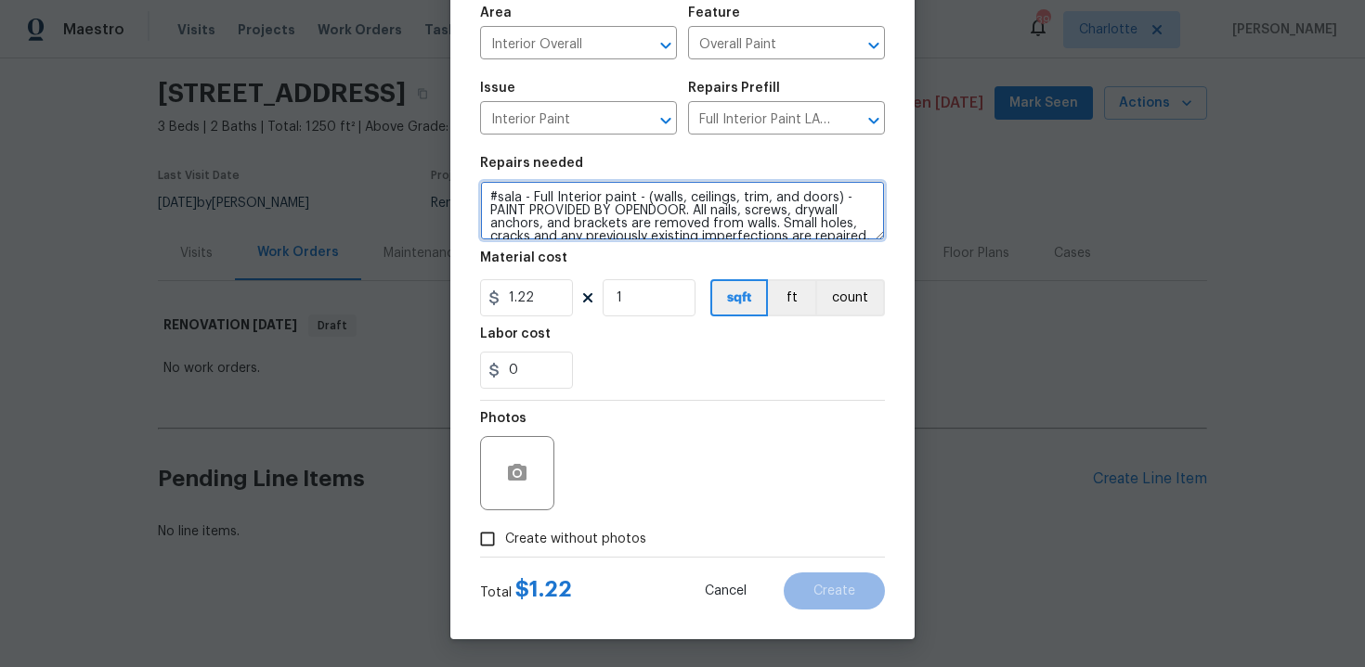
type textarea "#sala - Full Interior paint - (walls, ceilings, trim, and doors) - PAINT PROVID…"
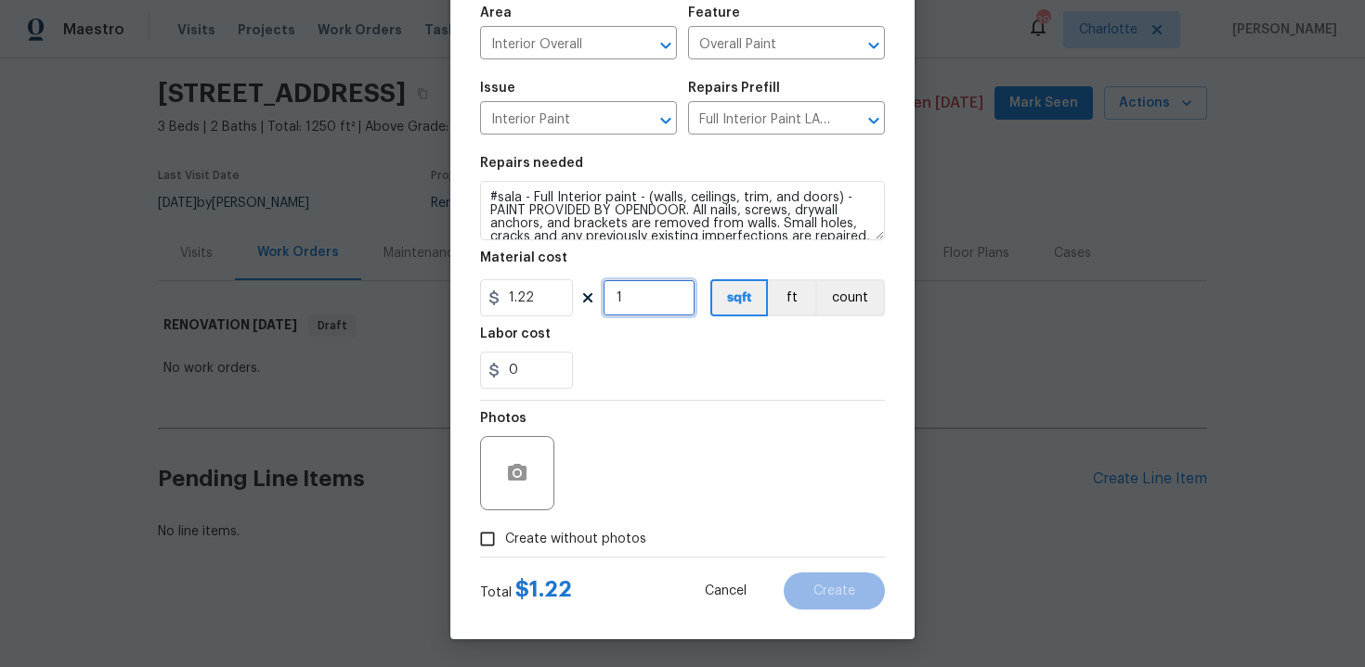
click at [647, 302] on input "1" at bounding box center [648, 297] width 93 height 37
type input "1250"
click at [666, 356] on div "0" at bounding box center [682, 370] width 405 height 37
click at [572, 545] on span "Create without photos" at bounding box center [575, 539] width 141 height 19
click at [505, 545] on input "Create without photos" at bounding box center [487, 539] width 35 height 35
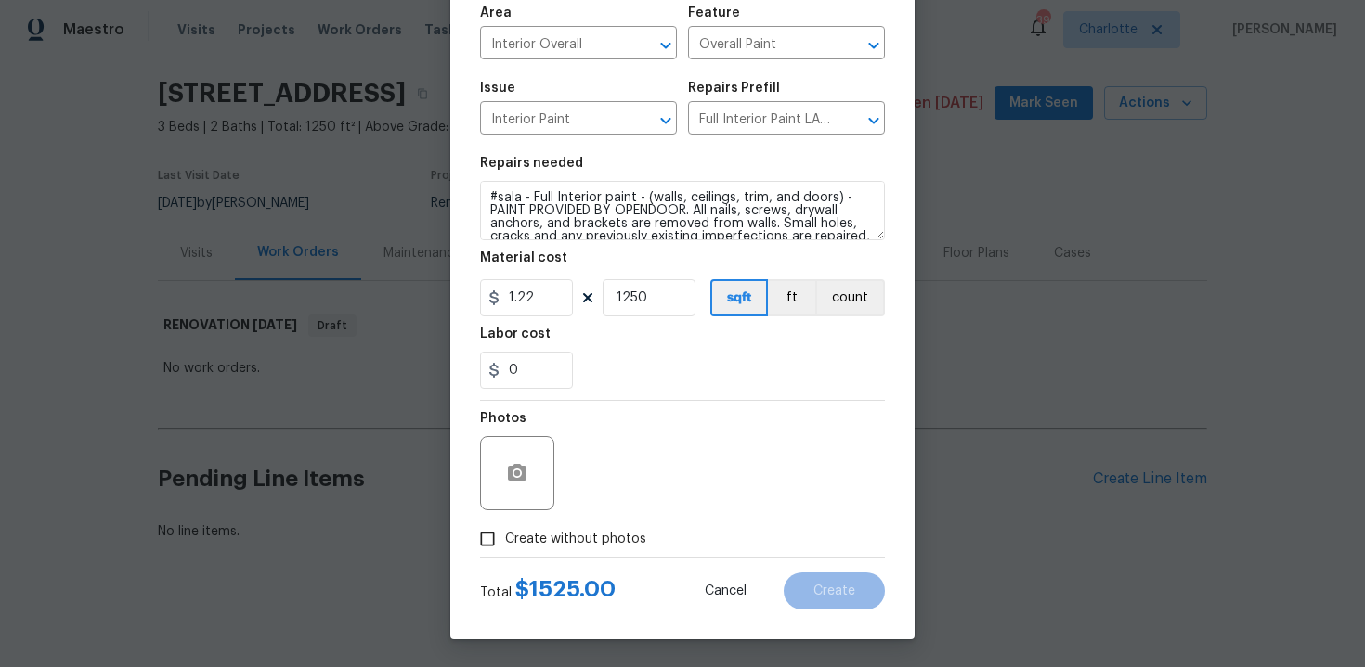
checkbox input "true"
click at [608, 515] on div "Reason*" at bounding box center [727, 461] width 316 height 121
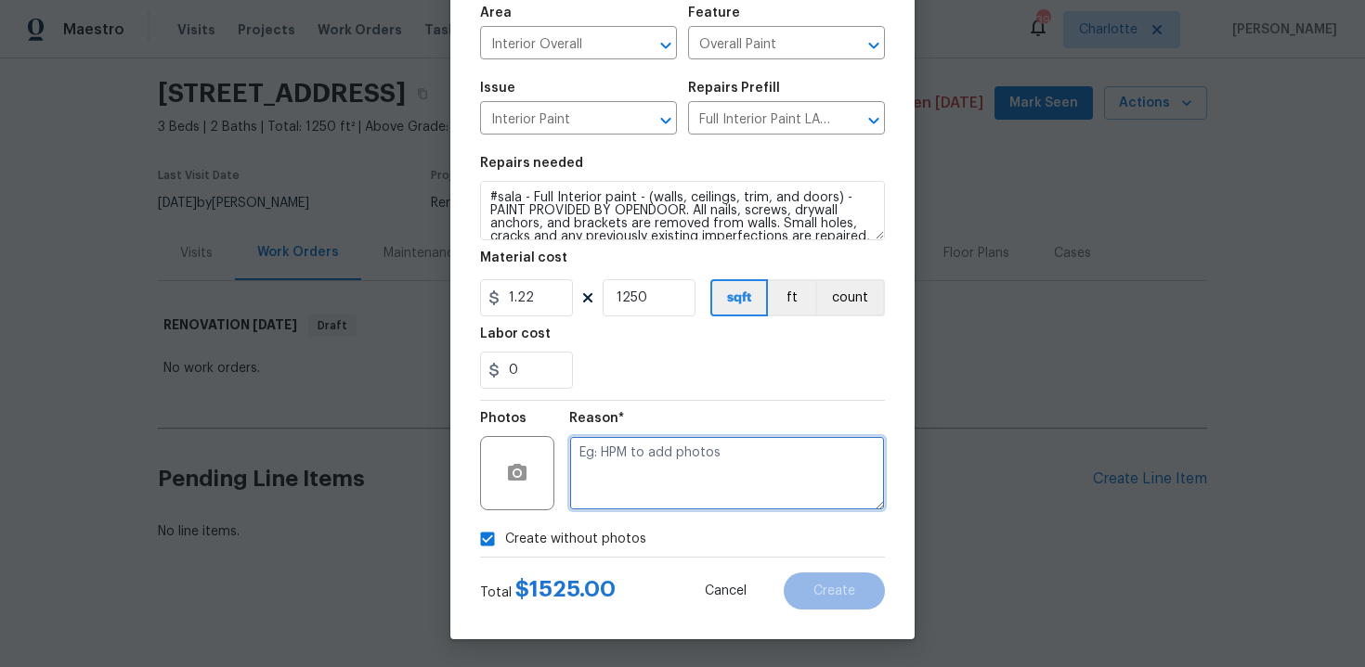
click at [652, 476] on textarea at bounding box center [727, 473] width 316 height 74
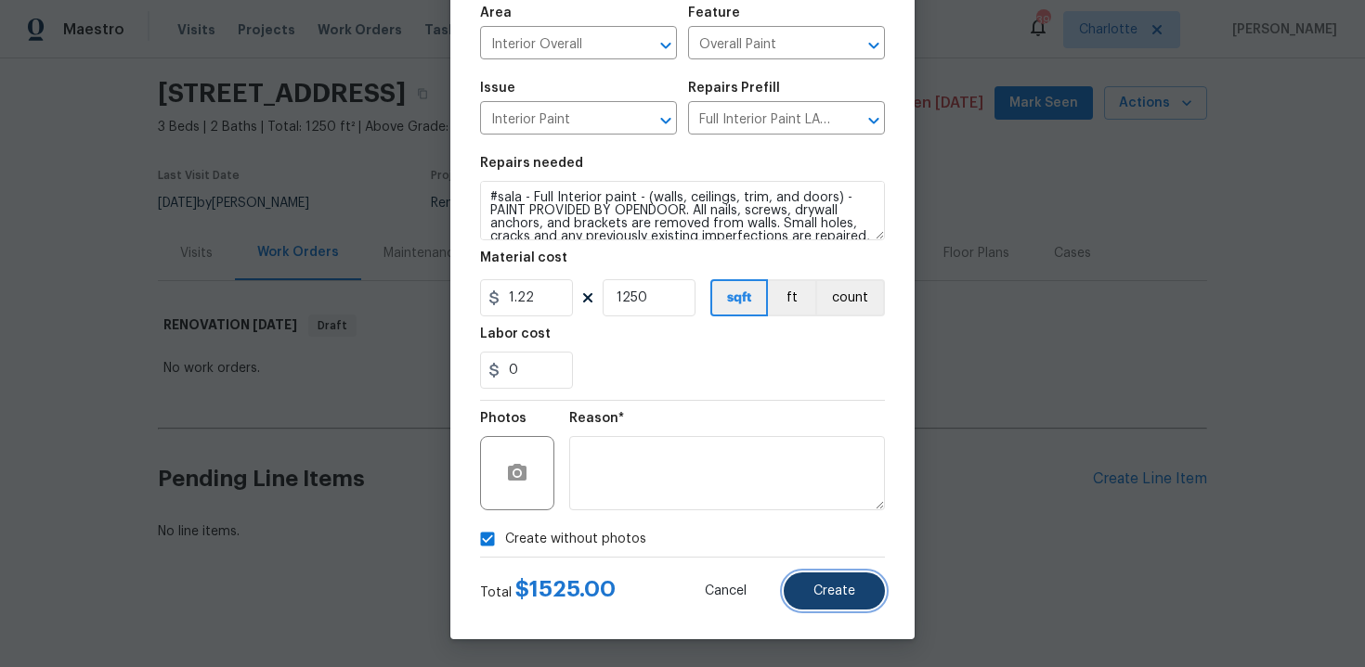
click at [816, 596] on span "Create" at bounding box center [834, 592] width 42 height 14
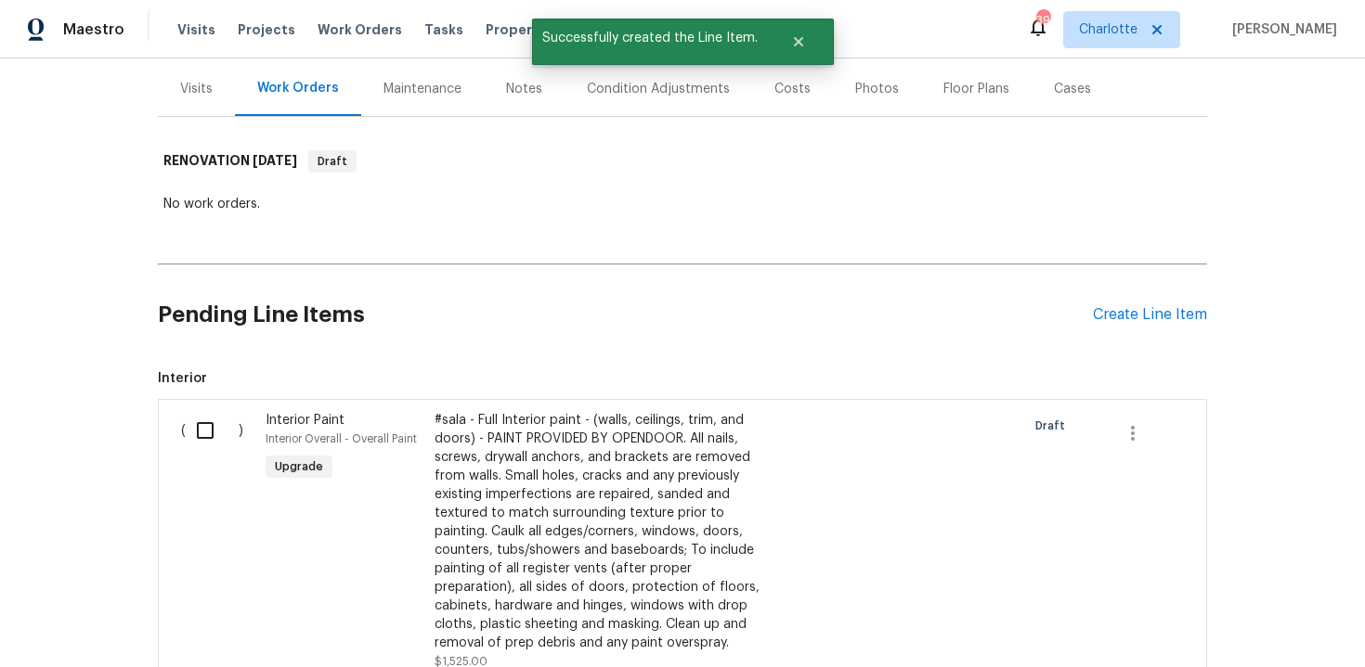
scroll to position [251, 0]
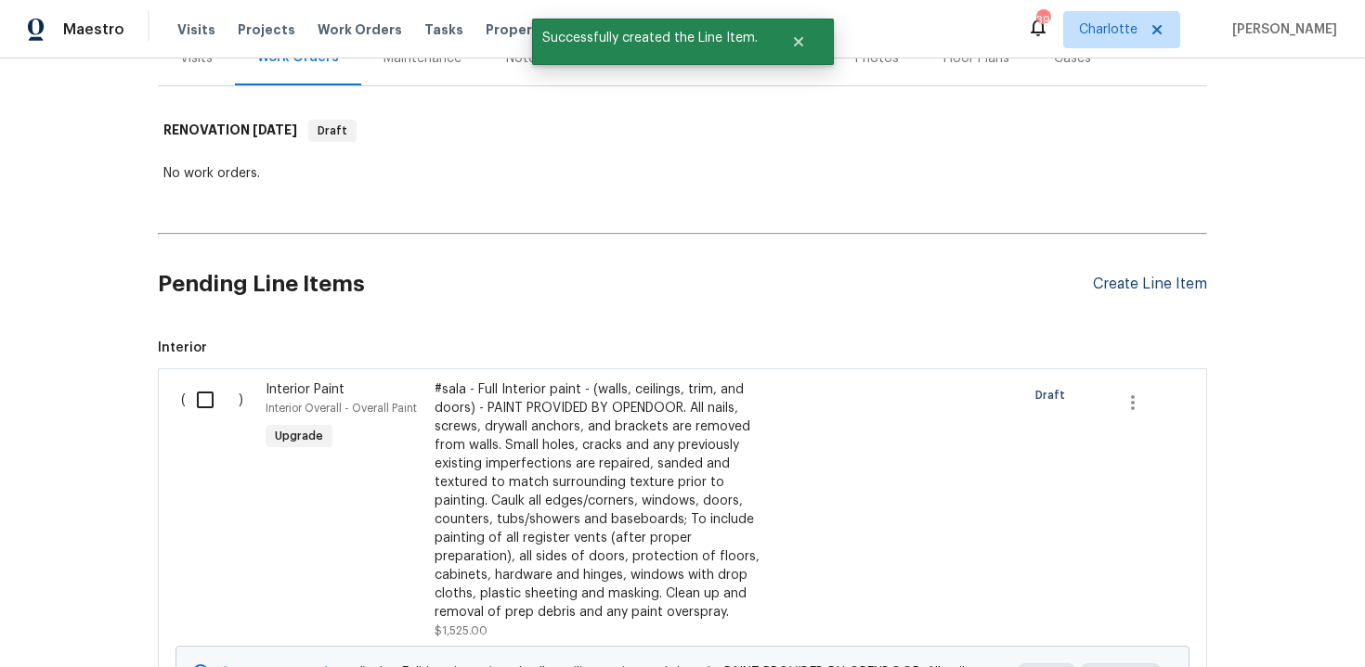
click at [1136, 292] on div "Create Line Item" at bounding box center [1150, 285] width 114 height 18
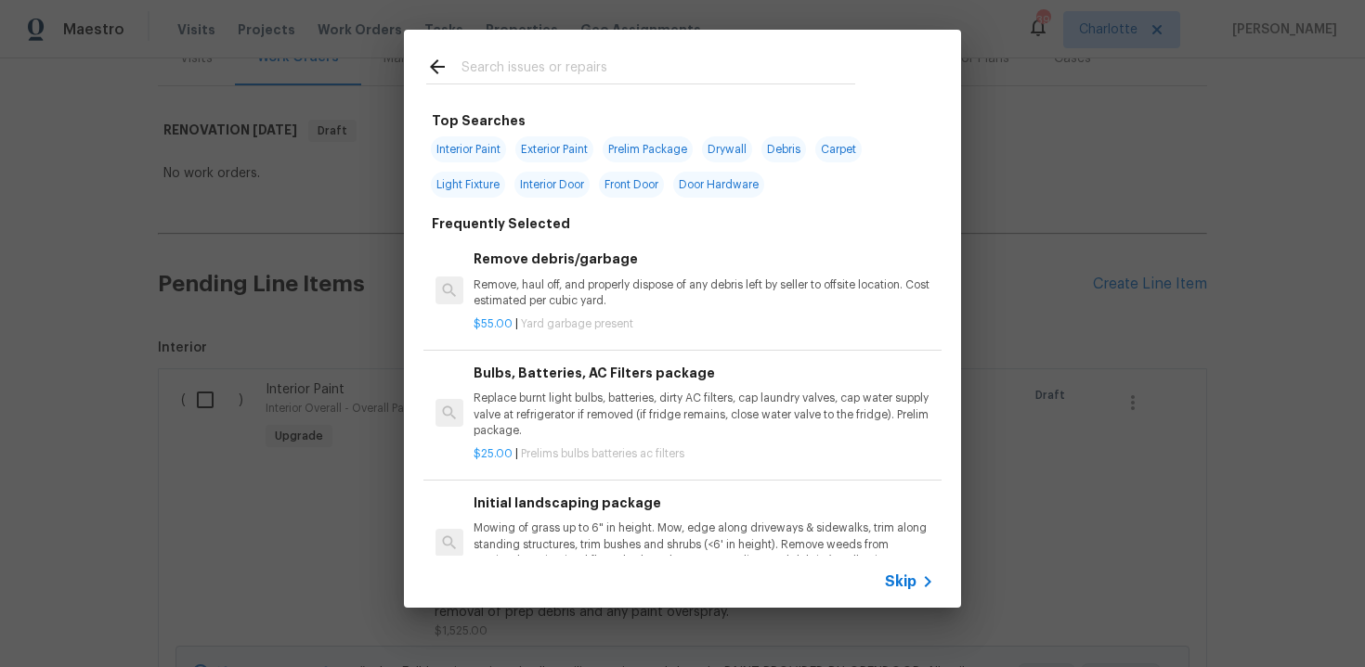
click at [914, 578] on span "Skip" at bounding box center [901, 582] width 32 height 19
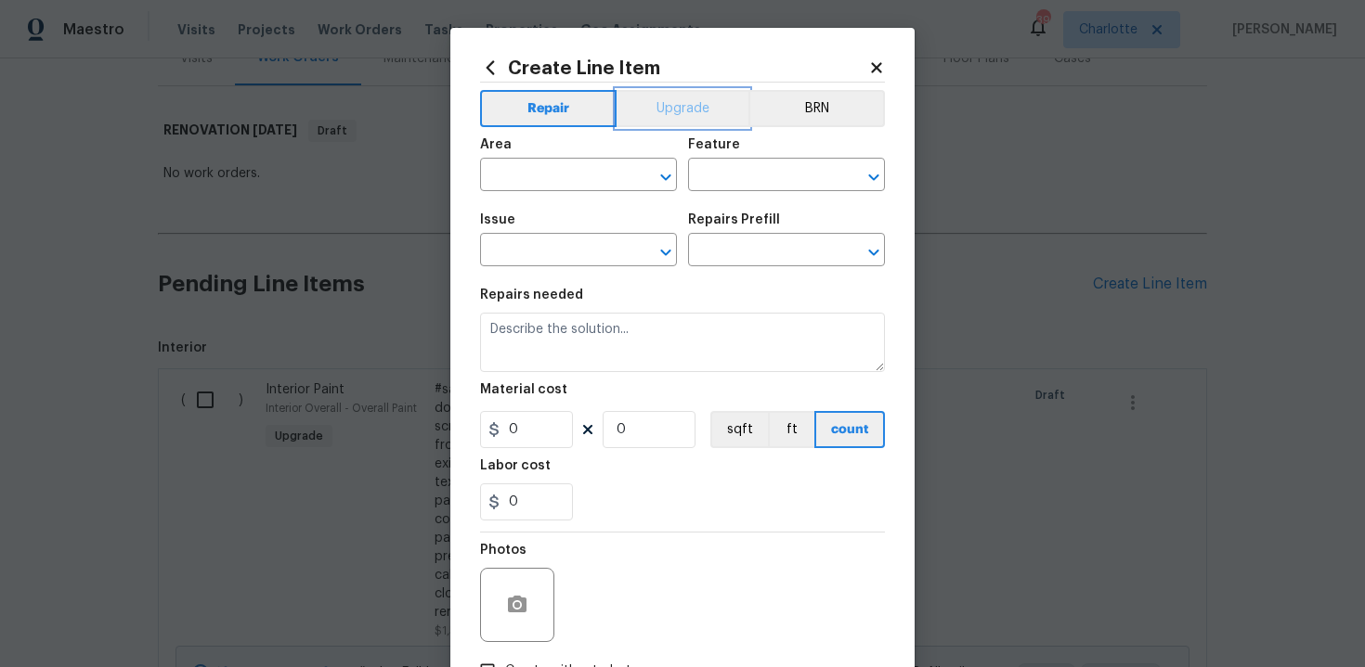
click at [684, 106] on button "Upgrade" at bounding box center [682, 108] width 133 height 37
click at [575, 175] on input "text" at bounding box center [552, 176] width 145 height 29
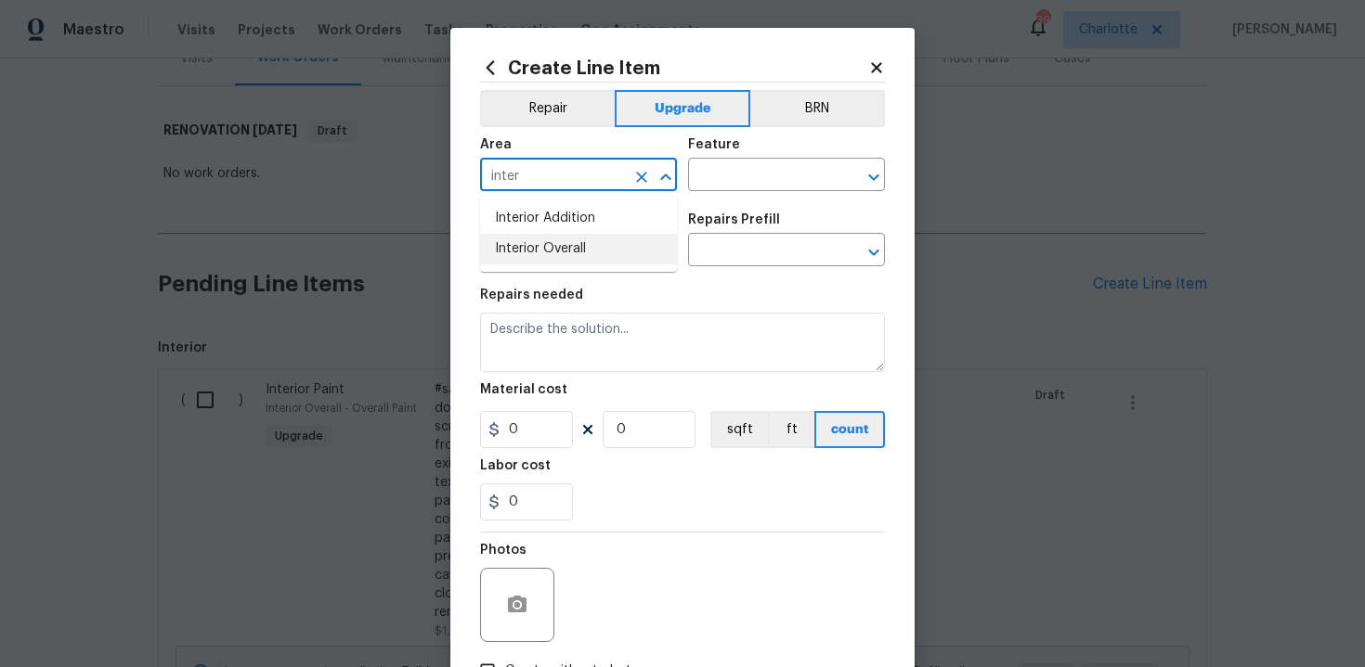
click at [591, 248] on li "Interior Overall" at bounding box center [578, 249] width 197 height 31
type input "Interior Overall"
click at [708, 183] on input "text" at bounding box center [760, 176] width 145 height 29
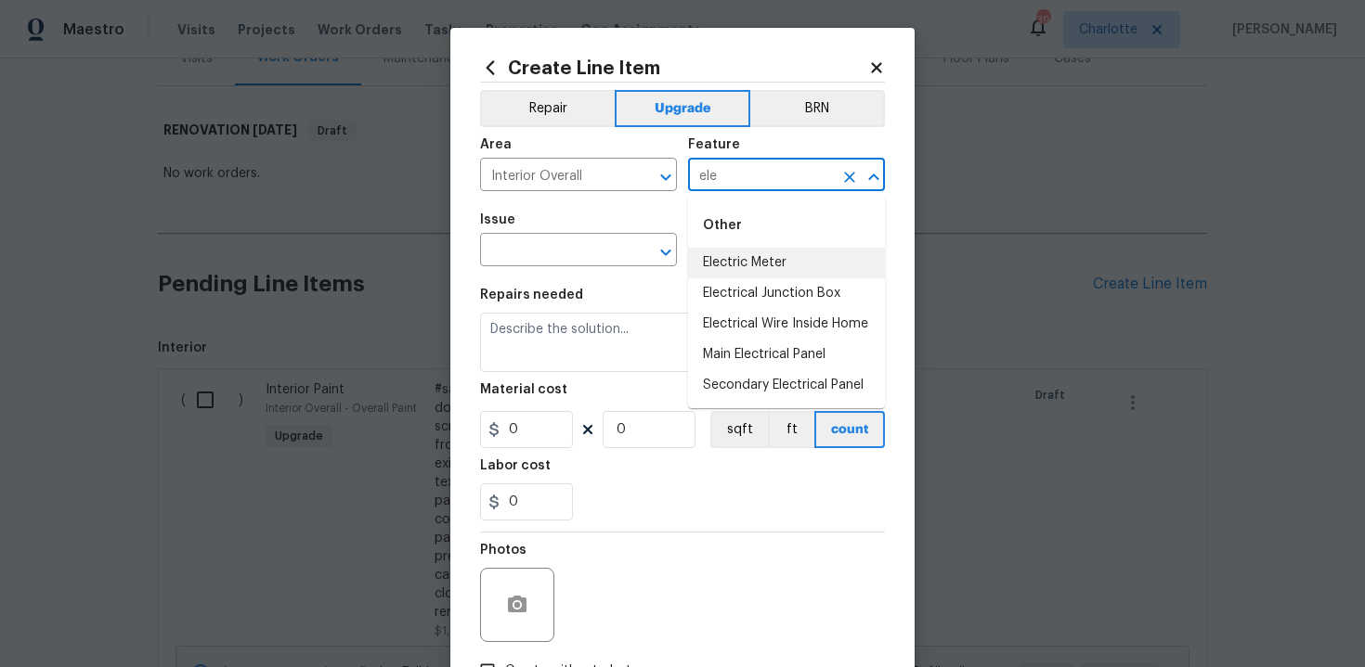
click at [752, 260] on li "Electric Meter" at bounding box center [786, 263] width 197 height 31
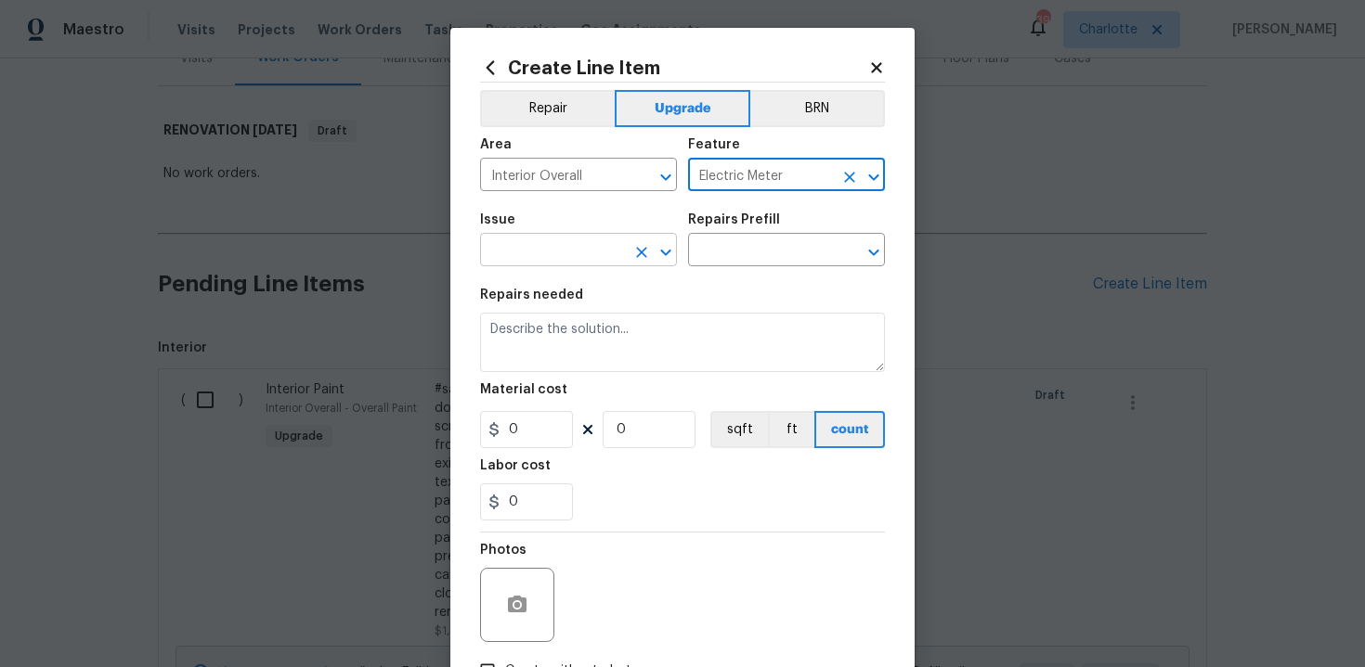
type input "Electric Meter"
click at [565, 257] on input "text" at bounding box center [552, 252] width 145 height 29
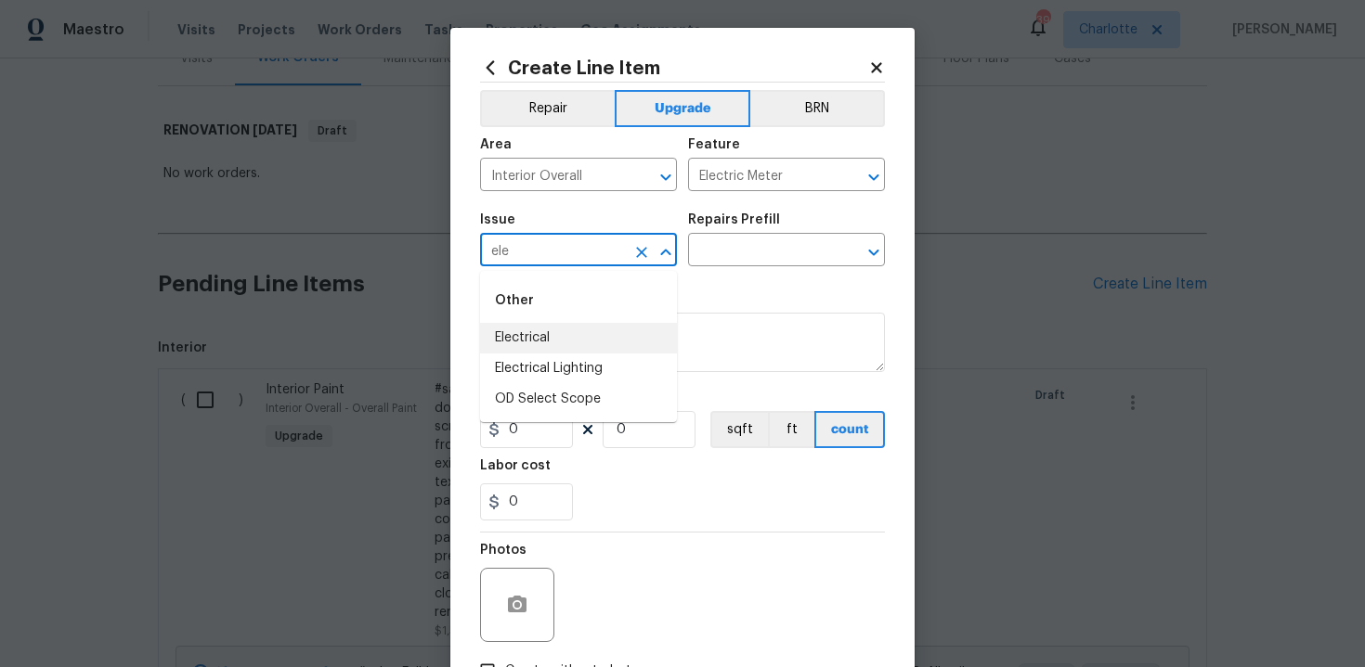
click at [584, 342] on li "Electrical" at bounding box center [578, 338] width 197 height 31
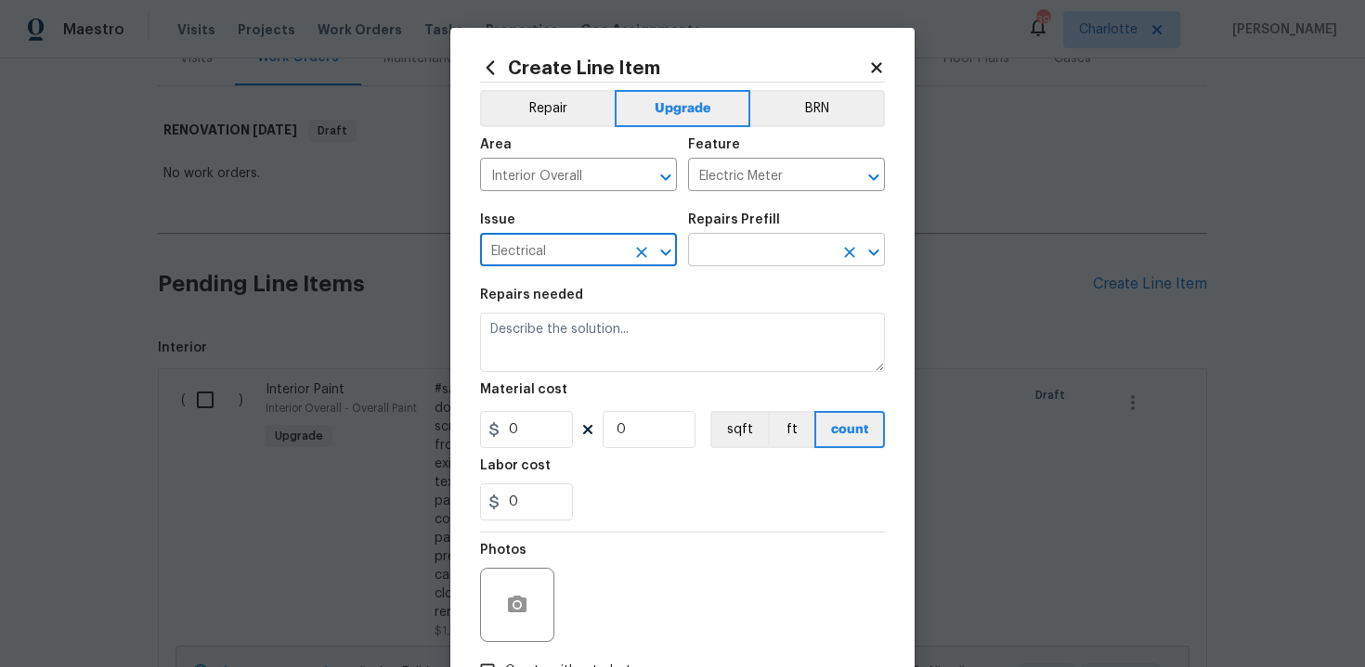
type input "Electrical"
click at [721, 252] on input "text" at bounding box center [760, 252] width 145 height 29
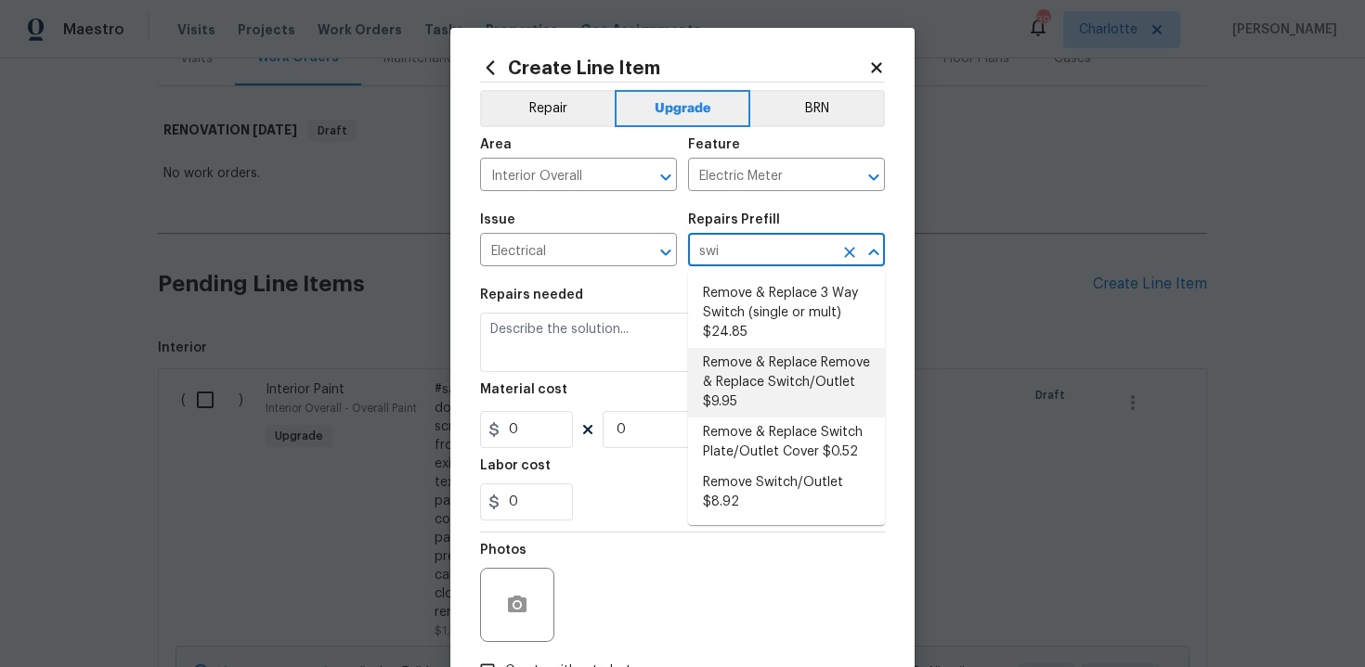
click at [785, 386] on li "Remove & Replace Remove & Replace Switch/Outlet $9.95" at bounding box center [786, 383] width 197 height 70
type input "Remove & Replace Remove & Replace Switch/Outlet $9.95"
type textarea "Remove and replace switch(es) and/or outlet(s) with new (covers to match the re…"
type input "9.95"
type input "1"
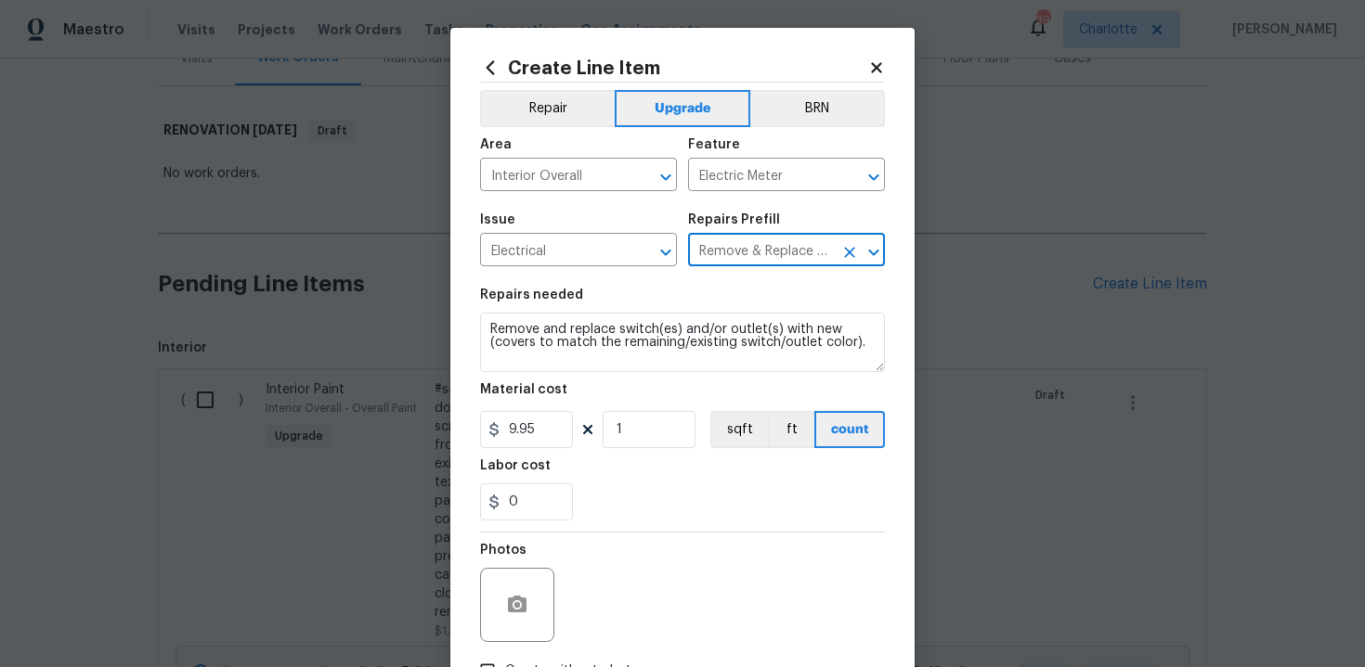
type input "Remove & Replace Remove & Replace Switch/Outlet $9.95"
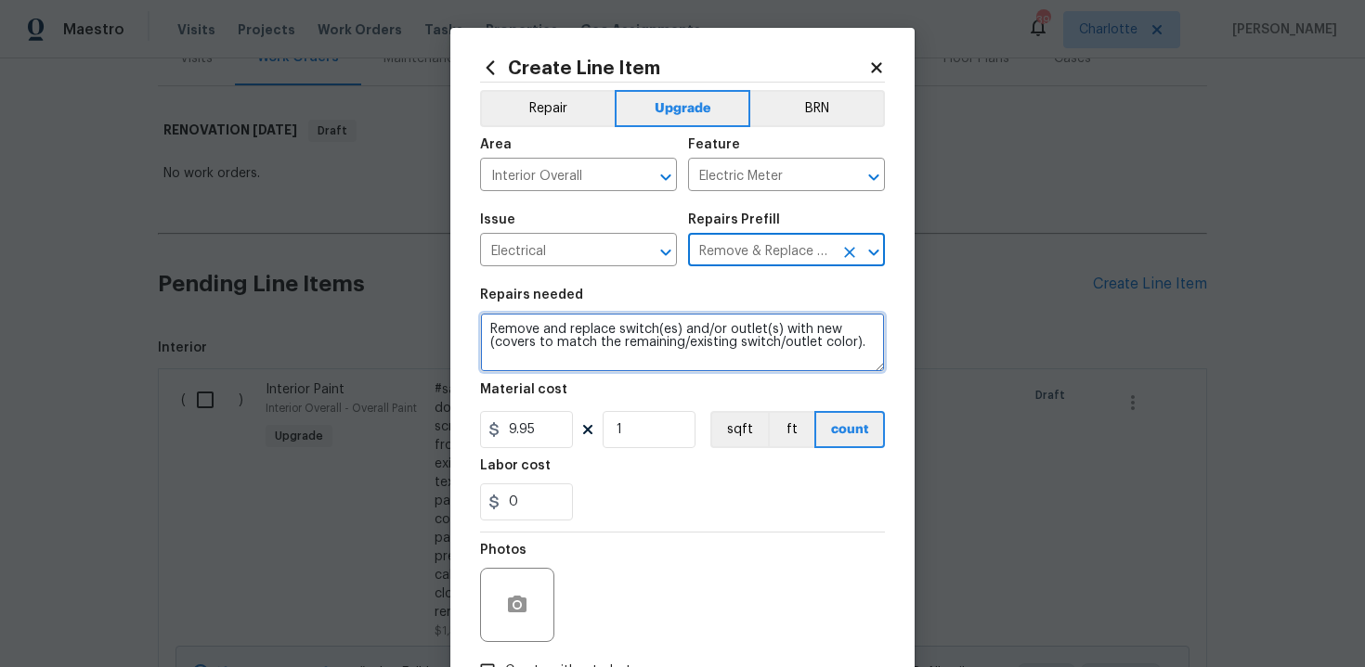
click at [481, 325] on textarea "Remove and replace switch(es) and/or outlet(s) with new (covers to match the re…" at bounding box center [682, 342] width 405 height 59
type textarea "#sala - Remove and replace switch(es) and/or outlet(s) with new (covers to matc…"
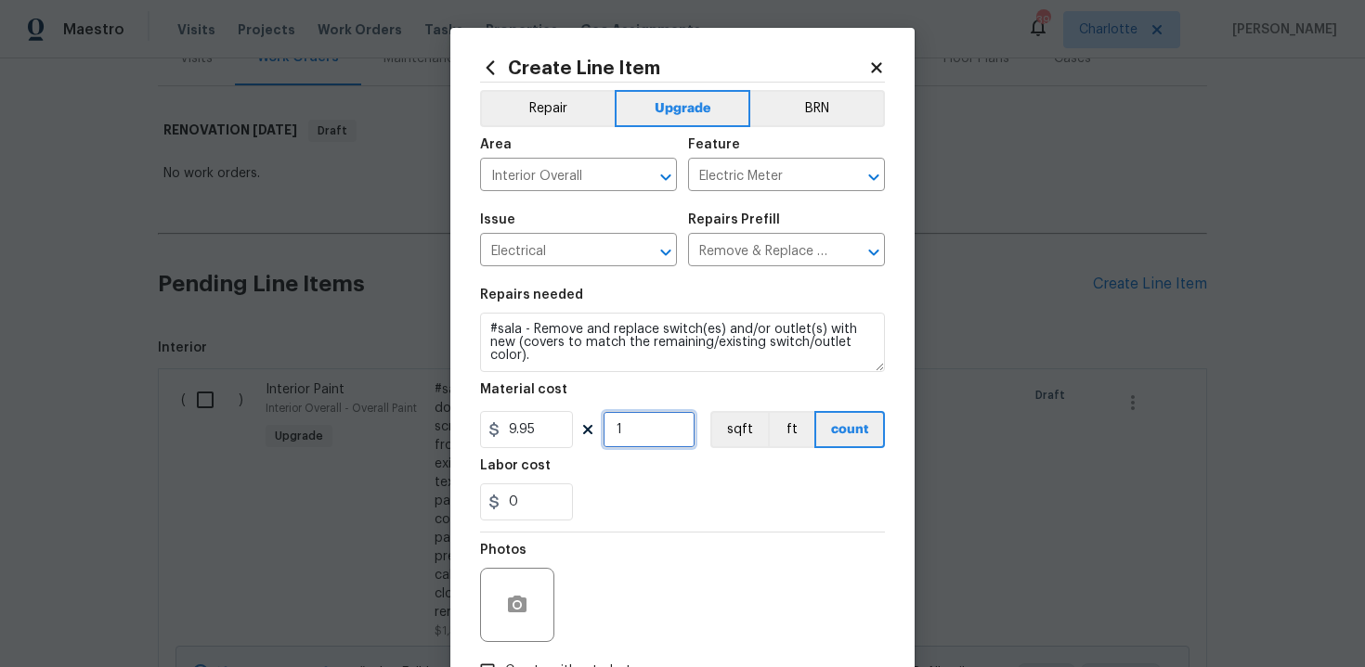
click at [645, 425] on input "1" at bounding box center [648, 429] width 93 height 37
type input "100"
click at [701, 496] on div "0" at bounding box center [682, 502] width 405 height 37
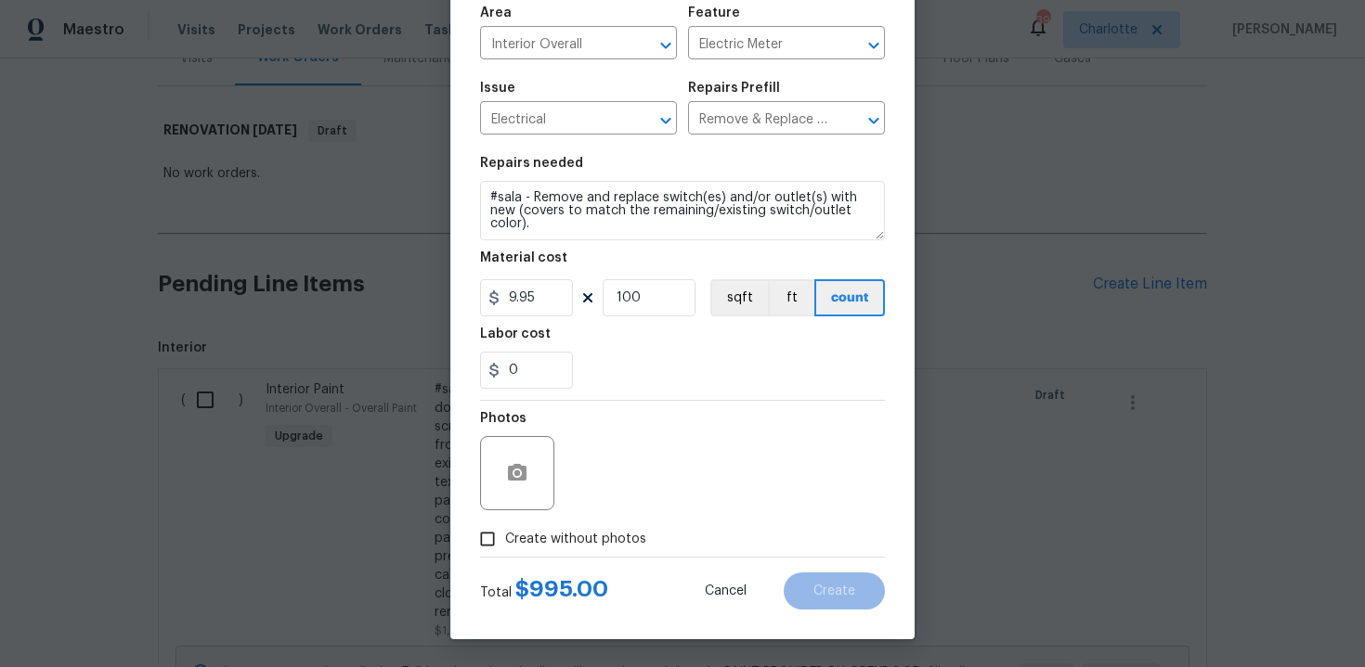
click at [561, 534] on span "Create without photos" at bounding box center [575, 539] width 141 height 19
click at [505, 534] on input "Create without photos" at bounding box center [487, 539] width 35 height 35
checkbox input "true"
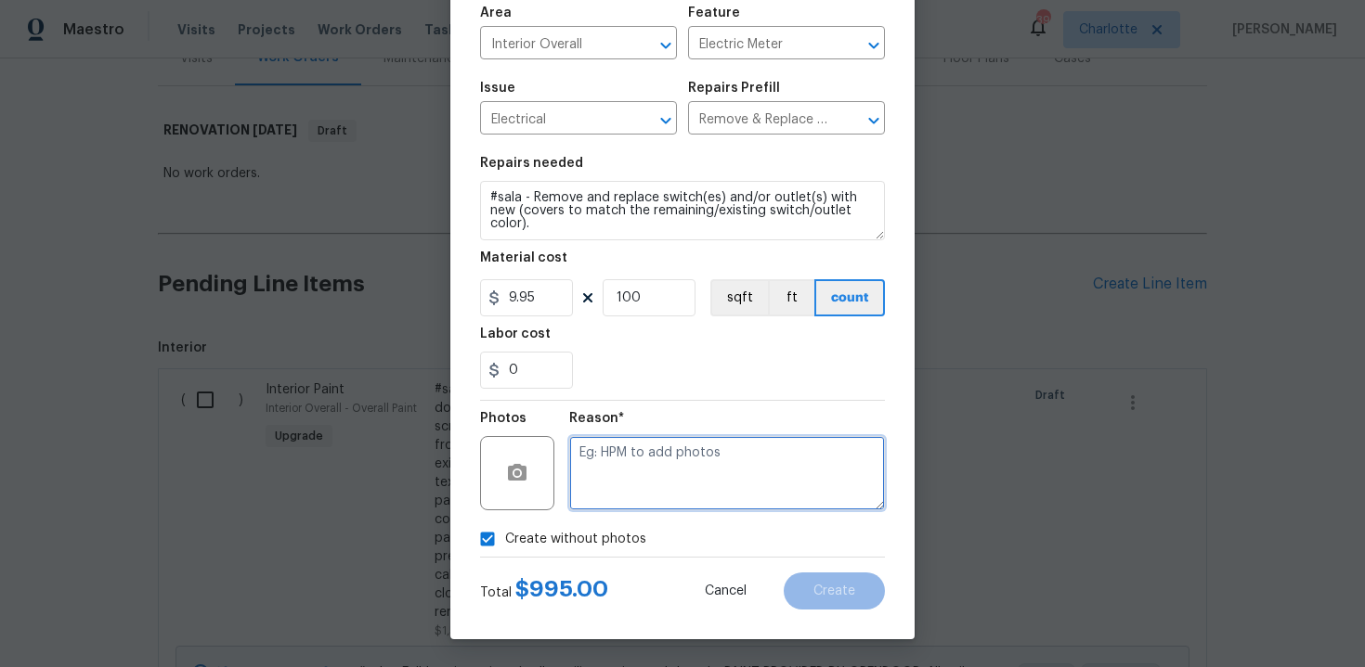
click at [642, 478] on textarea at bounding box center [727, 473] width 316 height 74
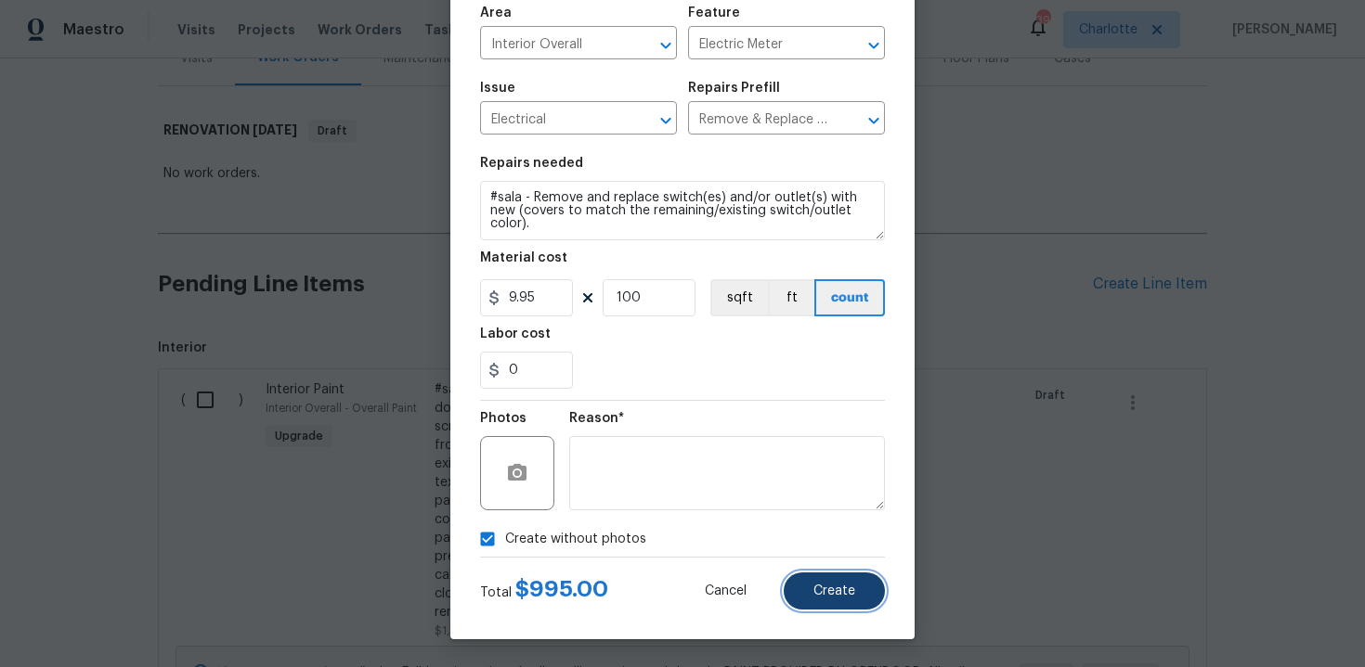
click at [841, 591] on span "Create" at bounding box center [834, 592] width 42 height 14
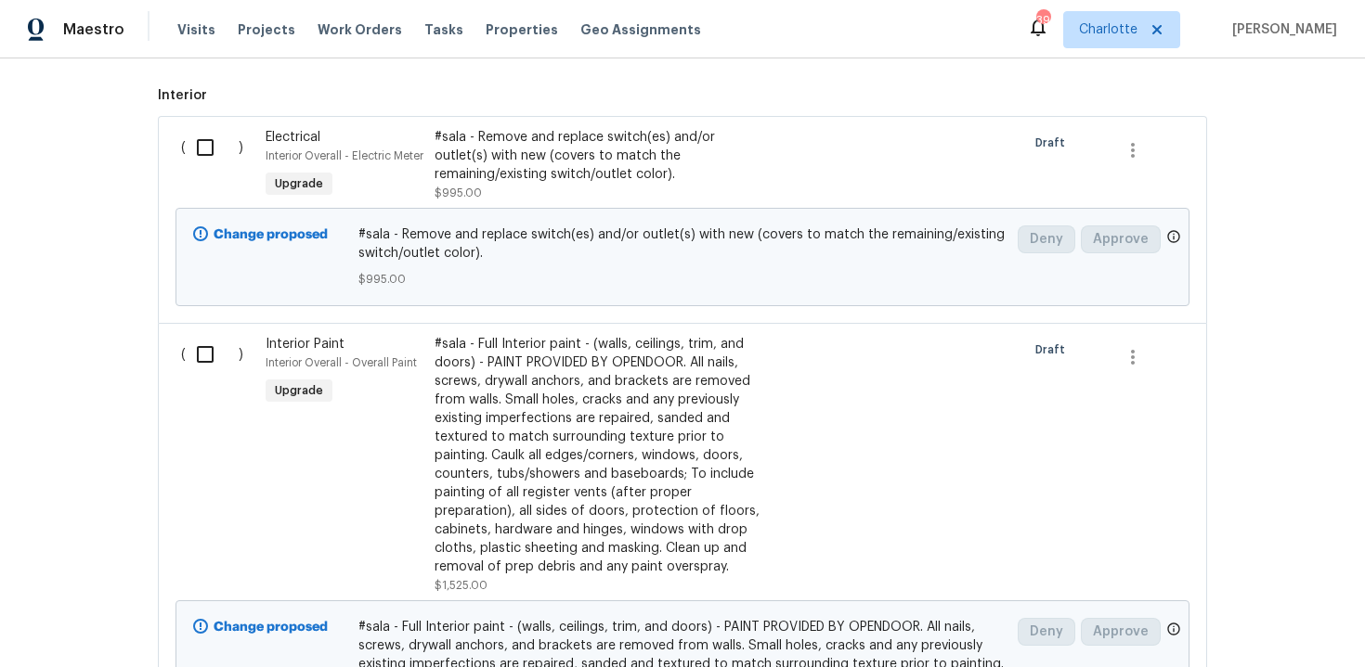
scroll to position [563, 0]
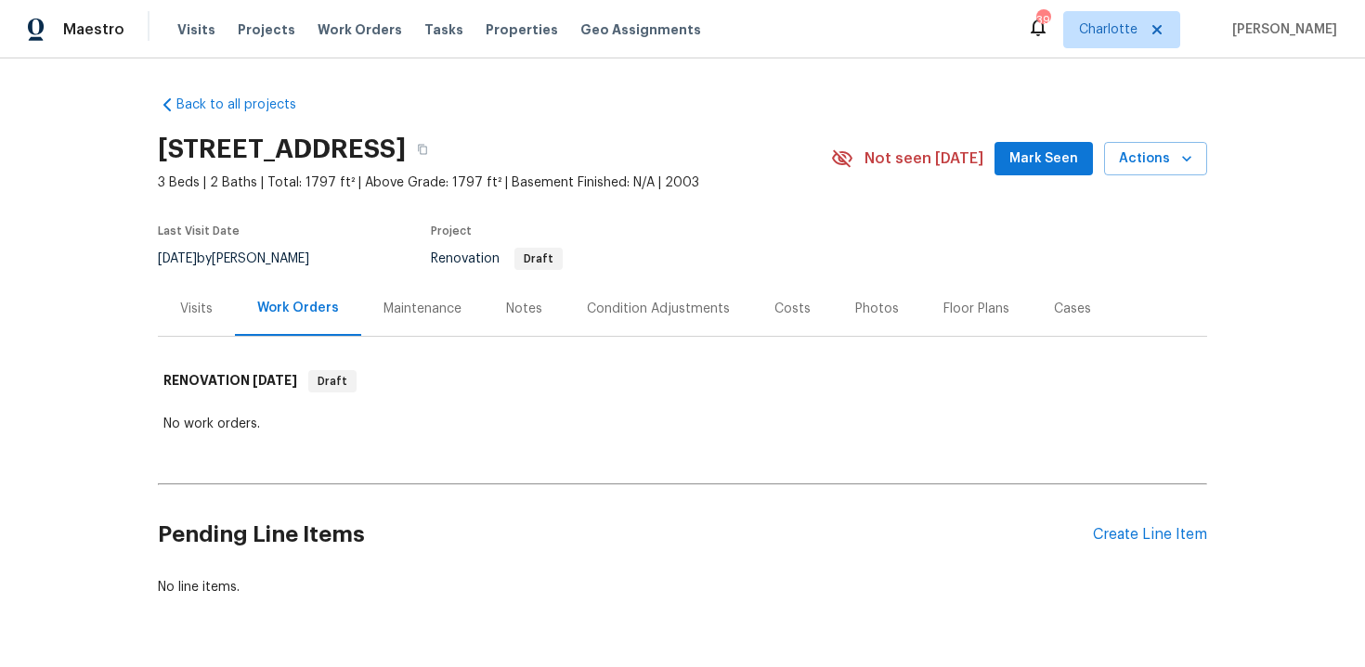
scroll to position [56, 0]
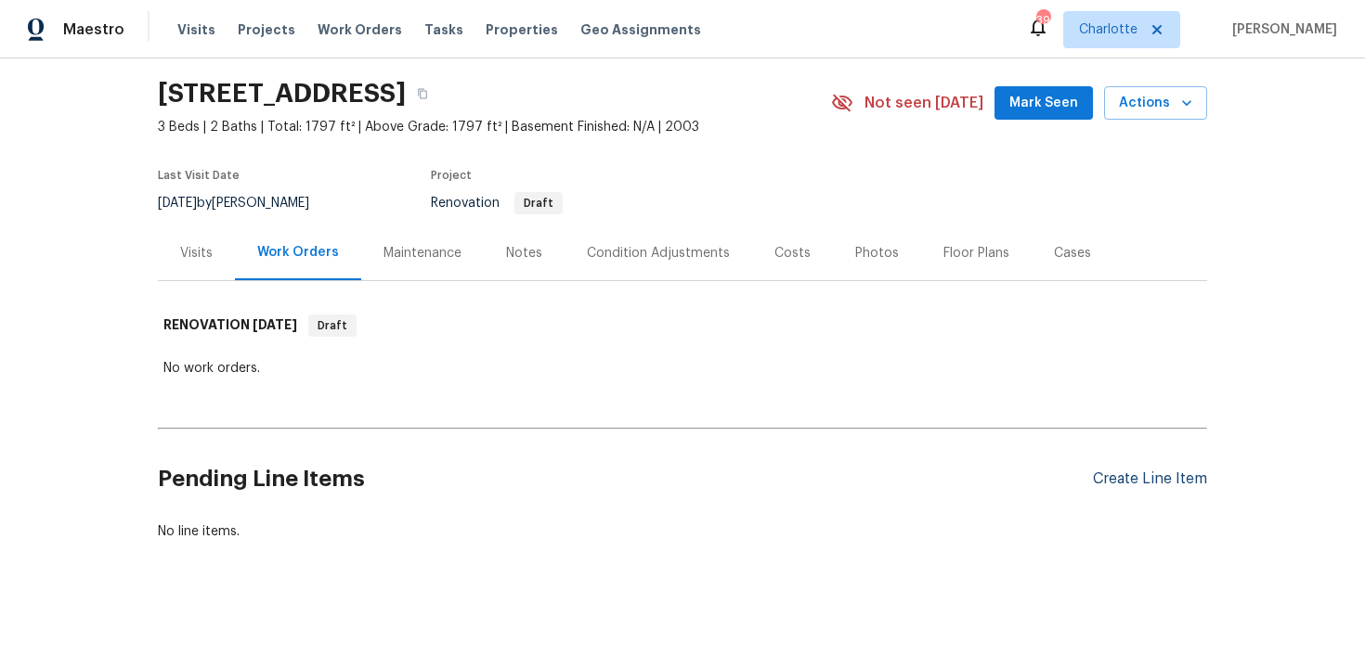
click at [1132, 479] on div "Create Line Item" at bounding box center [1150, 480] width 114 height 18
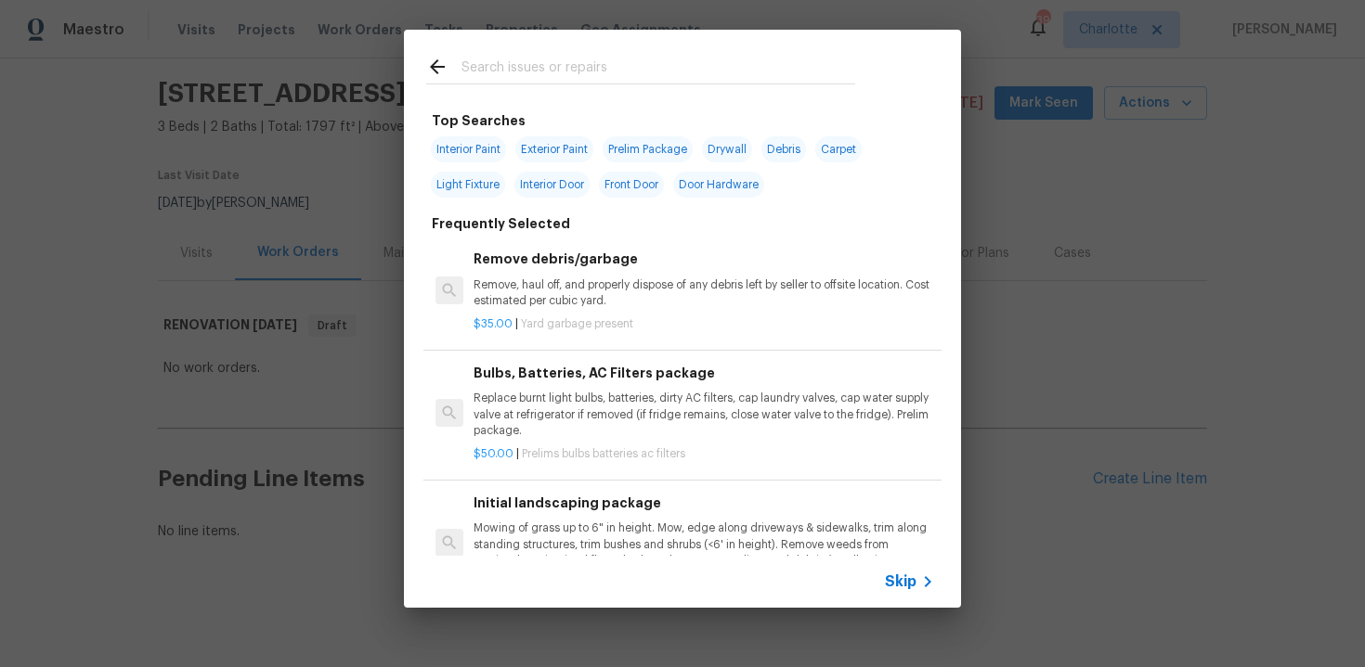
click at [911, 578] on span "Skip" at bounding box center [901, 582] width 32 height 19
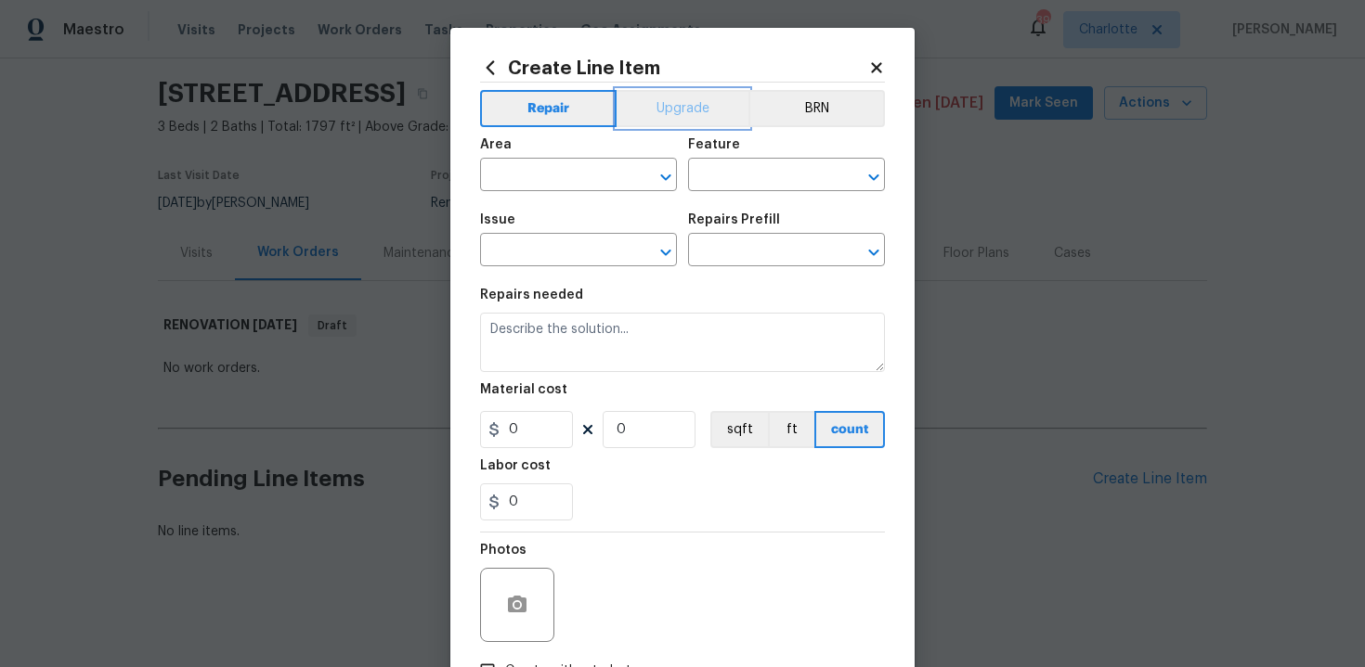
click at [671, 99] on button "Upgrade" at bounding box center [682, 108] width 133 height 37
click at [592, 160] on div "Area" at bounding box center [578, 150] width 197 height 24
click at [561, 175] on input "text" at bounding box center [552, 176] width 145 height 29
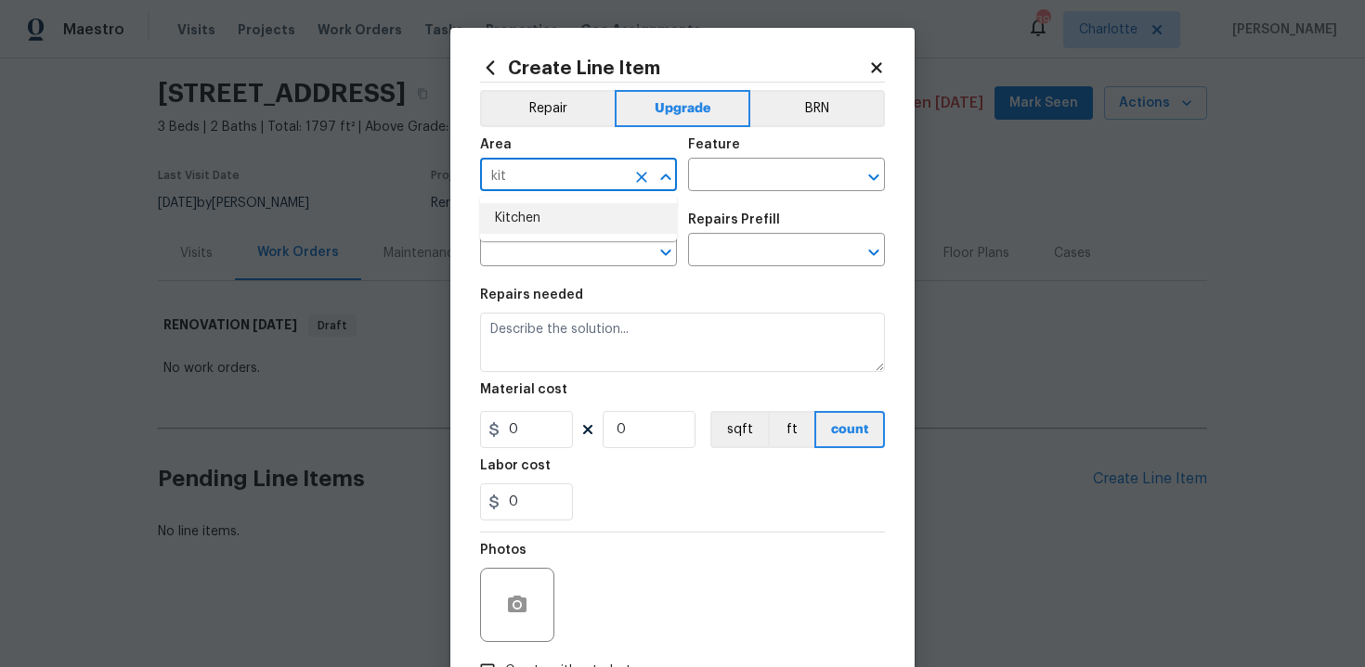
click at [543, 213] on li "Kitchen" at bounding box center [578, 218] width 197 height 31
type input "Kitchen"
click at [734, 183] on input "text" at bounding box center [760, 176] width 145 height 29
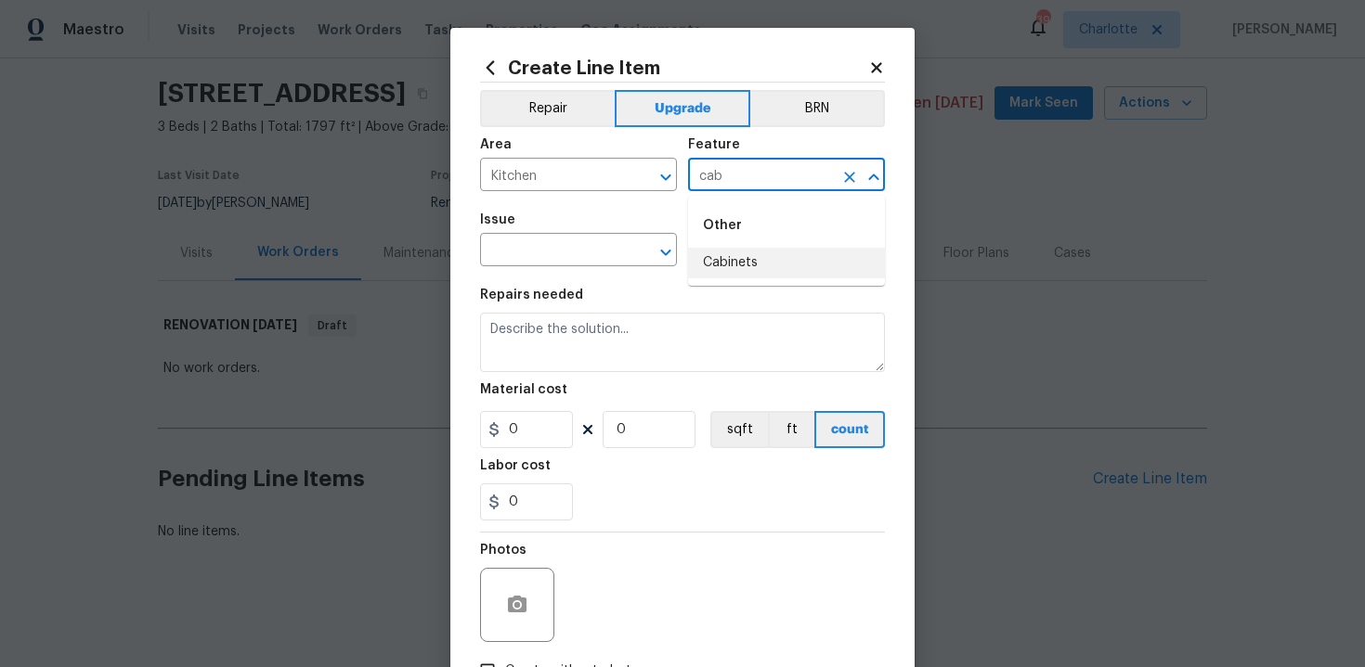
click at [730, 271] on li "Cabinets" at bounding box center [786, 263] width 197 height 31
type input "Cabinets"
click at [559, 265] on input "text" at bounding box center [552, 252] width 145 height 29
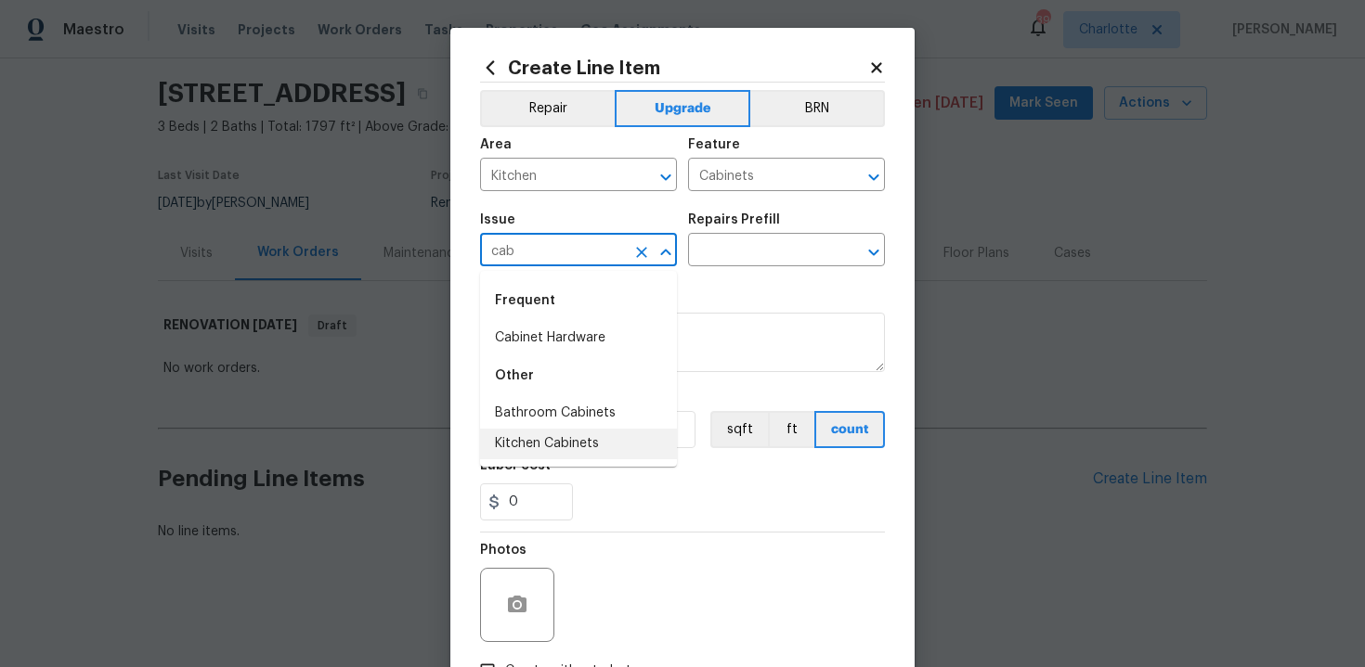
click at [580, 440] on li "Kitchen Cabinets" at bounding box center [578, 444] width 197 height 31
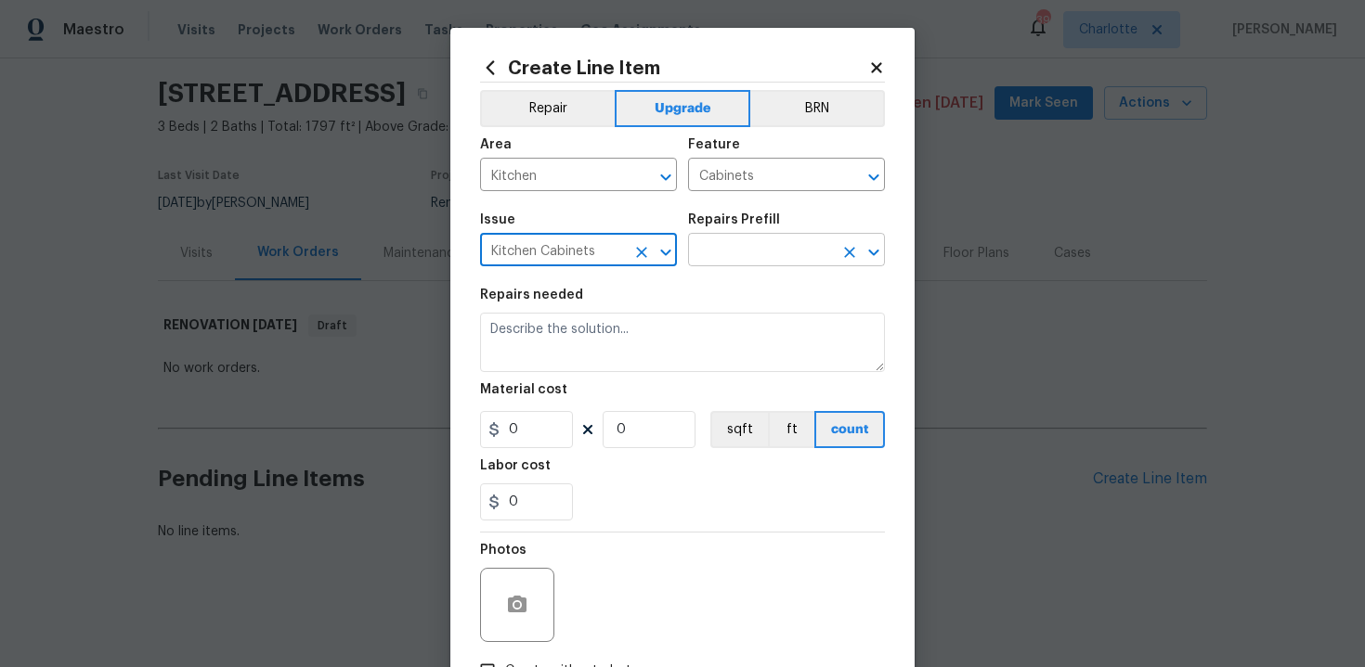
type input "Kitchen Cabinets"
click at [733, 252] on input "text" at bounding box center [760, 252] width 145 height 29
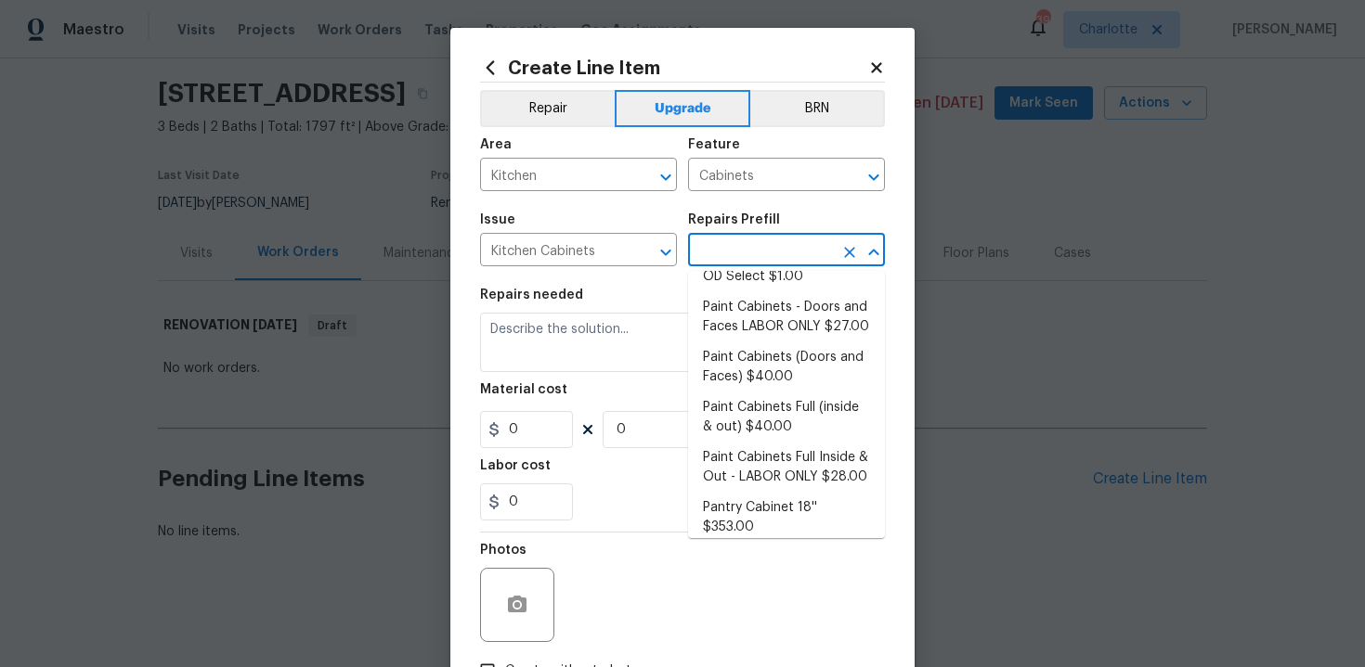
scroll to position [282, 0]
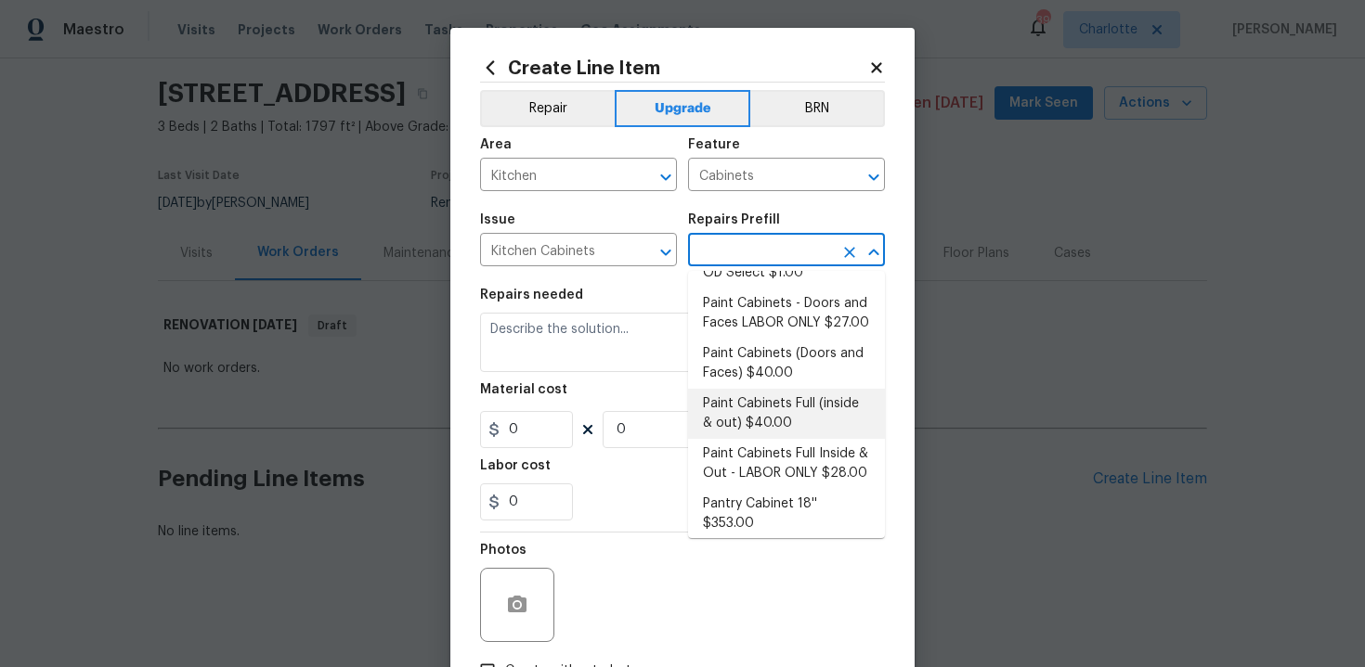
click at [787, 408] on li "Paint Cabinets Full (inside & out) $40.00" at bounding box center [786, 414] width 197 height 50
type input "Paint Cabinets Full (inside & out) $40.00"
type textarea "Prep, sand, mask and apply 2 coats of paint to the kitchen cabinet doors, inter…"
type input "40"
type input "1"
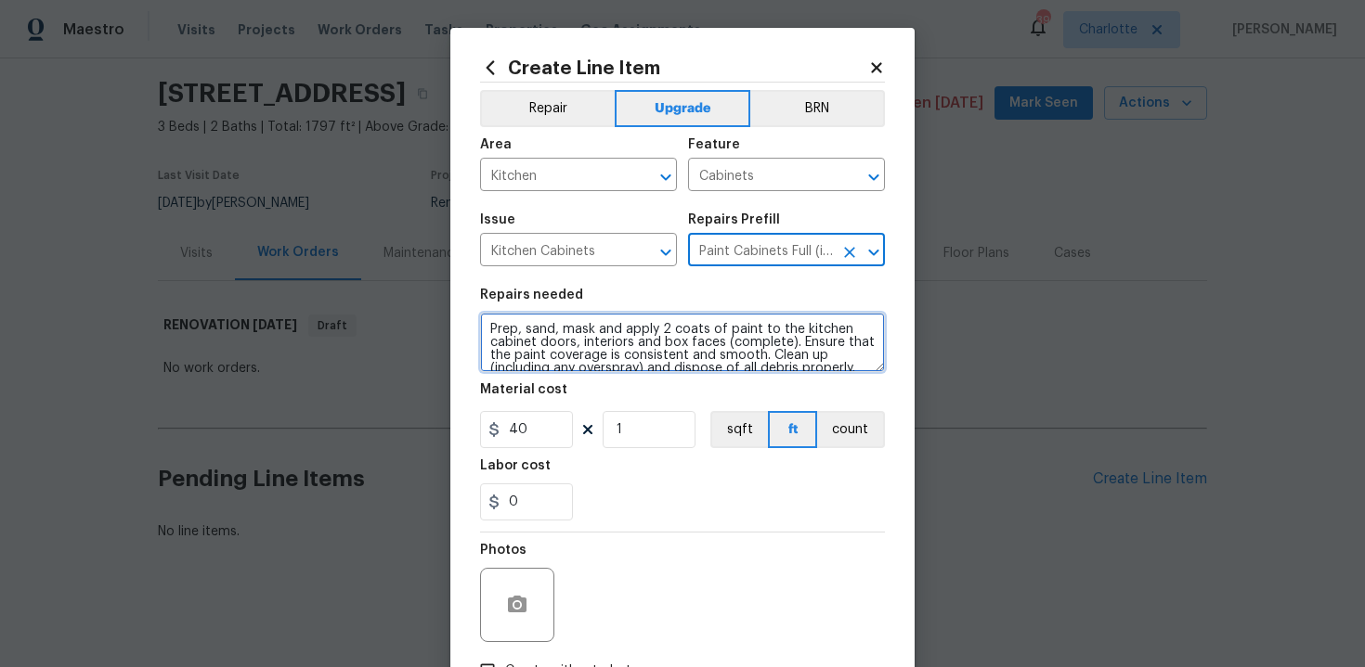
click at [486, 320] on textarea "Prep, sand, mask and apply 2 coats of paint to the kitchen cabinet doors, inter…" at bounding box center [682, 342] width 405 height 59
type textarea "#sala - Prep, sand, mask and apply 2 coats of paint to the kitchen cabinet door…"
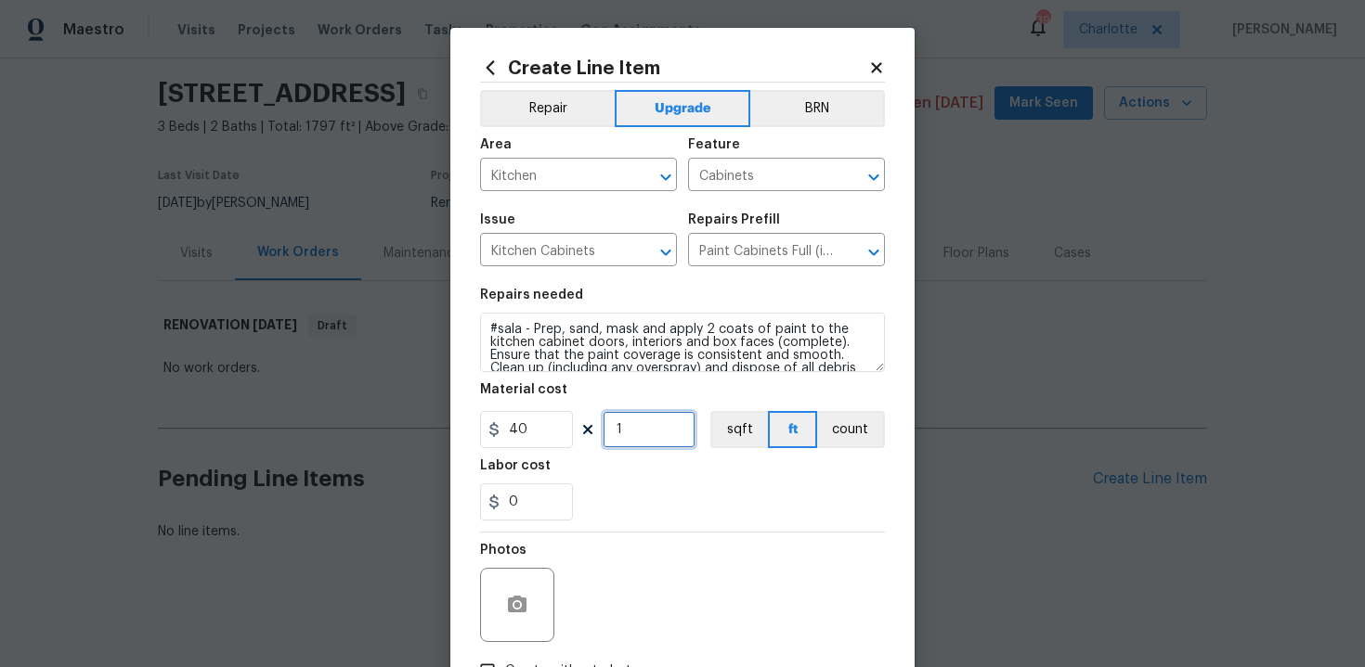
click at [650, 437] on input "1" at bounding box center [648, 429] width 93 height 37
type input "50"
click at [734, 502] on div "0" at bounding box center [682, 502] width 405 height 37
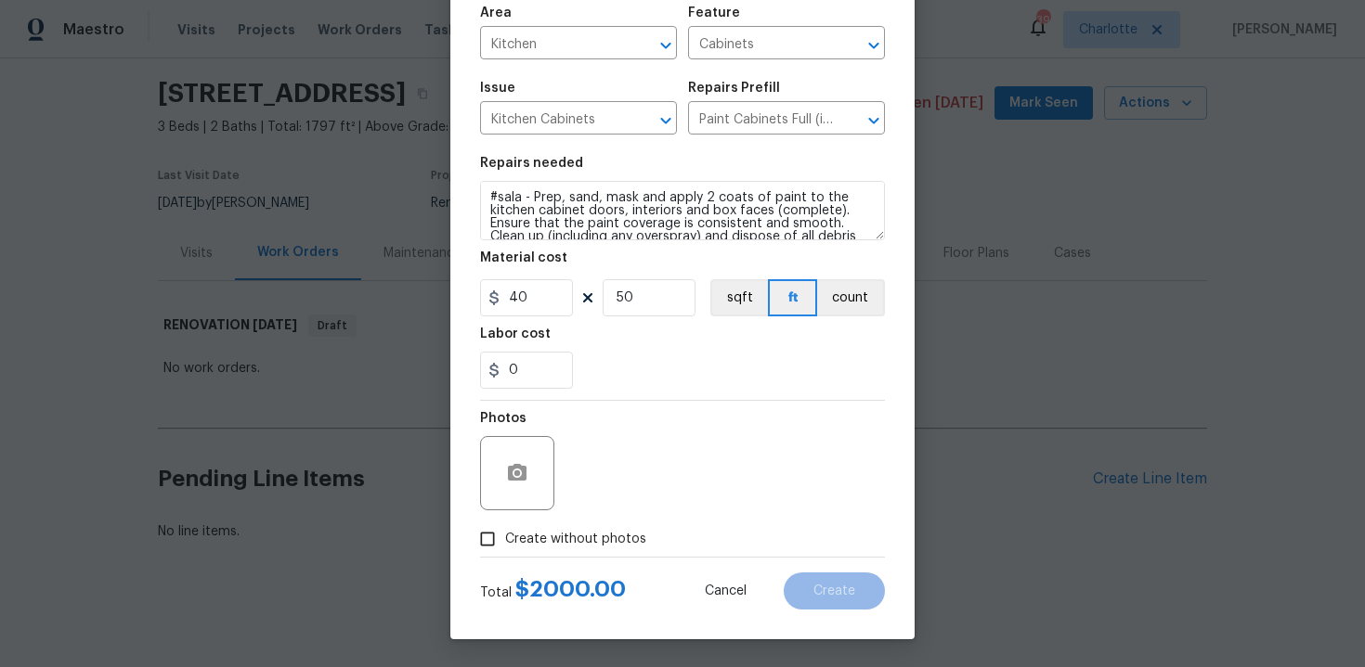
click at [570, 540] on span "Create without photos" at bounding box center [575, 539] width 141 height 19
click at [505, 540] on input "Create without photos" at bounding box center [487, 539] width 35 height 35
checkbox input "true"
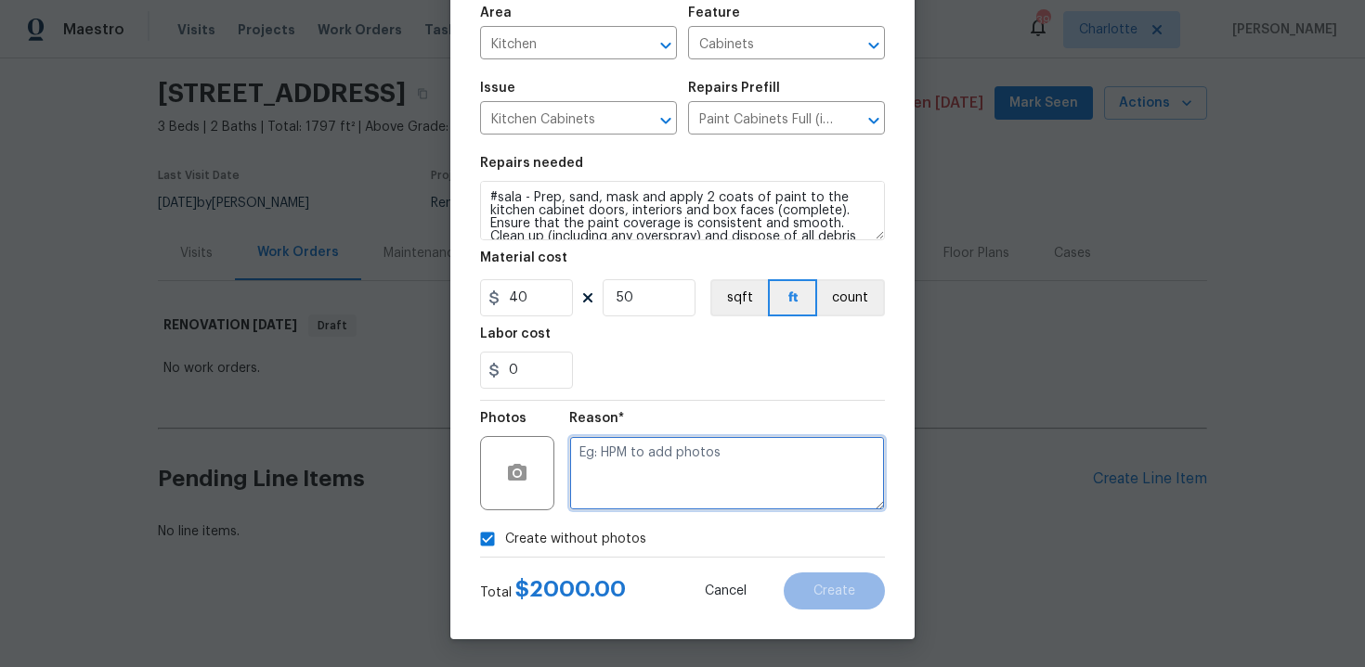
click at [653, 483] on textarea at bounding box center [727, 473] width 316 height 74
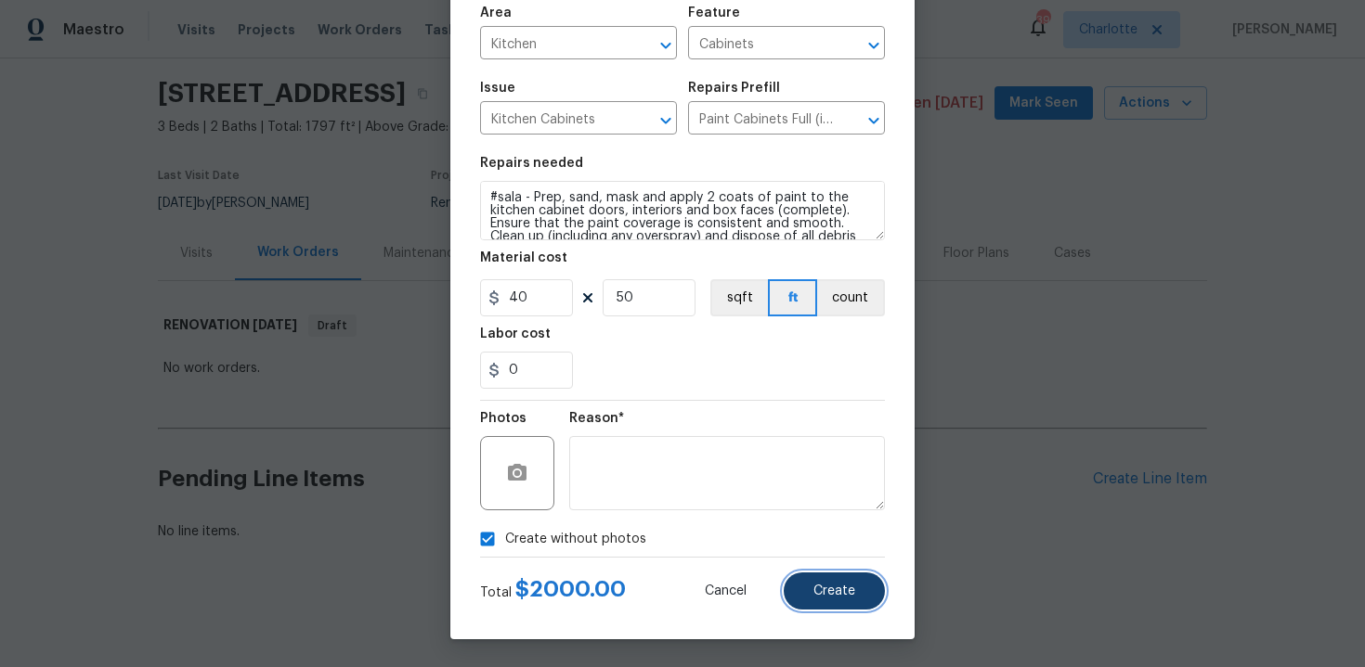
click at [823, 590] on span "Create" at bounding box center [834, 592] width 42 height 14
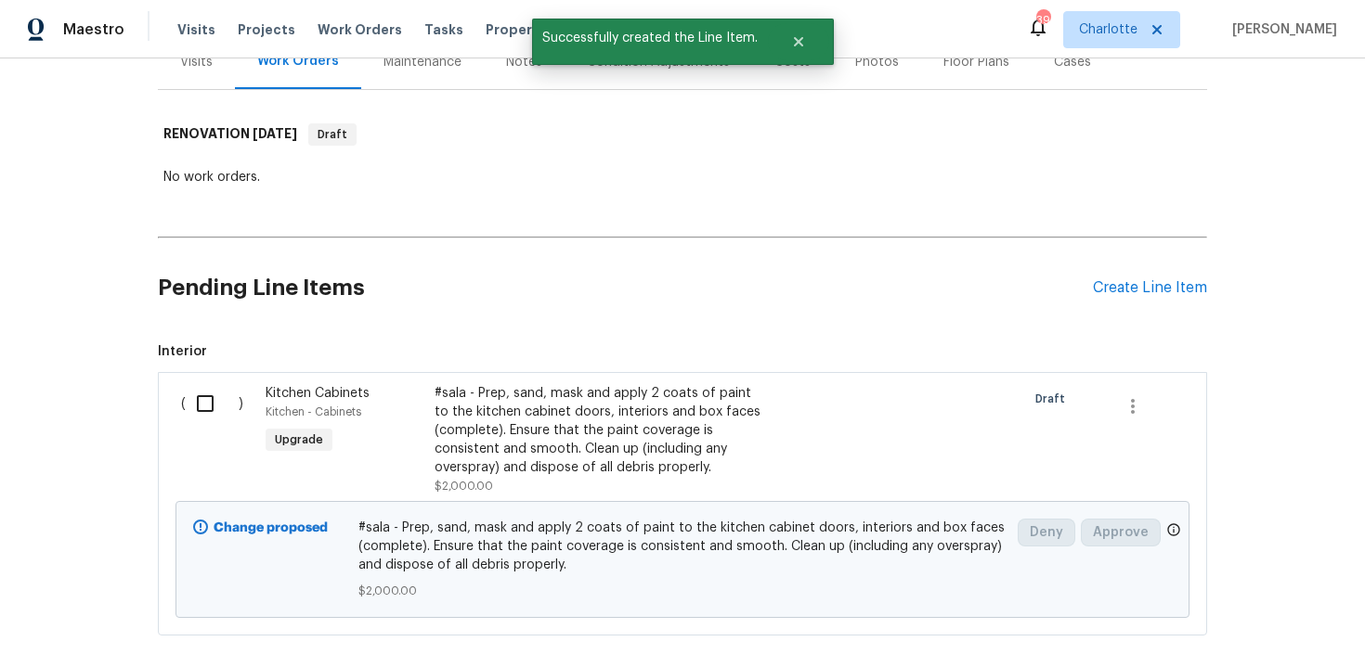
scroll to position [291, 0]
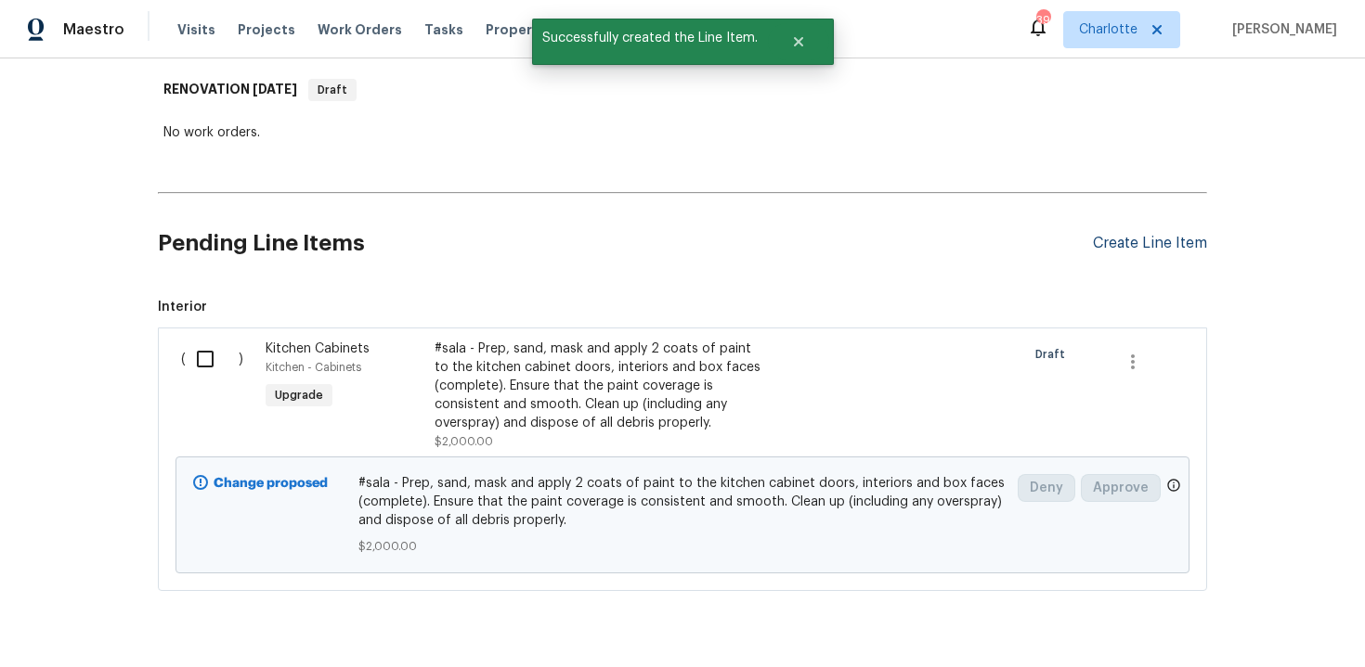
click at [1143, 244] on div "Create Line Item" at bounding box center [1150, 244] width 114 height 18
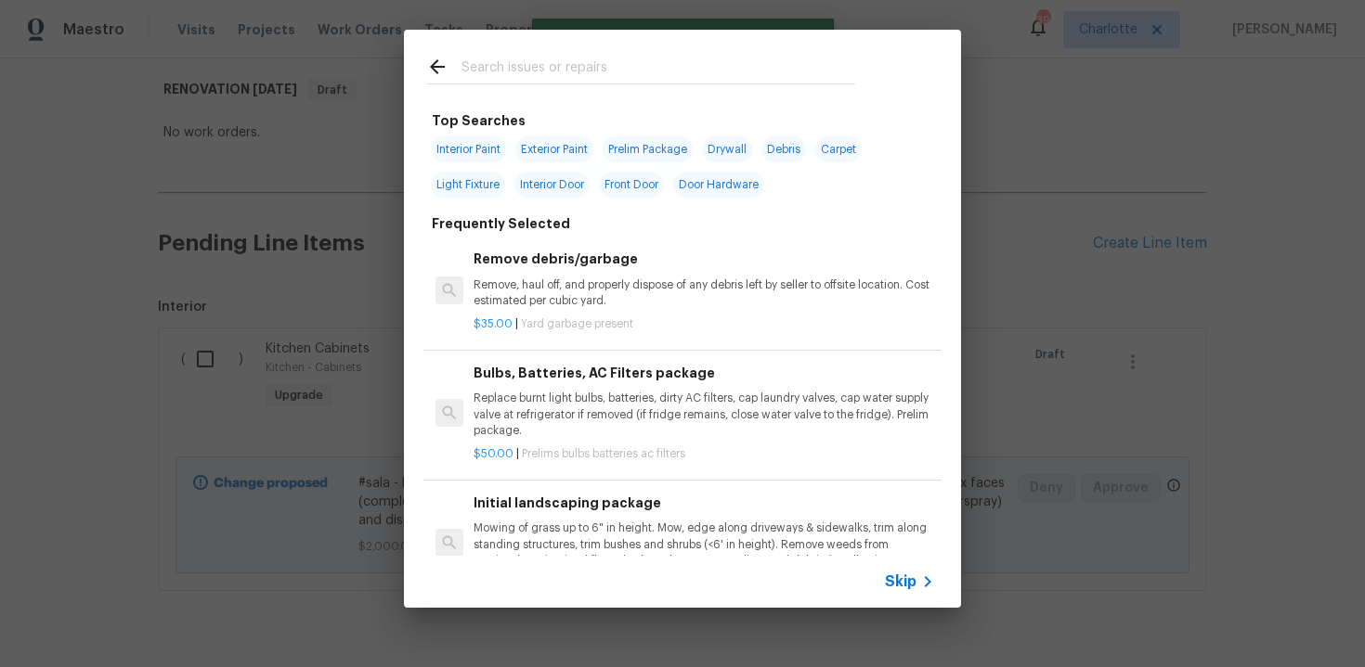
click at [897, 584] on span "Skip" at bounding box center [901, 582] width 32 height 19
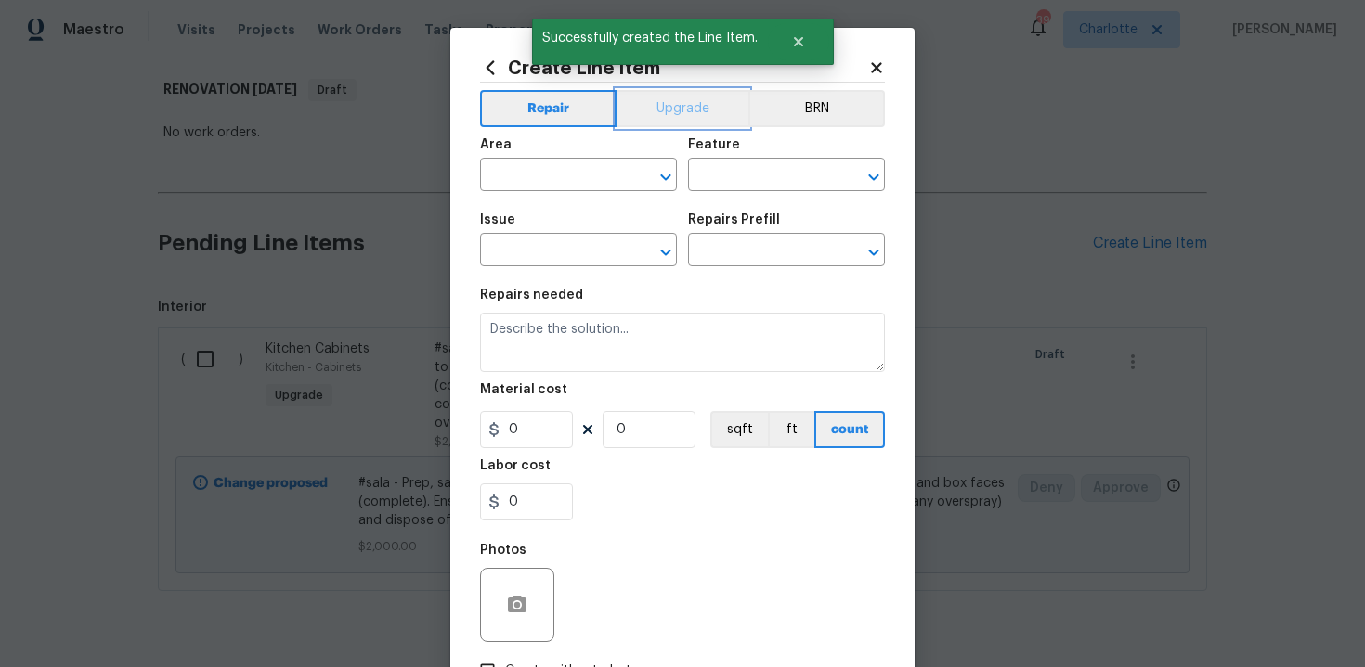
click at [657, 113] on button "Upgrade" at bounding box center [682, 108] width 133 height 37
click at [599, 180] on input "text" at bounding box center [552, 176] width 145 height 29
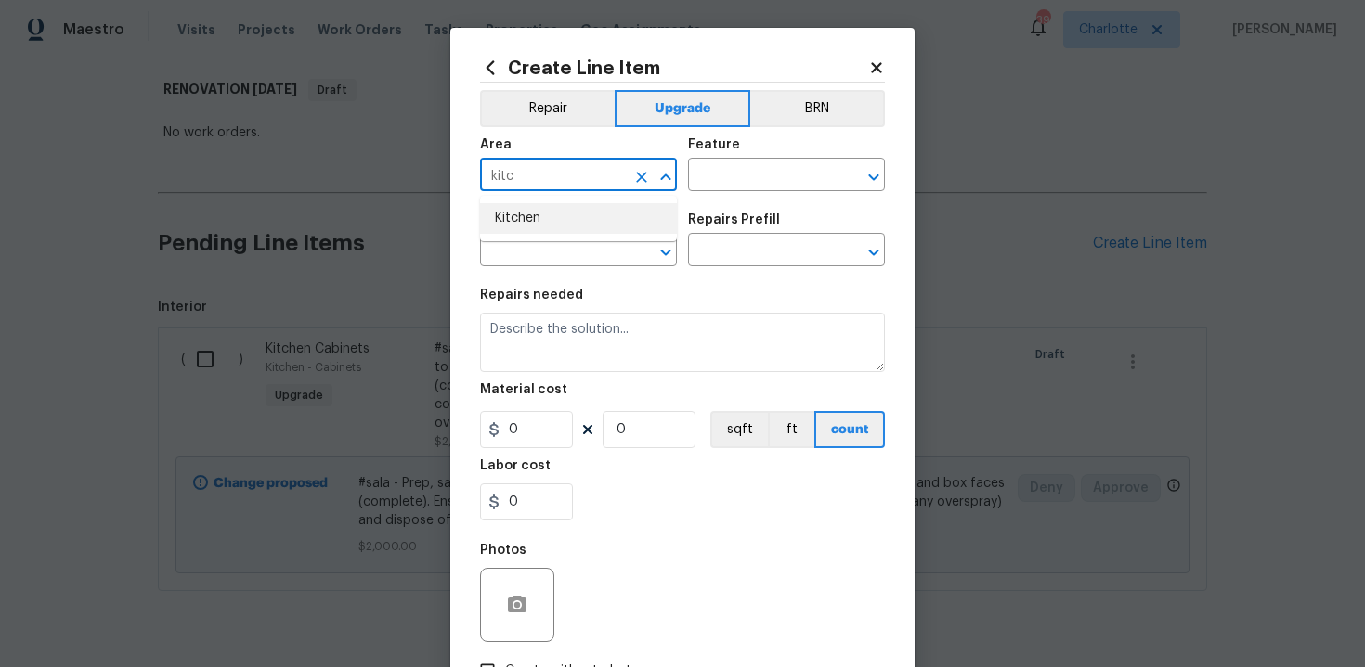
click at [561, 216] on li "Kitchen" at bounding box center [578, 218] width 197 height 31
type input "Kitchen"
click at [722, 175] on input "text" at bounding box center [760, 176] width 145 height 29
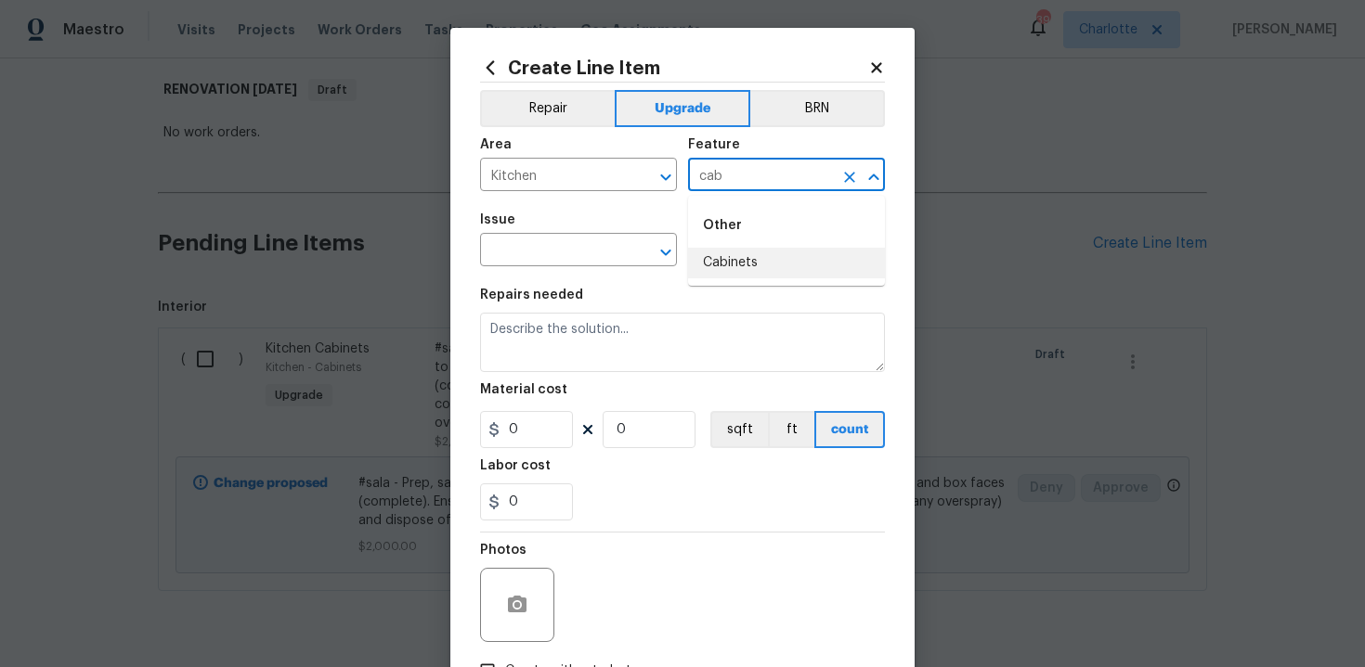
click at [731, 258] on li "Cabinets" at bounding box center [786, 263] width 197 height 31
type input "Cabinets"
click at [563, 256] on input "text" at bounding box center [552, 252] width 145 height 29
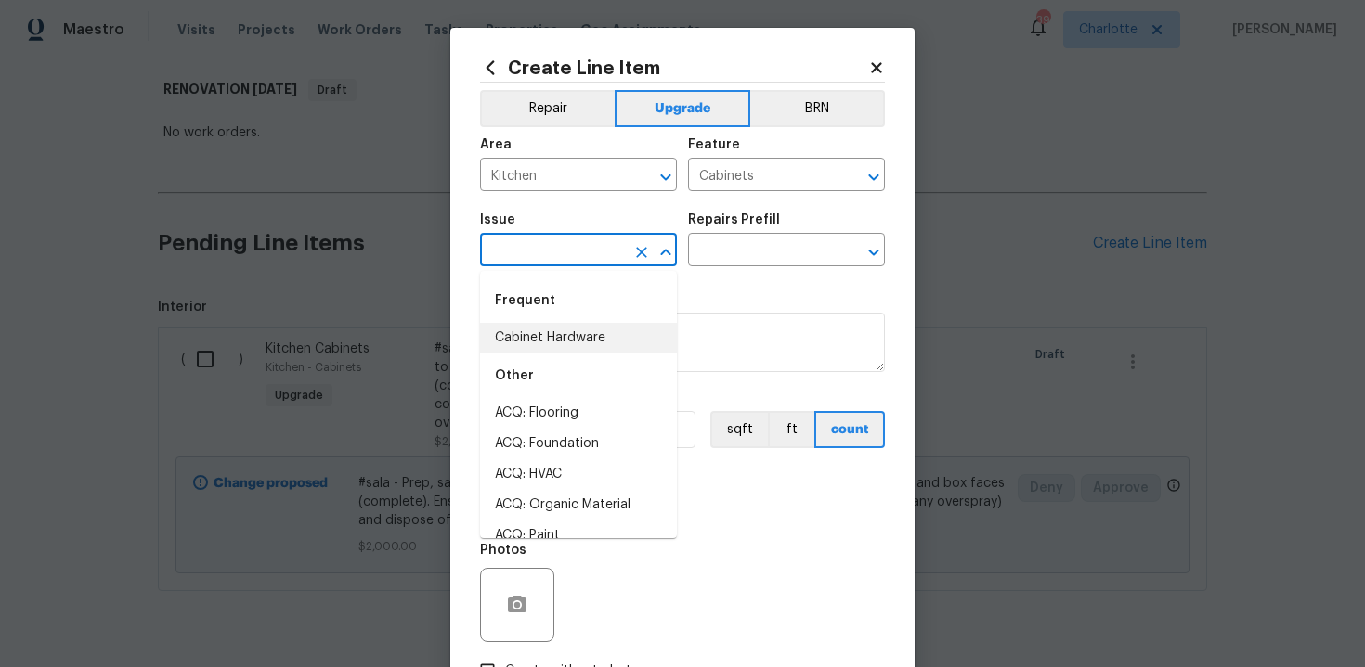
click at [565, 345] on li "Cabinet Hardware" at bounding box center [578, 338] width 197 height 31
type input "Cabinet Hardware"
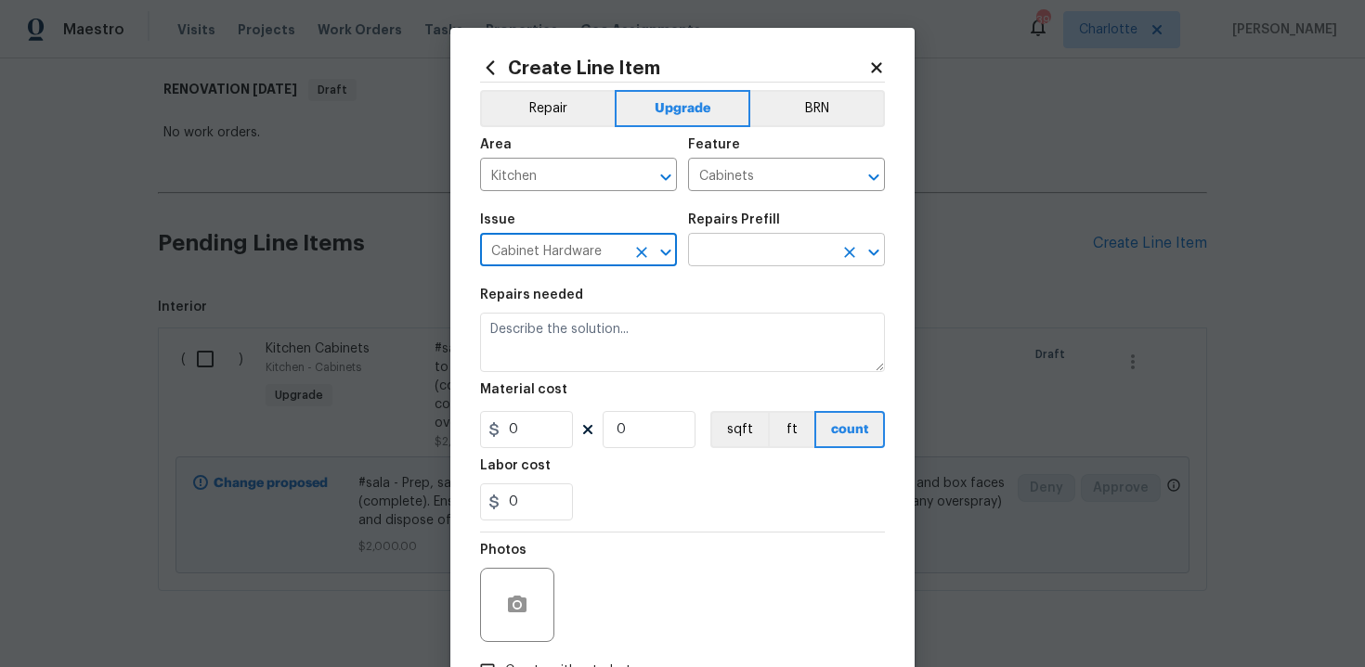
click at [745, 254] on input "text" at bounding box center [760, 252] width 145 height 29
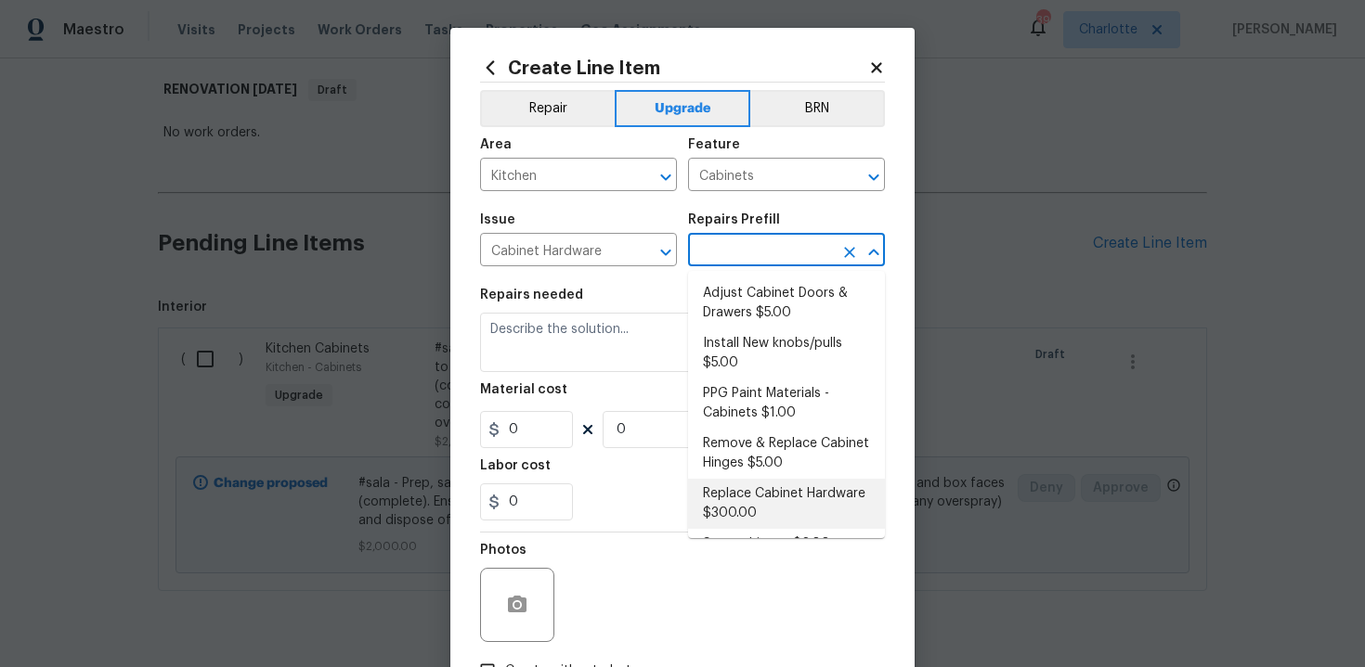
click at [749, 507] on li "Replace Cabinet Hardware $300.00" at bounding box center [786, 504] width 197 height 50
type input "Replace Cabinet Hardware $300.00"
type textarea "Replace cabinet hardware with new hinges and pulls. HPM to provide specs"
type input "300"
type input "1"
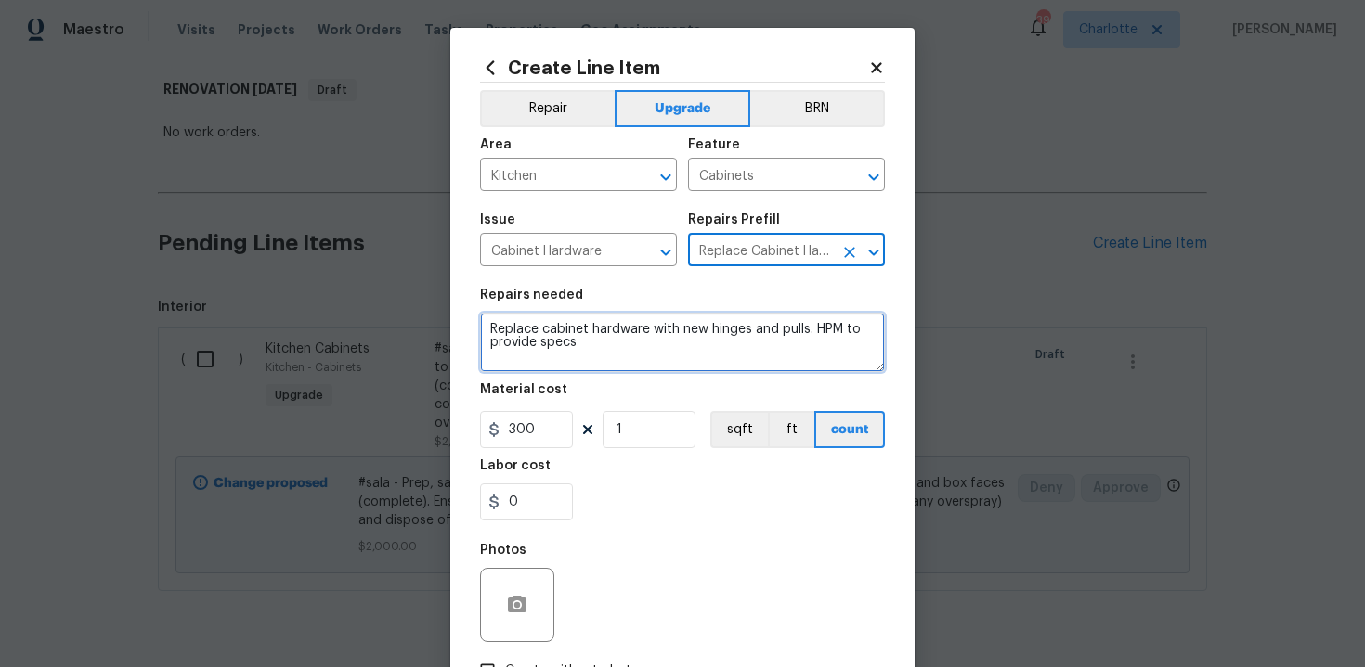
click at [485, 322] on textarea "Replace cabinet hardware with new hinges and pulls. HPM to provide specs" at bounding box center [682, 342] width 405 height 59
type textarea "#sala - Replace cabinet hardware with new hinges and pulls. HPM to provide specs"
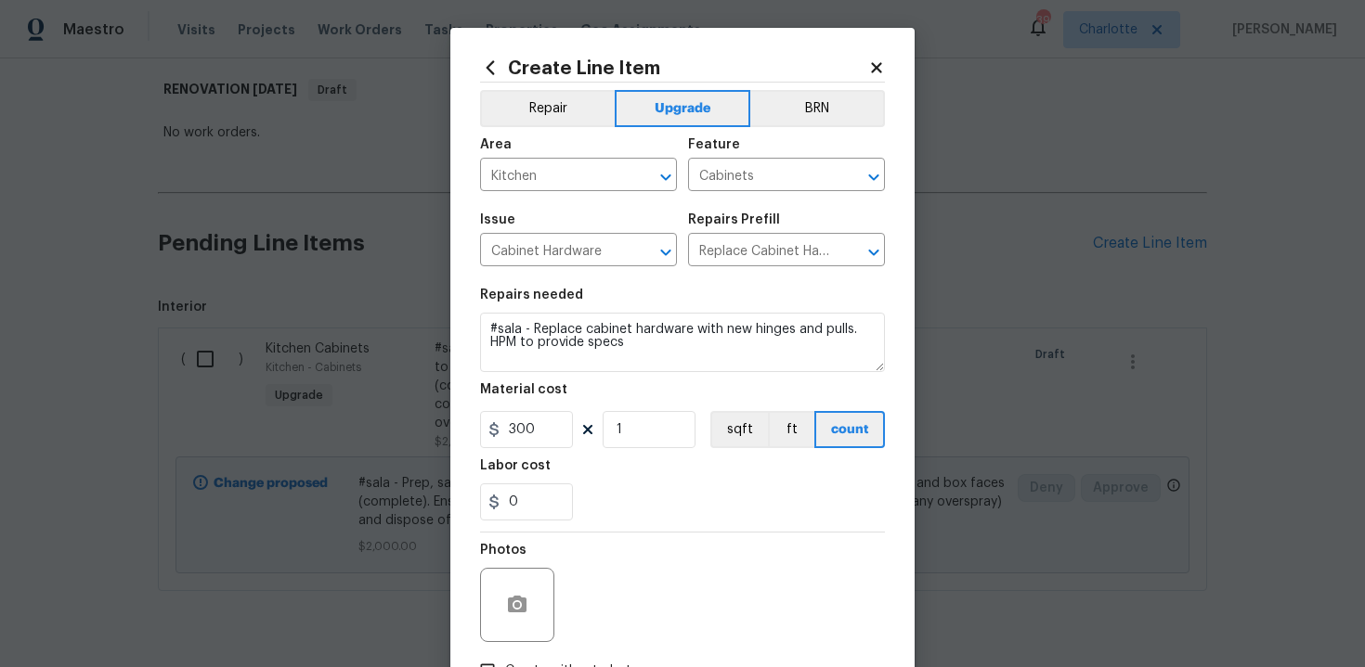
click at [644, 502] on div "0" at bounding box center [682, 502] width 405 height 37
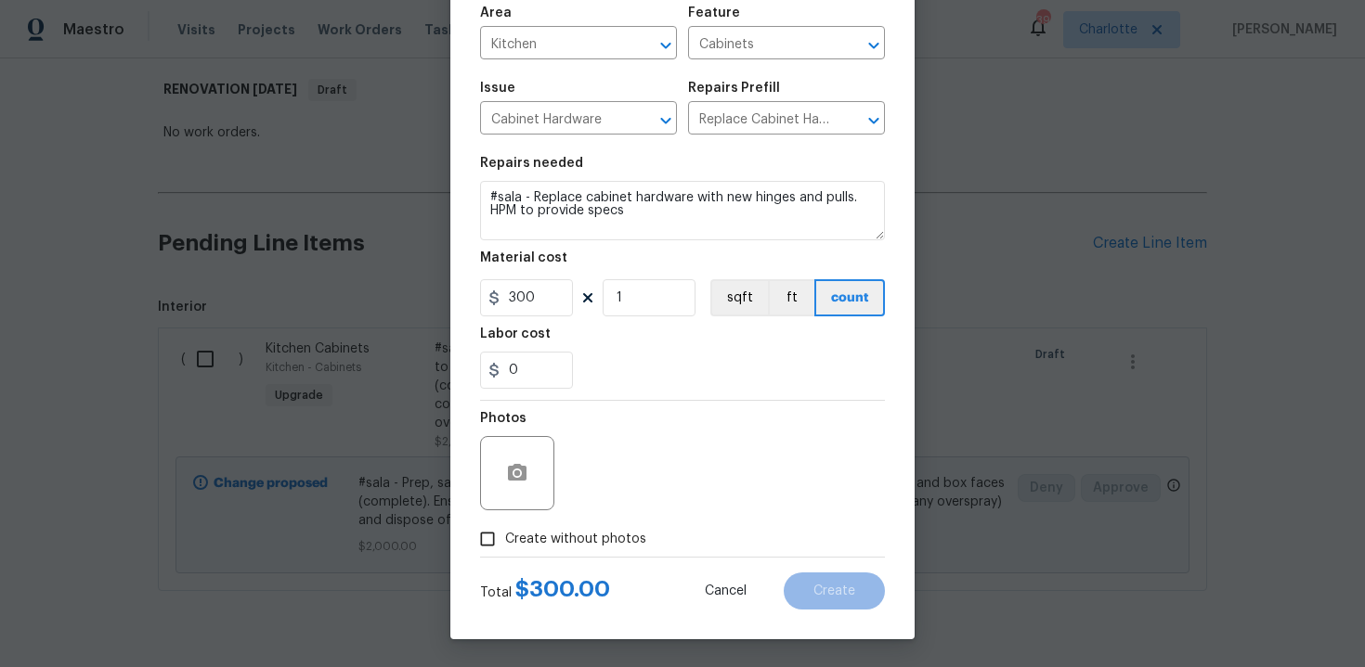
click at [570, 544] on span "Create without photos" at bounding box center [575, 539] width 141 height 19
click at [505, 544] on input "Create without photos" at bounding box center [487, 539] width 35 height 35
checkbox input "true"
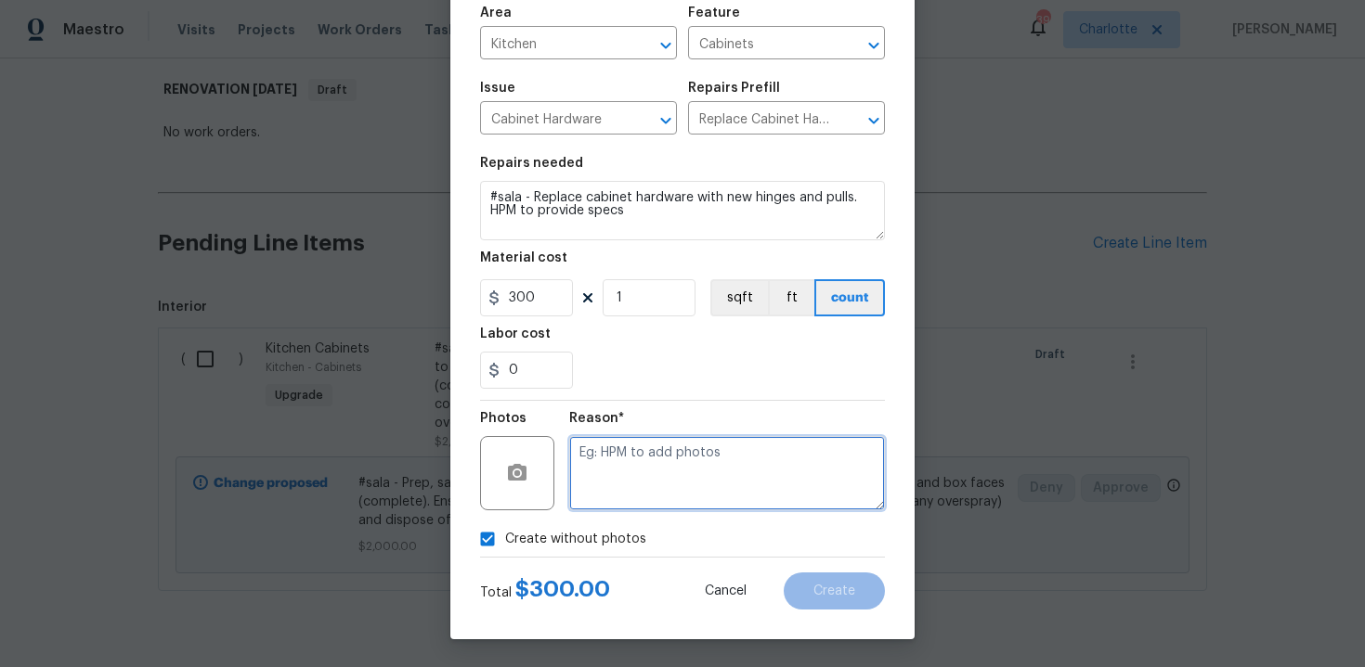
click at [691, 451] on textarea at bounding box center [727, 473] width 316 height 74
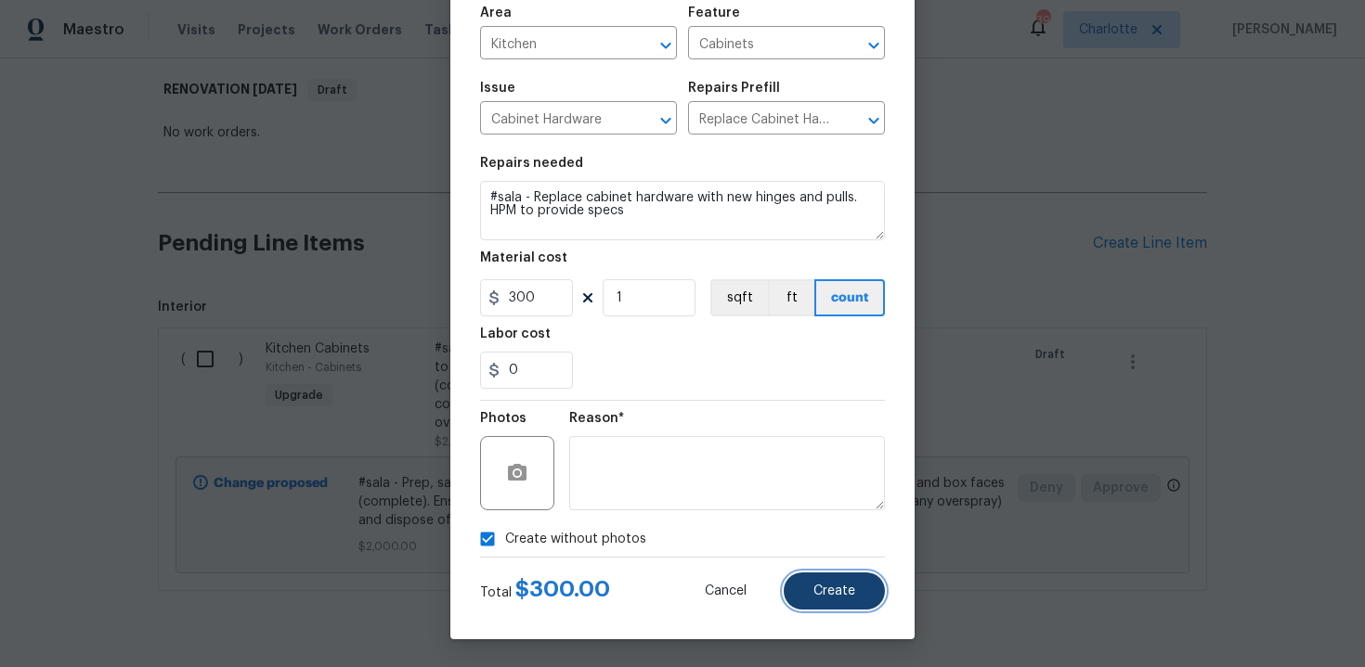
click at [855, 594] on button "Create" at bounding box center [833, 591] width 101 height 37
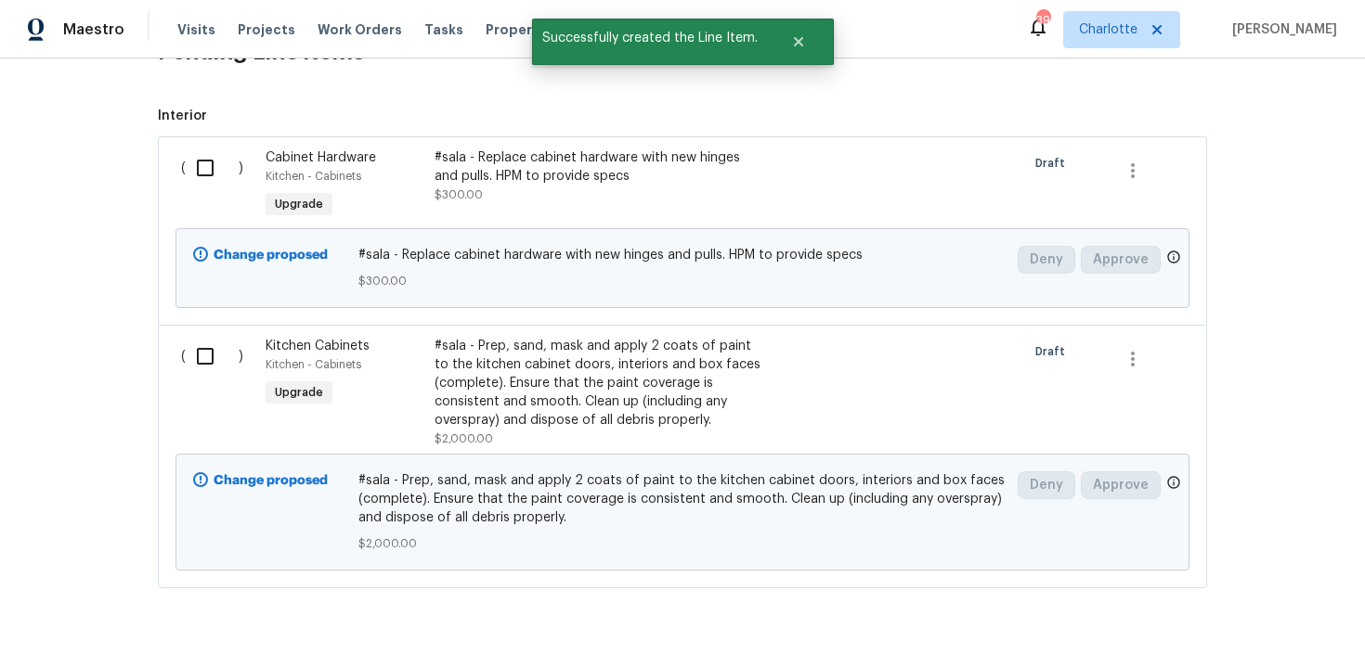
scroll to position [531, 0]
